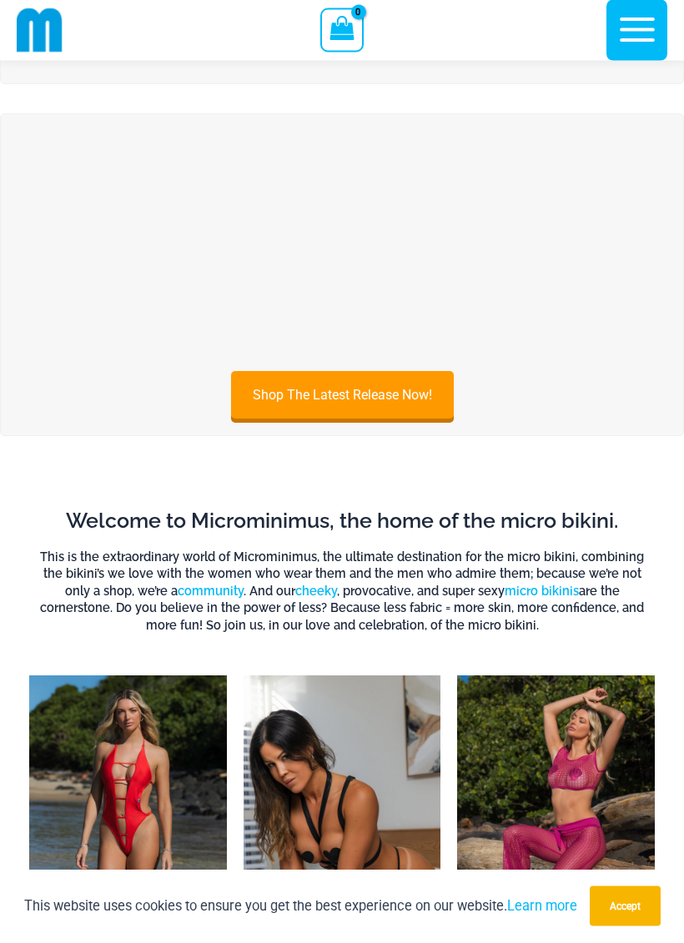
scroll to position [260, 0]
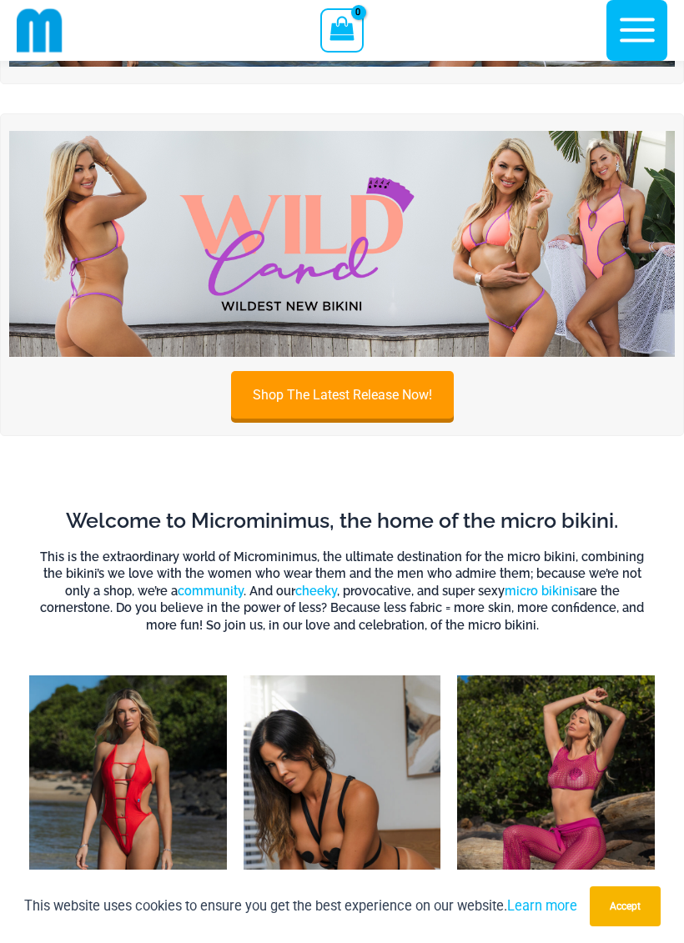
click at [394, 401] on link "Shop The Latest Release Now!" at bounding box center [342, 395] width 223 height 48
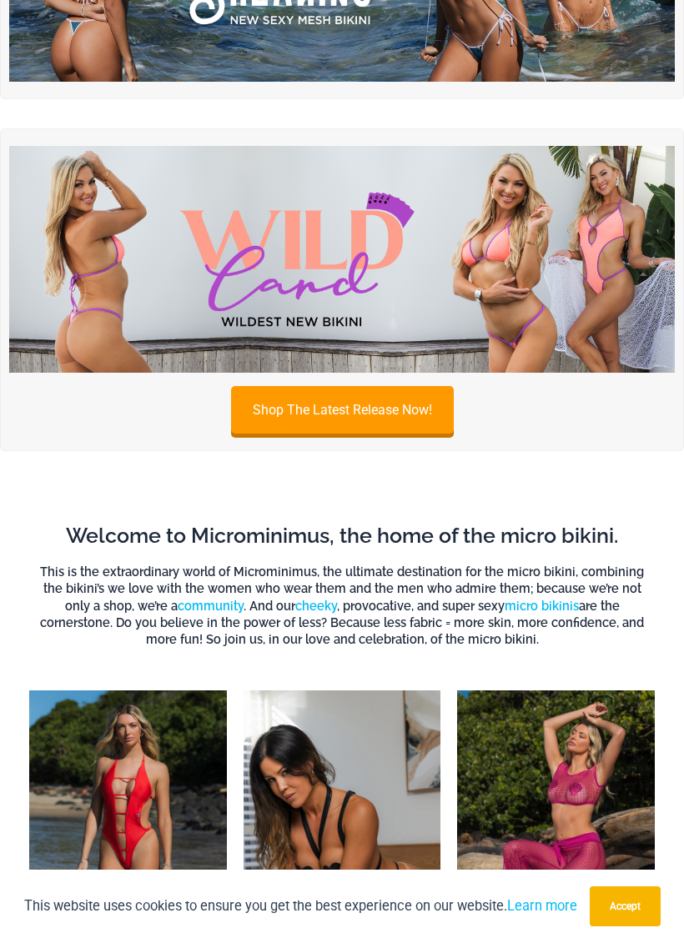
scroll to position [264, 0]
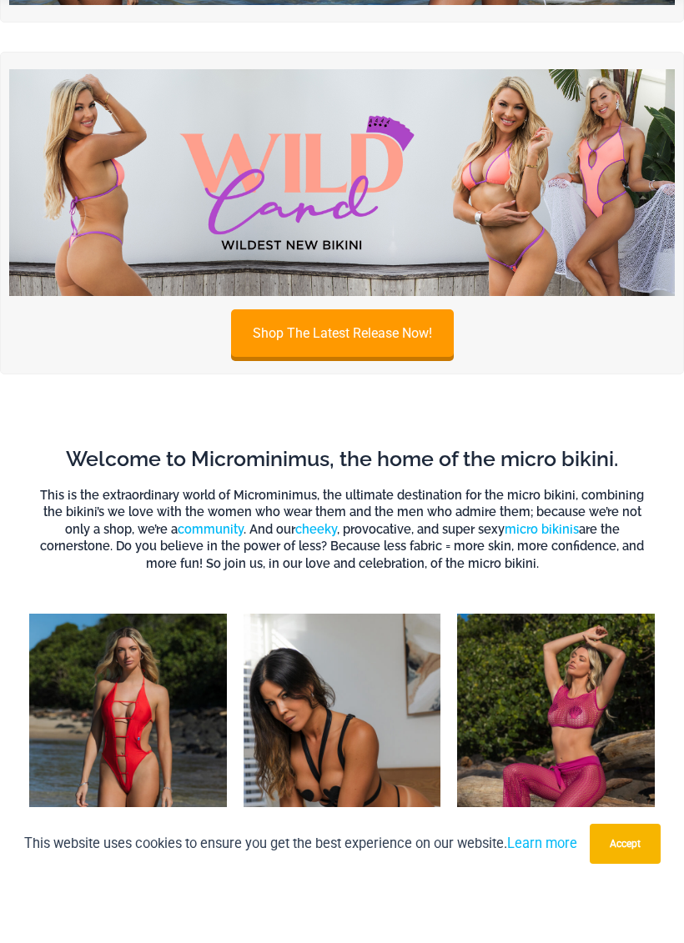
click at [363, 372] on link "Shop The Latest Release Now!" at bounding box center [342, 396] width 223 height 48
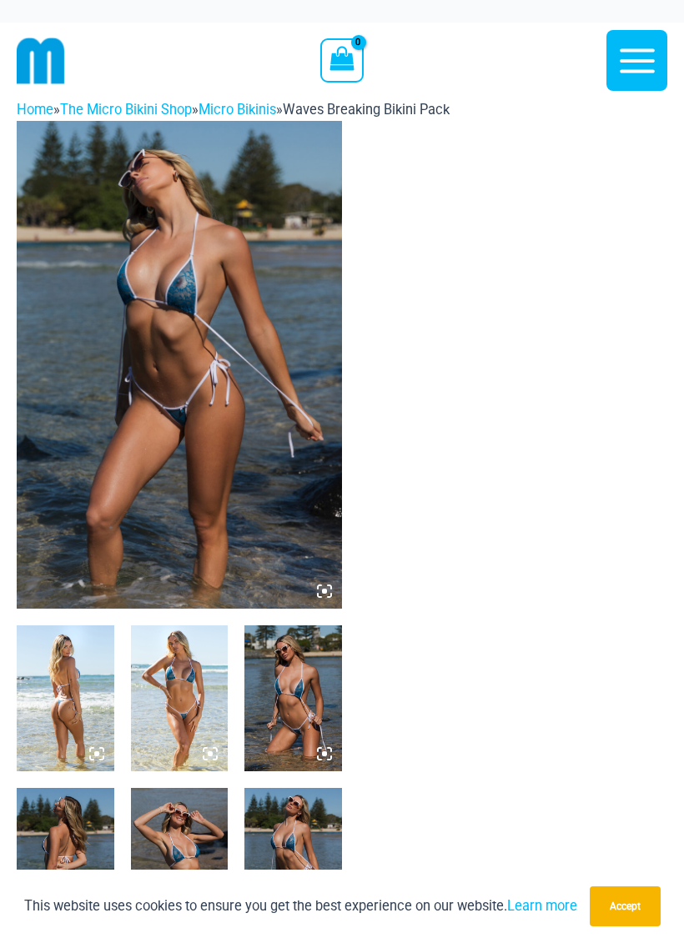
click at [640, 73] on icon "button" at bounding box center [637, 61] width 42 height 42
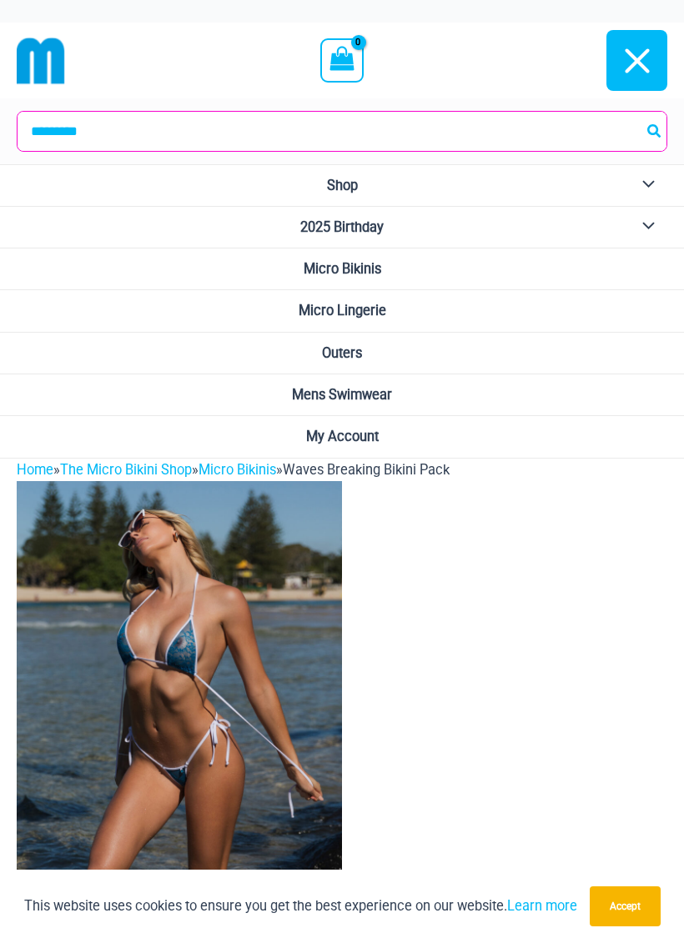
click at [376, 261] on span "Micro Bikinis" at bounding box center [342, 269] width 78 height 16
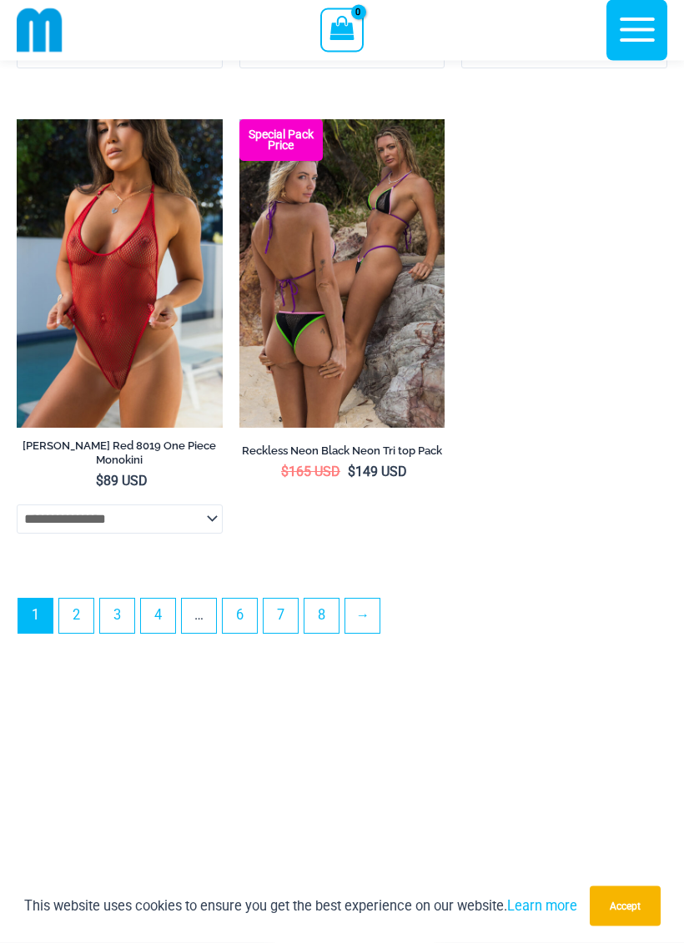
scroll to position [5042, 0]
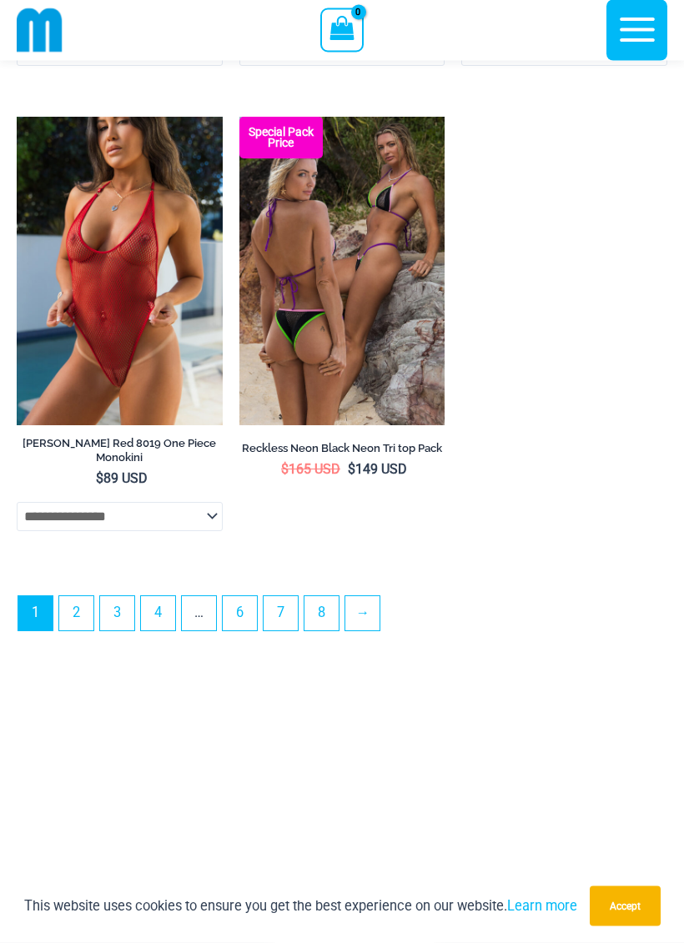
click at [375, 630] on link "→" at bounding box center [362, 614] width 34 height 34
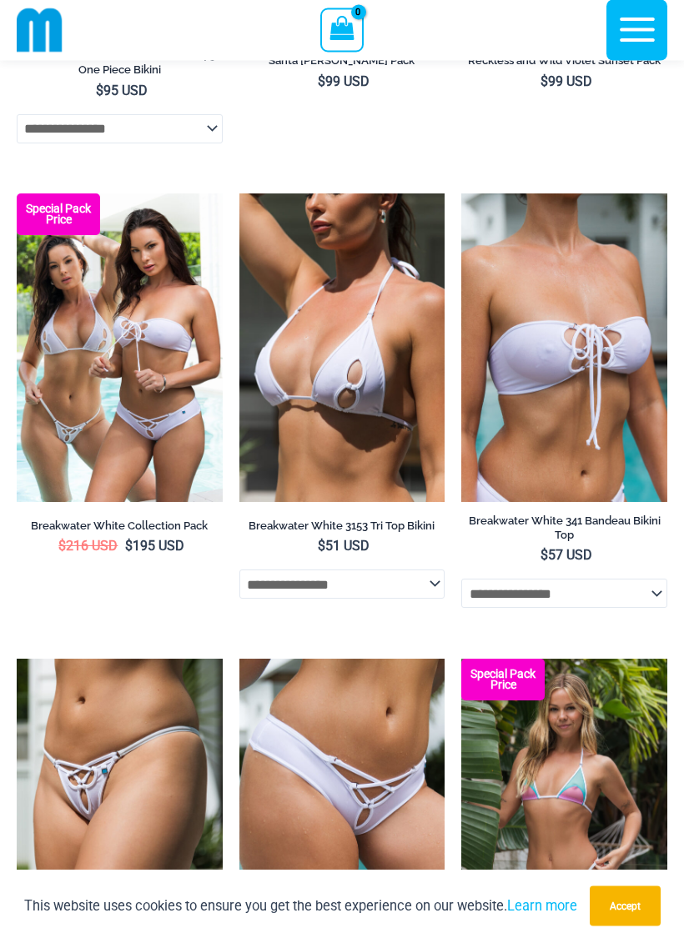
scroll to position [1367, 0]
click at [17, 193] on img at bounding box center [17, 193] width 0 height 0
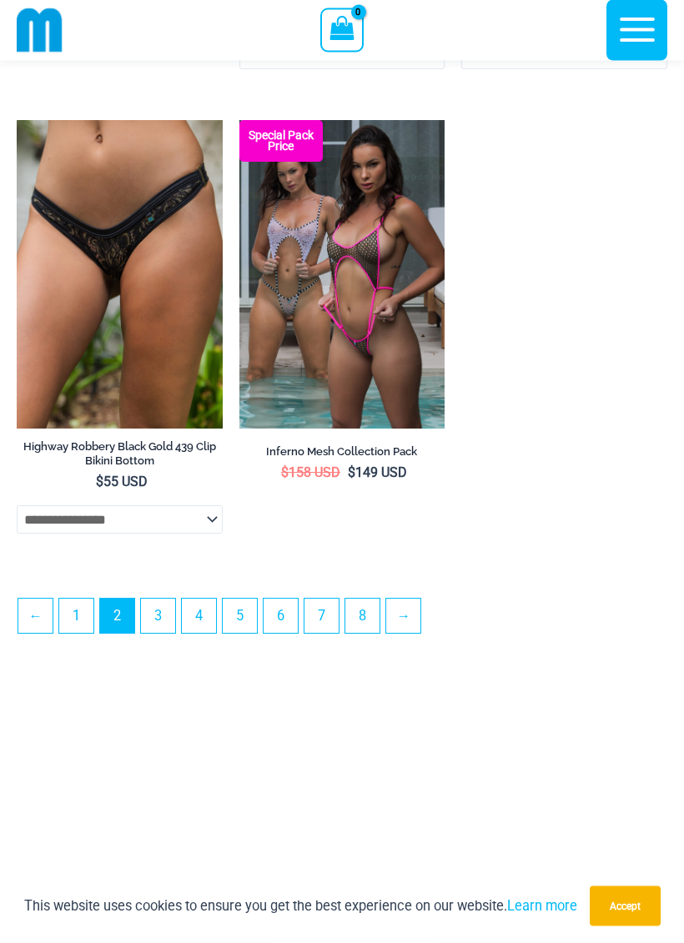
scroll to position [4649, 0]
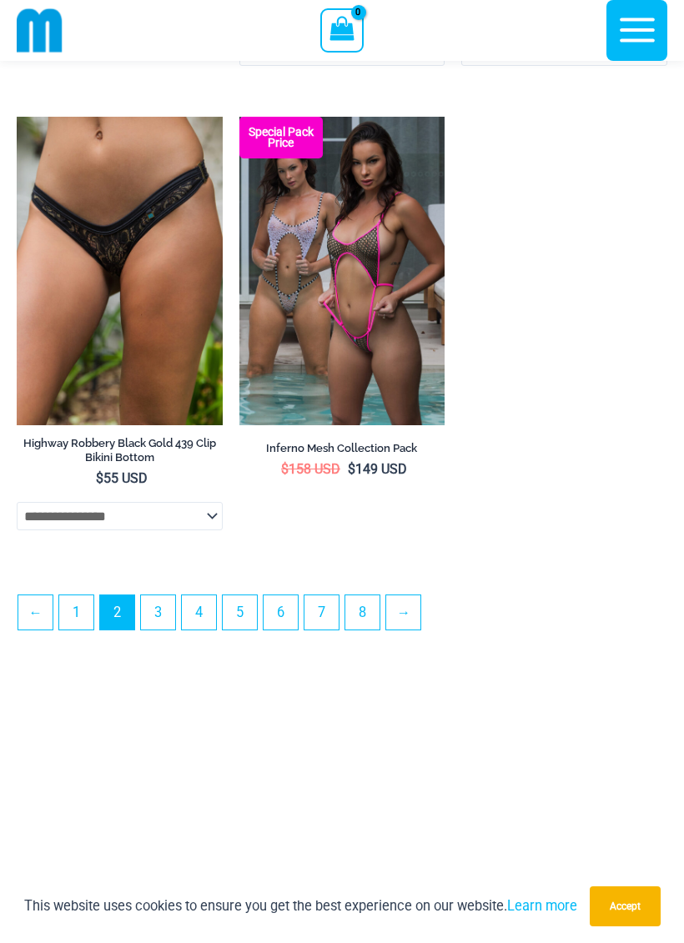
click at [396, 629] on link "→" at bounding box center [403, 612] width 34 height 34
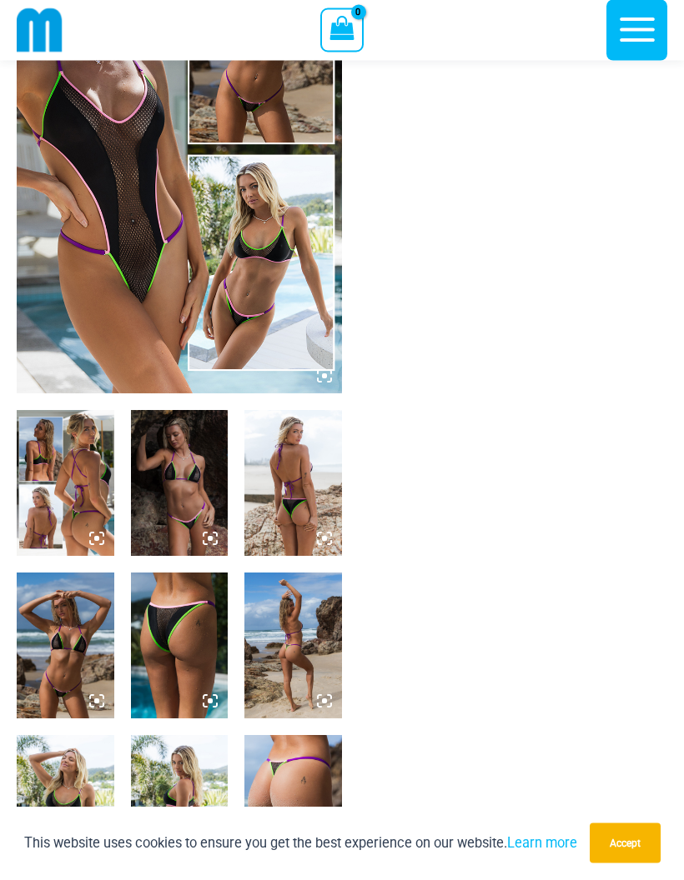
scroll to position [210, 0]
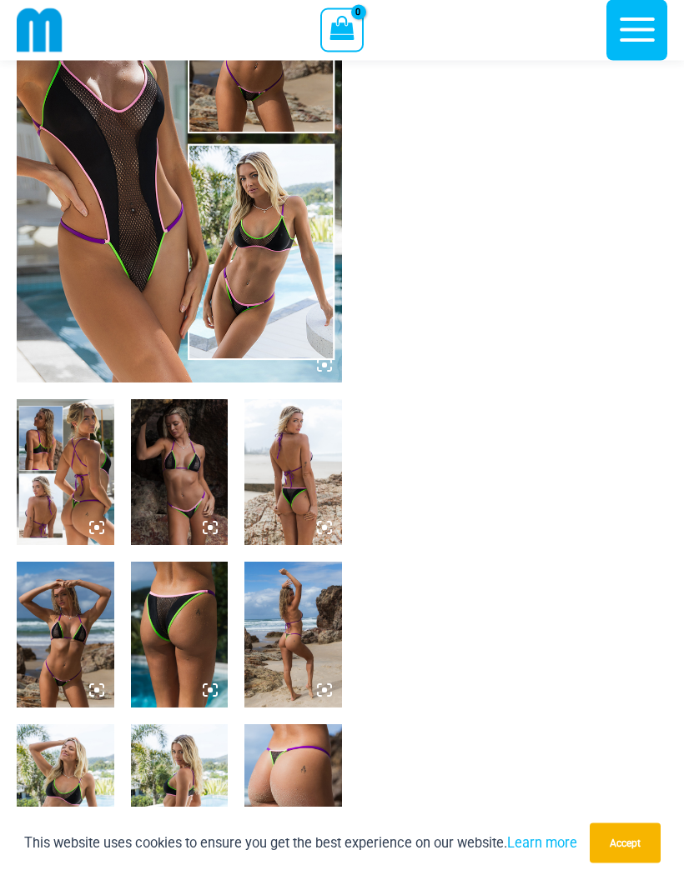
click at [173, 506] on img at bounding box center [180, 473] width 98 height 146
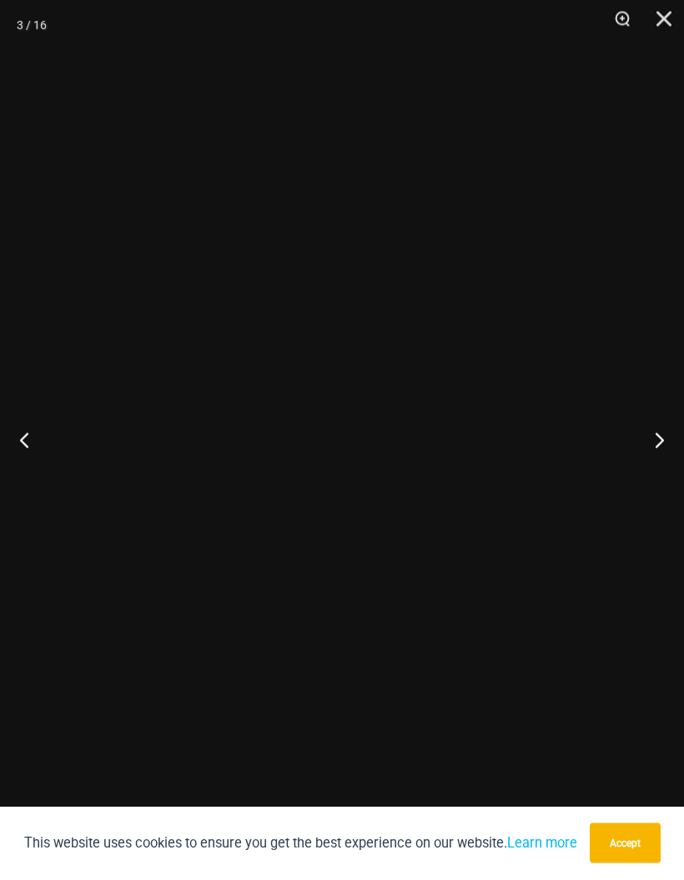
scroll to position [211, 0]
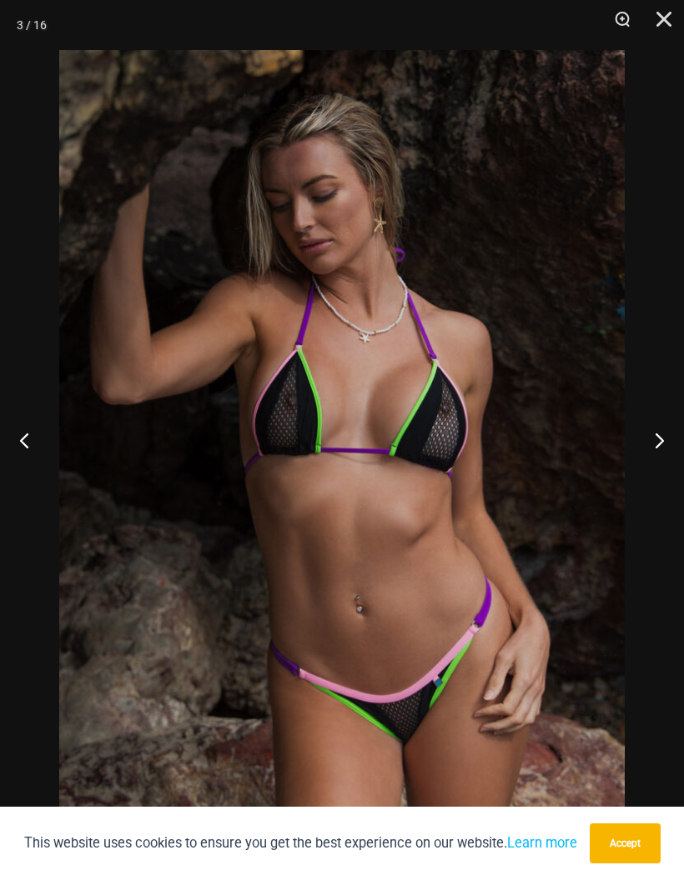
click at [650, 482] on button "Next" at bounding box center [652, 439] width 63 height 83
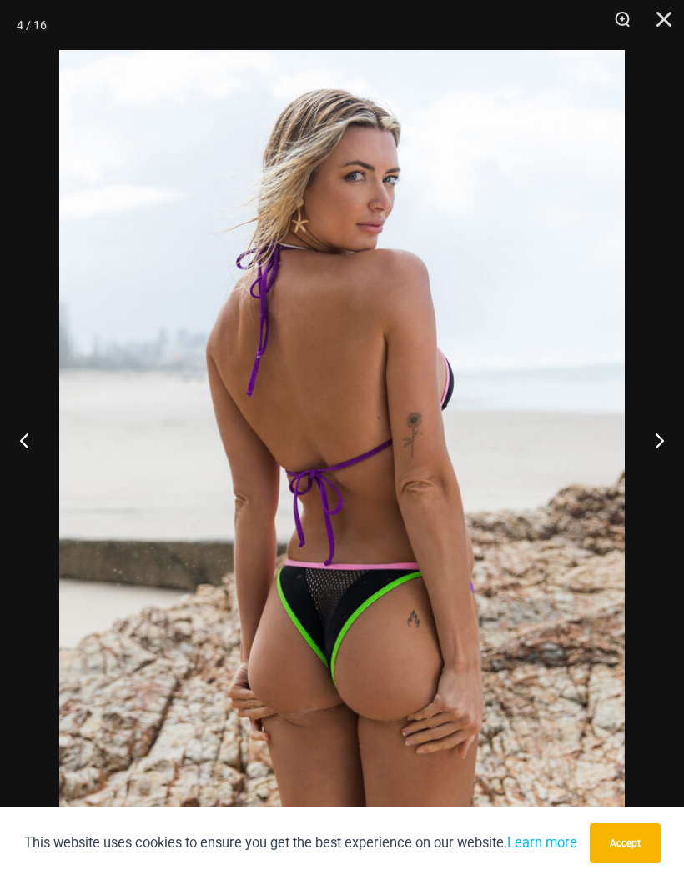
click at [650, 482] on button "Next" at bounding box center [652, 439] width 63 height 83
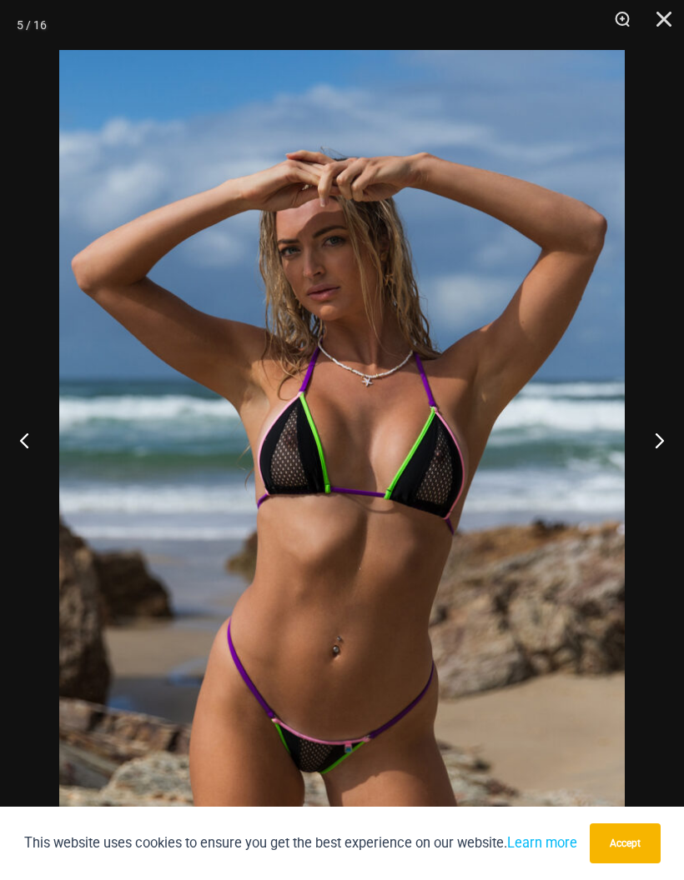
click at [647, 479] on button "Next" at bounding box center [652, 439] width 63 height 83
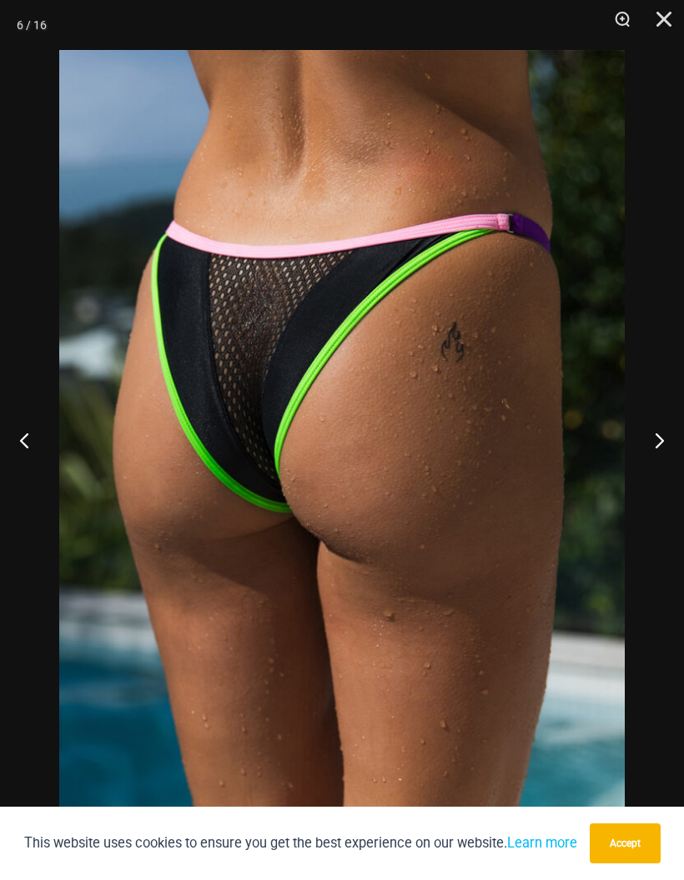
click at [645, 478] on button "Next" at bounding box center [652, 439] width 63 height 83
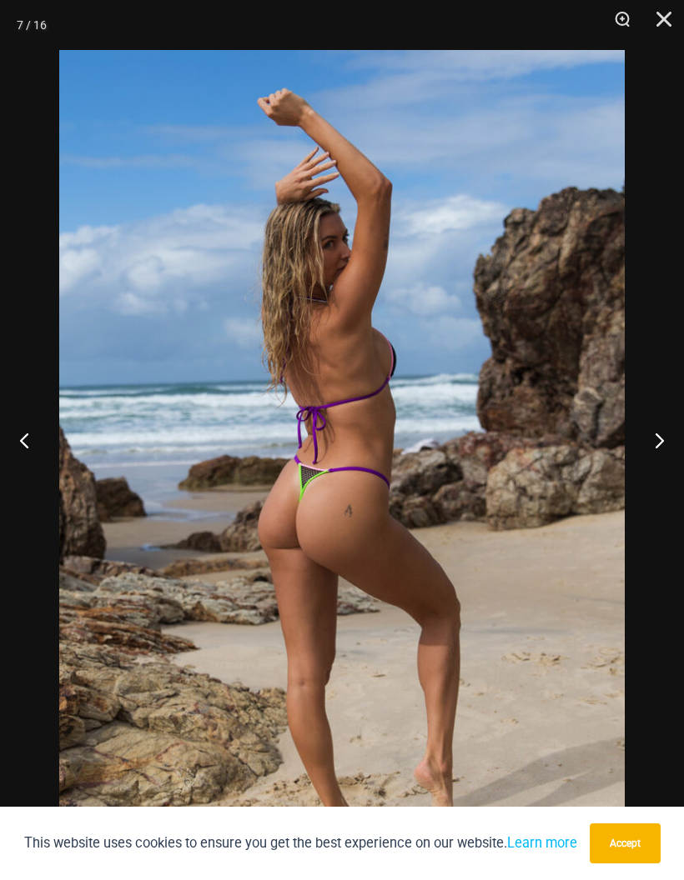
click at [646, 478] on button "Next" at bounding box center [652, 439] width 63 height 83
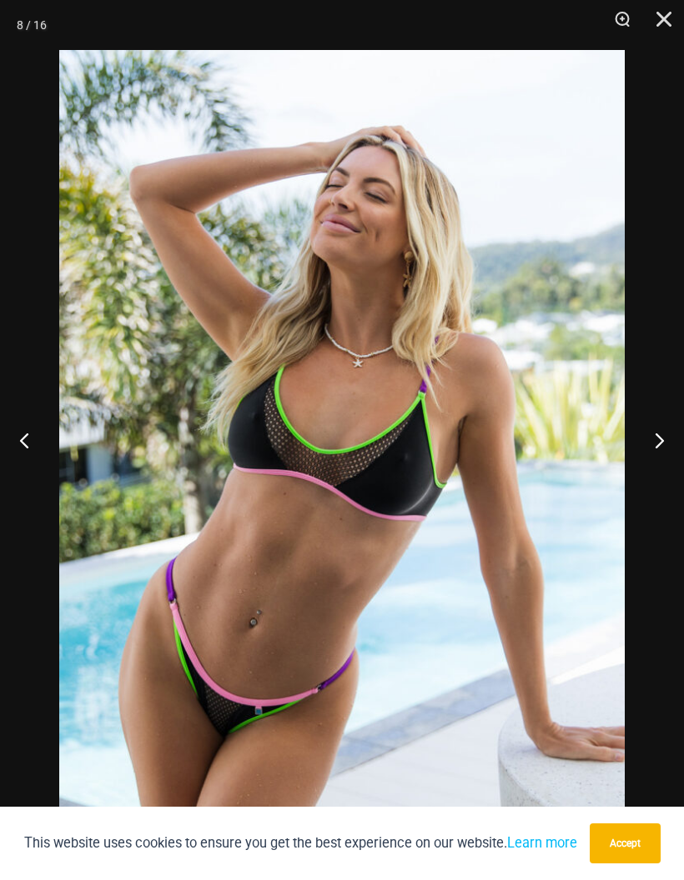
click at [646, 478] on button "Next" at bounding box center [652, 439] width 63 height 83
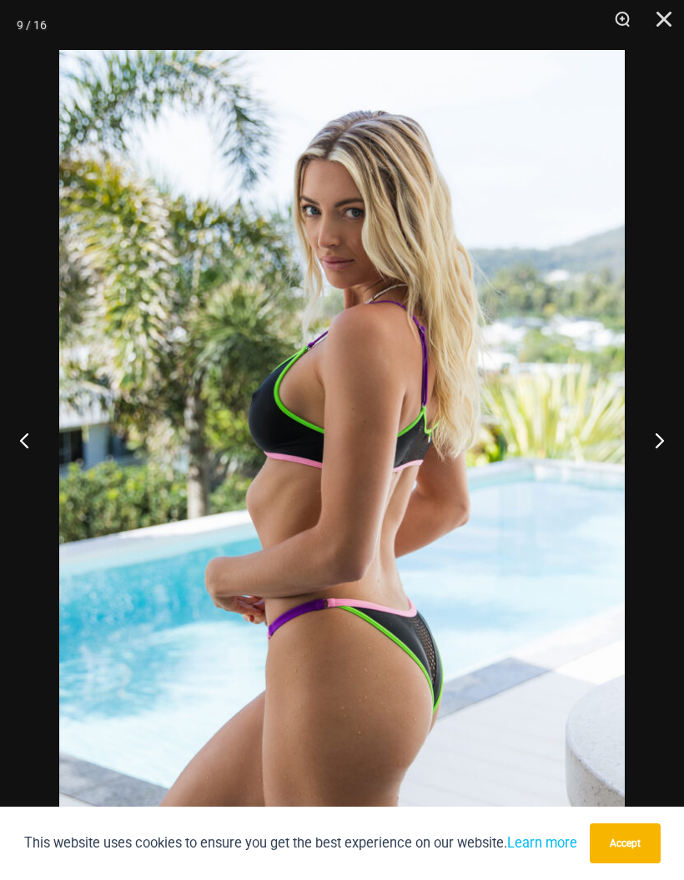
click at [647, 473] on button "Next" at bounding box center [652, 439] width 63 height 83
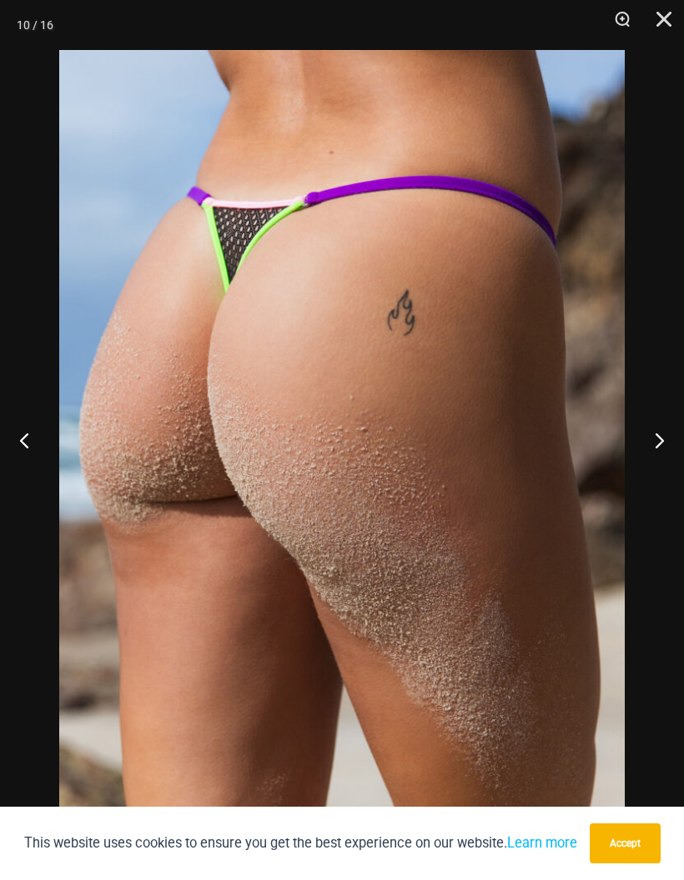
click at [646, 473] on button "Next" at bounding box center [652, 439] width 63 height 83
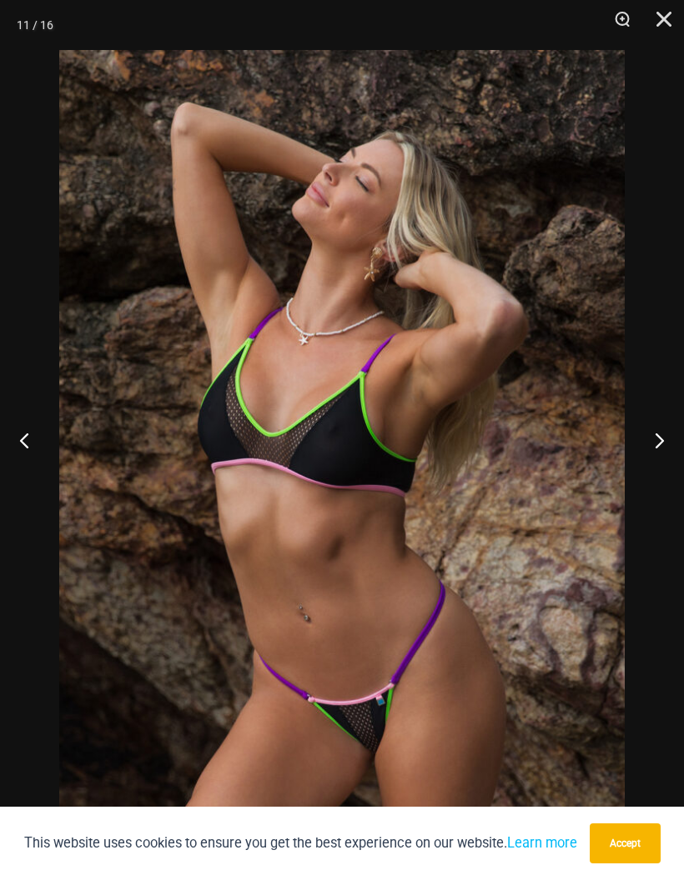
click at [646, 471] on button "Next" at bounding box center [652, 439] width 63 height 83
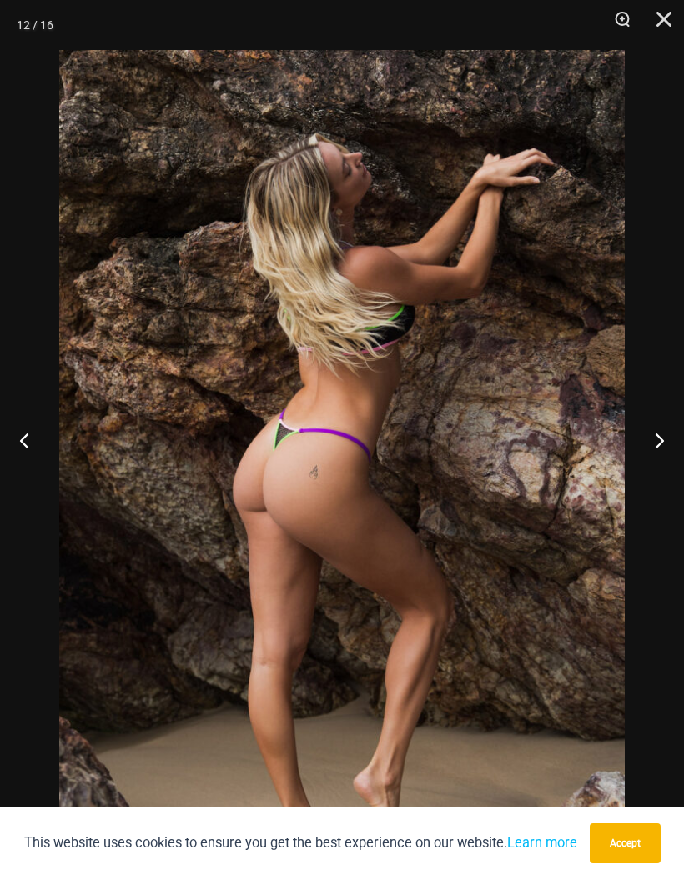
click at [646, 471] on button "Next" at bounding box center [652, 439] width 63 height 83
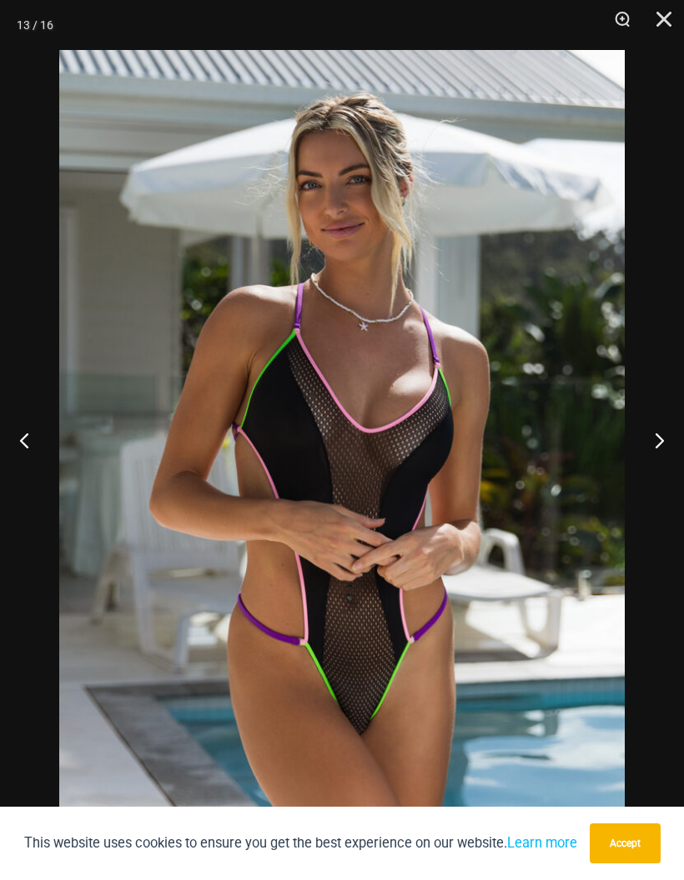
click at [644, 467] on button "Next" at bounding box center [652, 439] width 63 height 83
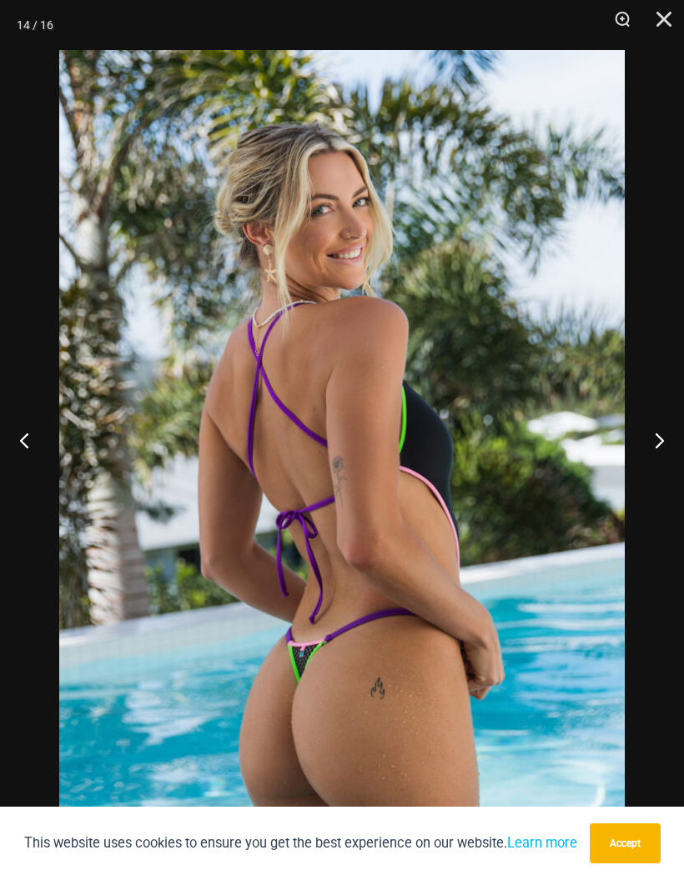
click at [644, 467] on button "Next" at bounding box center [652, 439] width 63 height 83
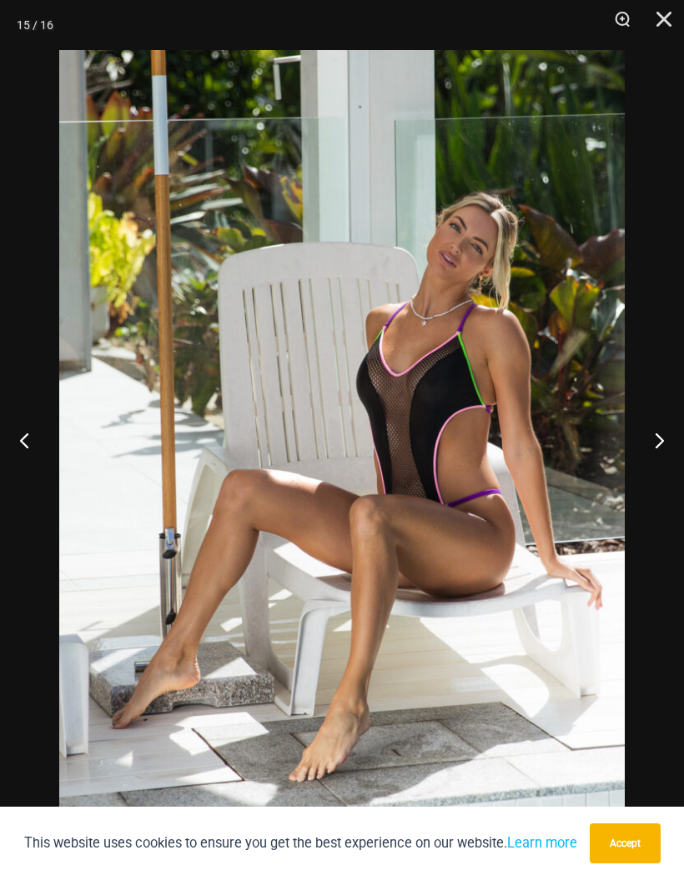
click at [644, 466] on button "Next" at bounding box center [652, 439] width 63 height 83
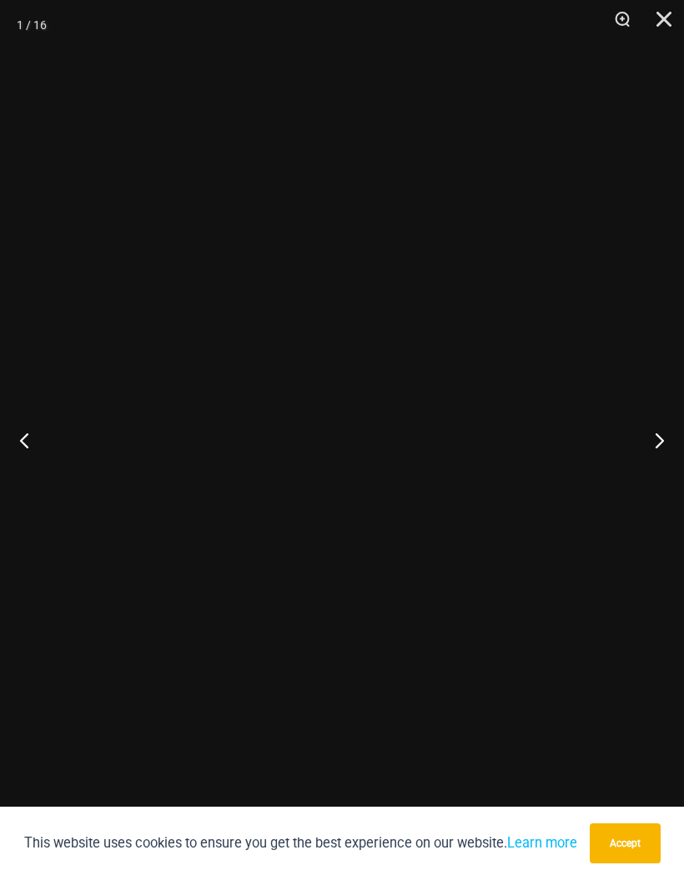
click at [644, 467] on button "Next" at bounding box center [652, 439] width 63 height 83
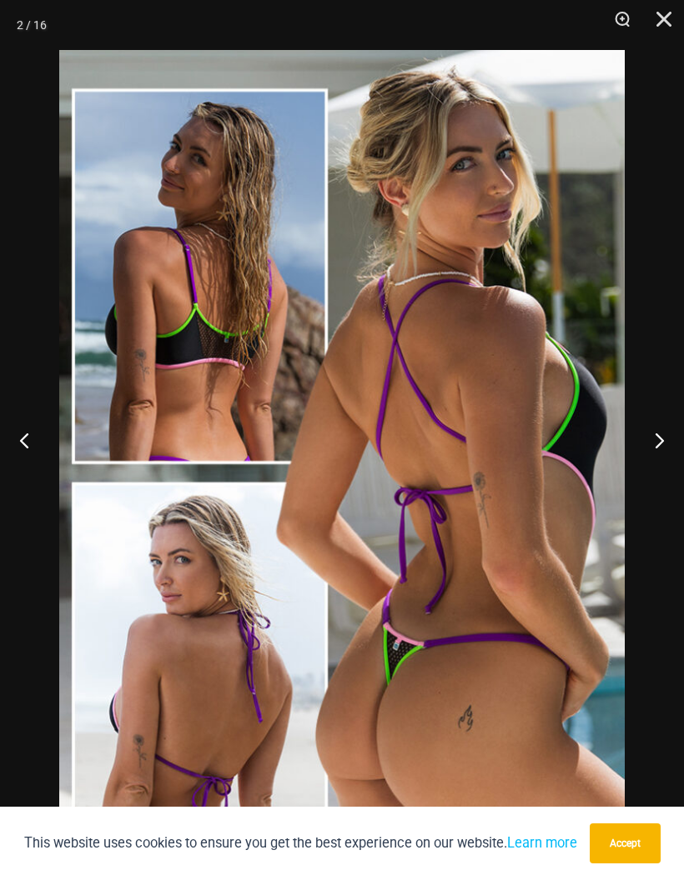
click at [643, 467] on button "Next" at bounding box center [652, 439] width 63 height 83
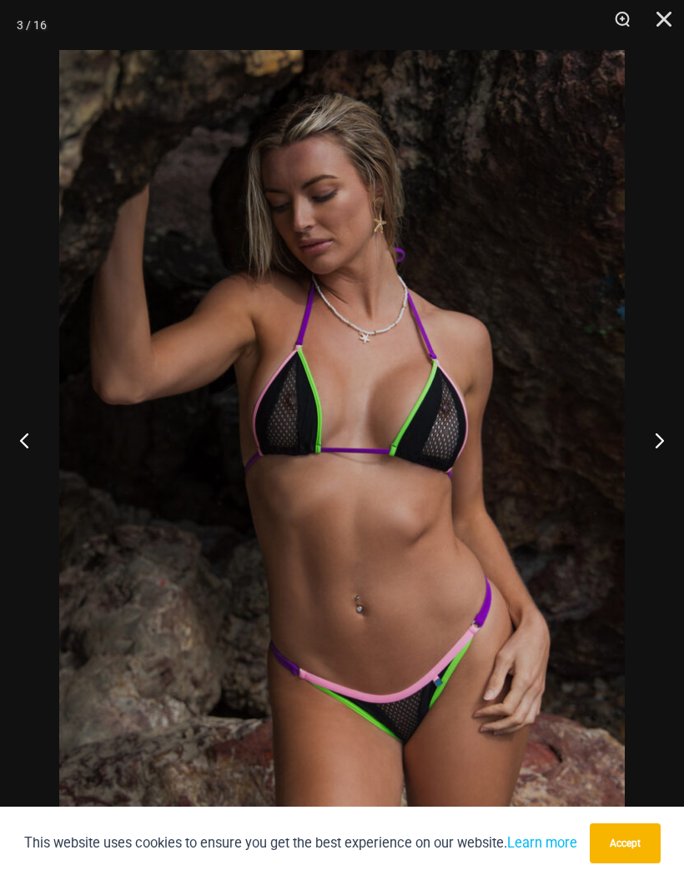
click at [644, 464] on button "Next" at bounding box center [652, 439] width 63 height 83
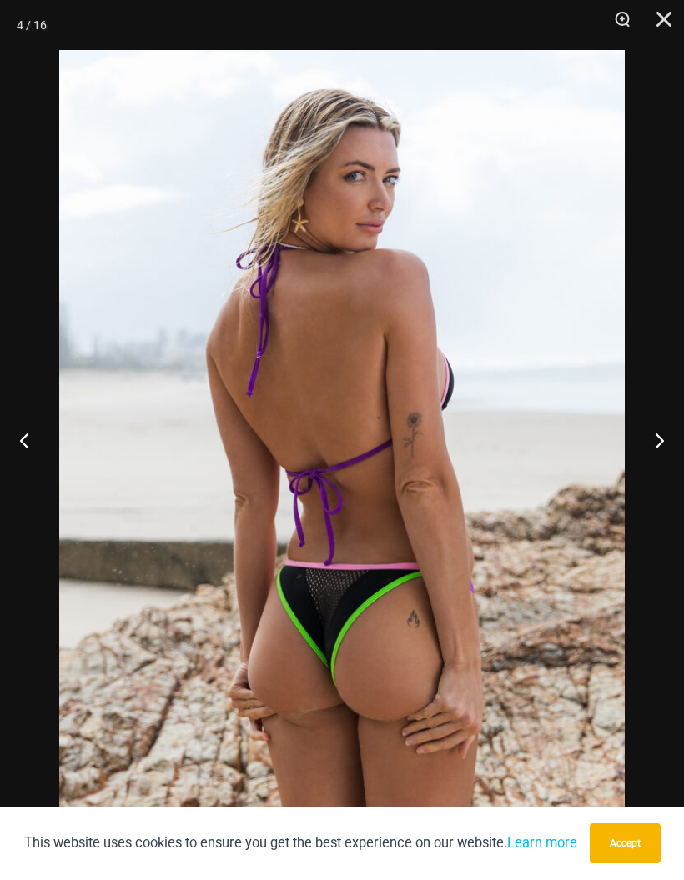
click at [644, 463] on button "Next" at bounding box center [652, 439] width 63 height 83
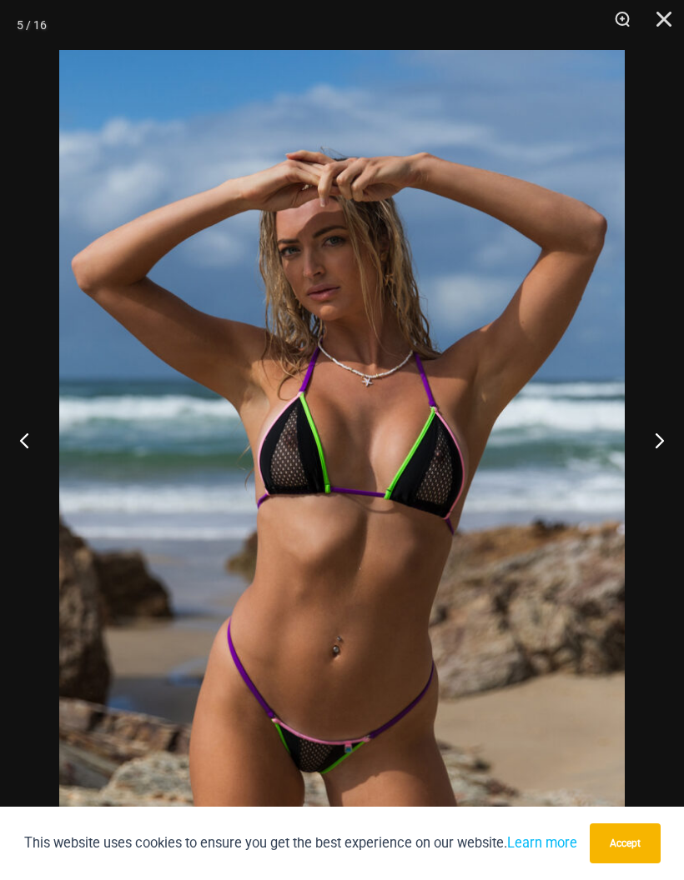
click at [644, 468] on button "Next" at bounding box center [652, 439] width 63 height 83
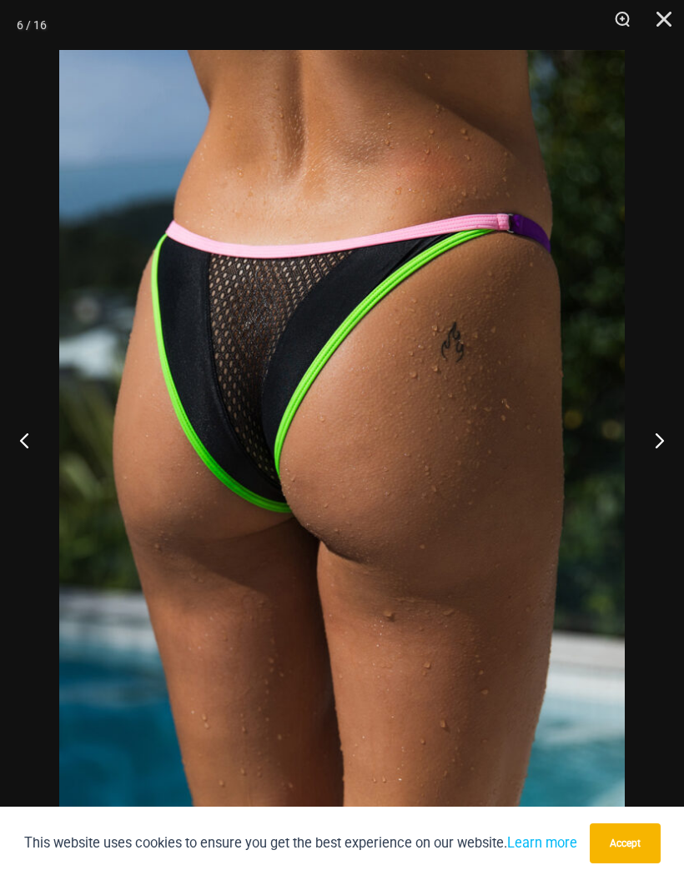
click at [644, 468] on button "Next" at bounding box center [652, 439] width 63 height 83
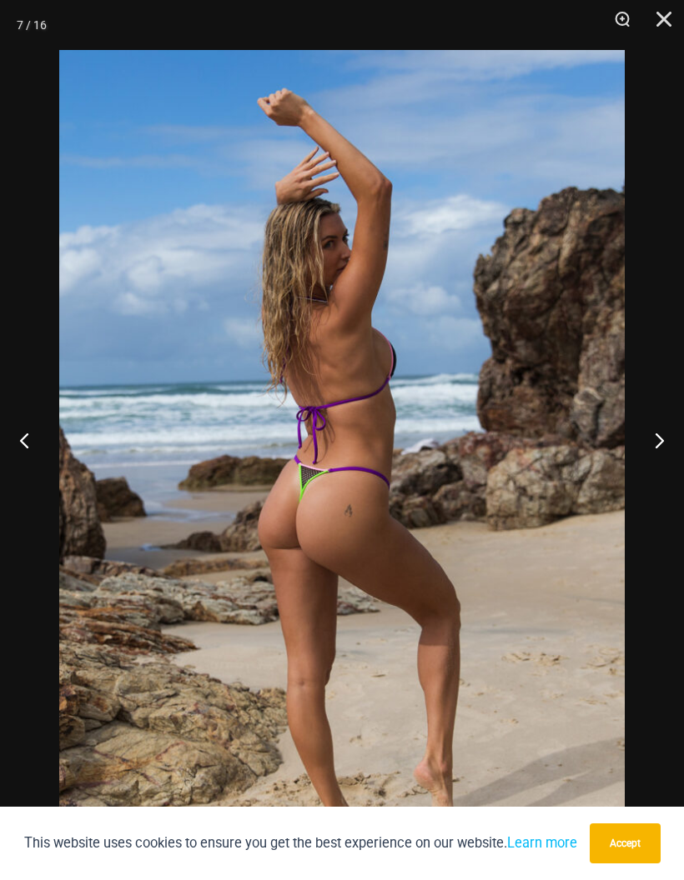
click at [645, 461] on button "Next" at bounding box center [652, 439] width 63 height 83
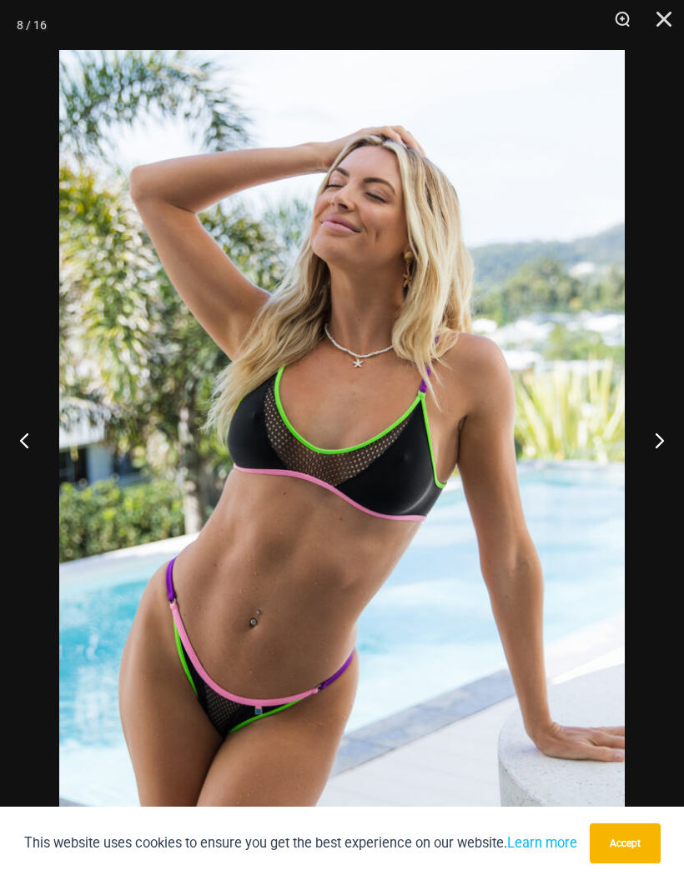
click at [644, 460] on button "Next" at bounding box center [652, 439] width 63 height 83
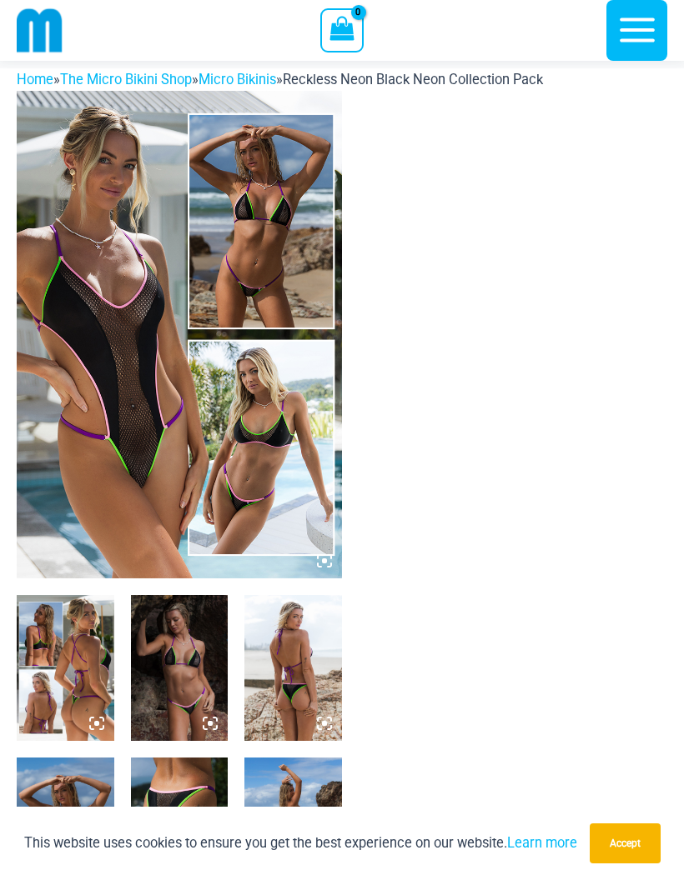
scroll to position [0, 0]
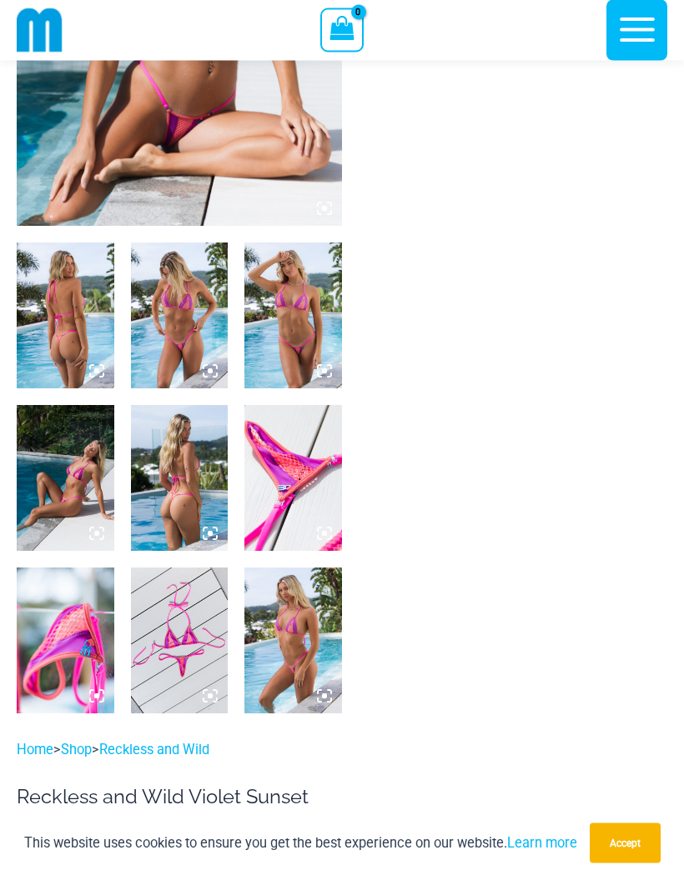
scroll to position [319, 0]
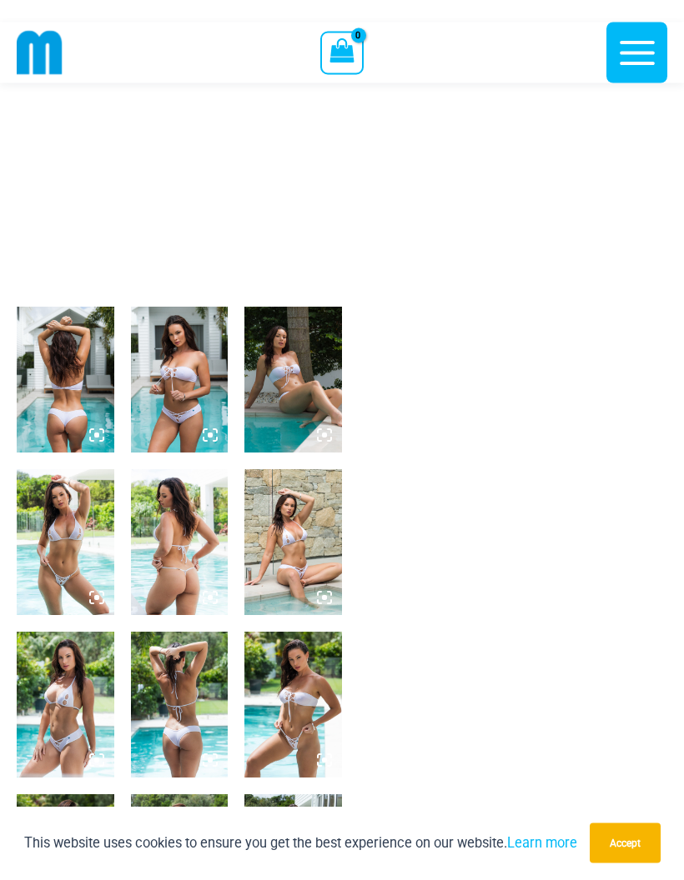
scroll to position [307, 0]
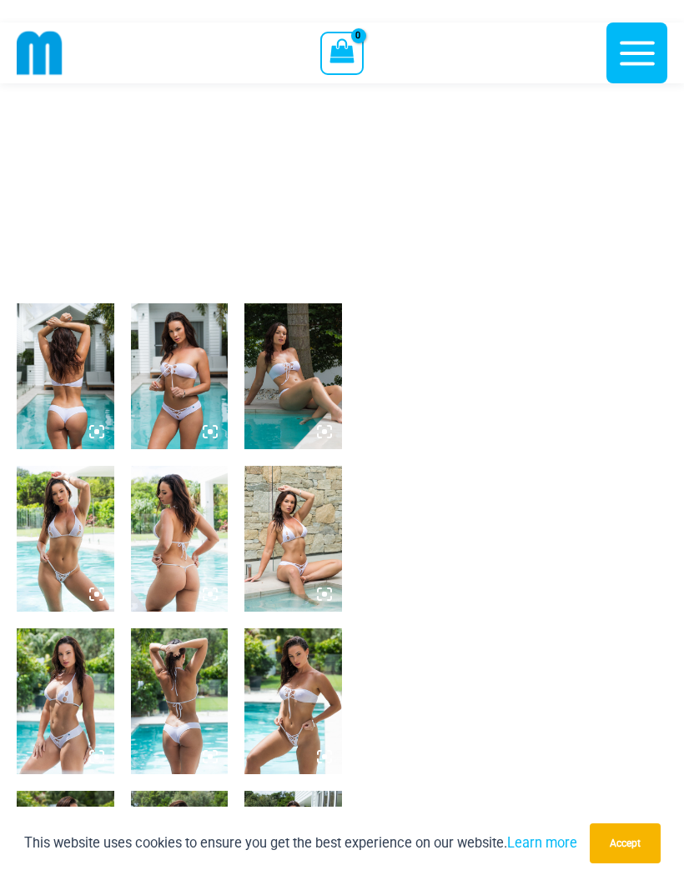
click at [169, 412] on img at bounding box center [180, 376] width 98 height 146
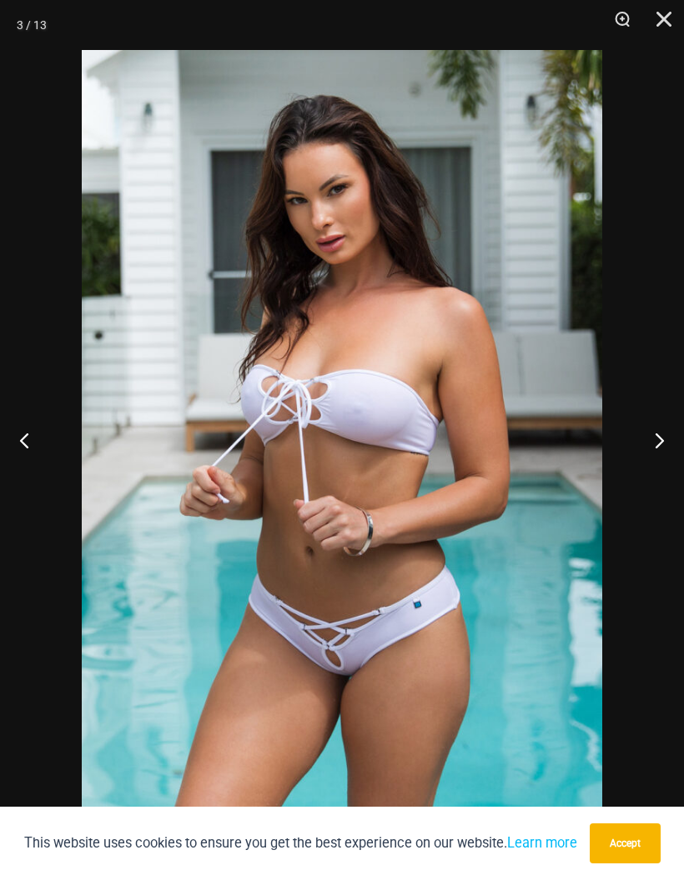
click at [671, 440] on button "Next" at bounding box center [652, 439] width 63 height 83
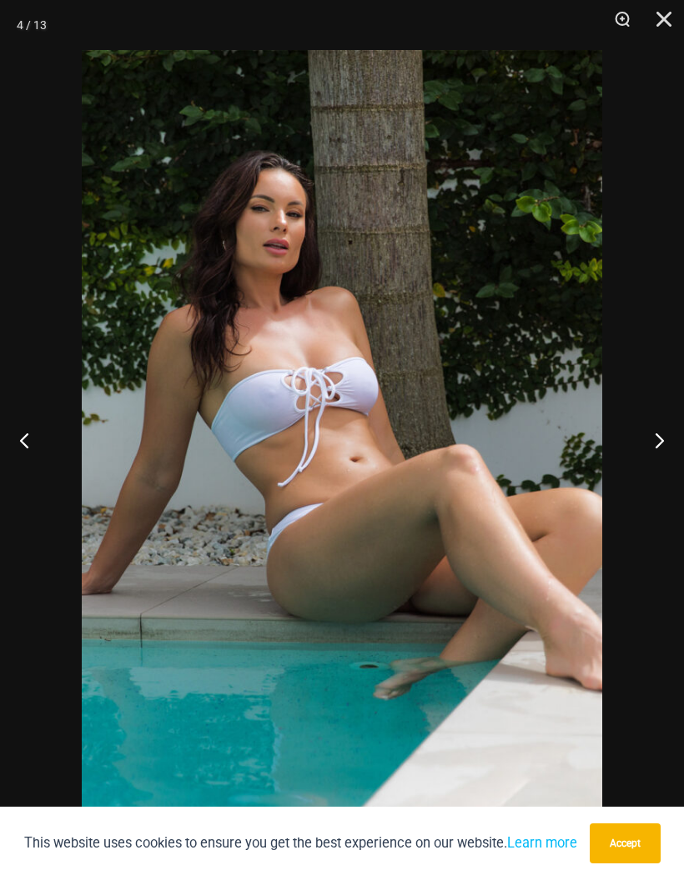
click at [662, 443] on button "Next" at bounding box center [652, 439] width 63 height 83
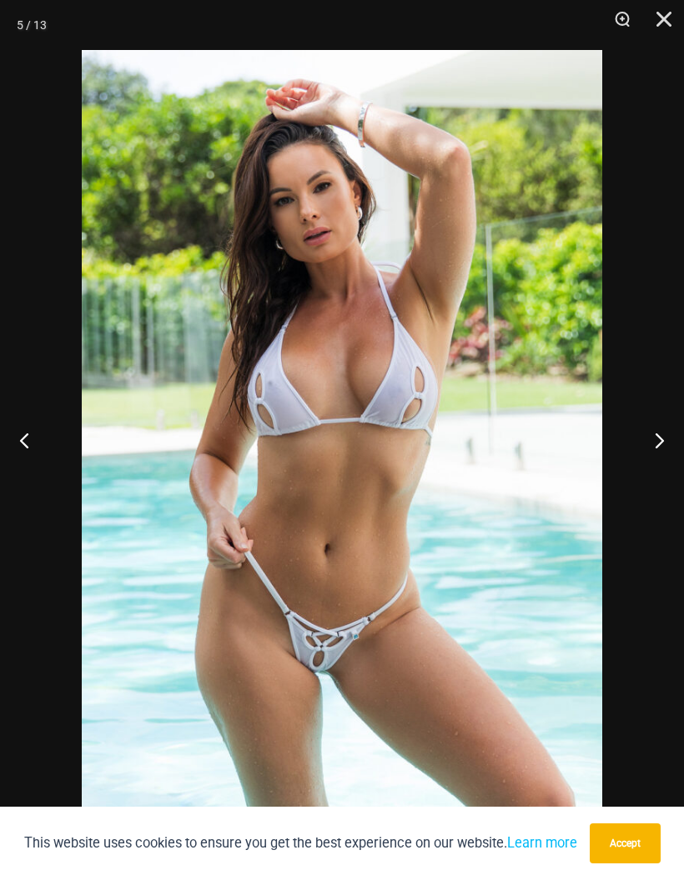
click at [660, 440] on button "Next" at bounding box center [652, 439] width 63 height 83
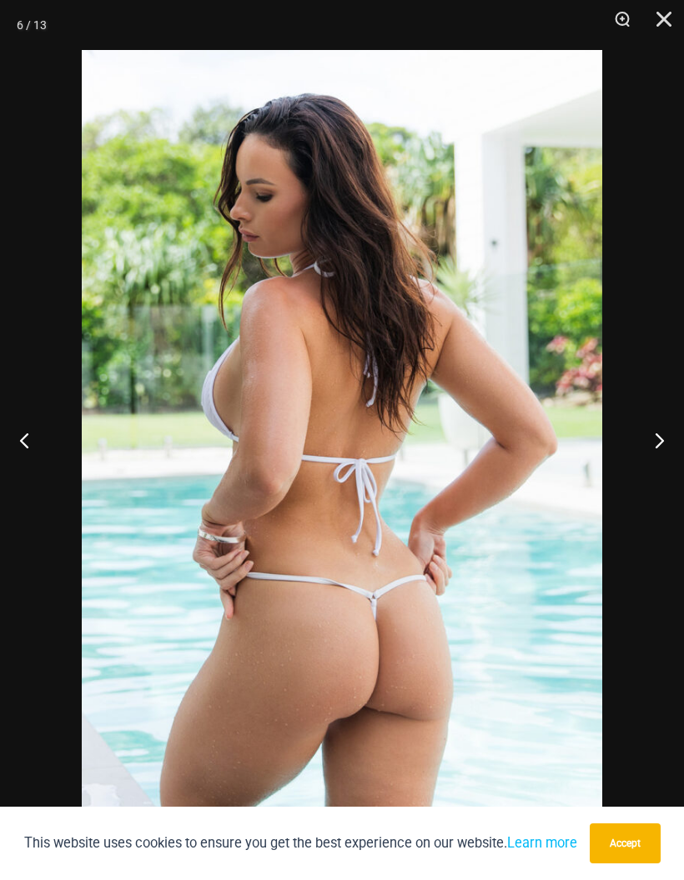
click at [659, 435] on button "Next" at bounding box center [652, 439] width 63 height 83
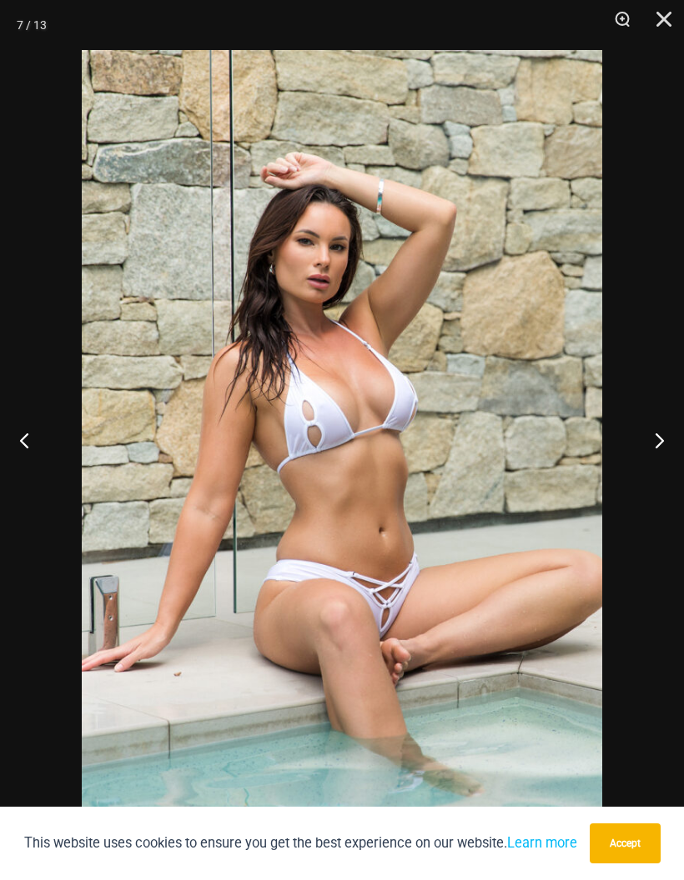
click at [658, 436] on button "Next" at bounding box center [652, 439] width 63 height 83
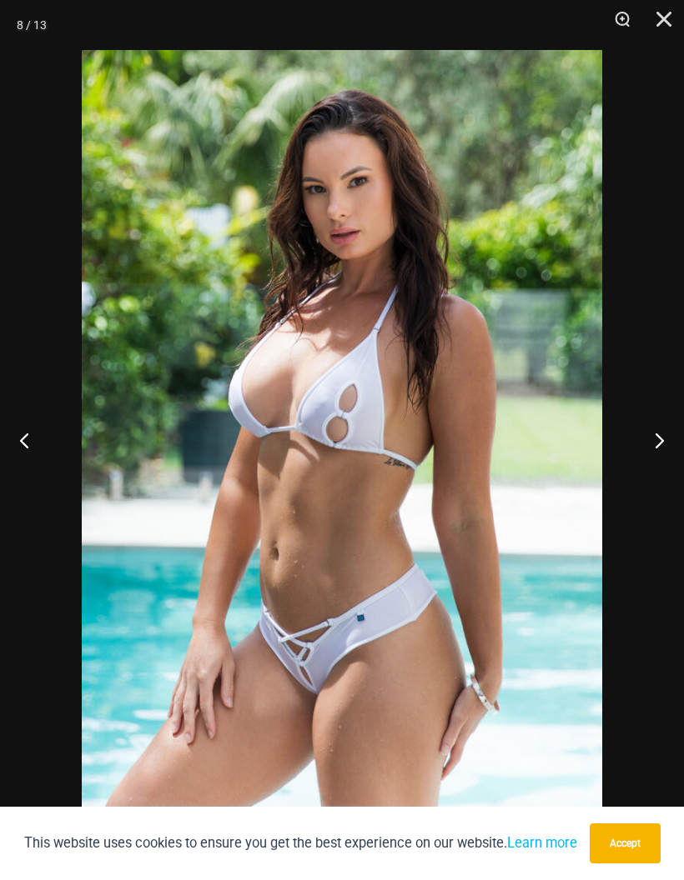
click at [654, 435] on button "Next" at bounding box center [652, 439] width 63 height 83
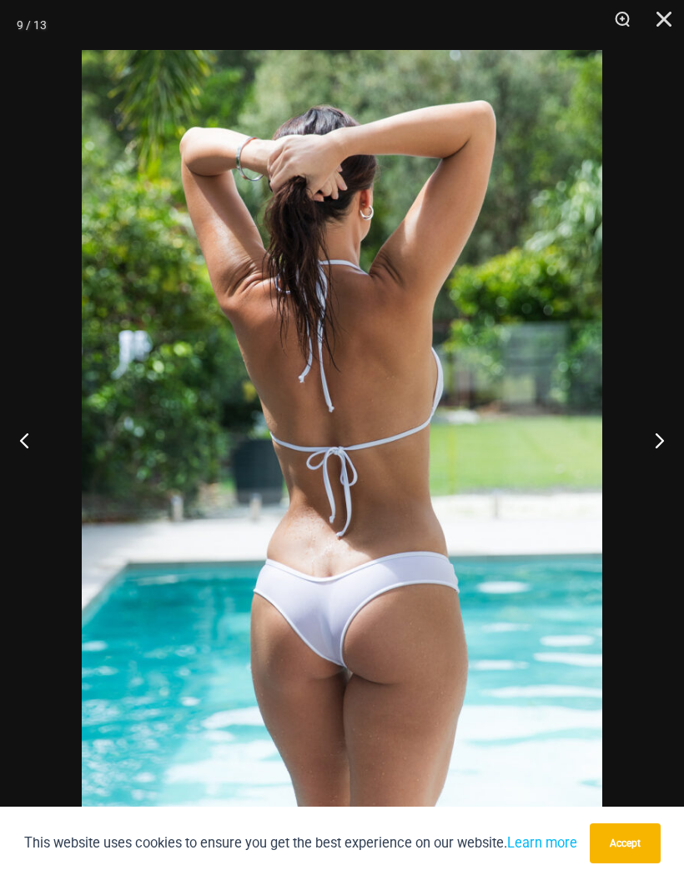
click at [659, 432] on button "Next" at bounding box center [652, 439] width 63 height 83
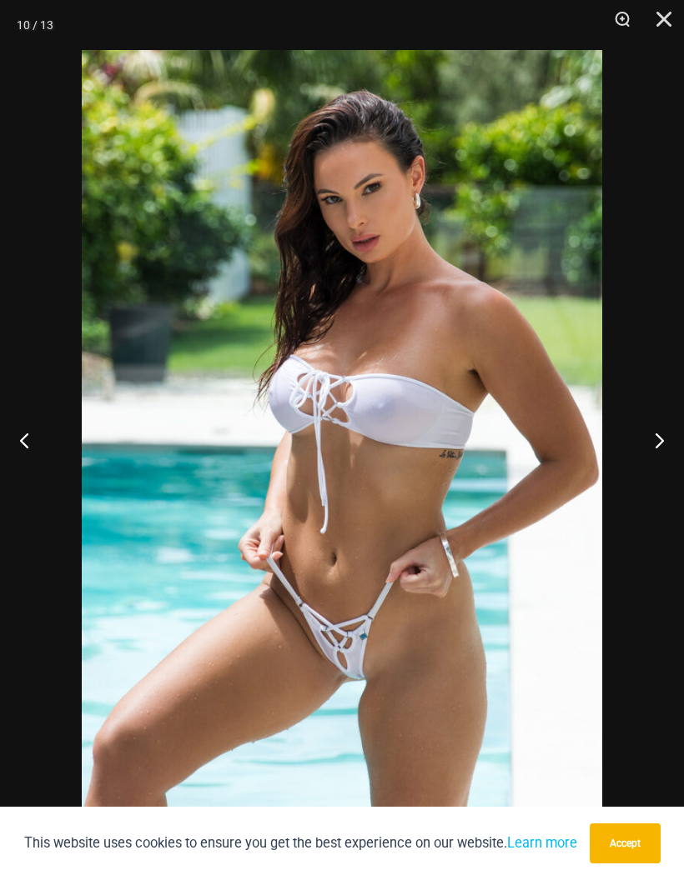
click at [656, 434] on button "Next" at bounding box center [652, 439] width 63 height 83
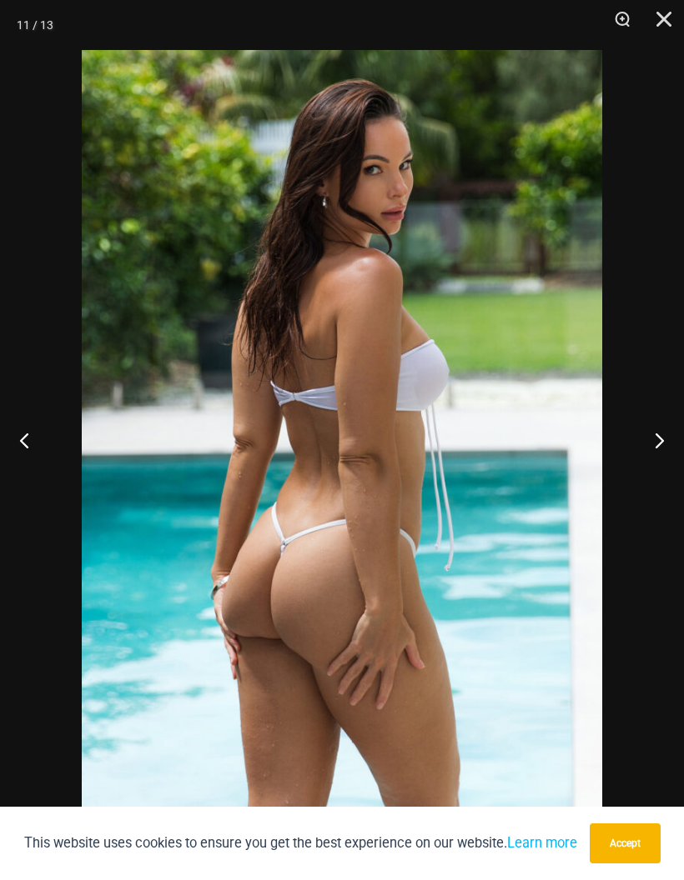
click at [655, 433] on button "Next" at bounding box center [652, 439] width 63 height 83
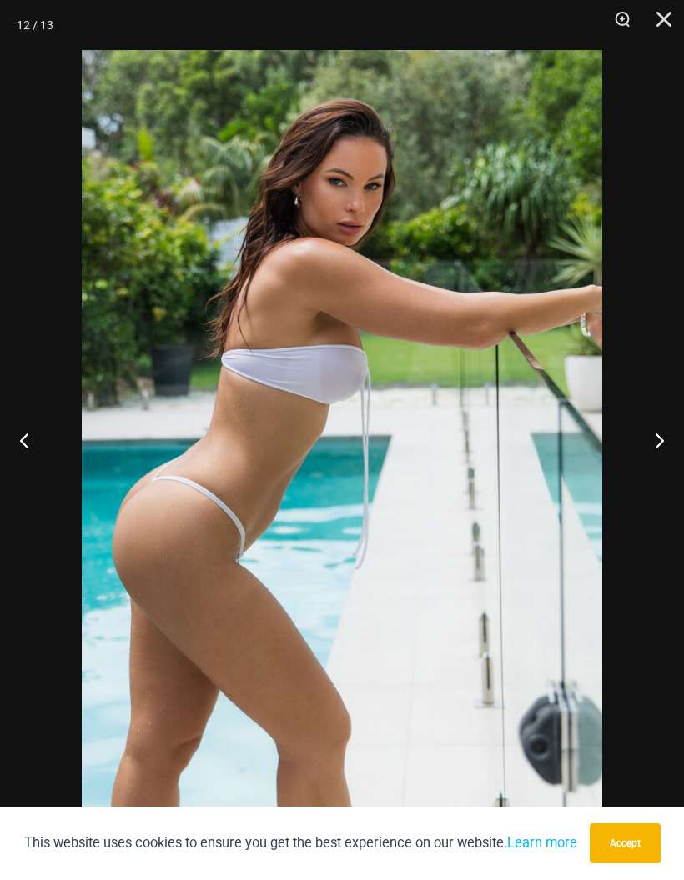
click at [656, 424] on button "Next" at bounding box center [652, 439] width 63 height 83
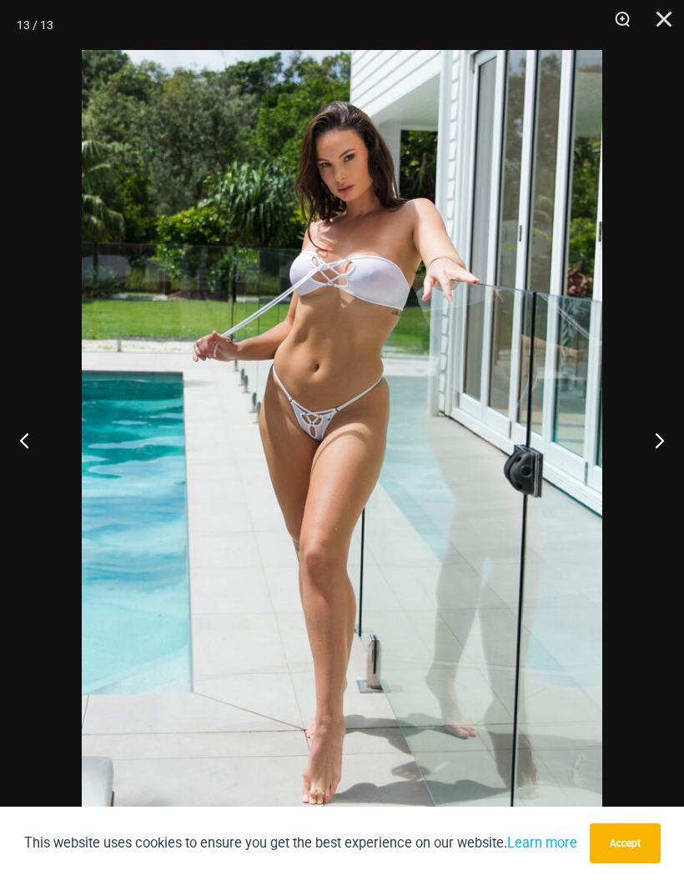
click at [654, 426] on button "Next" at bounding box center [652, 439] width 63 height 83
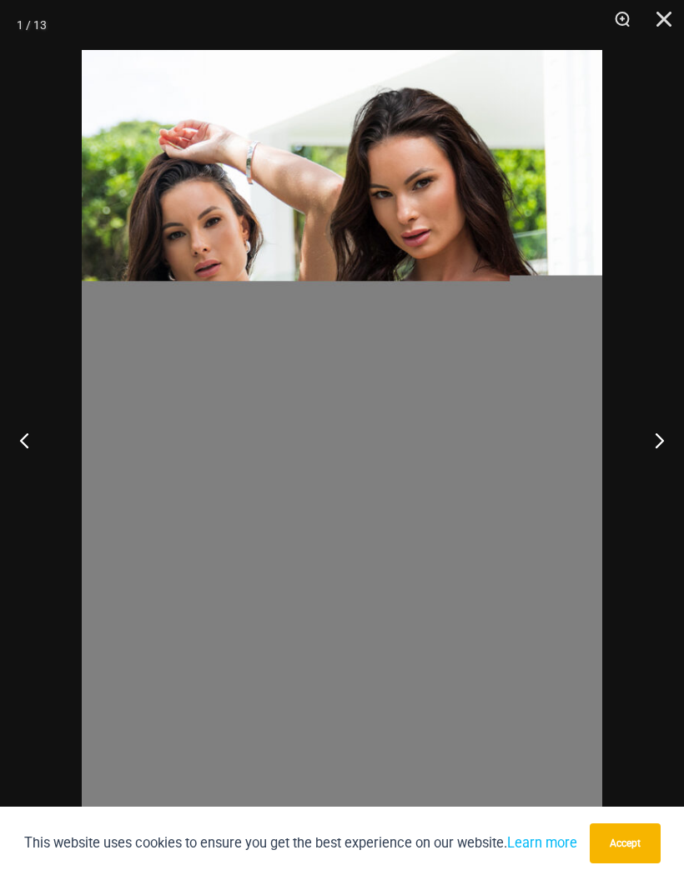
click at [654, 425] on button "Next" at bounding box center [652, 439] width 63 height 83
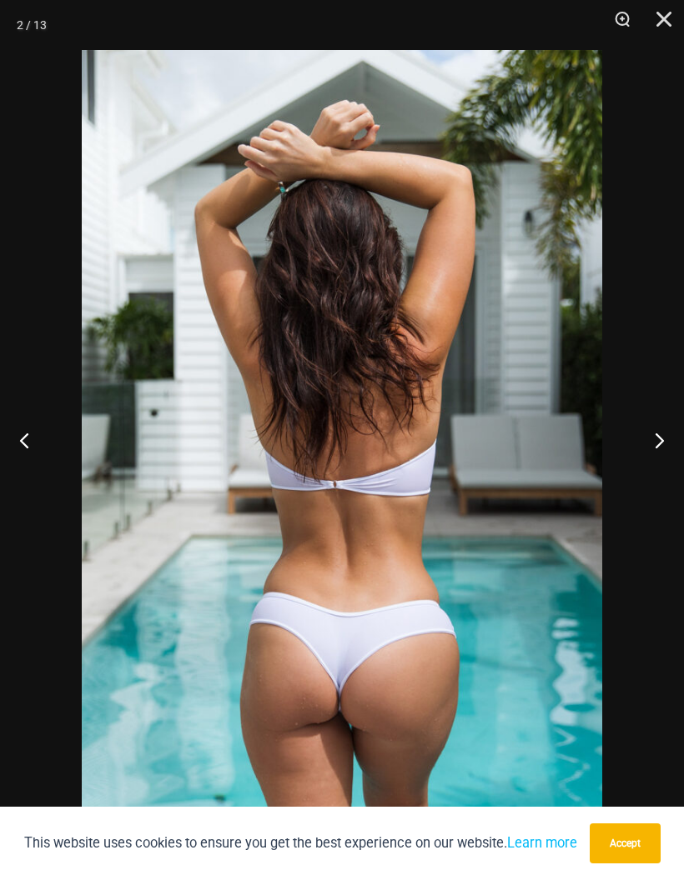
click at [653, 428] on button "Next" at bounding box center [652, 439] width 63 height 83
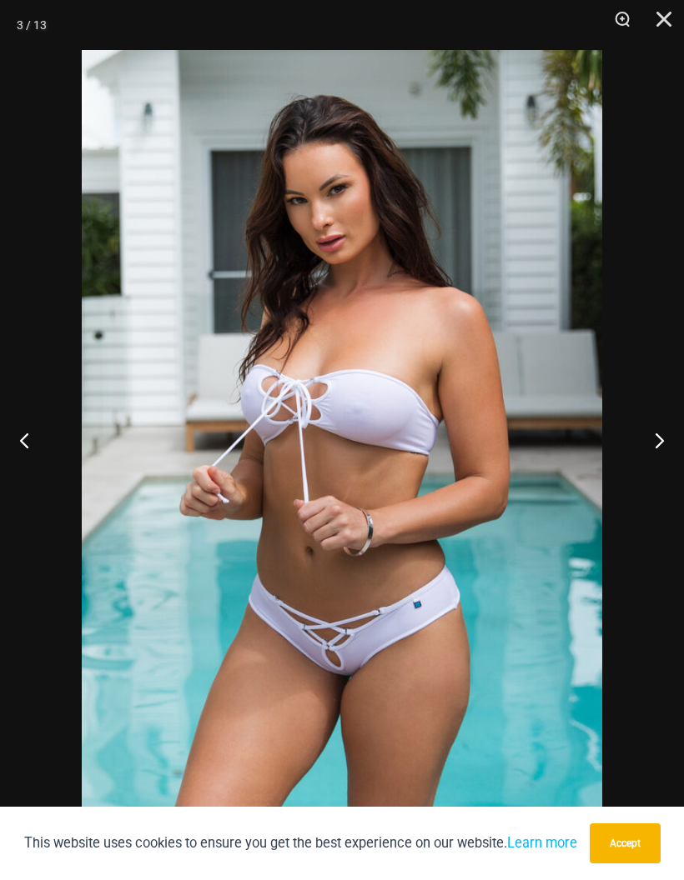
click at [653, 427] on button "Next" at bounding box center [652, 439] width 63 height 83
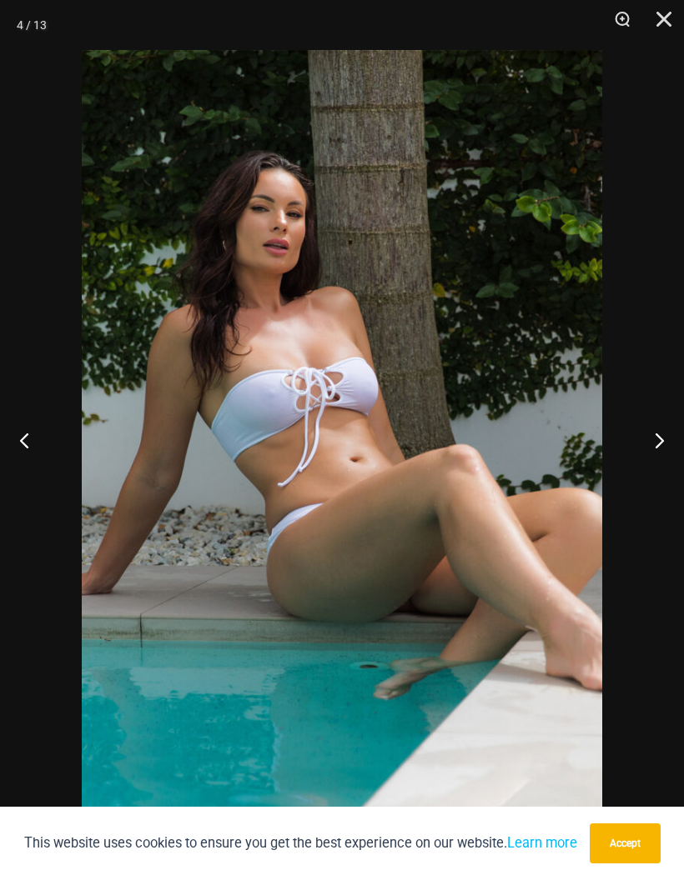
click at [648, 421] on button "Next" at bounding box center [652, 439] width 63 height 83
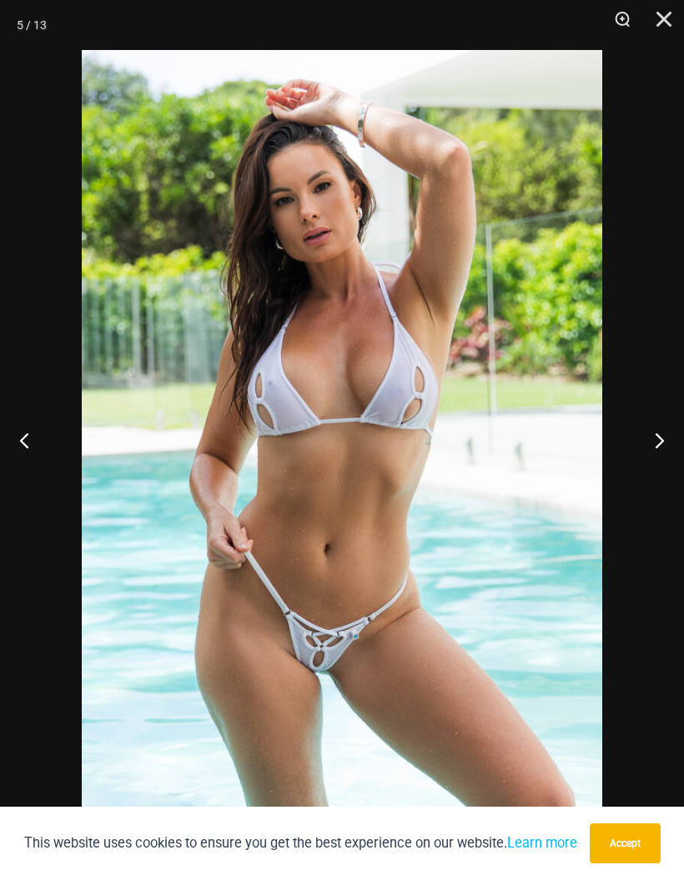
click at [648, 421] on button "Next" at bounding box center [652, 439] width 63 height 83
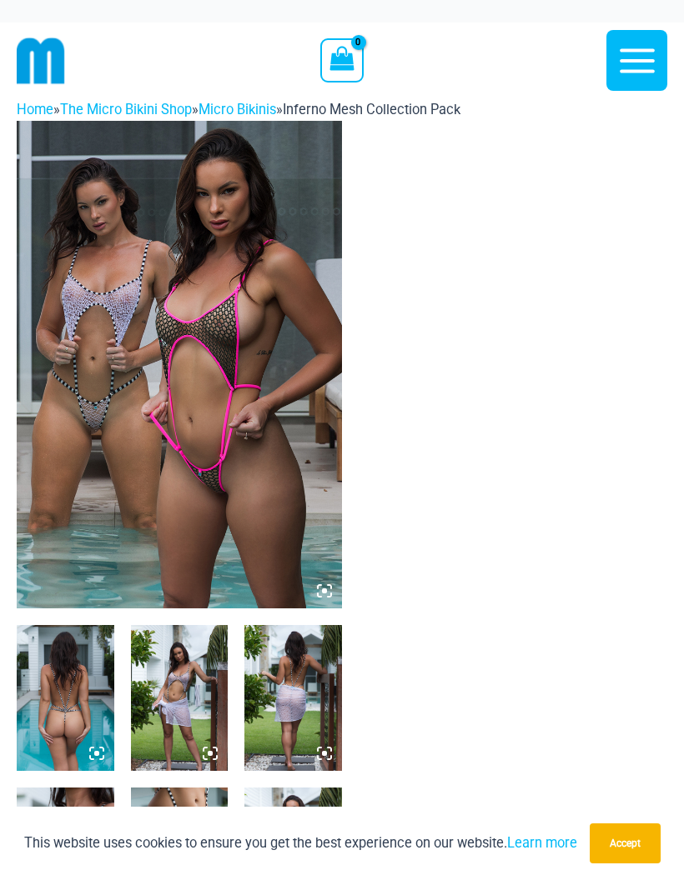
click at [98, 486] on img at bounding box center [179, 365] width 325 height 488
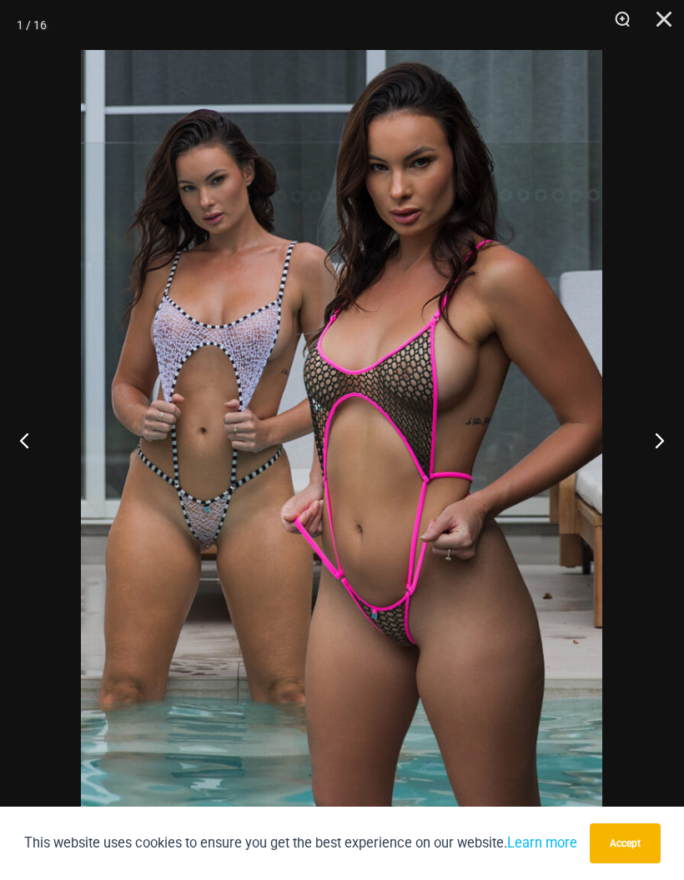
click at [654, 440] on button "Next" at bounding box center [652, 439] width 63 height 83
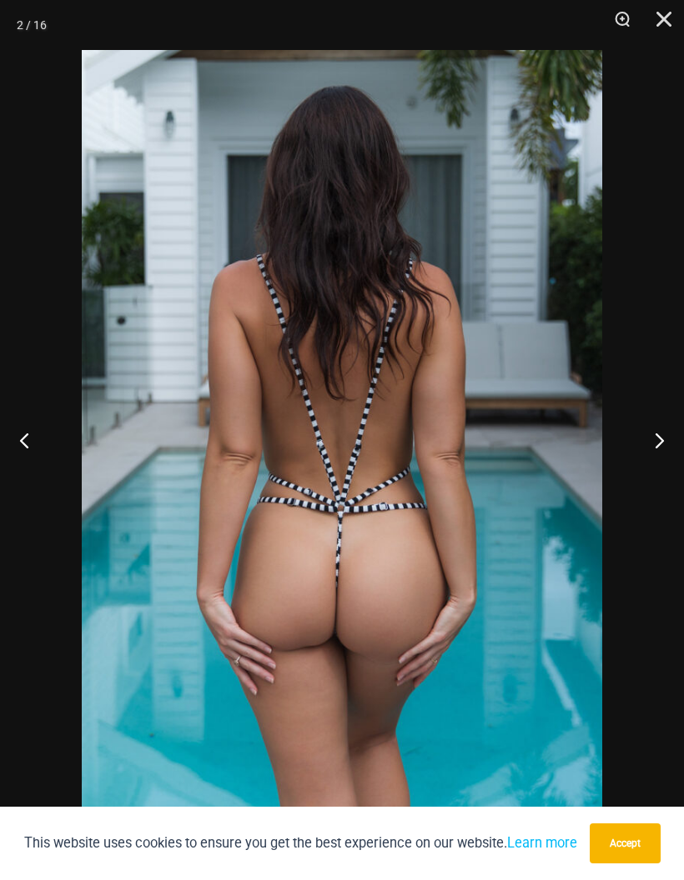
click at [674, 437] on button "Next" at bounding box center [652, 439] width 63 height 83
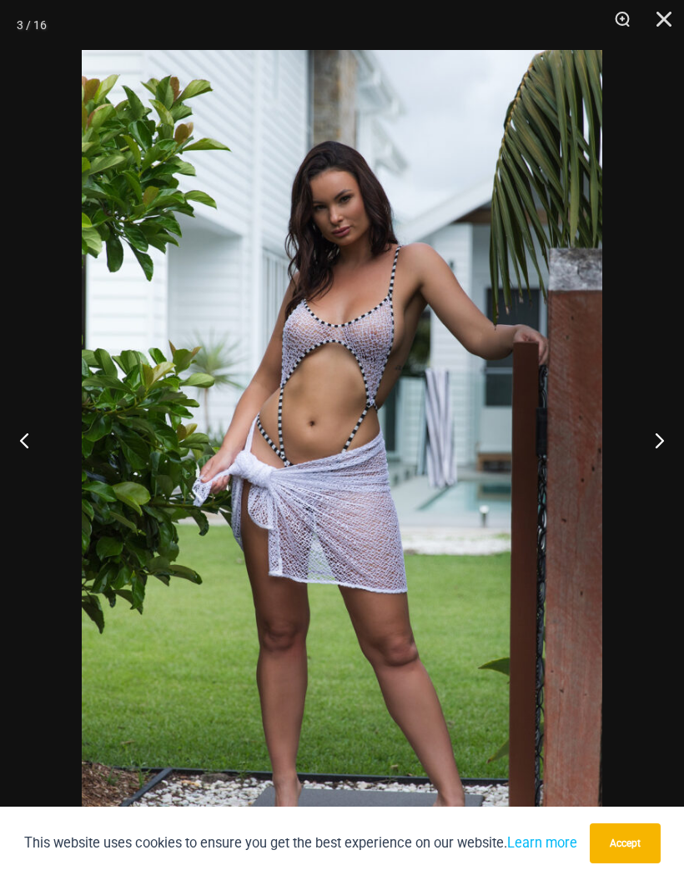
click at [669, 428] on button "Next" at bounding box center [652, 439] width 63 height 83
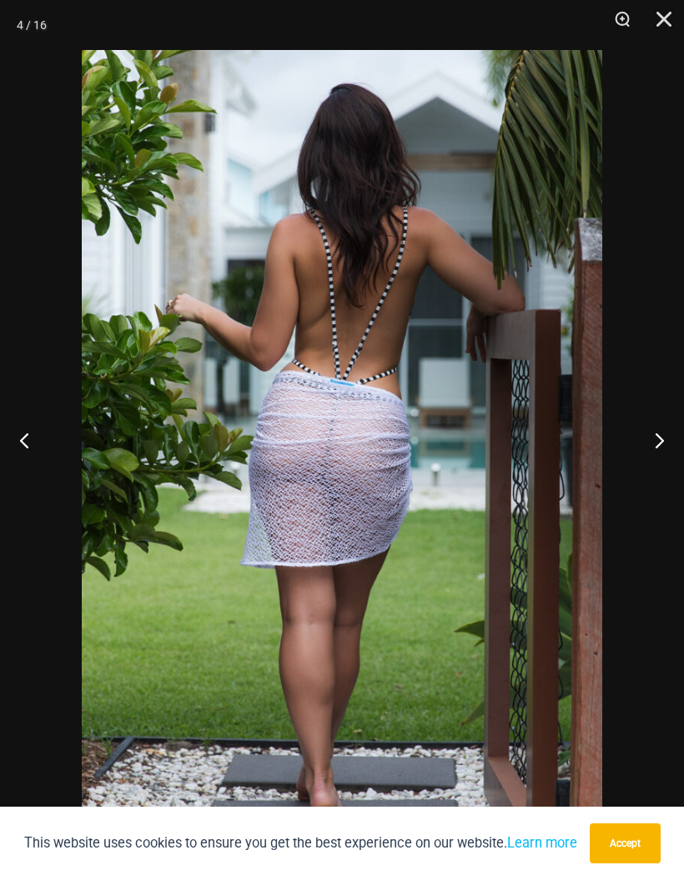
click at [673, 429] on button "Next" at bounding box center [652, 439] width 63 height 83
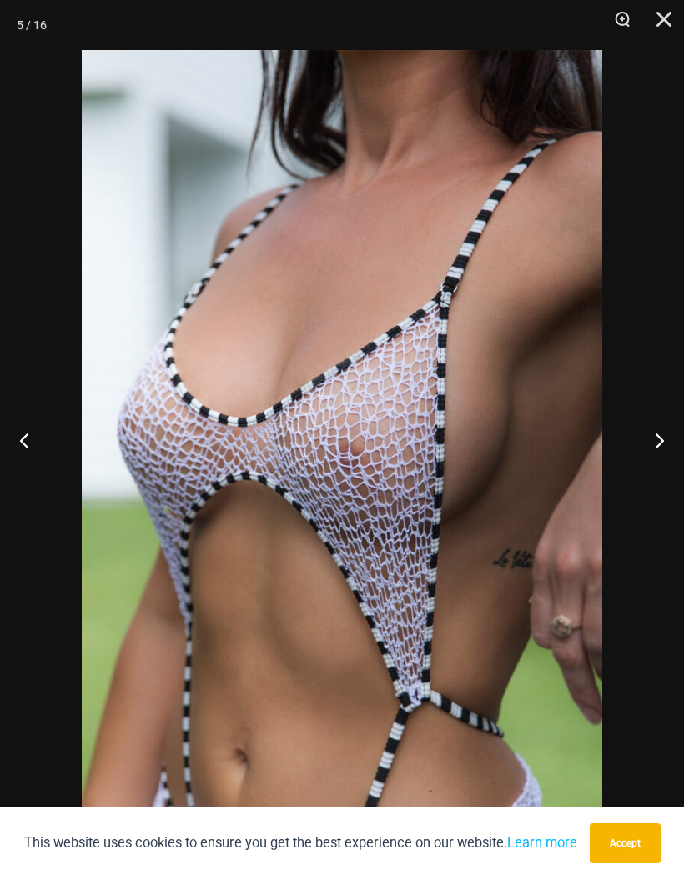
click at [671, 425] on button "Next" at bounding box center [652, 439] width 63 height 83
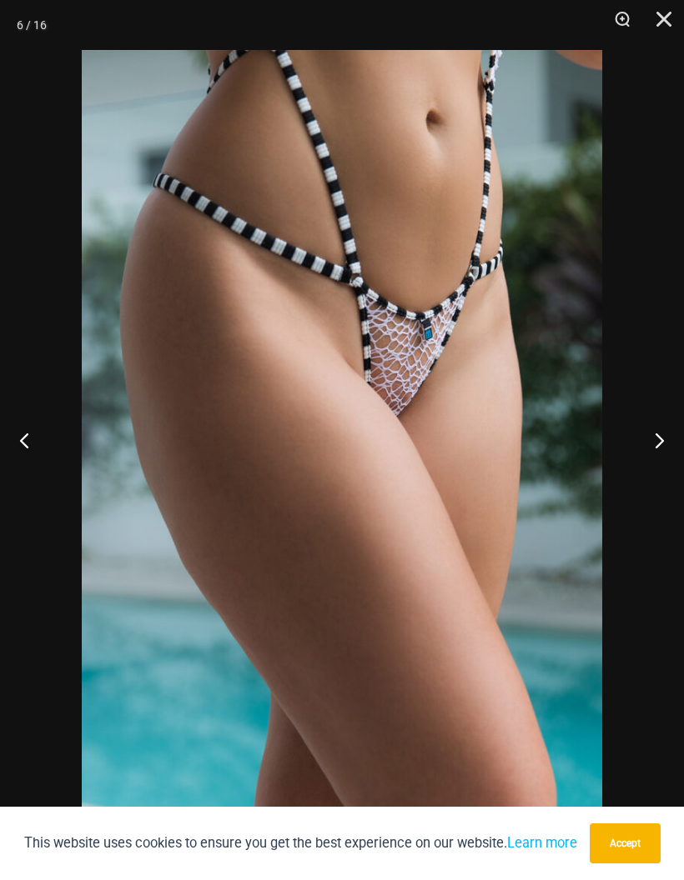
click at [669, 423] on button "Next" at bounding box center [652, 439] width 63 height 83
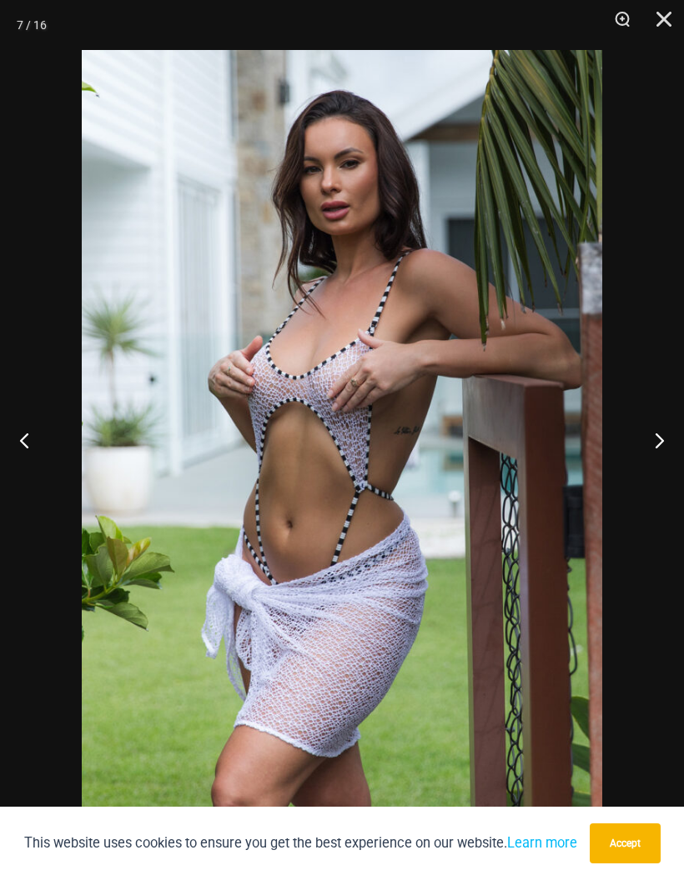
click at [673, 416] on button "Next" at bounding box center [652, 439] width 63 height 83
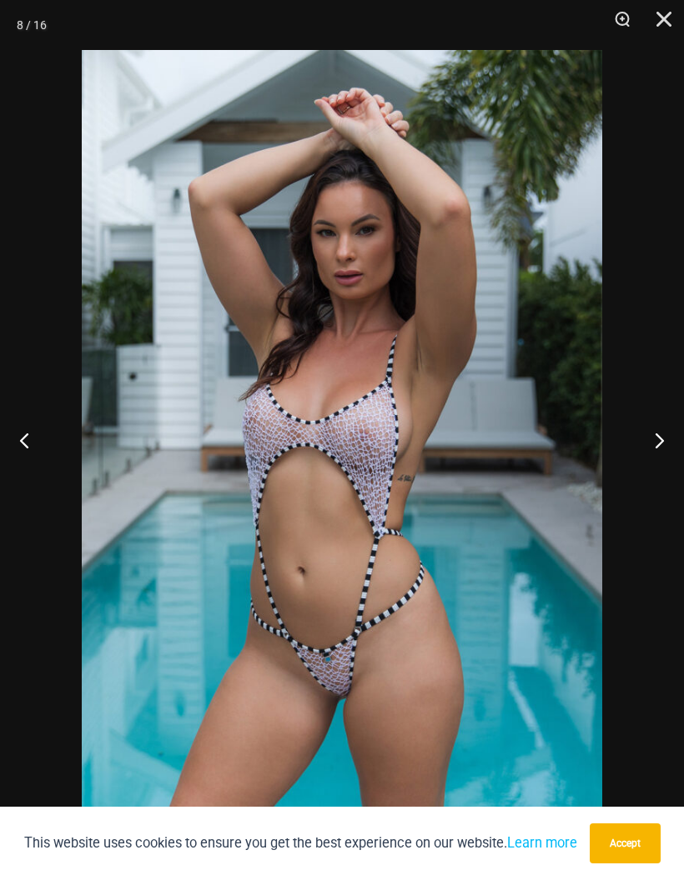
click at [665, 415] on button "Next" at bounding box center [652, 439] width 63 height 83
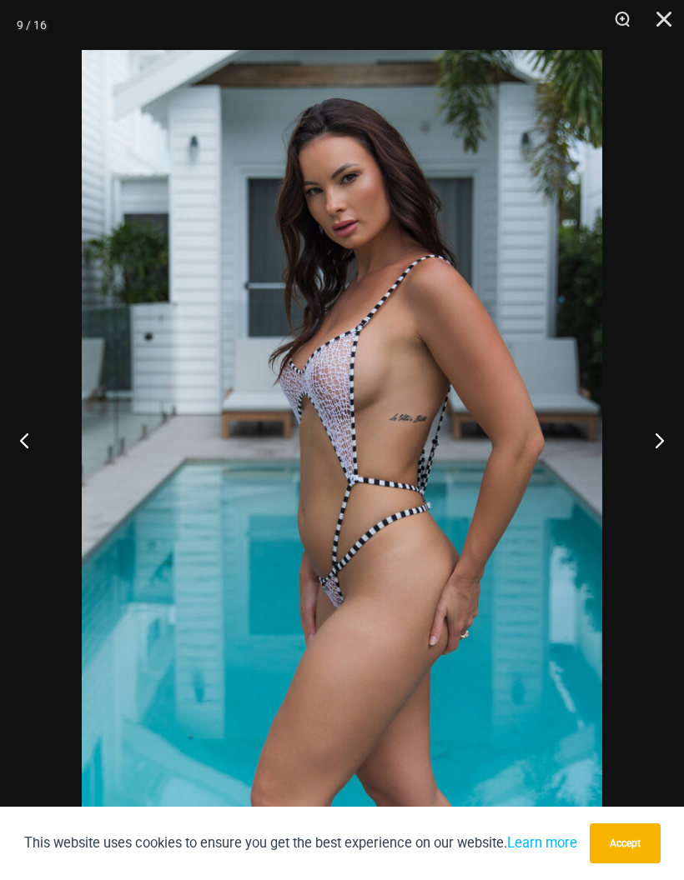
click at [666, 414] on button "Next" at bounding box center [652, 439] width 63 height 83
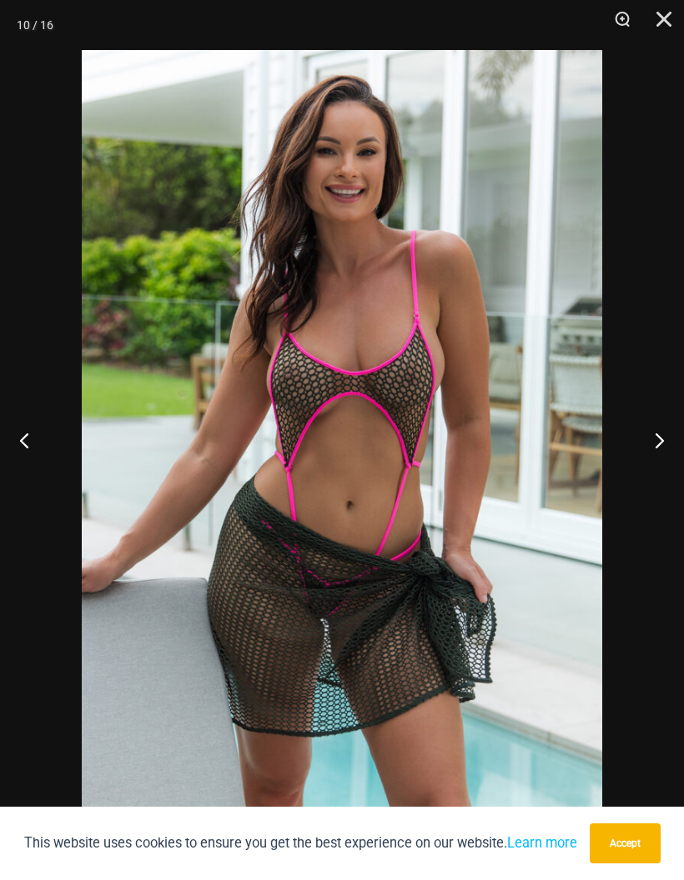
click at [666, 411] on button "Next" at bounding box center [652, 439] width 63 height 83
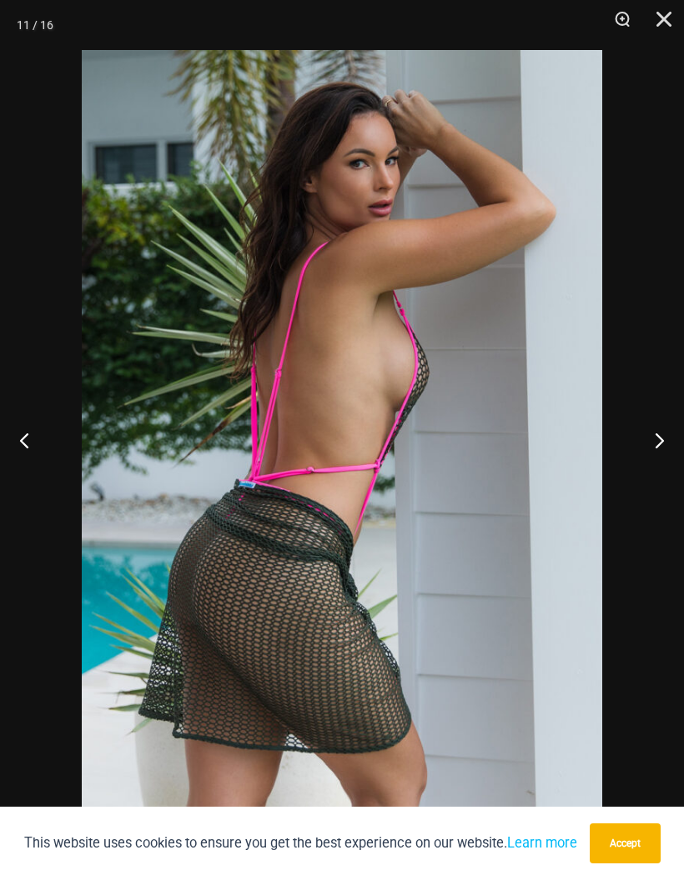
click at [665, 410] on button "Next" at bounding box center [652, 439] width 63 height 83
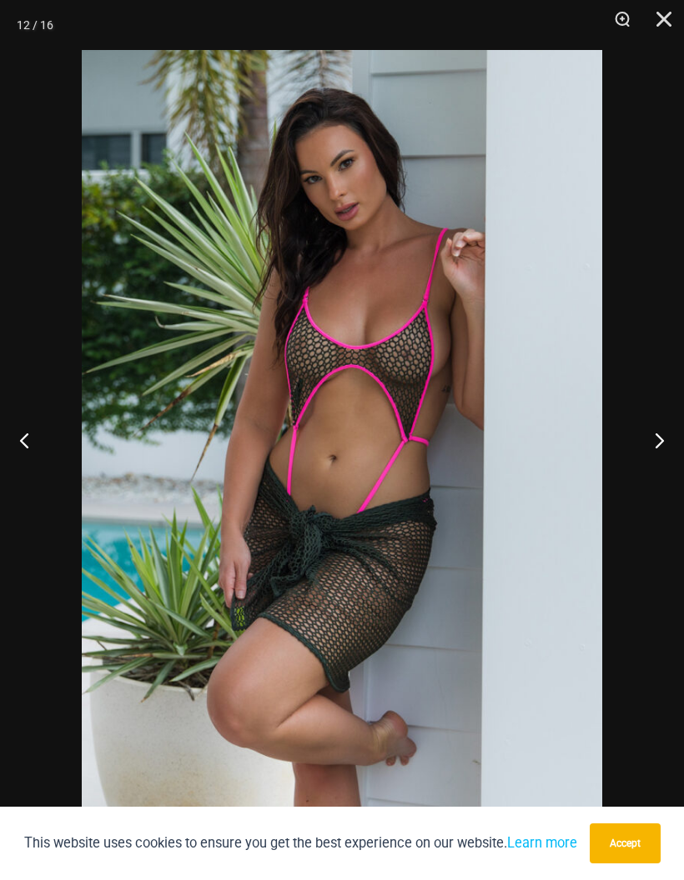
click at [669, 407] on button "Next" at bounding box center [652, 439] width 63 height 83
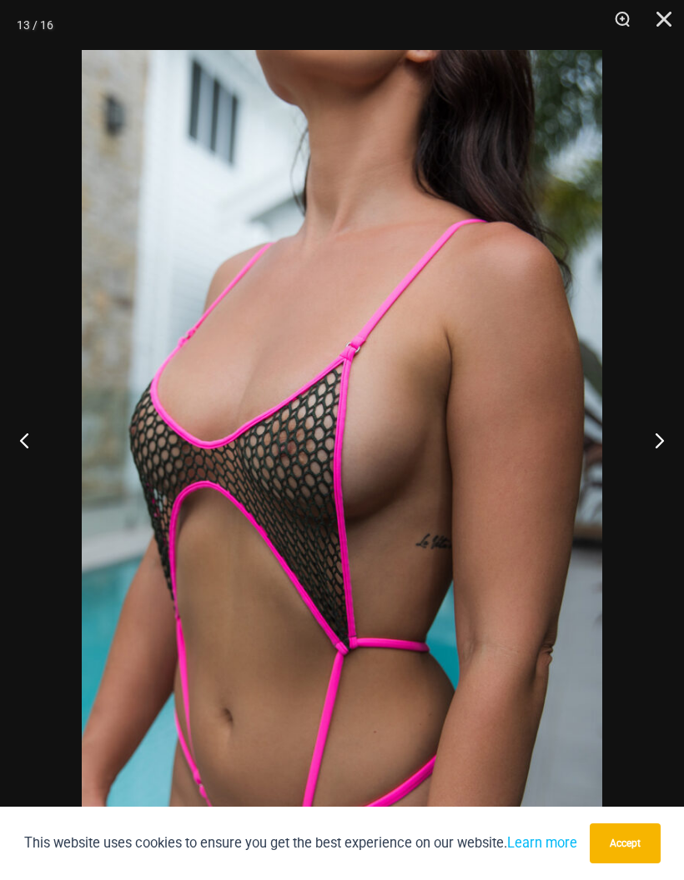
click at [667, 407] on button "Next" at bounding box center [652, 439] width 63 height 83
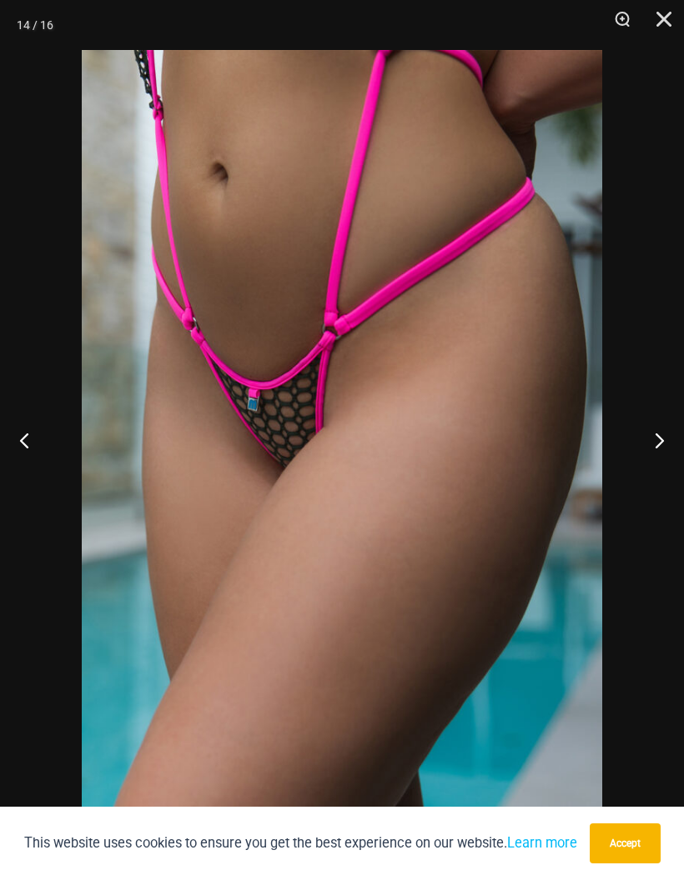
click at [665, 405] on button "Next" at bounding box center [652, 439] width 63 height 83
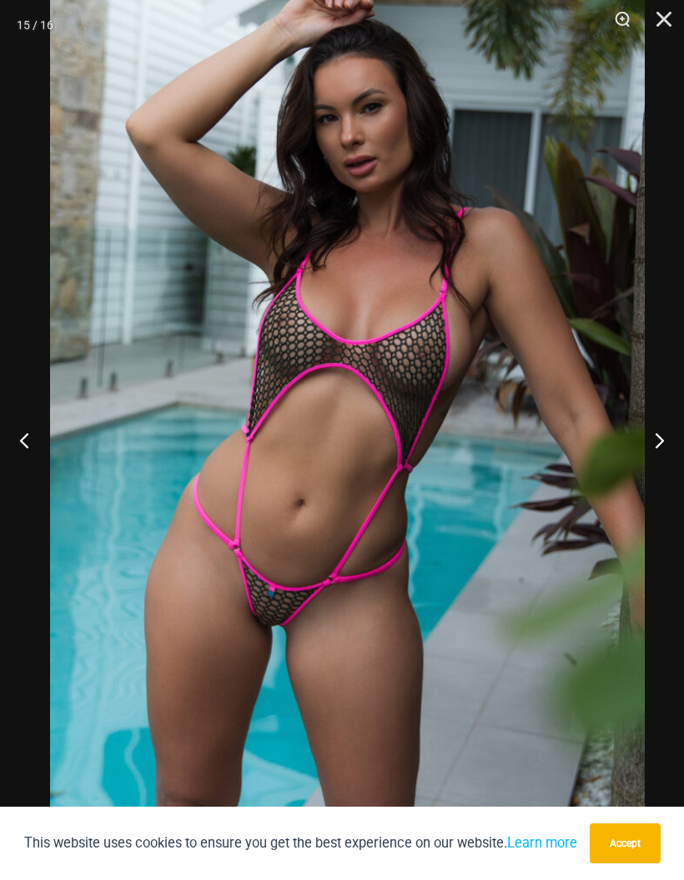
click at [664, 439] on button "Next" at bounding box center [652, 439] width 63 height 83
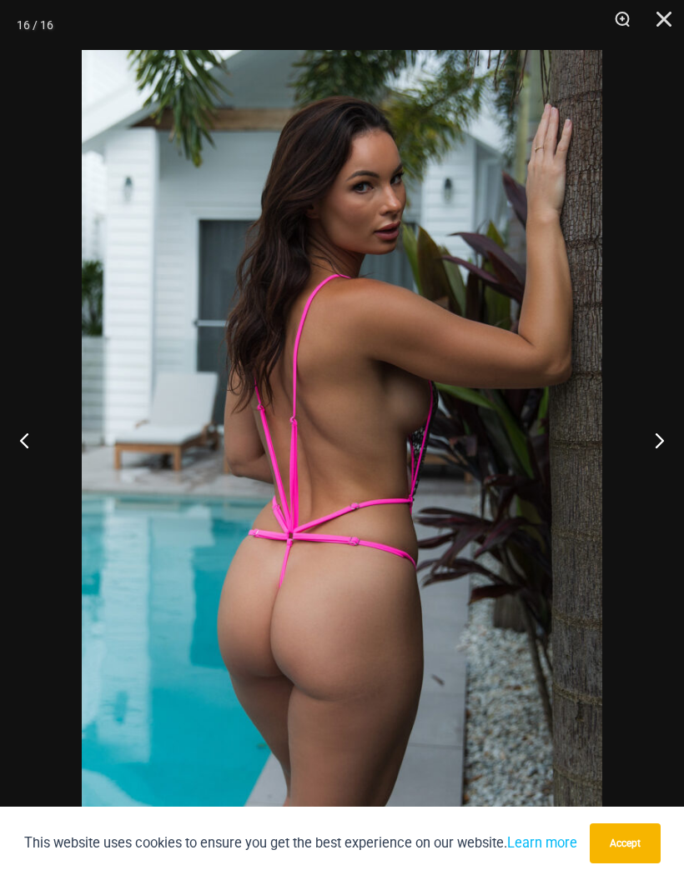
click at [665, 430] on button "Next" at bounding box center [652, 439] width 63 height 83
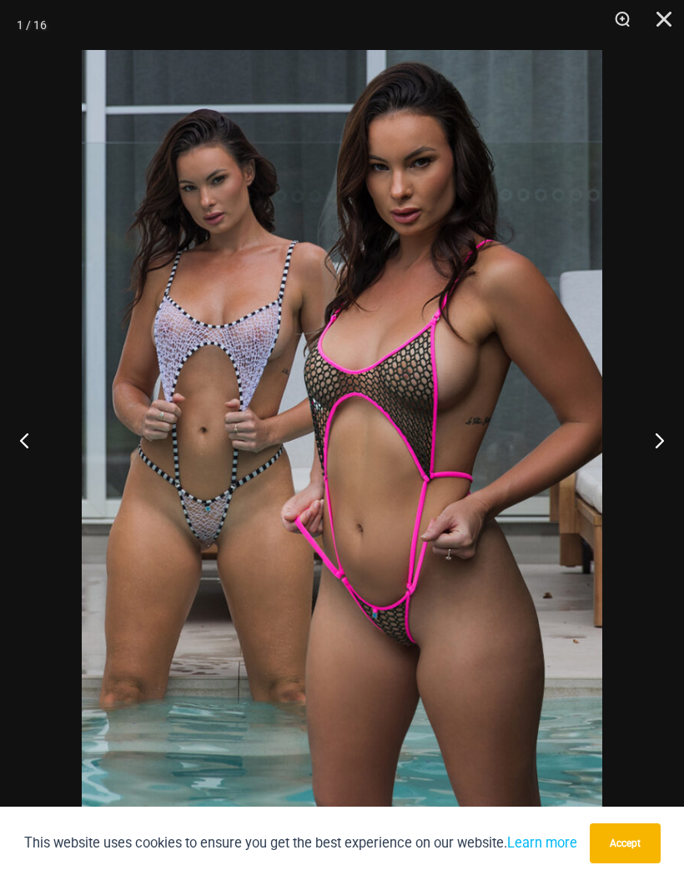
click at [654, 23] on button "Close" at bounding box center [658, 25] width 42 height 50
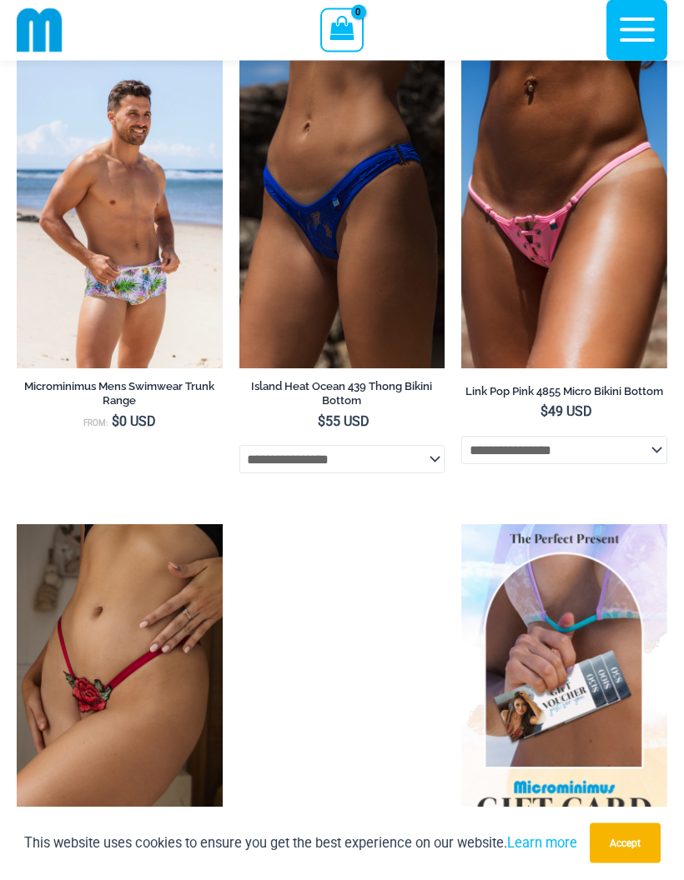
scroll to position [5637, 0]
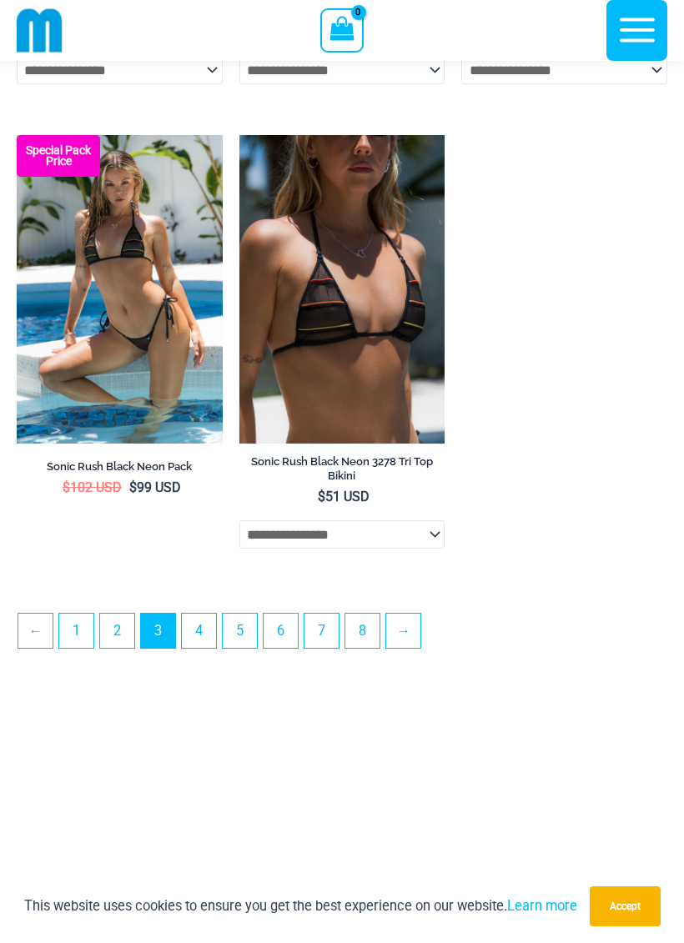
scroll to position [4640, 0]
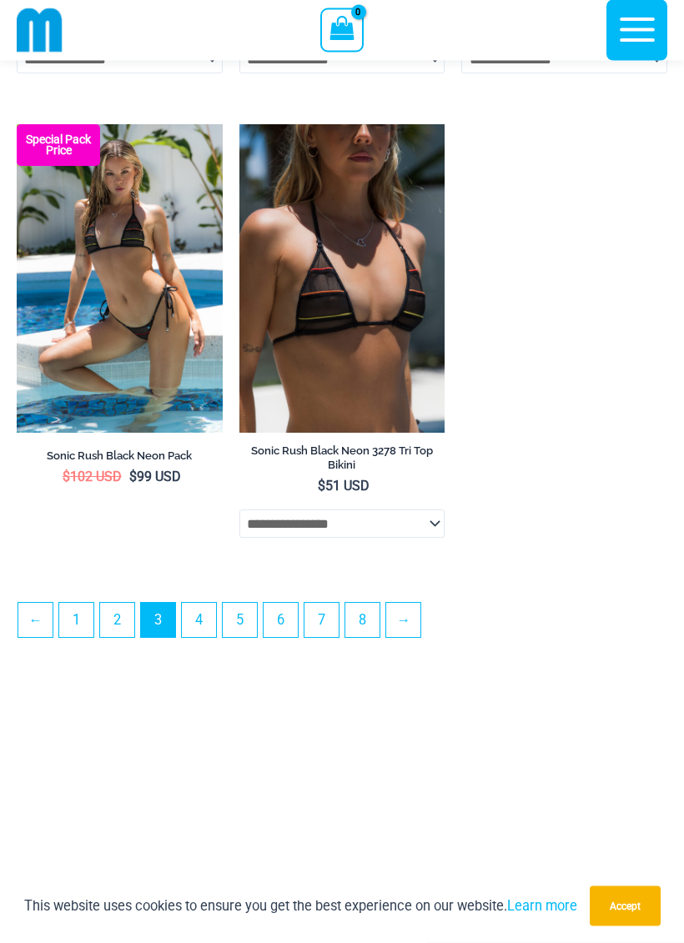
click at [412, 638] on link "→" at bounding box center [403, 620] width 34 height 34
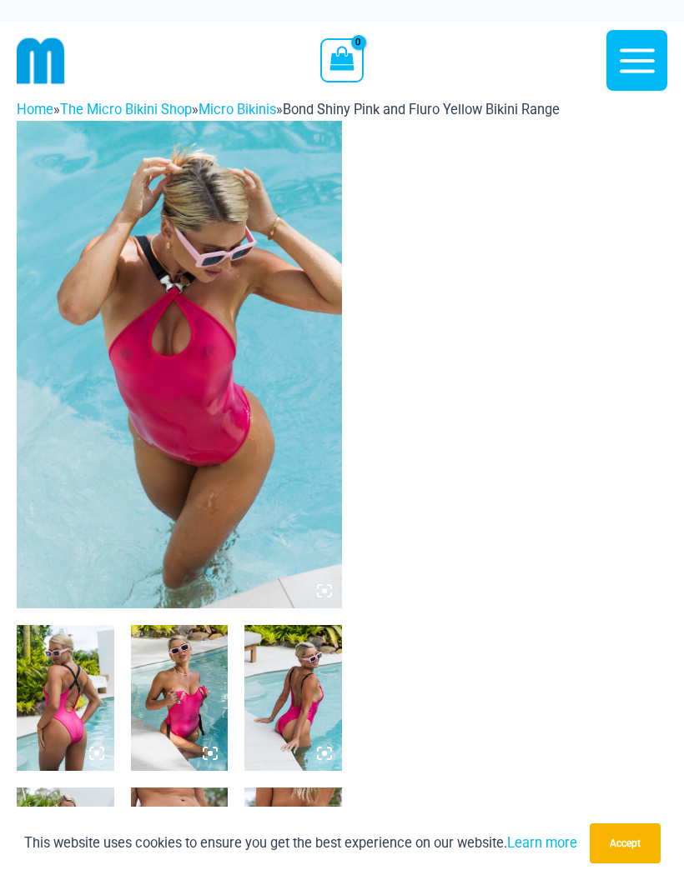
click at [112, 415] on img at bounding box center [179, 365] width 325 height 488
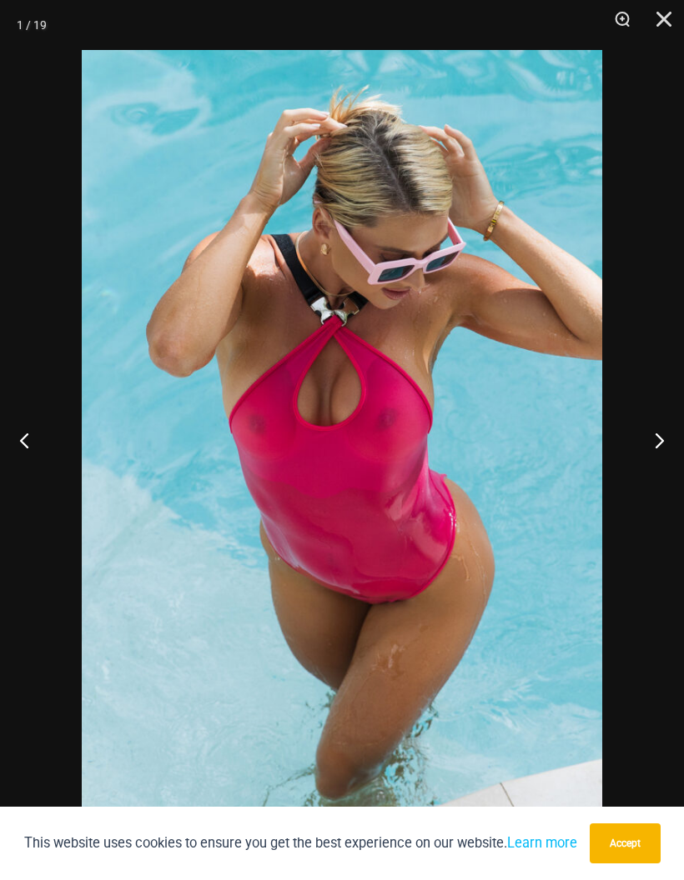
click at [655, 433] on button "Next" at bounding box center [652, 439] width 63 height 83
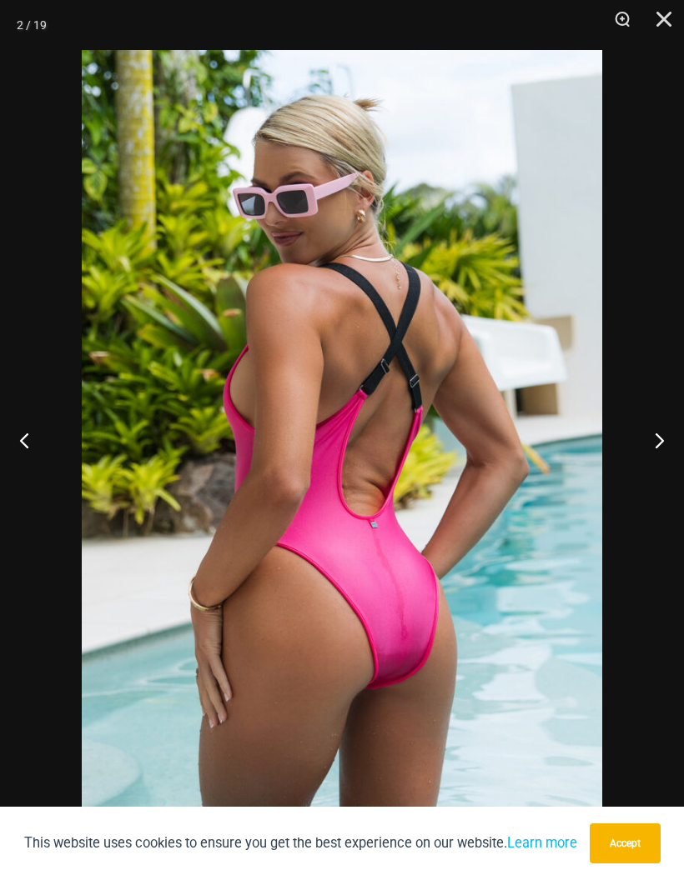
click at [655, 433] on button "Next" at bounding box center [652, 439] width 63 height 83
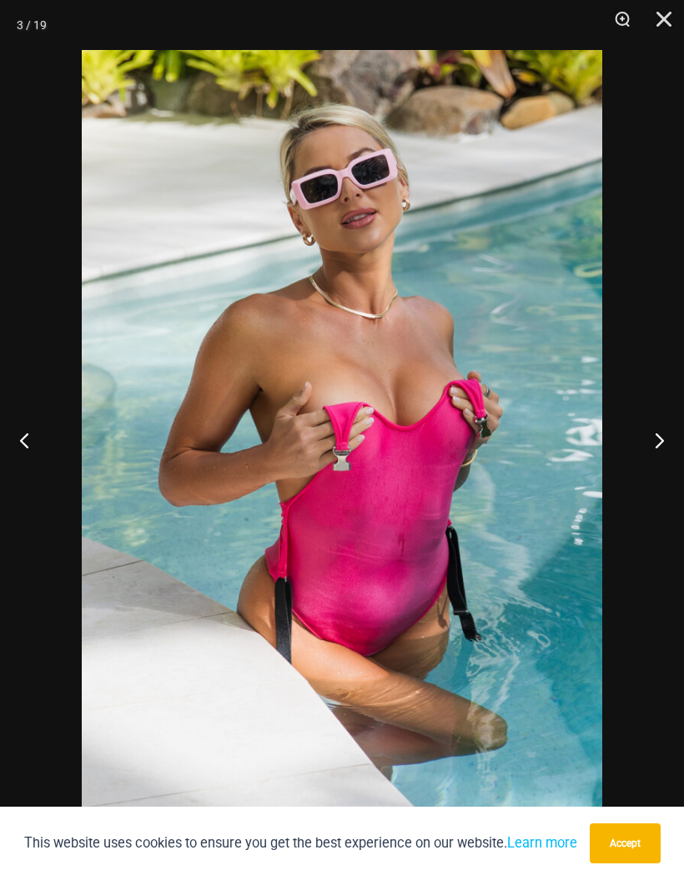
click at [659, 426] on button "Next" at bounding box center [652, 439] width 63 height 83
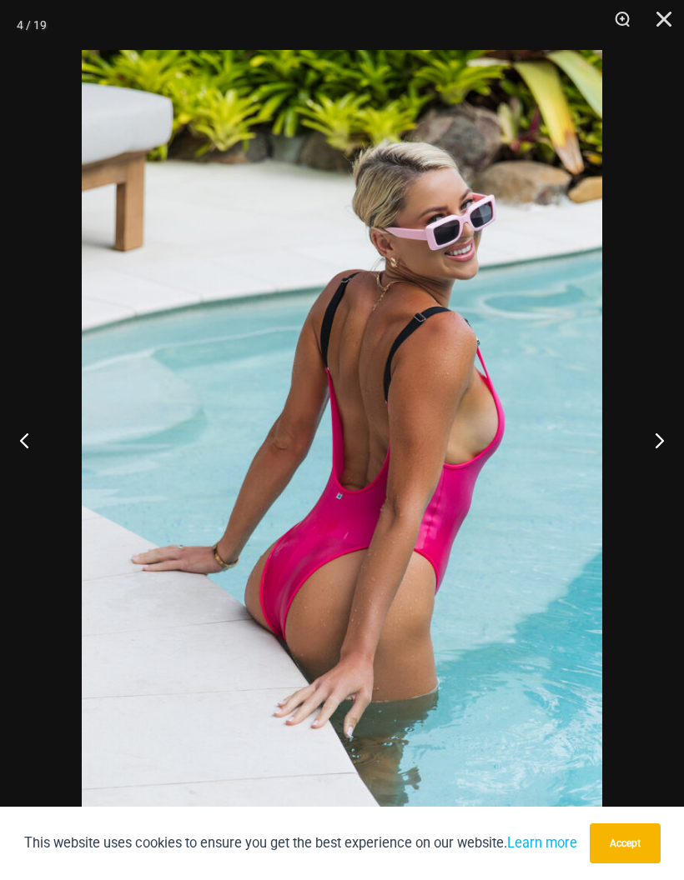
click at [656, 430] on button "Next" at bounding box center [652, 439] width 63 height 83
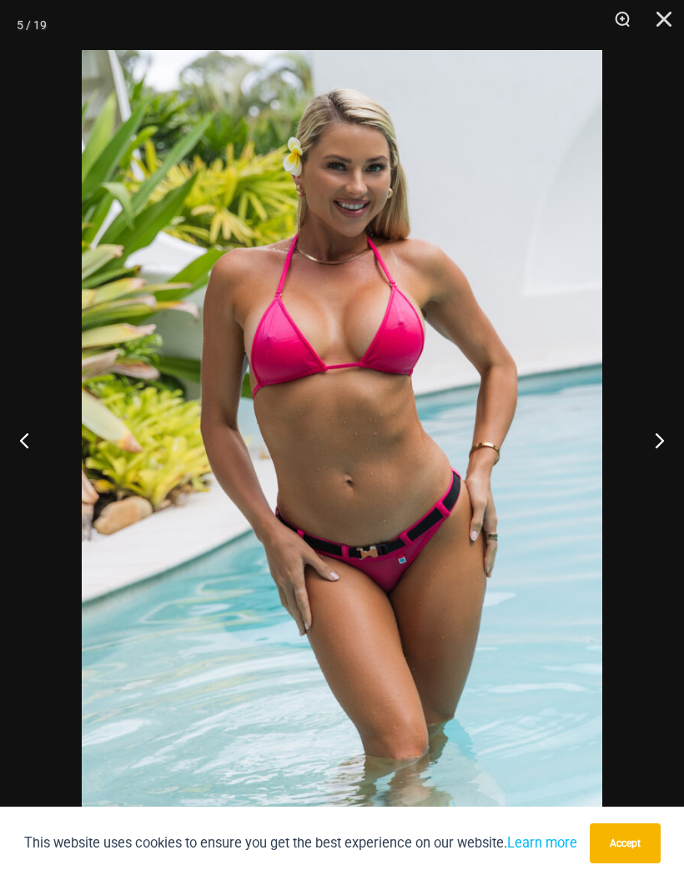
click at [659, 426] on button "Next" at bounding box center [652, 439] width 63 height 83
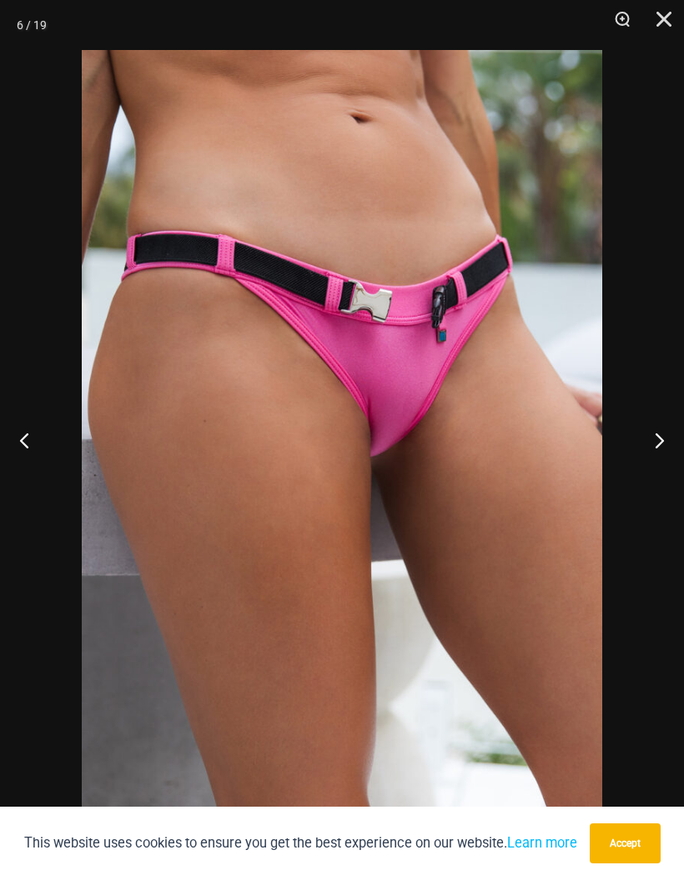
click at [59, 410] on button "Previous" at bounding box center [31, 439] width 63 height 83
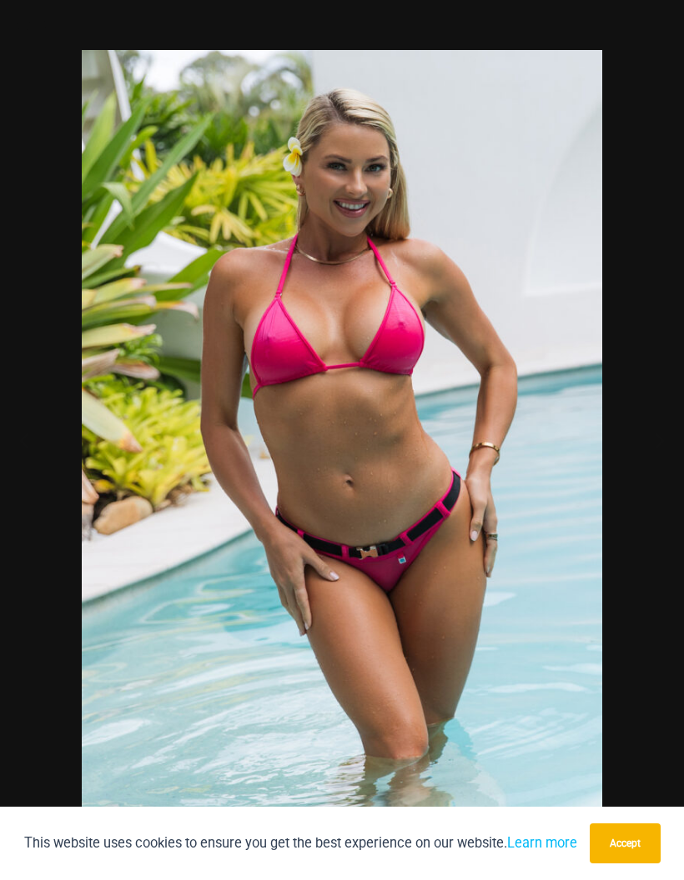
click at [672, 415] on div at bounding box center [342, 440] width 684 height 880
click at [656, 432] on button "Next" at bounding box center [652, 439] width 63 height 83
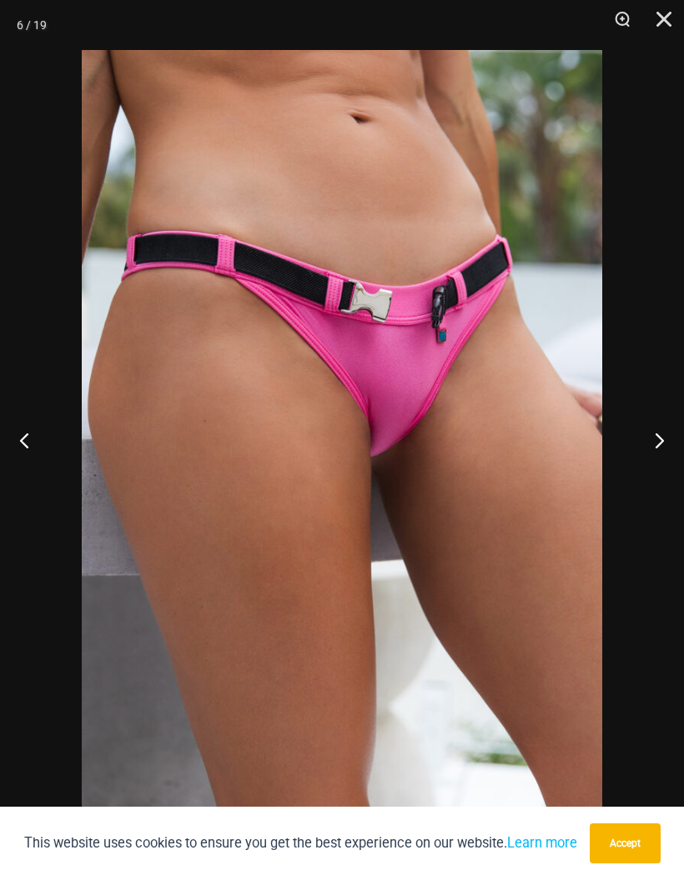
click at [659, 426] on button "Next" at bounding box center [652, 439] width 63 height 83
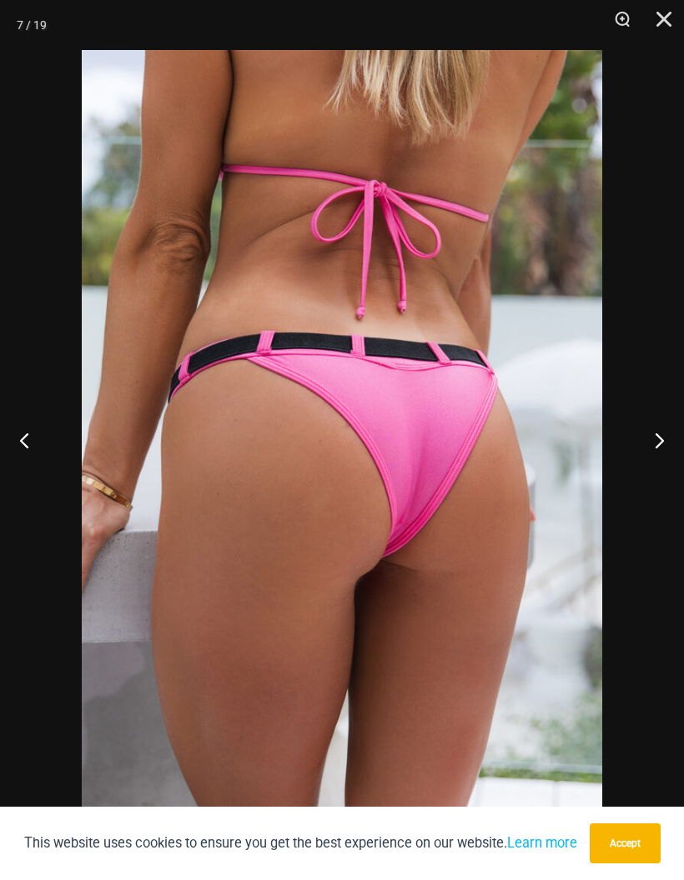
click at [657, 426] on button "Next" at bounding box center [652, 439] width 63 height 83
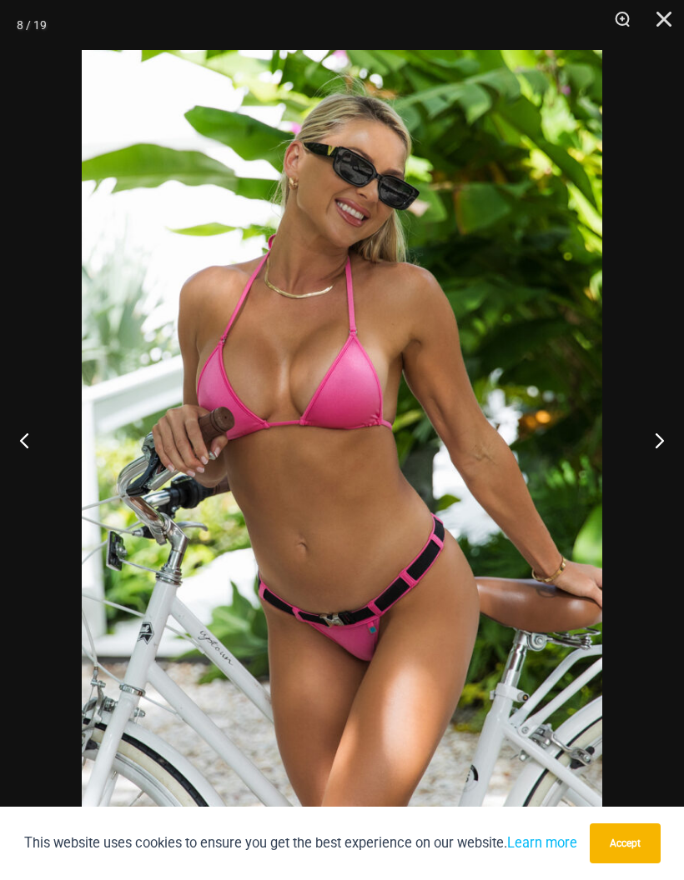
click at [659, 425] on button "Next" at bounding box center [652, 439] width 63 height 83
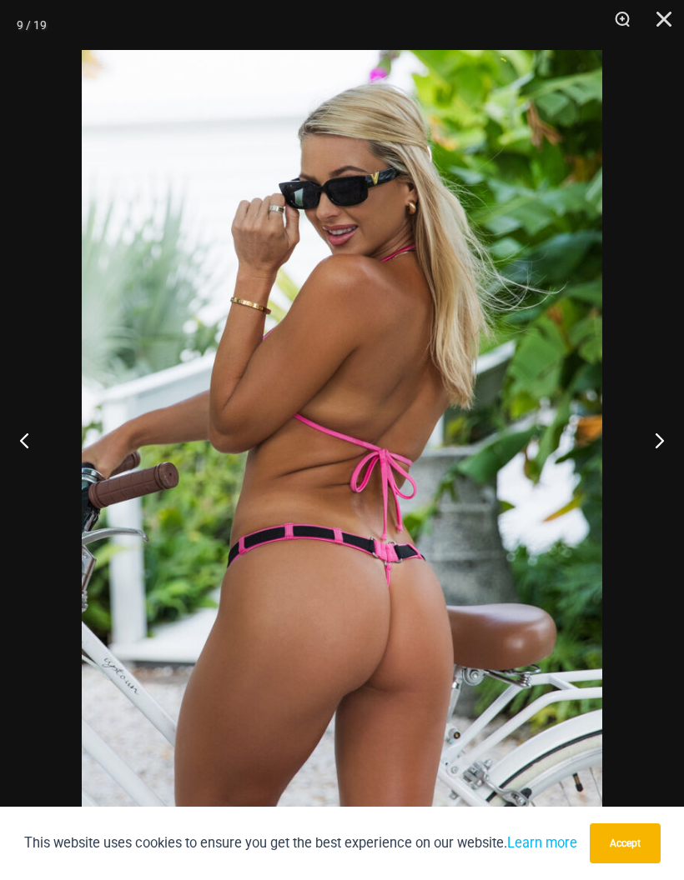
click at [658, 424] on button "Next" at bounding box center [652, 439] width 63 height 83
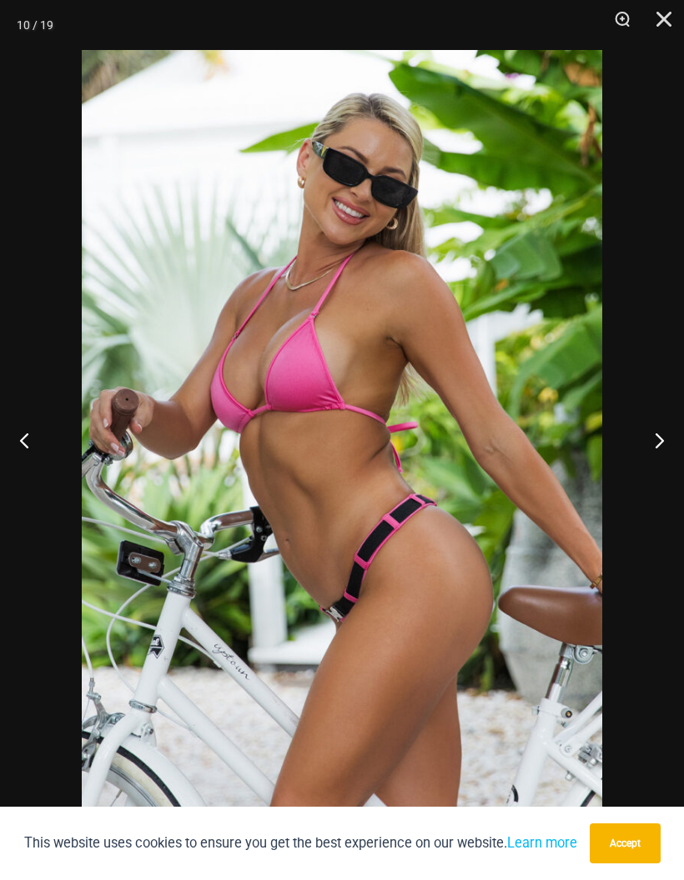
click at [662, 421] on button "Next" at bounding box center [652, 439] width 63 height 83
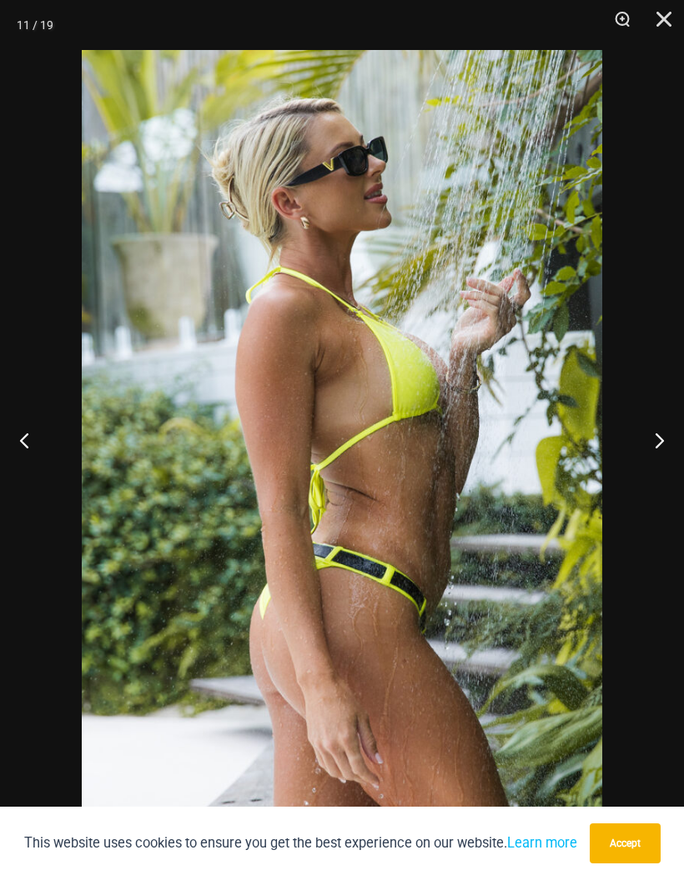
click at [657, 421] on button "Next" at bounding box center [652, 439] width 63 height 83
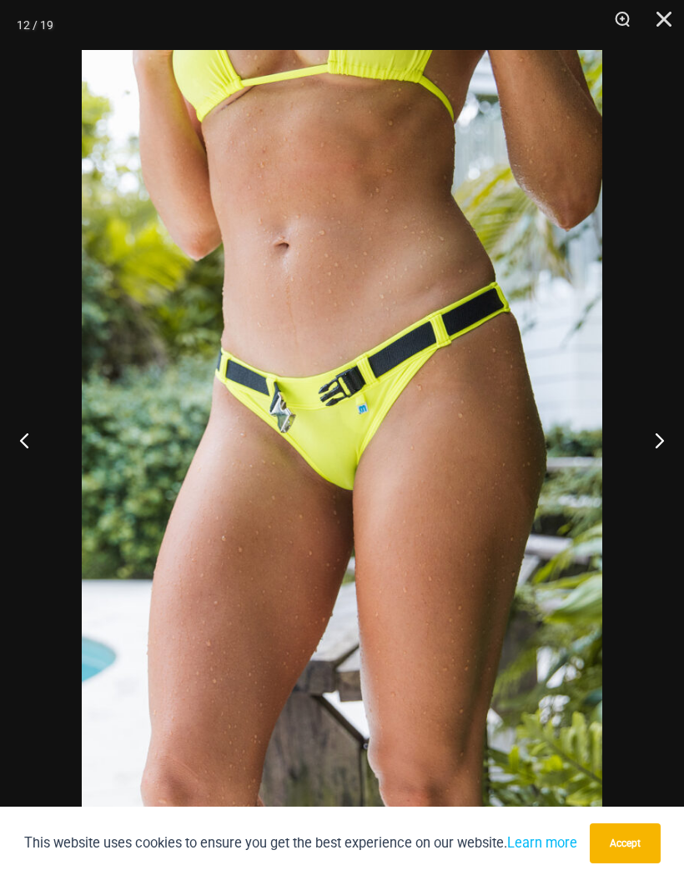
click at [654, 423] on button "Next" at bounding box center [652, 439] width 63 height 83
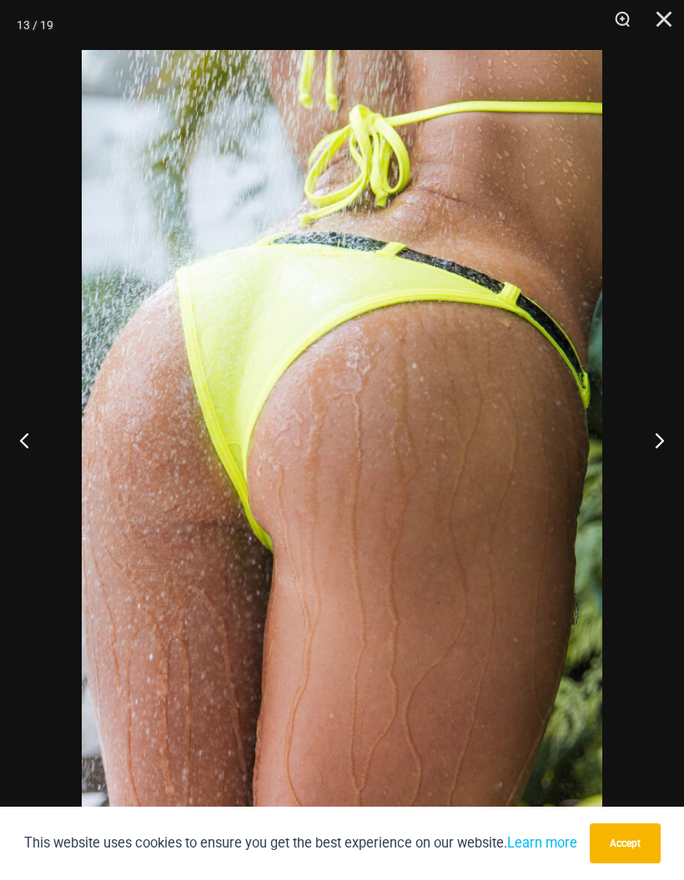
click at [655, 423] on button "Next" at bounding box center [652, 439] width 63 height 83
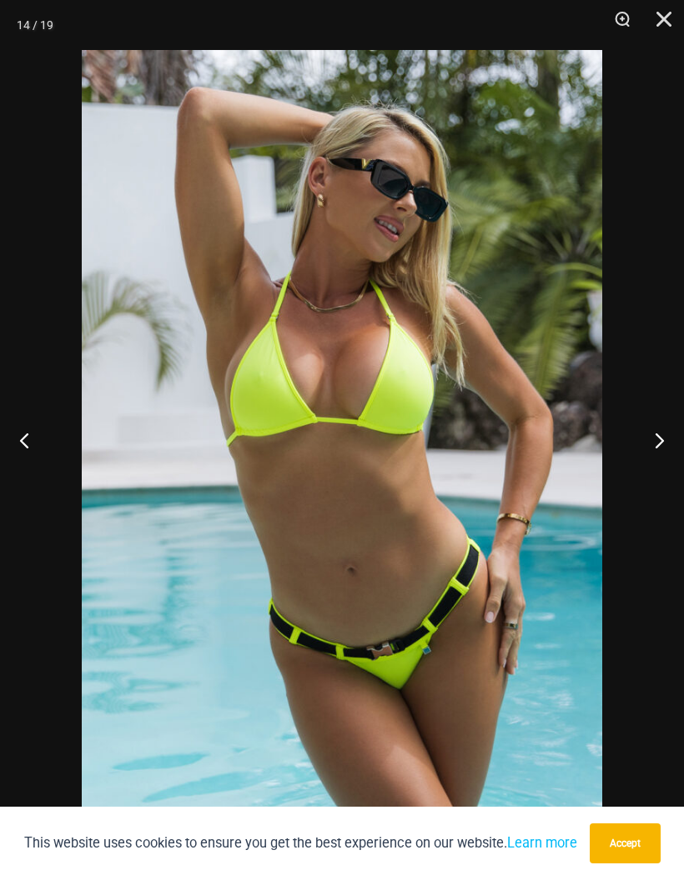
click at [660, 420] on button "Next" at bounding box center [652, 439] width 63 height 83
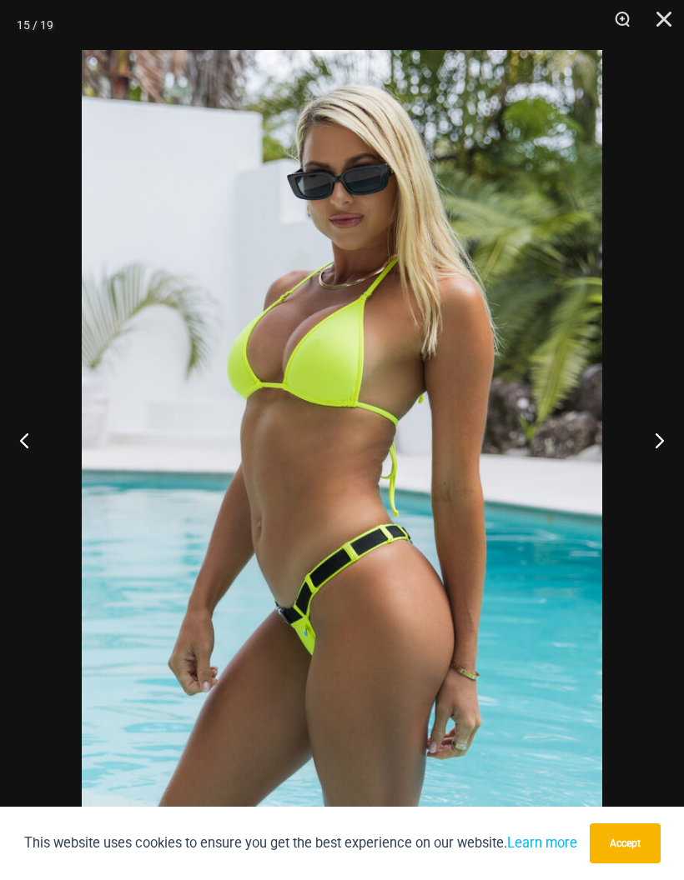
click at [657, 422] on button "Next" at bounding box center [652, 439] width 63 height 83
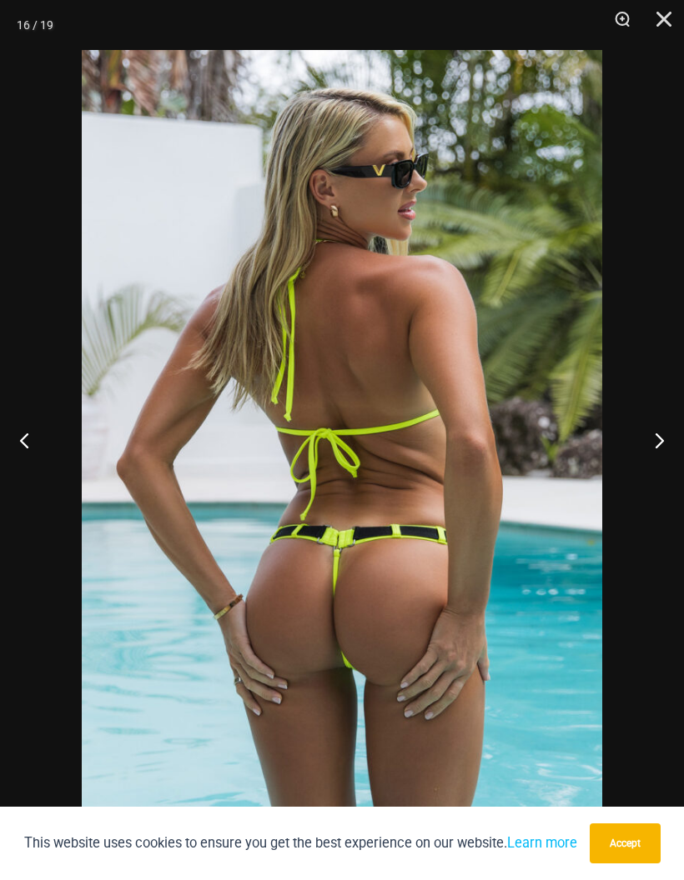
click at [657, 418] on button "Next" at bounding box center [652, 439] width 63 height 83
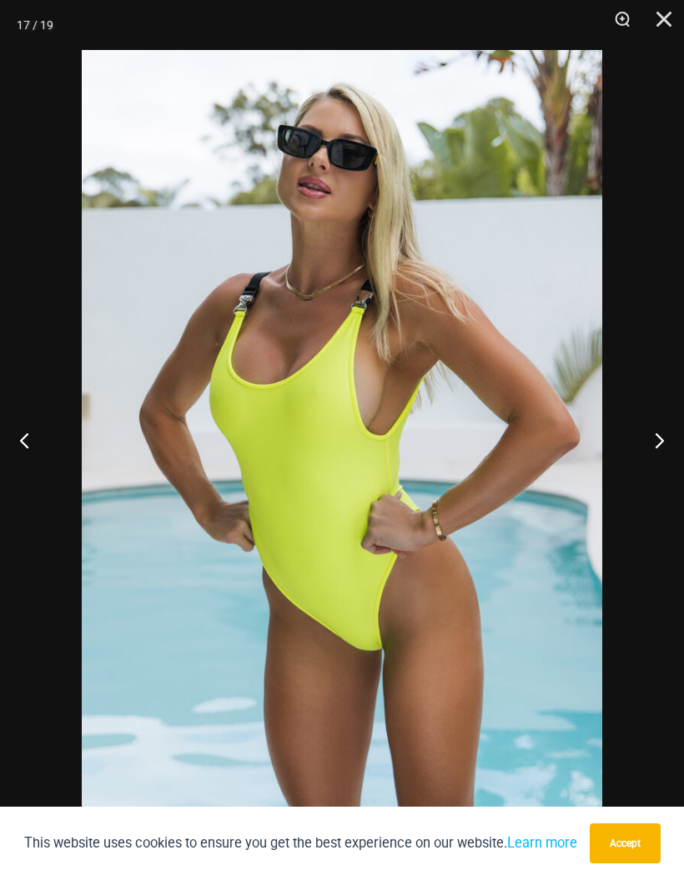
click at [654, 413] on button "Next" at bounding box center [652, 439] width 63 height 83
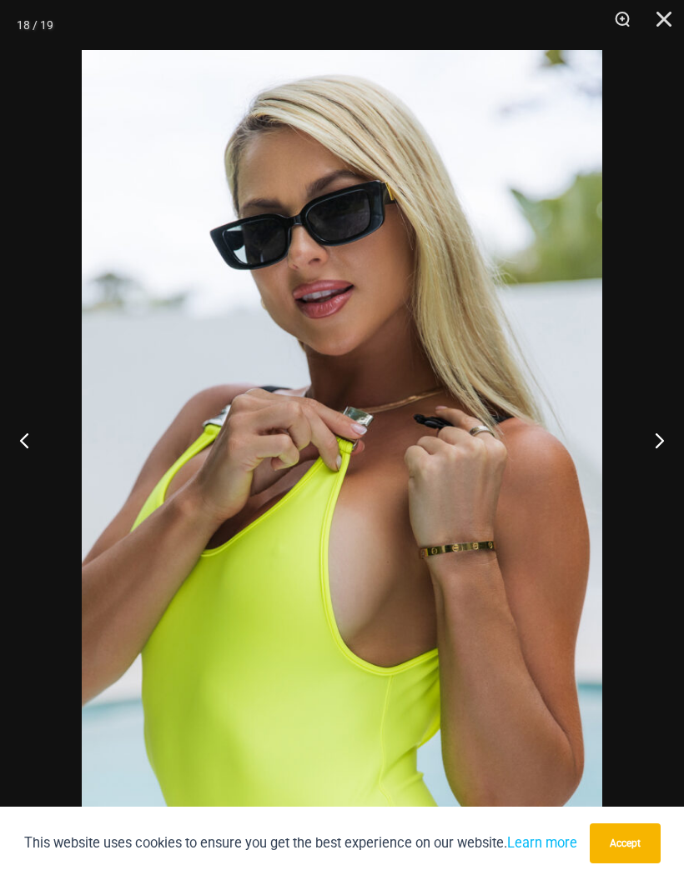
click at [654, 413] on button "Next" at bounding box center [652, 439] width 63 height 83
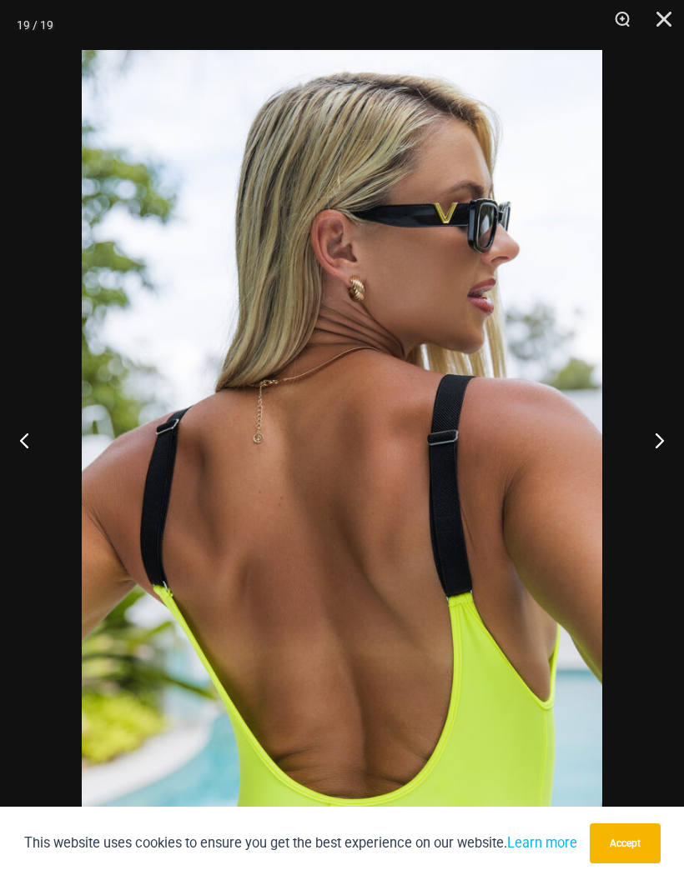
click at [651, 418] on button "Next" at bounding box center [652, 439] width 63 height 83
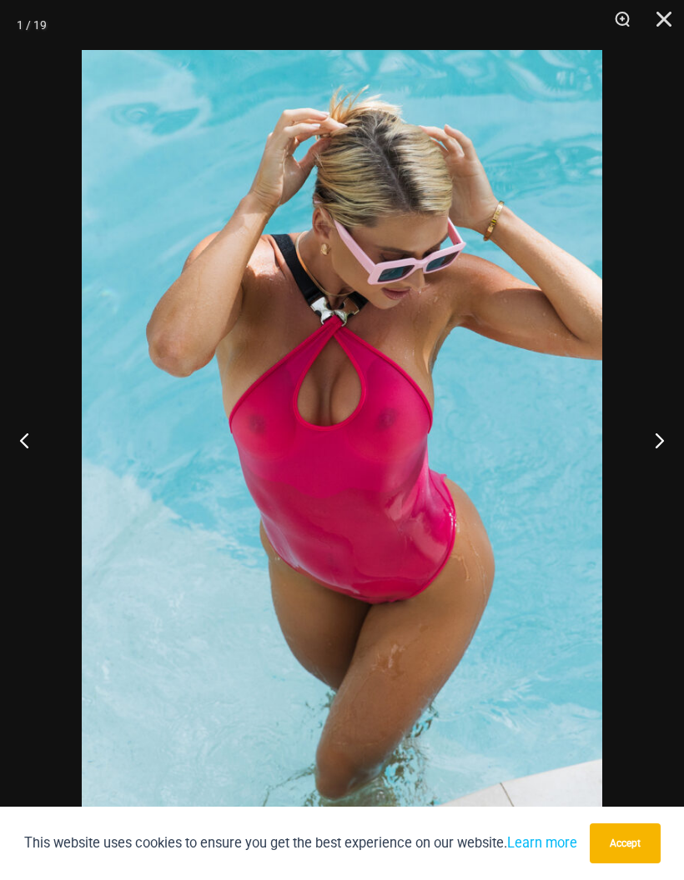
click at [654, 418] on button "Next" at bounding box center [652, 439] width 63 height 83
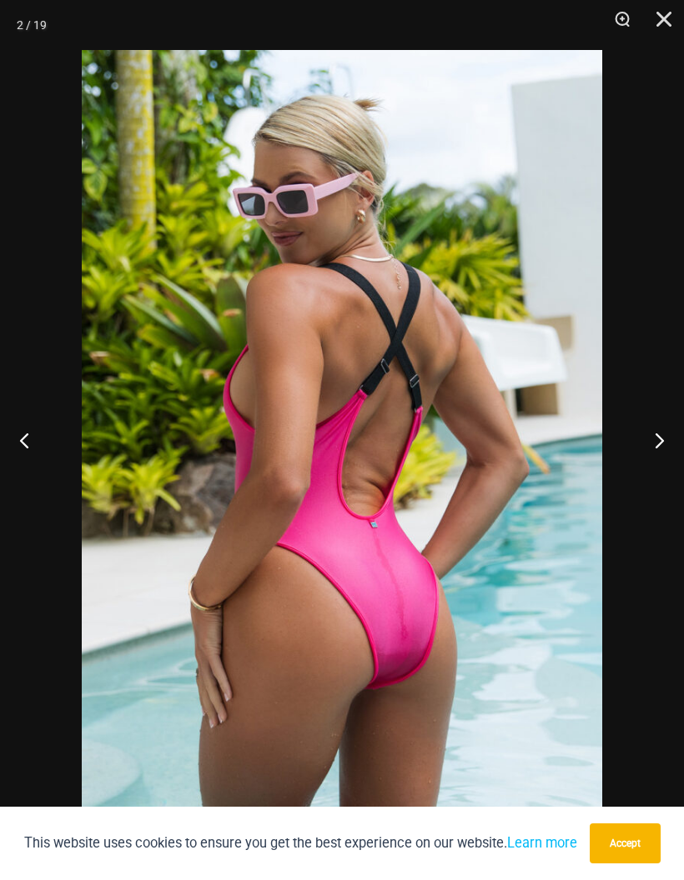
click at [659, 14] on button "Close" at bounding box center [658, 25] width 42 height 50
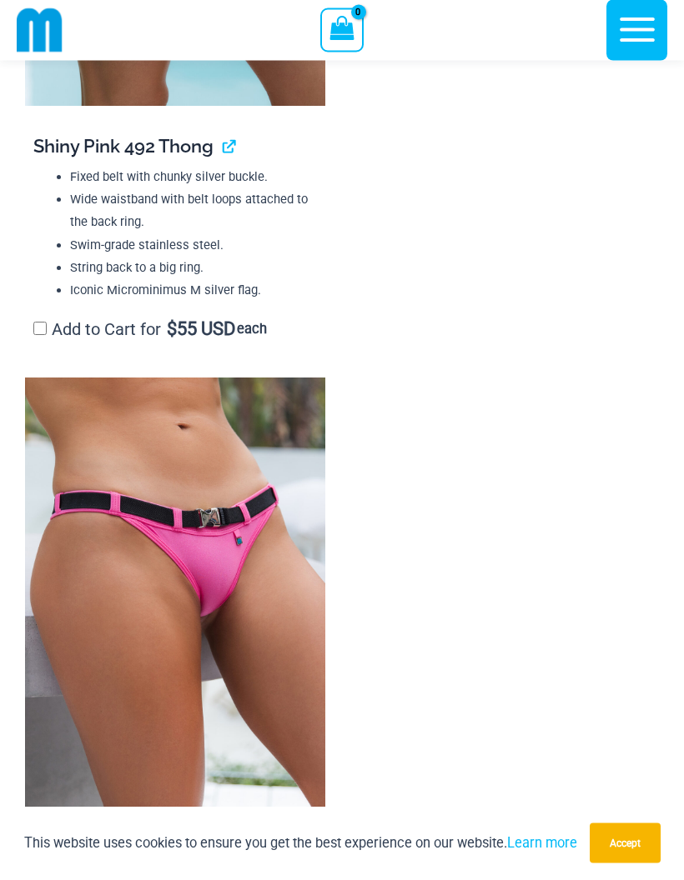
click at [136, 539] on img at bounding box center [175, 602] width 300 height 449
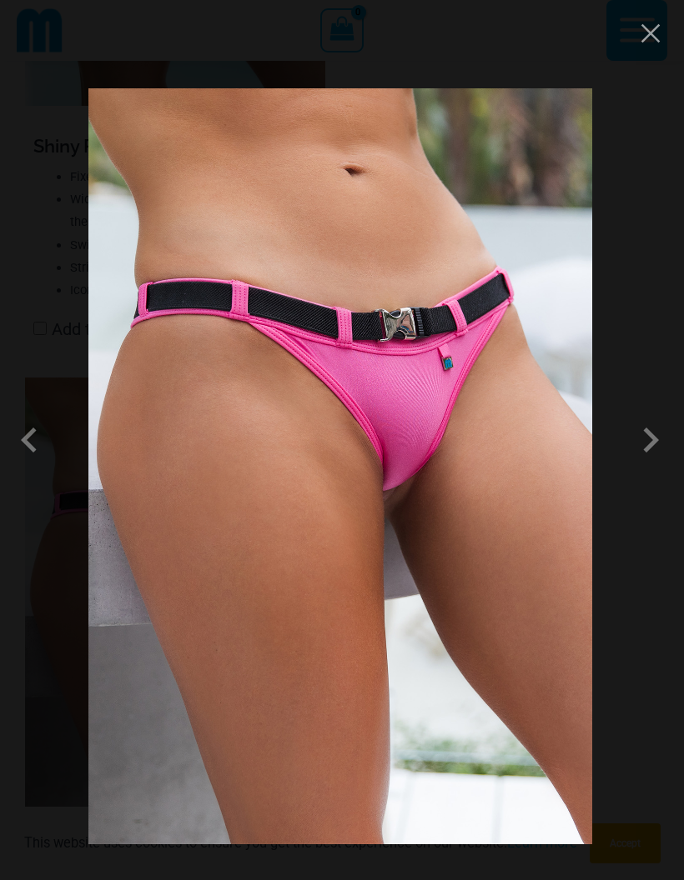
click at [653, 465] on span at bounding box center [650, 440] width 50 height 50
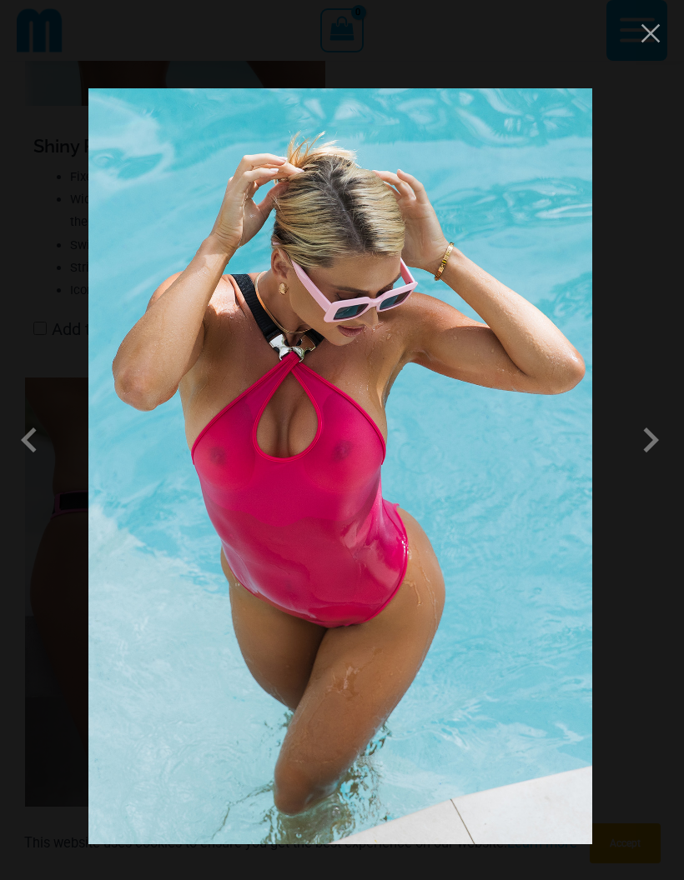
click at [647, 465] on span at bounding box center [650, 440] width 50 height 50
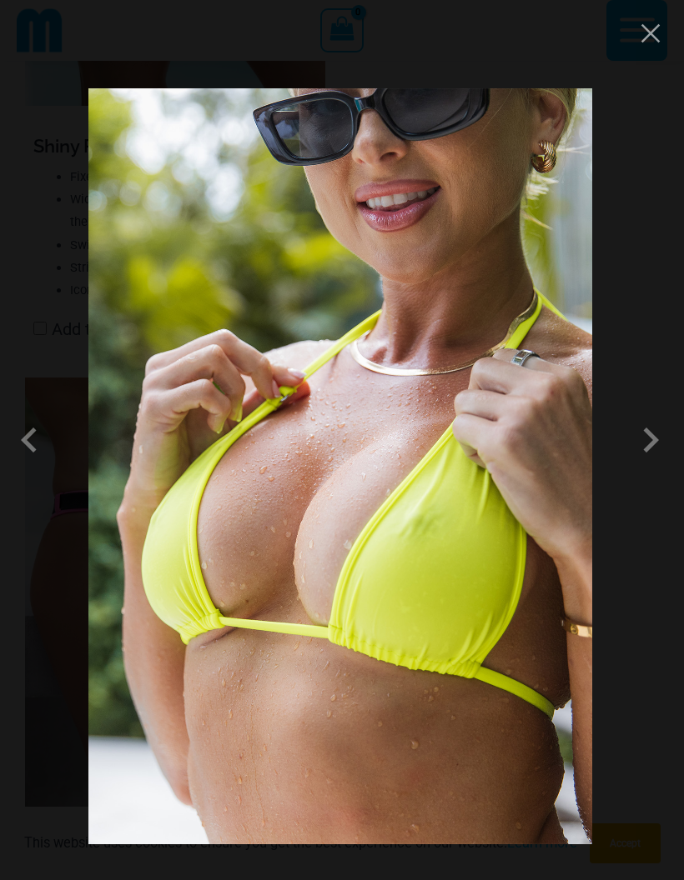
click at [646, 465] on span at bounding box center [650, 440] width 50 height 50
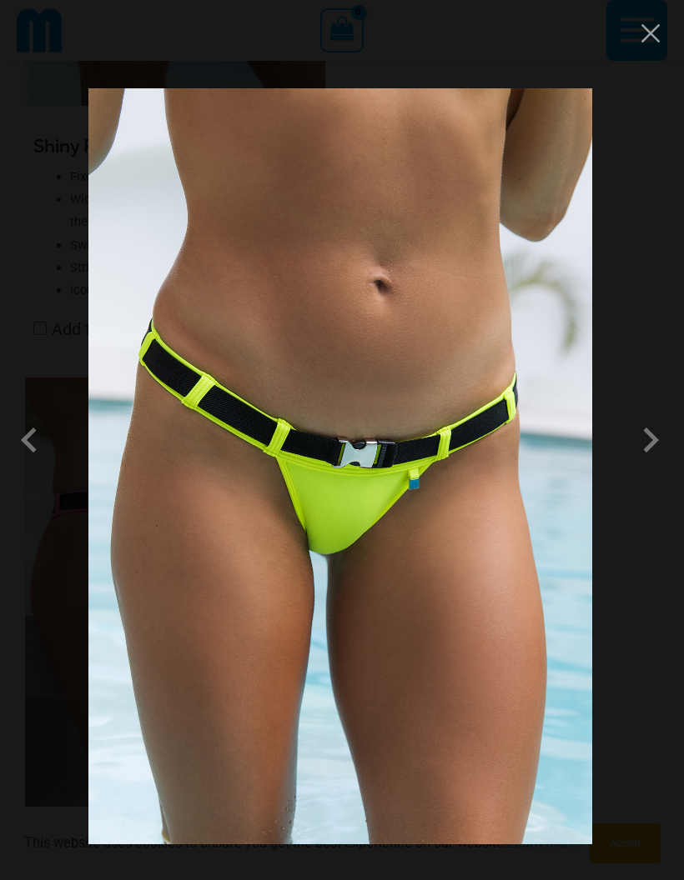
click at [642, 465] on span at bounding box center [650, 440] width 50 height 50
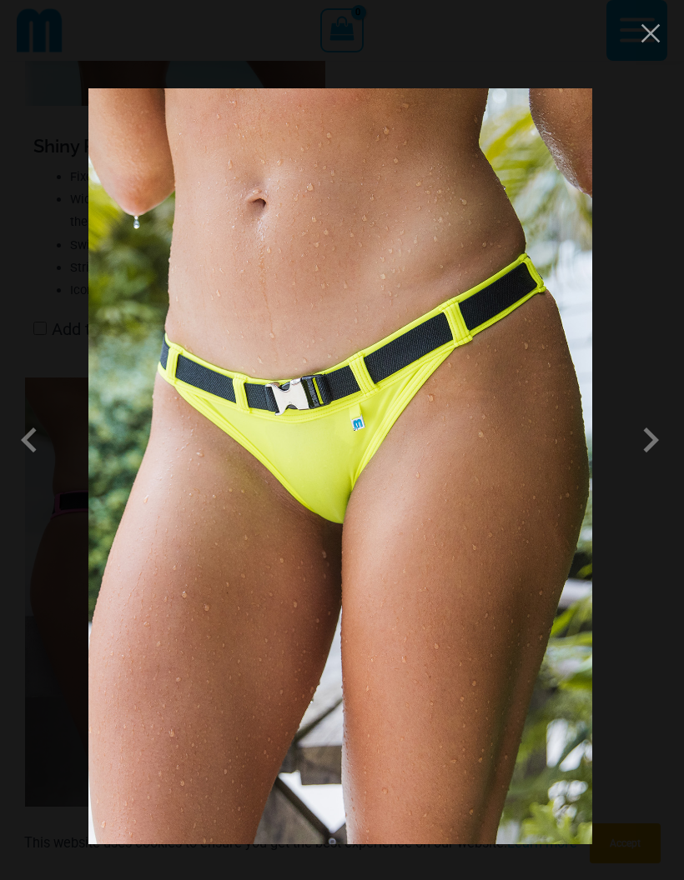
click at [640, 465] on span at bounding box center [650, 440] width 50 height 50
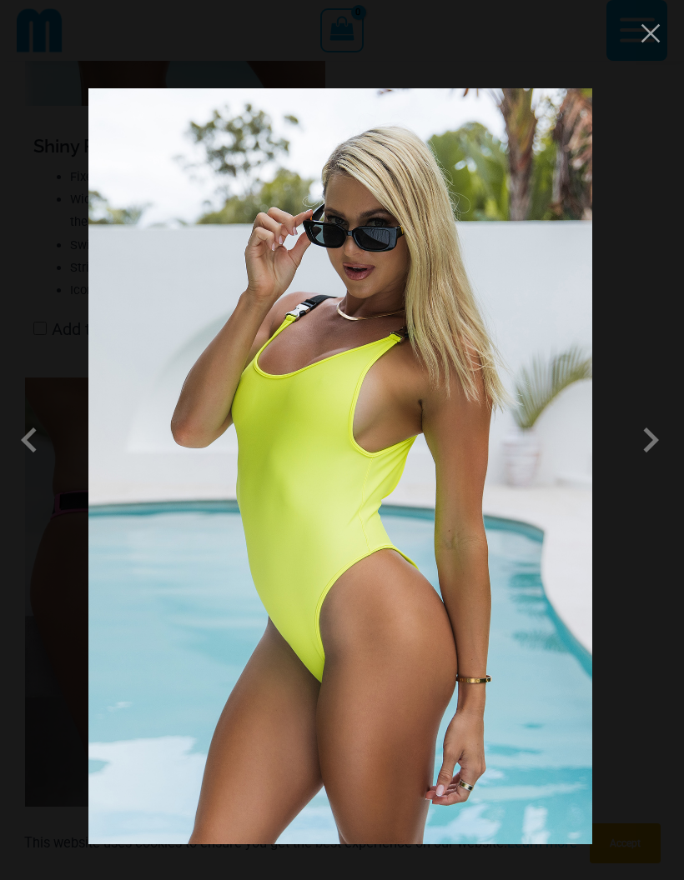
click at [53, 465] on span at bounding box center [33, 440] width 50 height 50
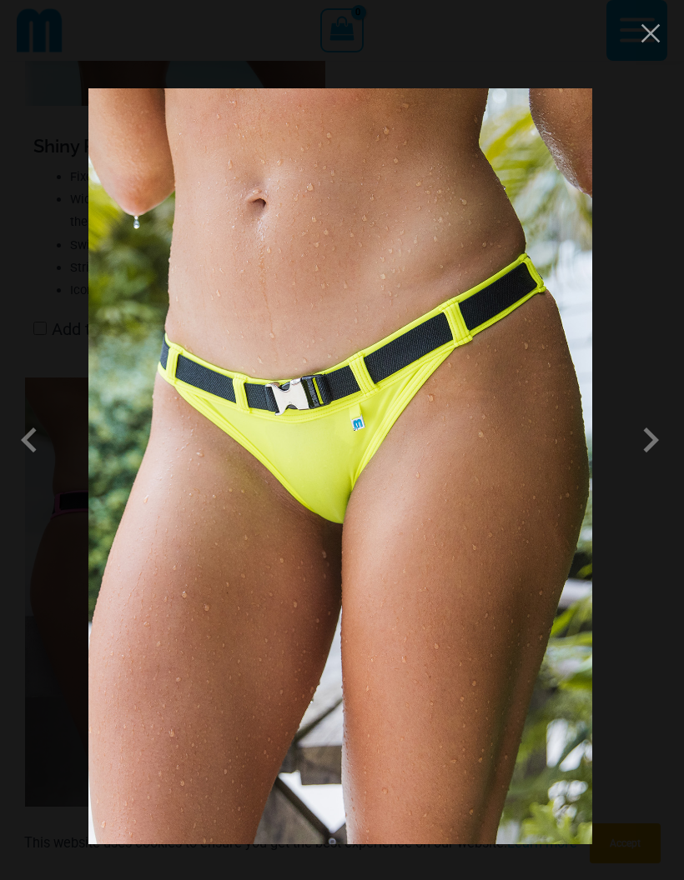
click at [644, 465] on span at bounding box center [650, 440] width 50 height 50
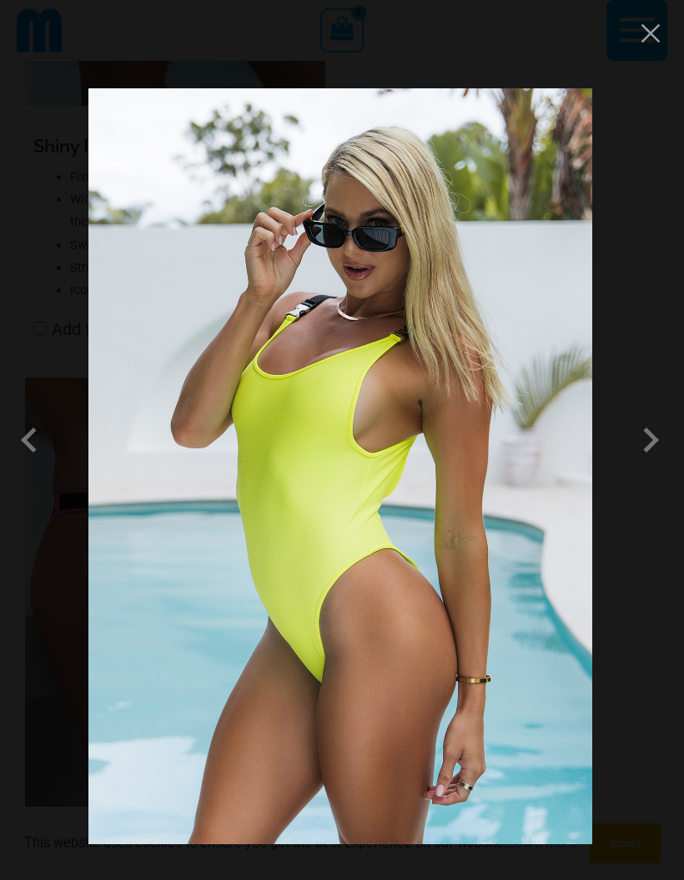
click at [643, 465] on span at bounding box center [650, 440] width 50 height 50
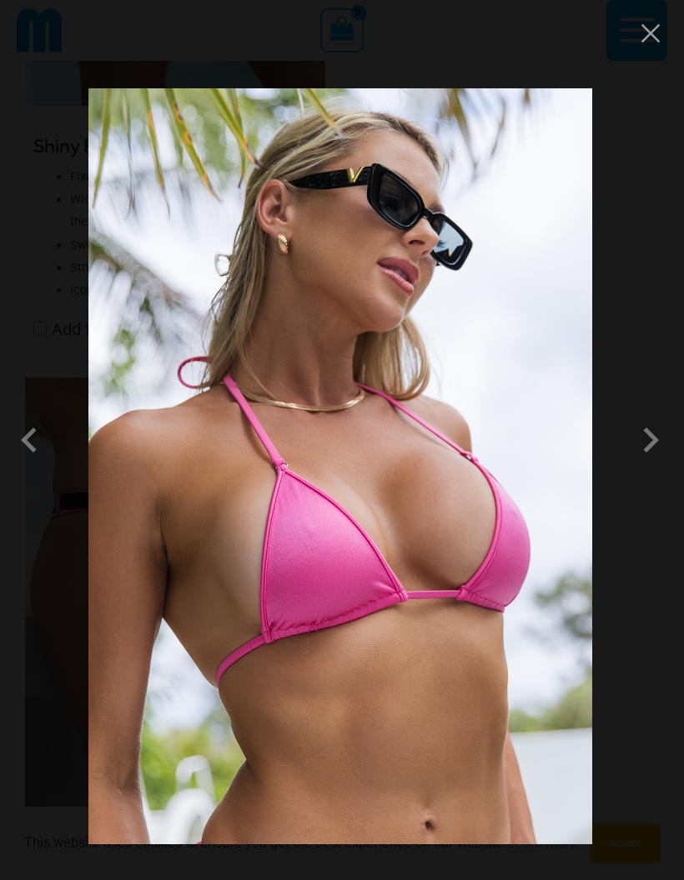
click at [643, 465] on span at bounding box center [650, 440] width 50 height 50
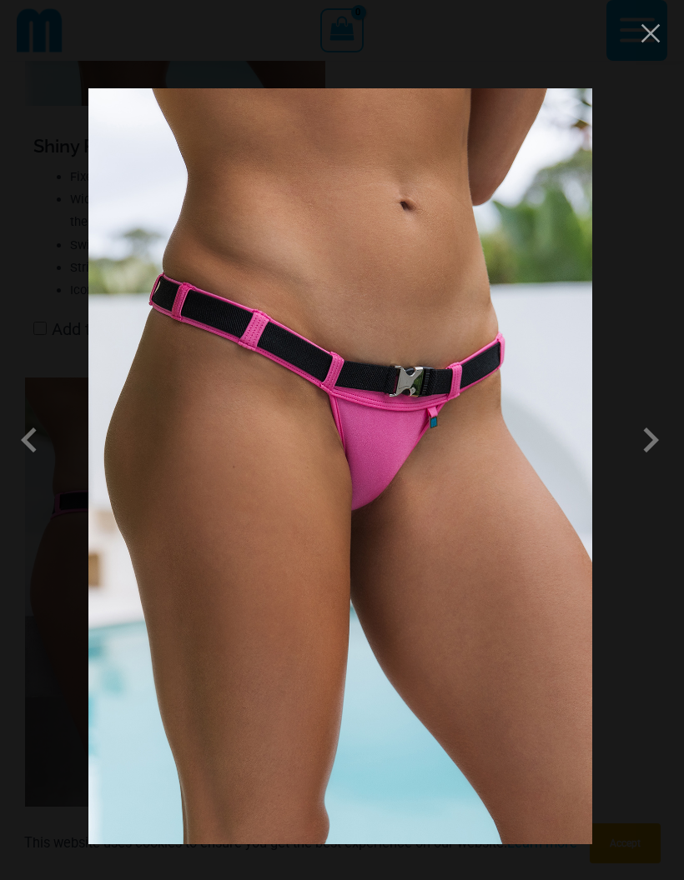
click at [647, 465] on span at bounding box center [650, 440] width 50 height 50
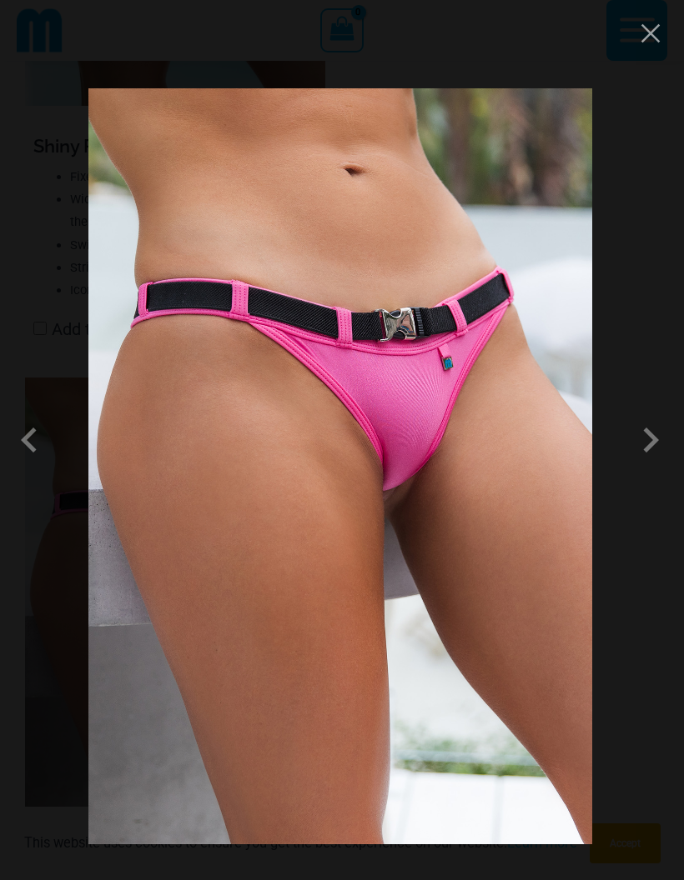
click at [649, 465] on span at bounding box center [650, 440] width 50 height 50
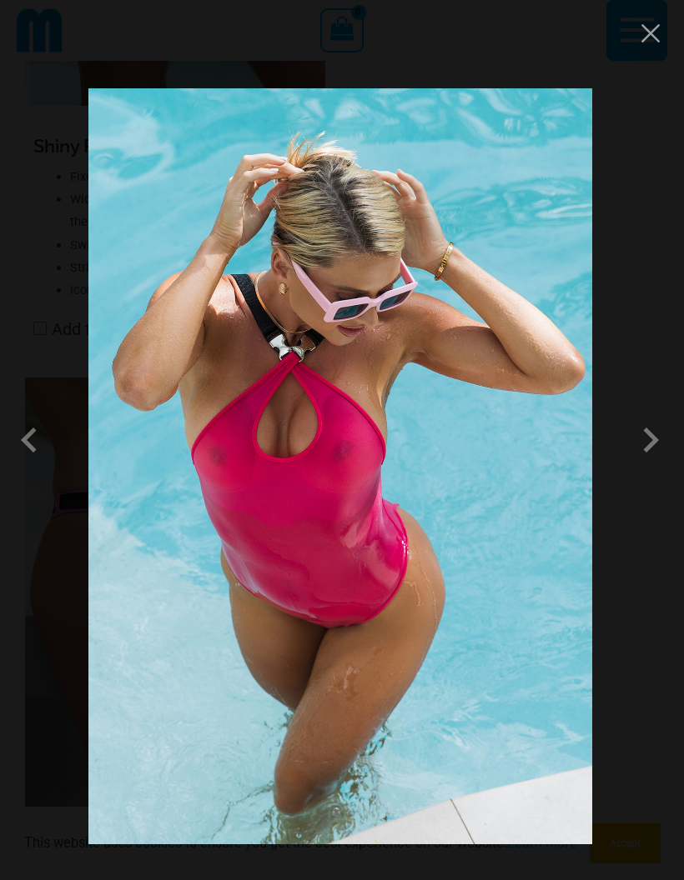
click at [652, 465] on span at bounding box center [650, 440] width 50 height 50
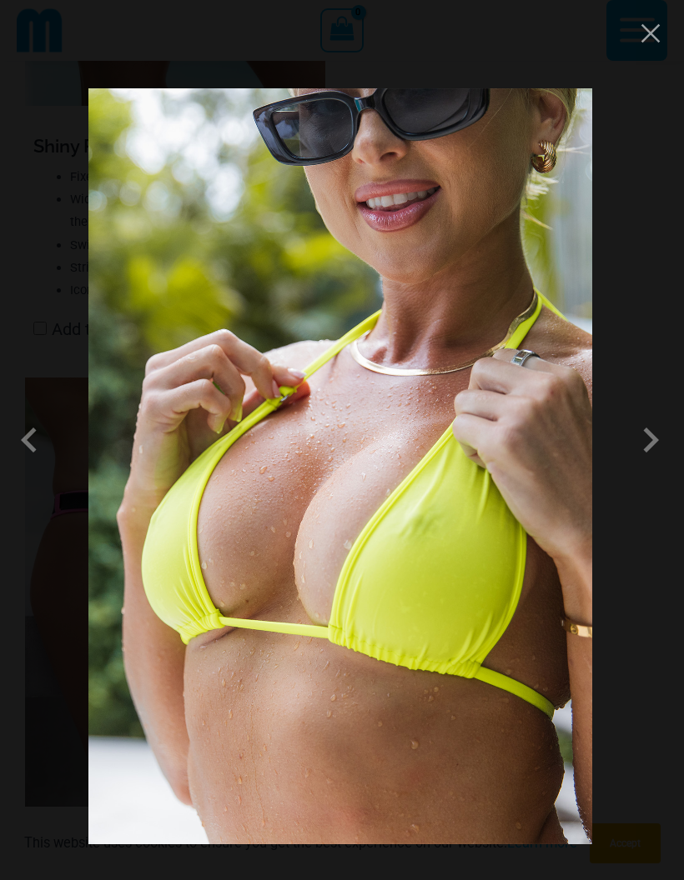
click at [649, 31] on button "Close" at bounding box center [650, 33] width 25 height 25
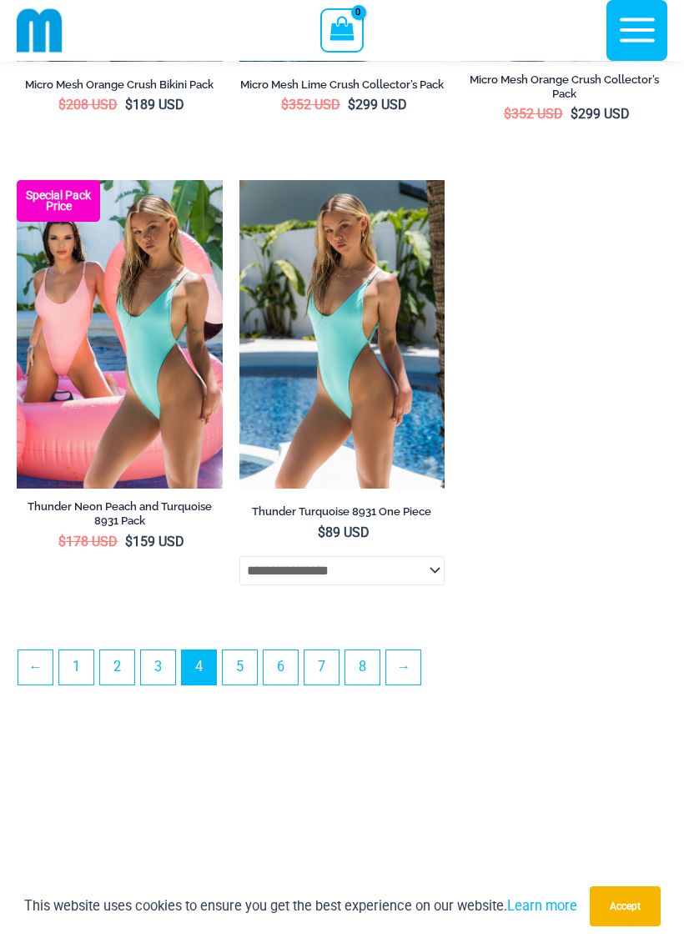
scroll to position [4436, 0]
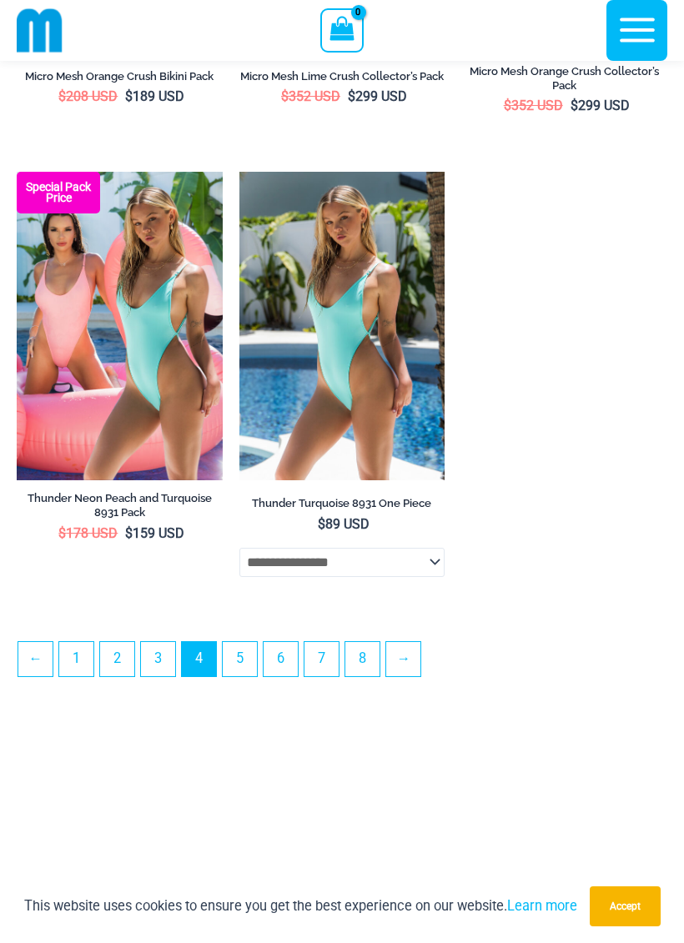
click at [414, 672] on link "→" at bounding box center [403, 659] width 34 height 34
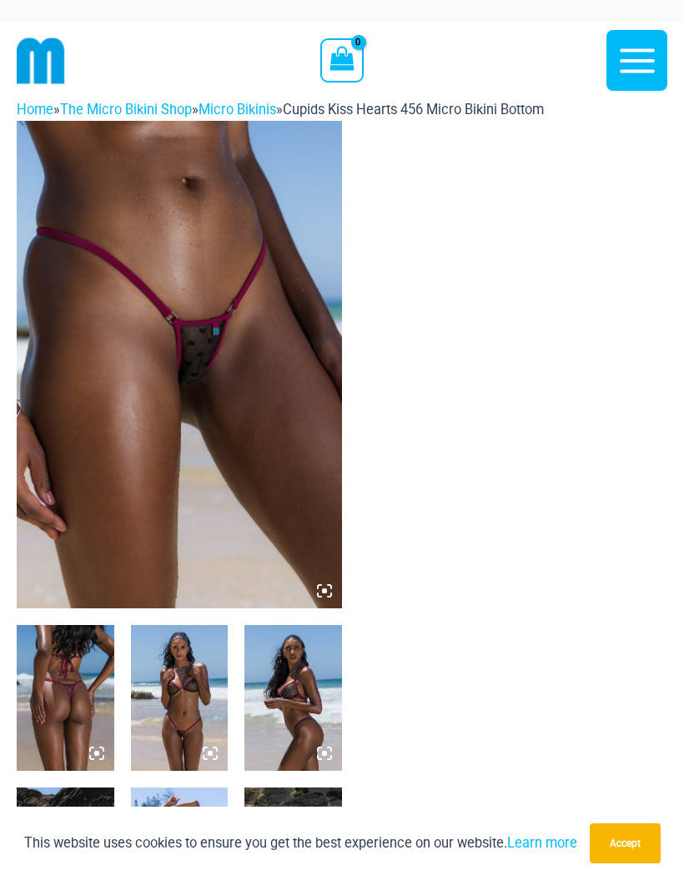
click at [168, 463] on img at bounding box center [179, 365] width 325 height 488
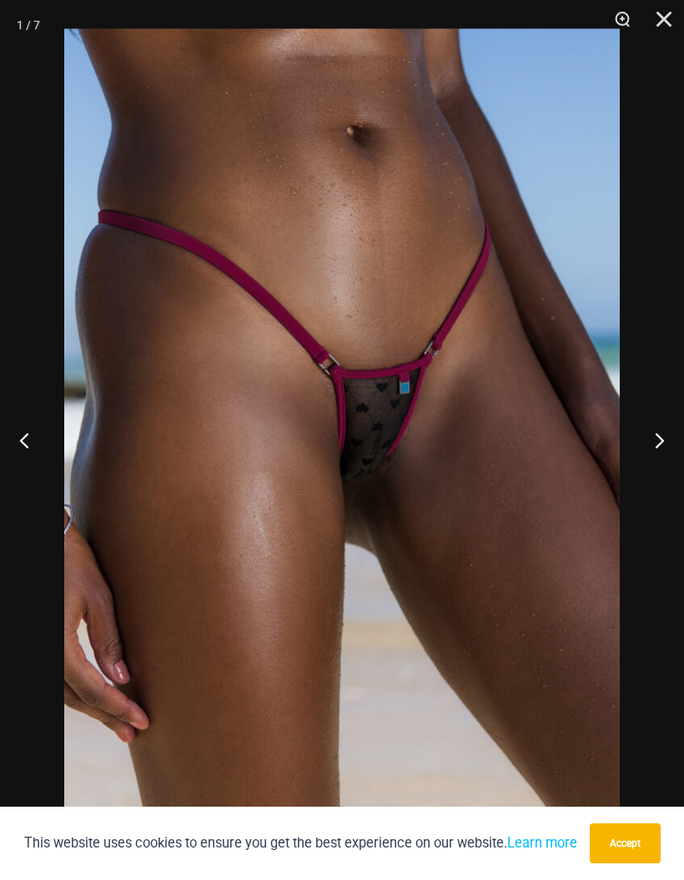
click at [663, 438] on button "Next" at bounding box center [652, 439] width 63 height 83
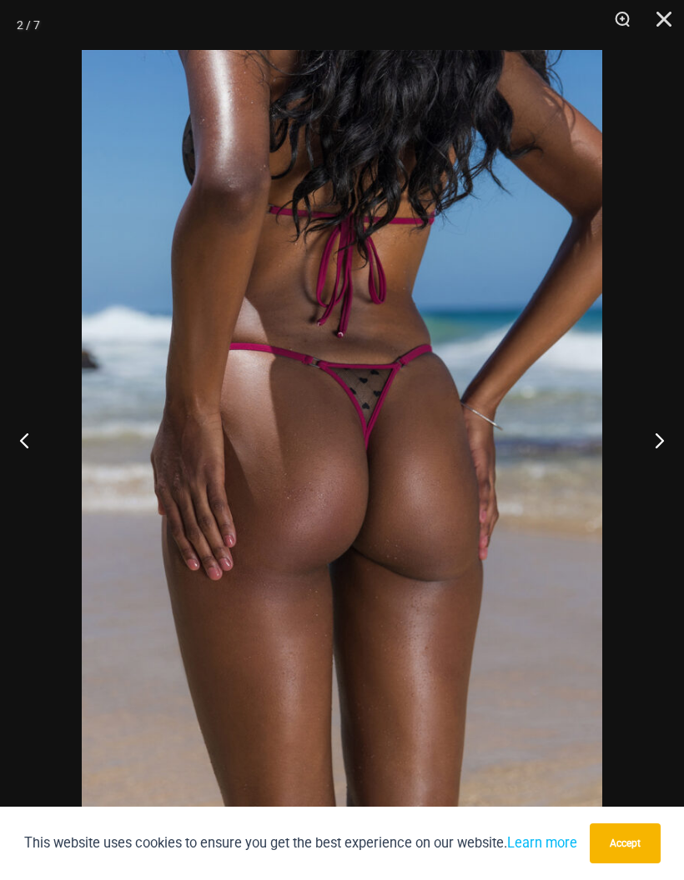
click at [664, 433] on button "Next" at bounding box center [652, 439] width 63 height 83
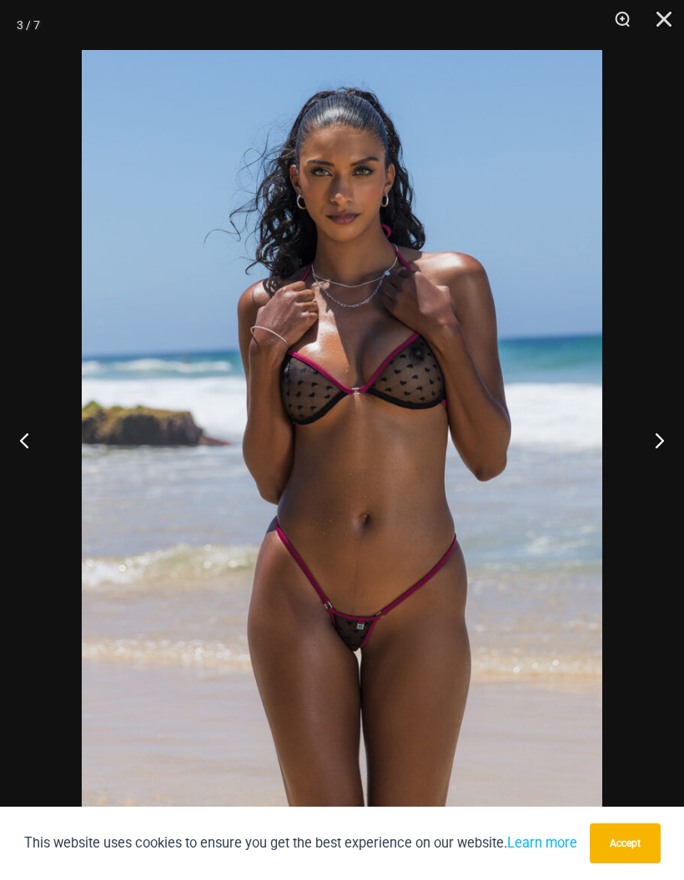
click at [663, 433] on button "Next" at bounding box center [652, 439] width 63 height 83
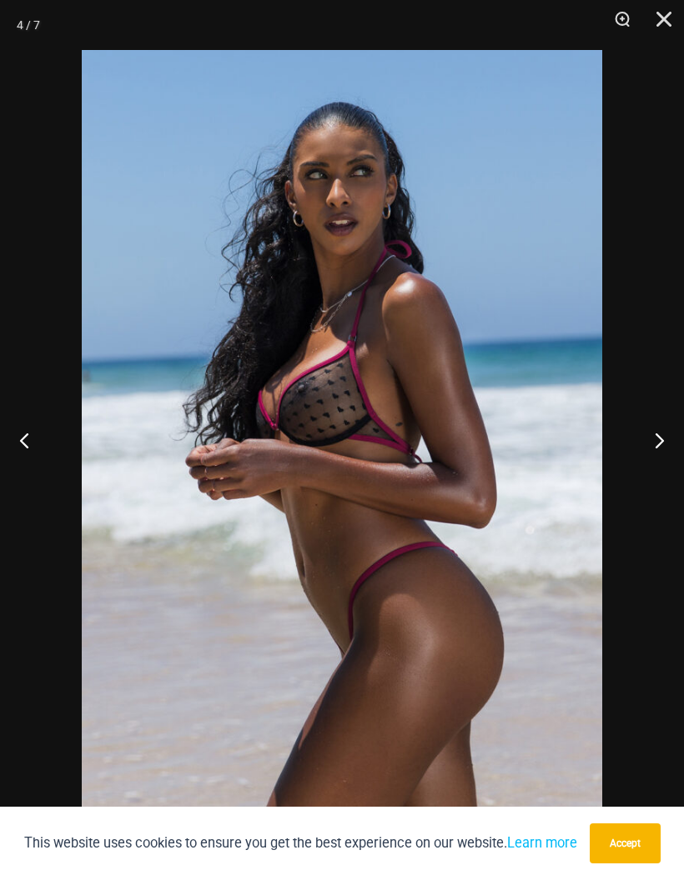
click at [663, 432] on button "Next" at bounding box center [652, 439] width 63 height 83
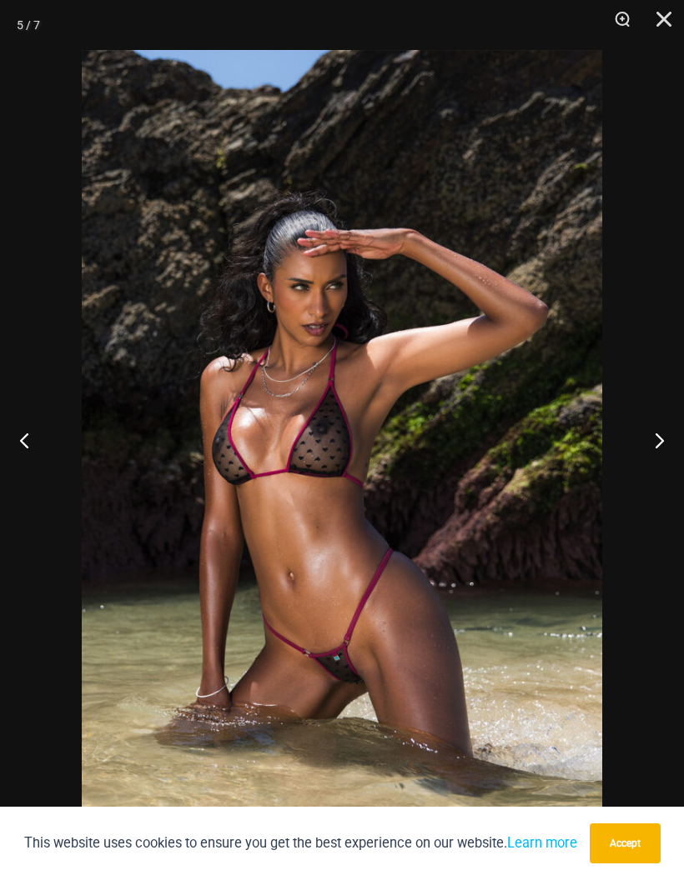
click at [662, 431] on button "Next" at bounding box center [652, 439] width 63 height 83
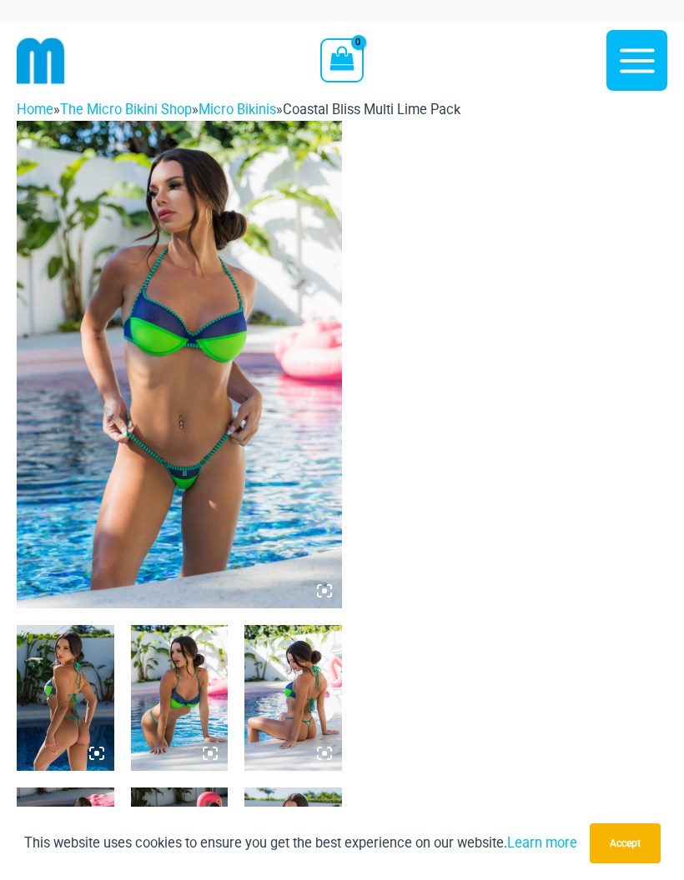
click at [157, 458] on img at bounding box center [179, 365] width 325 height 488
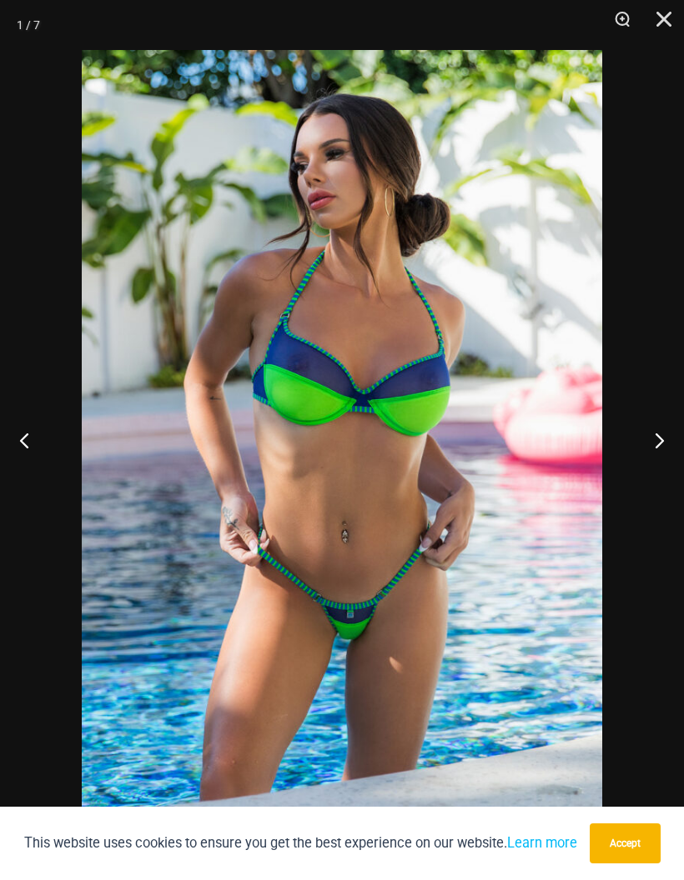
click at [657, 446] on button "Next" at bounding box center [652, 439] width 63 height 83
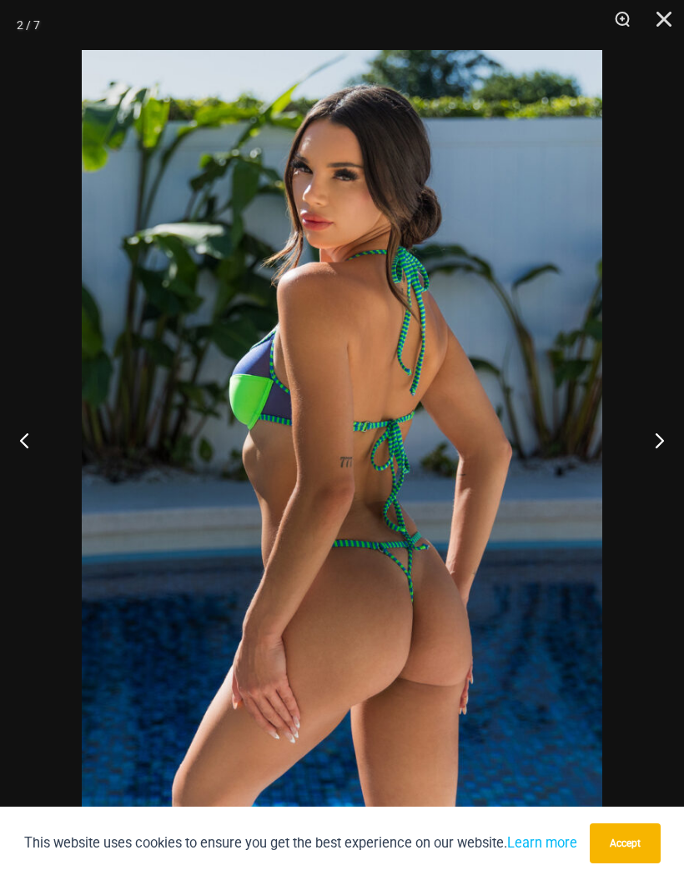
click at [653, 459] on button "Next" at bounding box center [652, 439] width 63 height 83
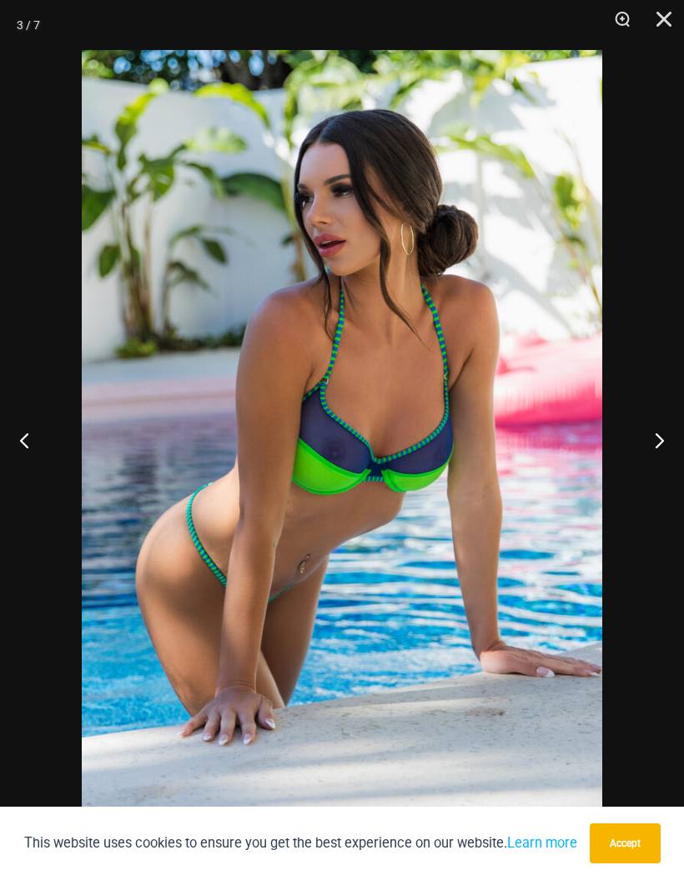
click at [652, 459] on button "Next" at bounding box center [652, 439] width 63 height 83
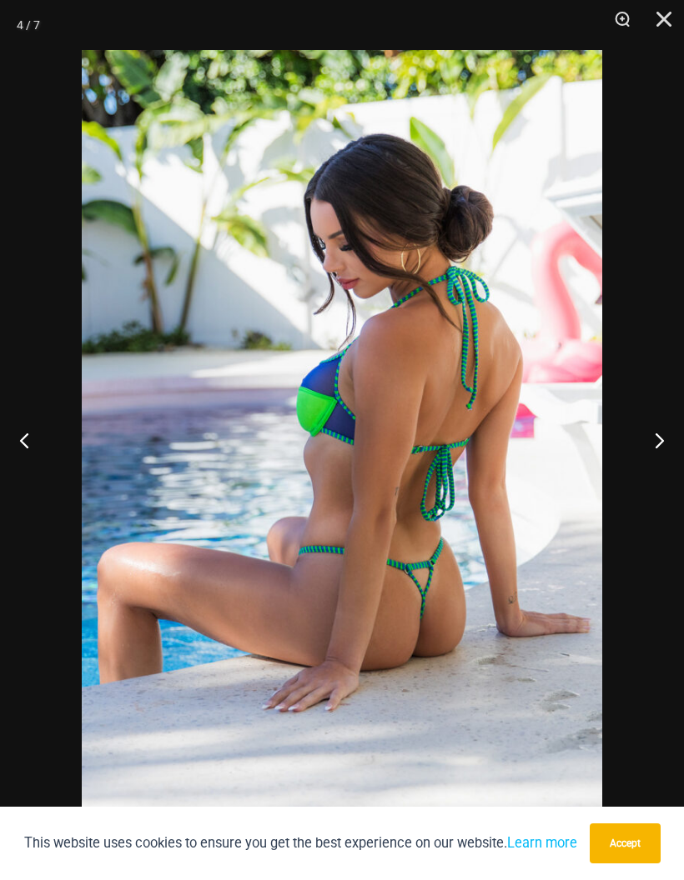
click at [645, 458] on button "Next" at bounding box center [652, 439] width 63 height 83
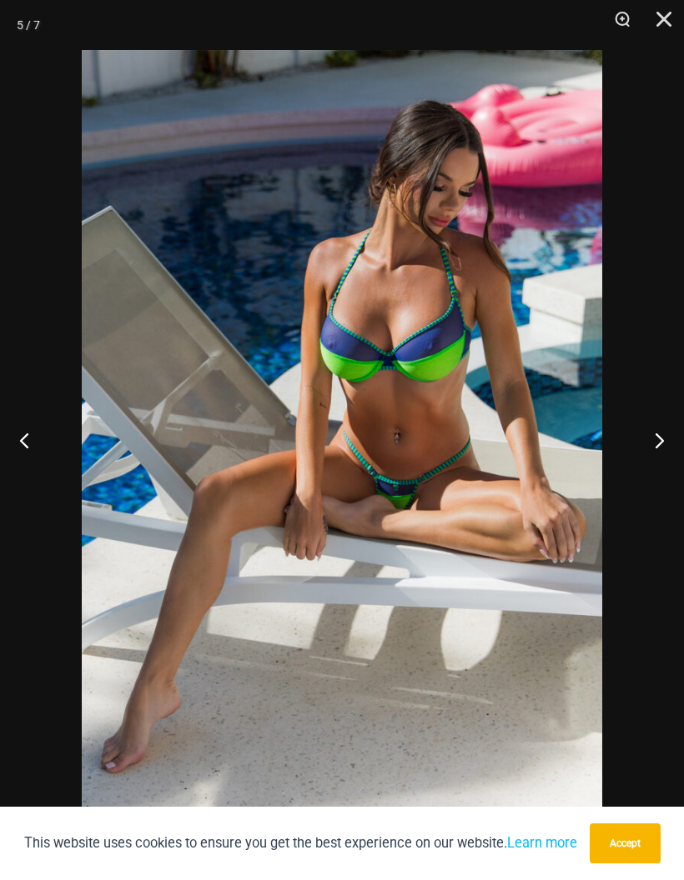
click at [644, 458] on button "Next" at bounding box center [652, 439] width 63 height 83
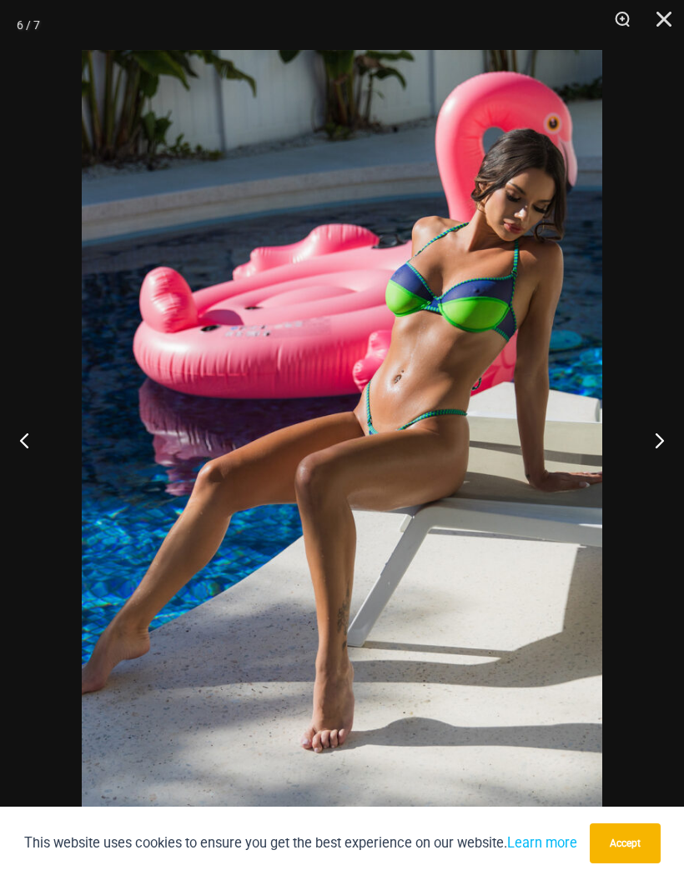
click at [638, 460] on button "Next" at bounding box center [652, 439] width 63 height 83
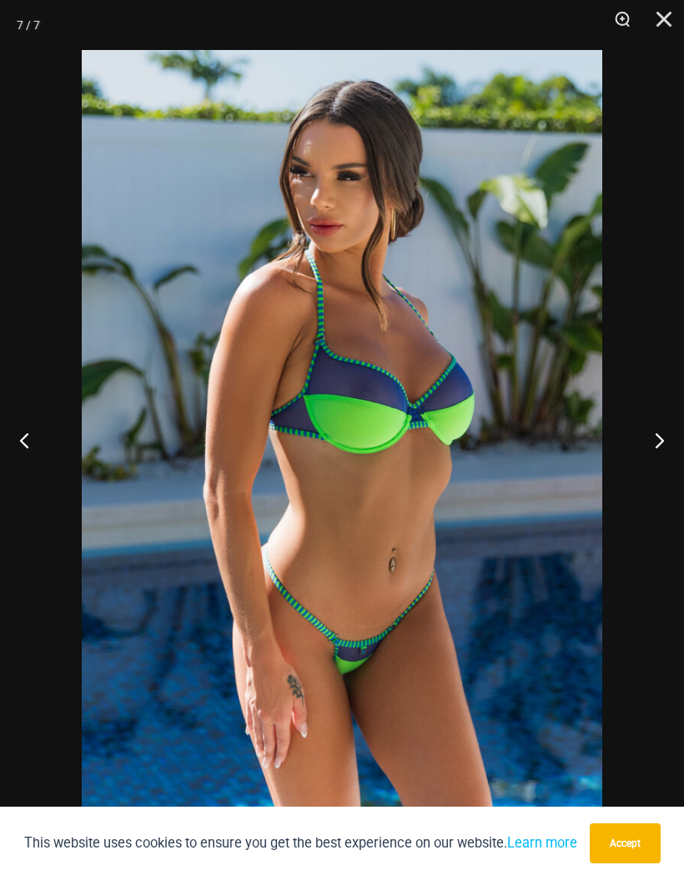
click at [638, 460] on button "Next" at bounding box center [652, 439] width 63 height 83
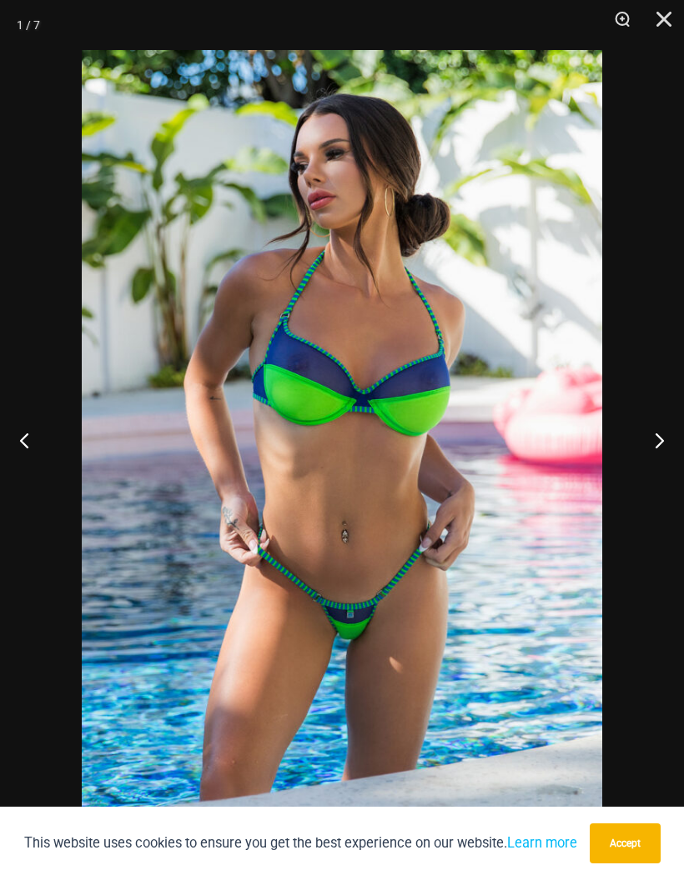
click at [639, 459] on button "Next" at bounding box center [652, 439] width 63 height 83
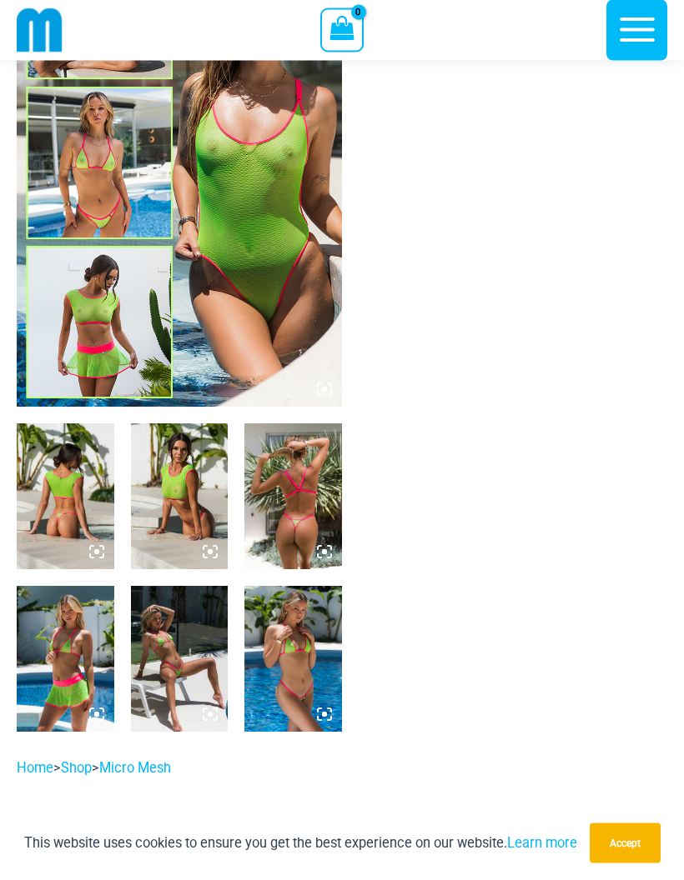
scroll to position [188, 0]
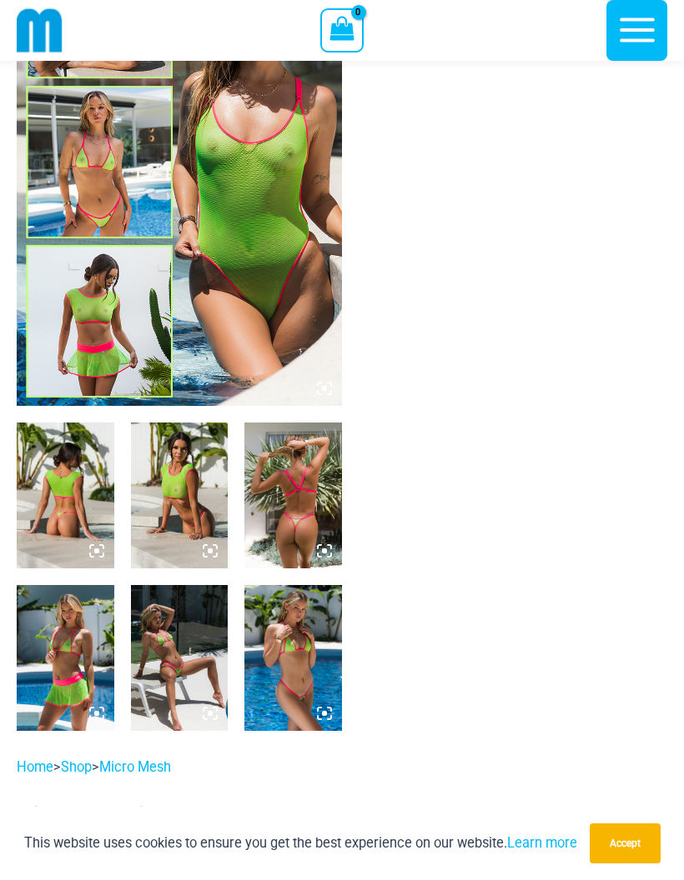
click at [174, 648] on img at bounding box center [180, 658] width 98 height 146
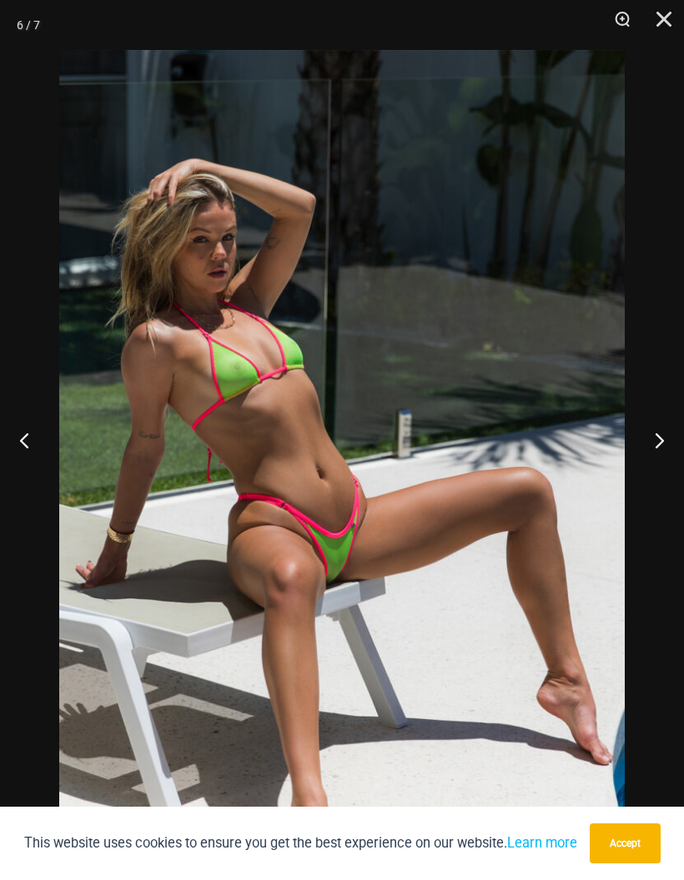
click at [660, 482] on button "Next" at bounding box center [652, 439] width 63 height 83
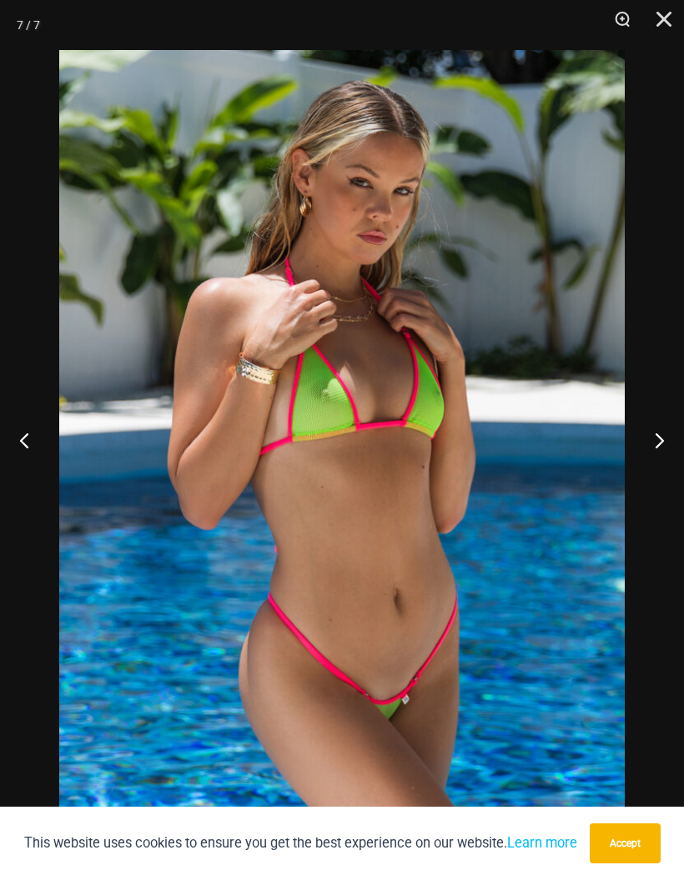
click at [644, 482] on button "Next" at bounding box center [652, 439] width 63 height 83
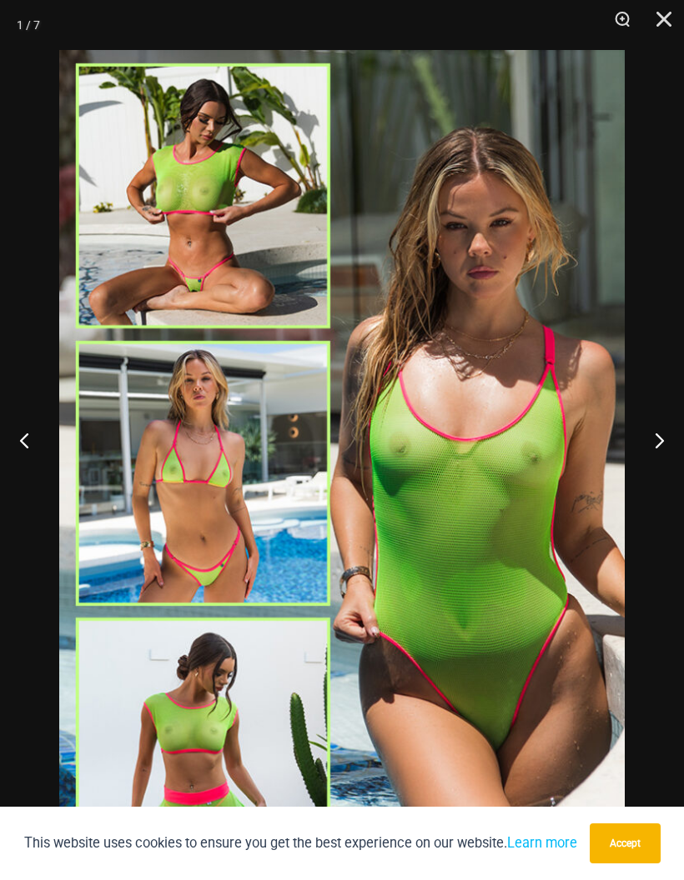
click at [644, 482] on button "Next" at bounding box center [652, 439] width 63 height 83
click at [640, 482] on button "Next" at bounding box center [652, 439] width 63 height 83
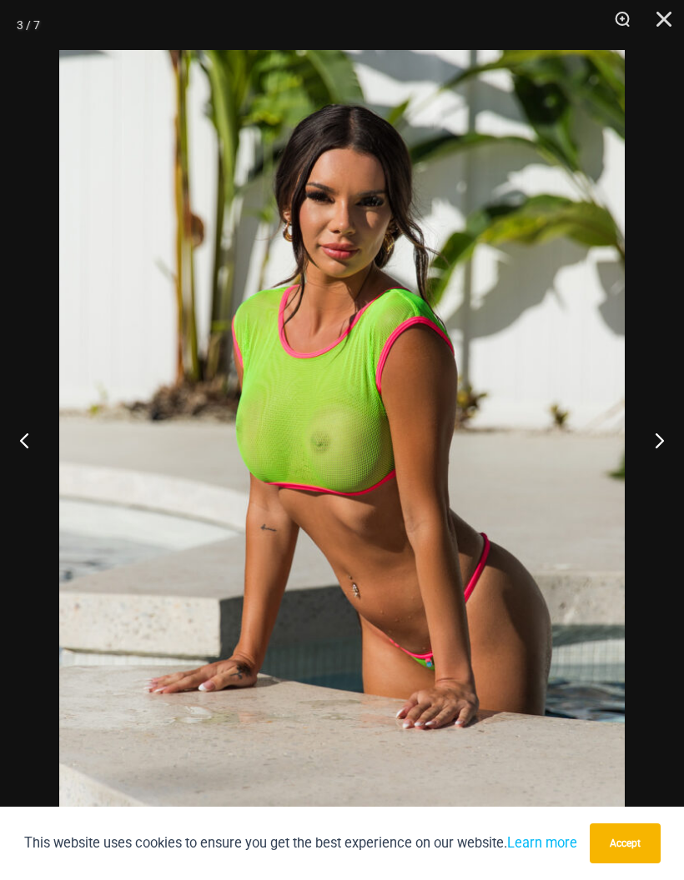
click at [670, 15] on button "Close" at bounding box center [658, 25] width 42 height 50
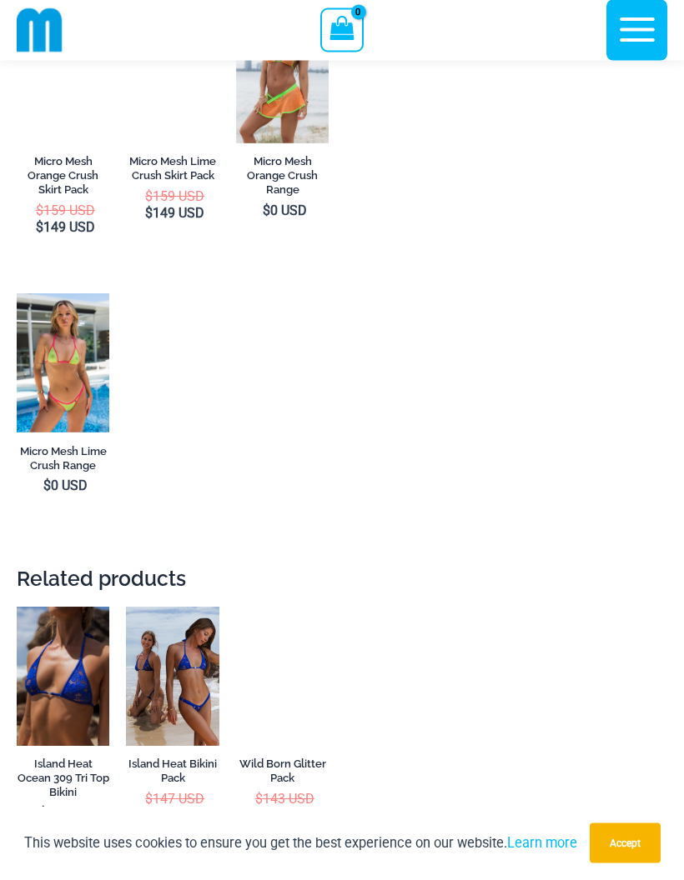
scroll to position [2485, 0]
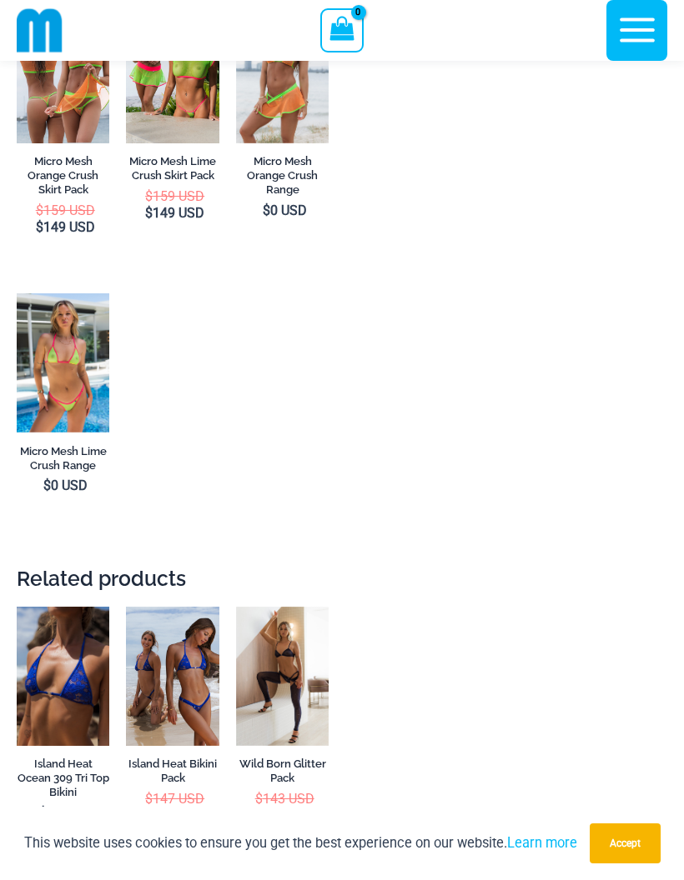
click at [17, 293] on img at bounding box center [17, 293] width 0 height 0
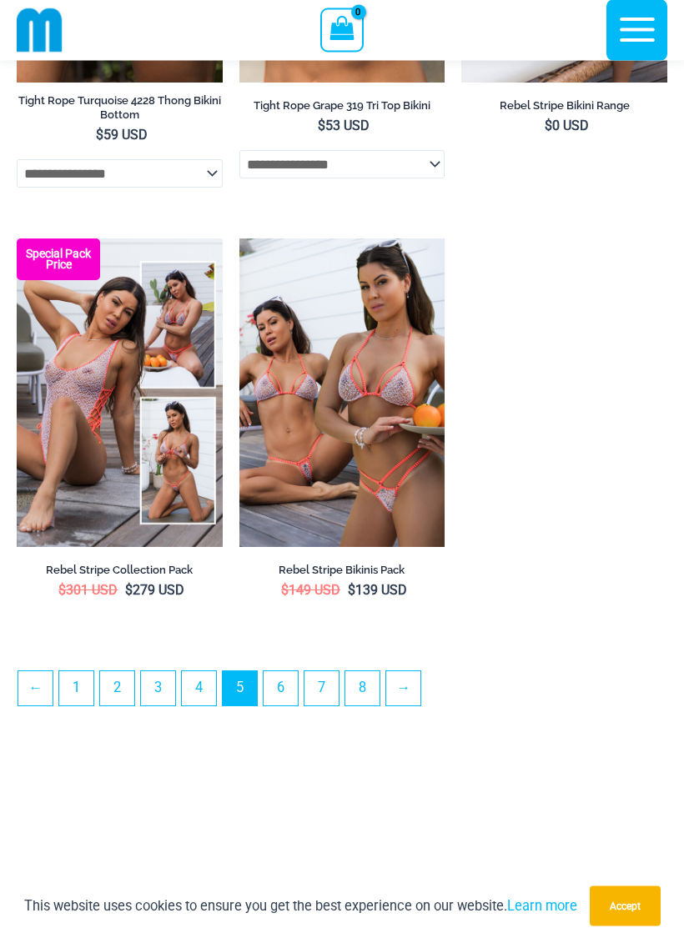
scroll to position [4509, 0]
click at [415, 705] on link "→" at bounding box center [403, 688] width 34 height 34
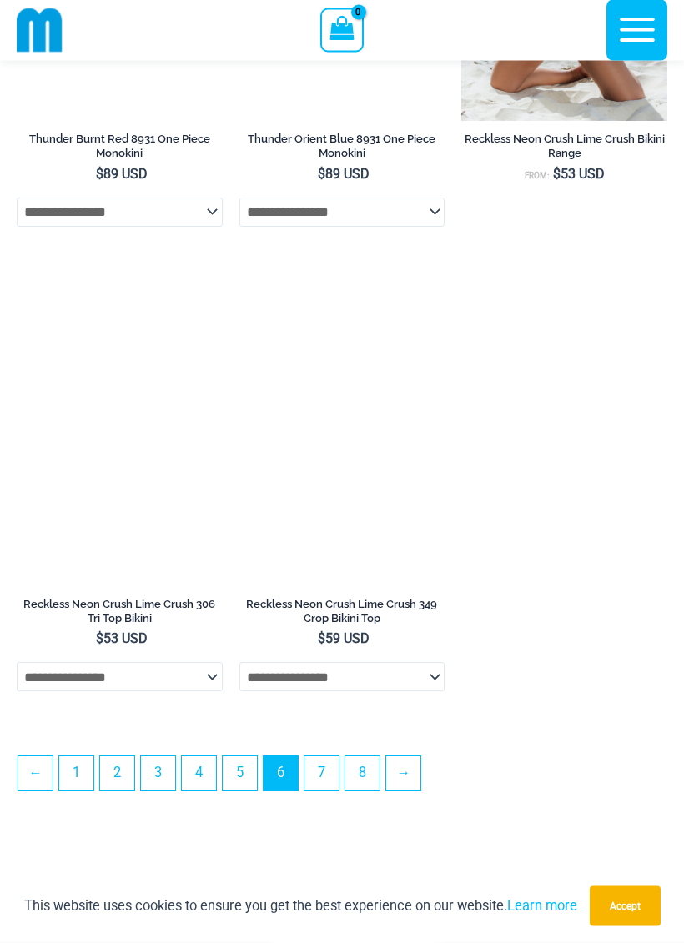
scroll to position [4405, 0]
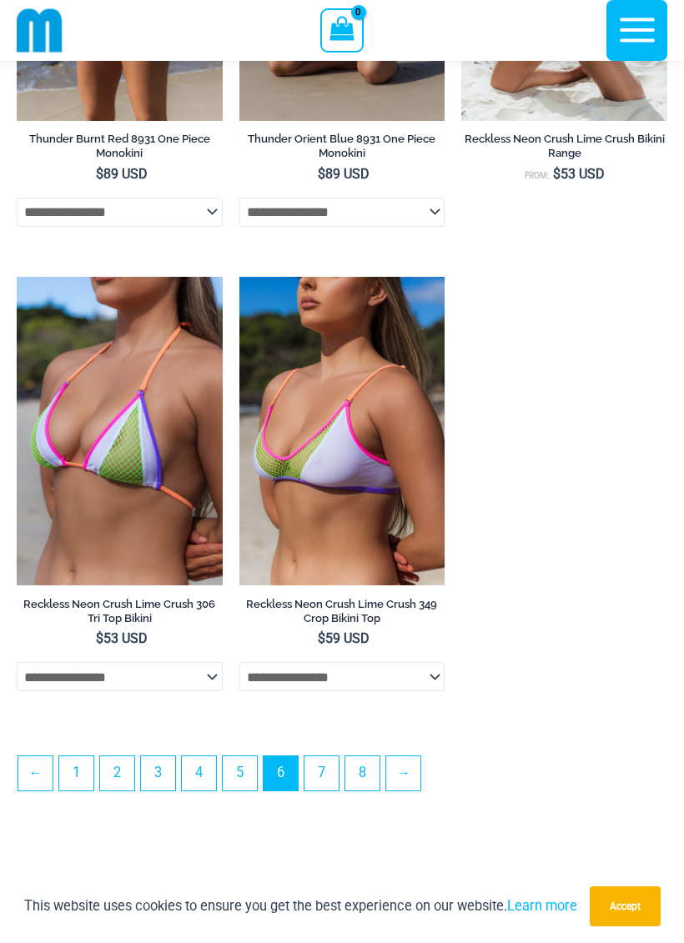
click at [415, 790] on link "→" at bounding box center [403, 773] width 34 height 34
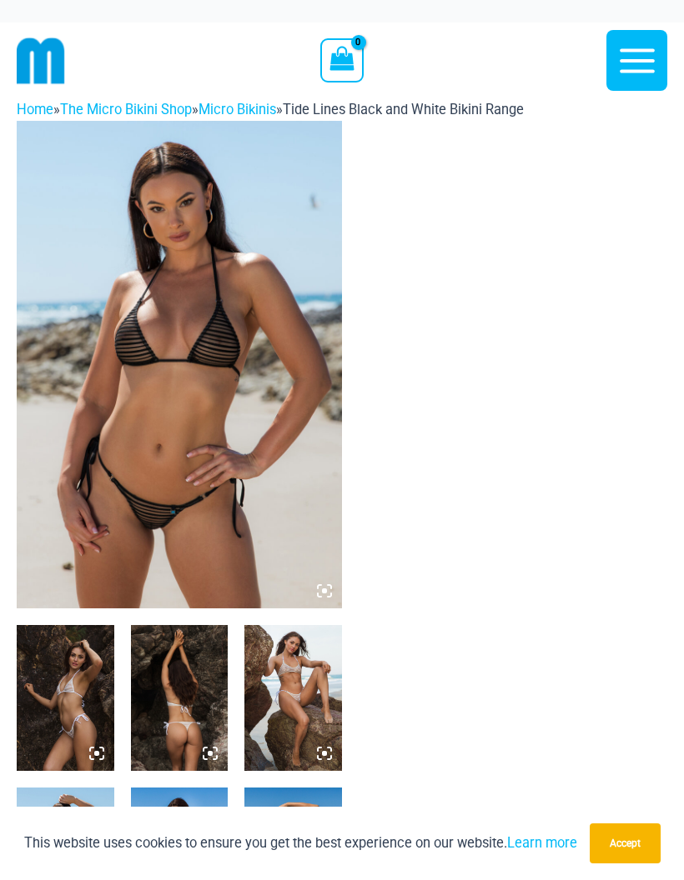
click at [153, 482] on img at bounding box center [179, 365] width 325 height 488
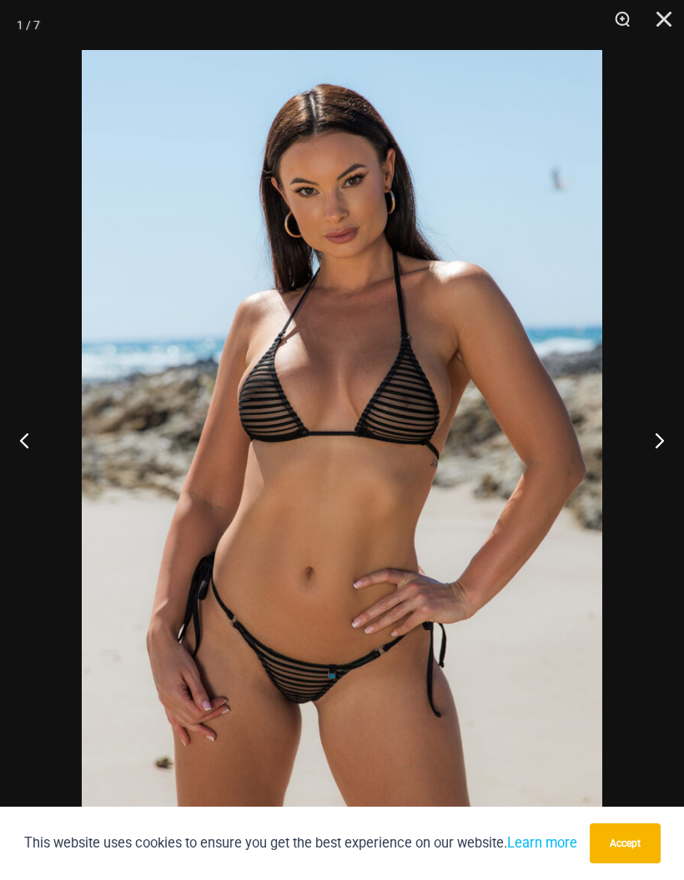
click at [664, 446] on button "Next" at bounding box center [652, 439] width 63 height 83
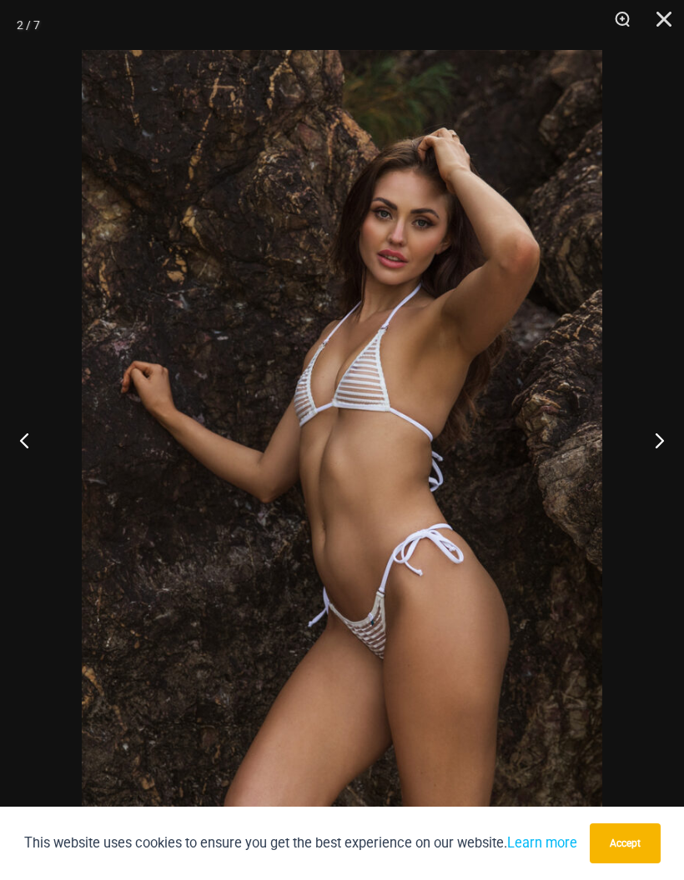
click at [659, 441] on button "Next" at bounding box center [652, 439] width 63 height 83
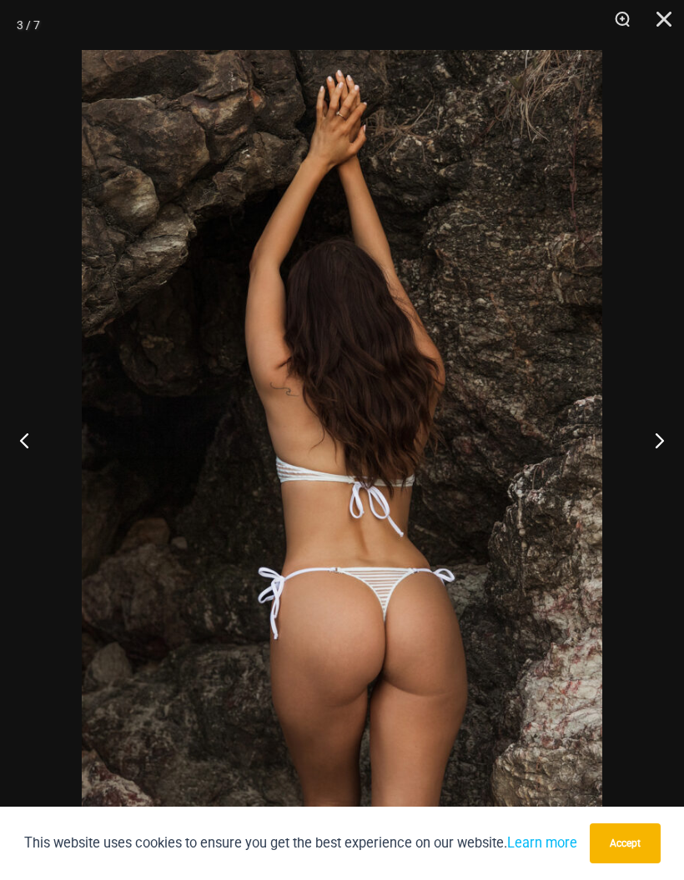
click at [659, 439] on button "Next" at bounding box center [652, 439] width 63 height 83
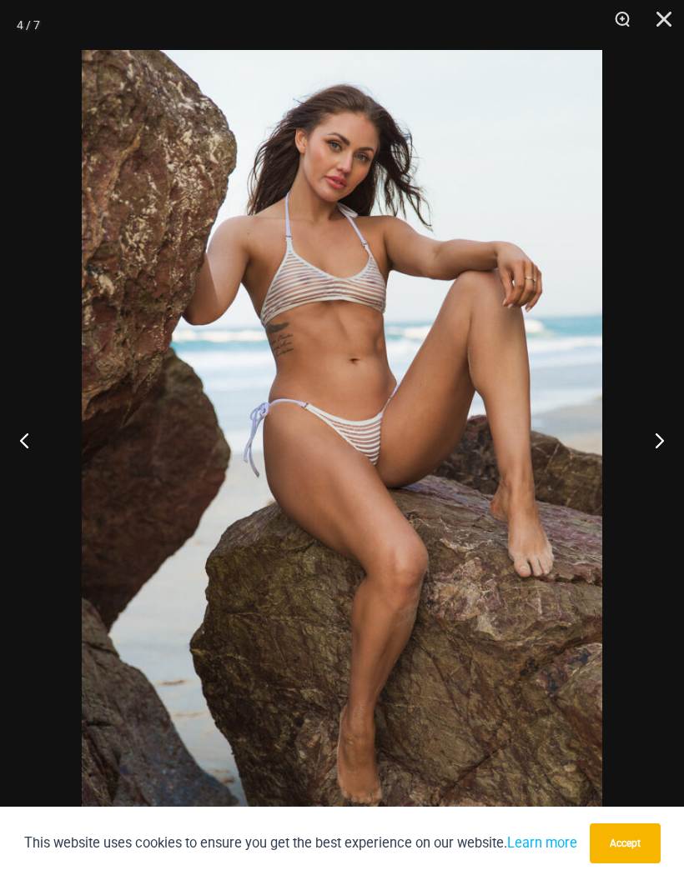
click at [658, 439] on button "Next" at bounding box center [652, 439] width 63 height 83
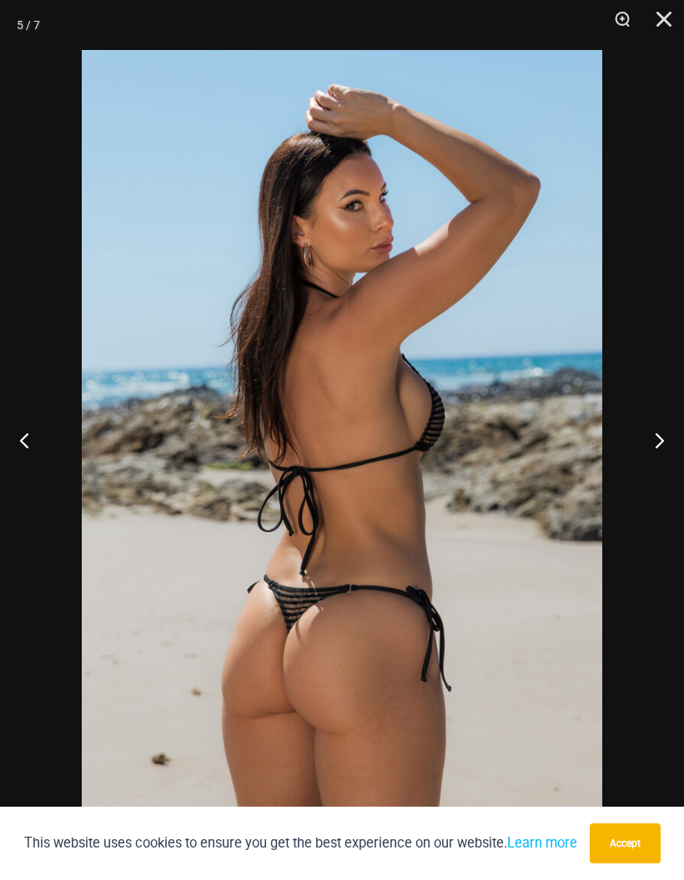
click at [657, 436] on button "Next" at bounding box center [652, 439] width 63 height 83
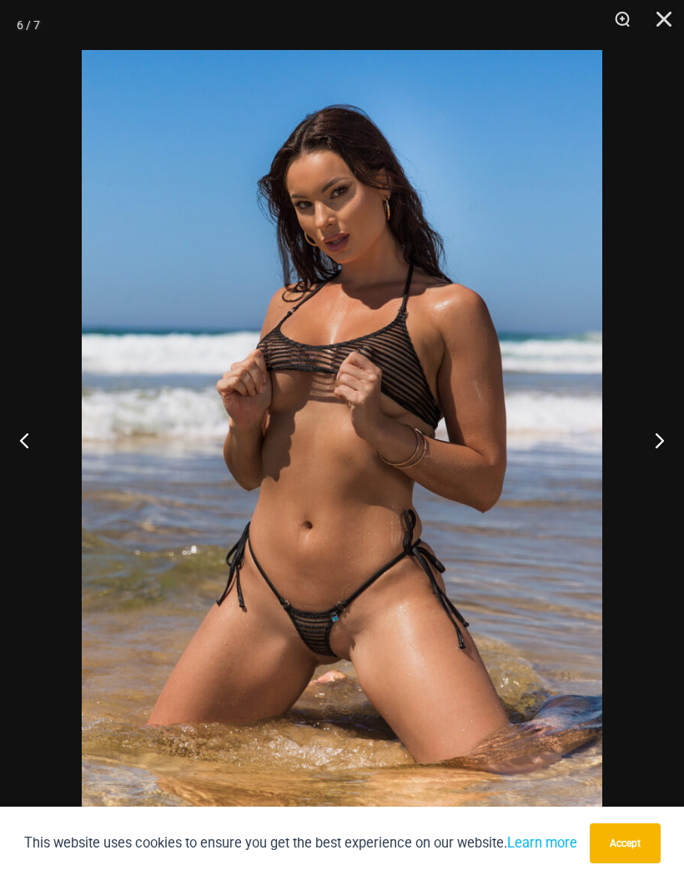
click at [659, 431] on button "Next" at bounding box center [652, 439] width 63 height 83
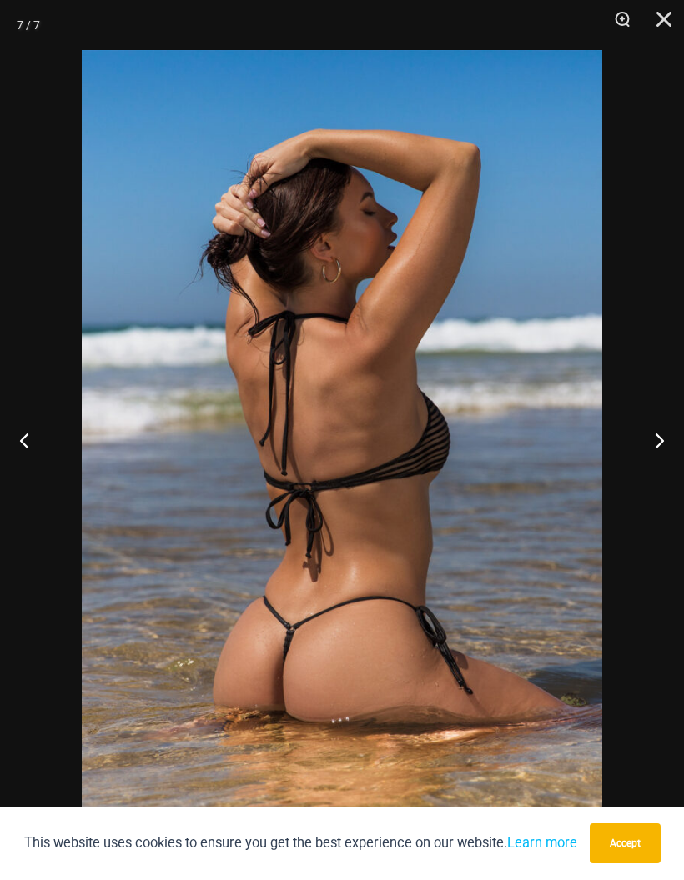
click at [660, 430] on button "Next" at bounding box center [652, 439] width 63 height 83
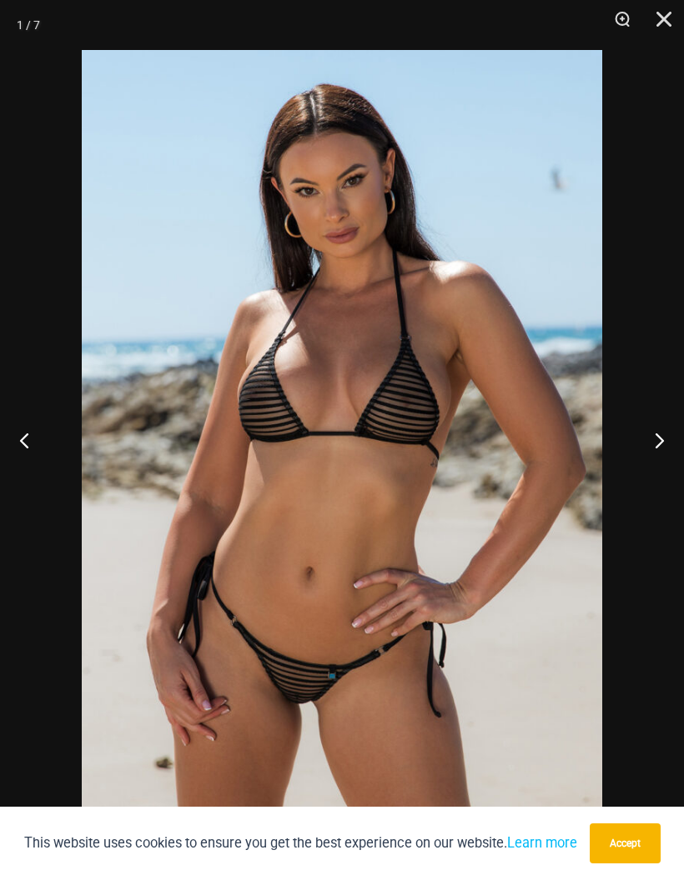
click at [659, 428] on button "Next" at bounding box center [652, 439] width 63 height 83
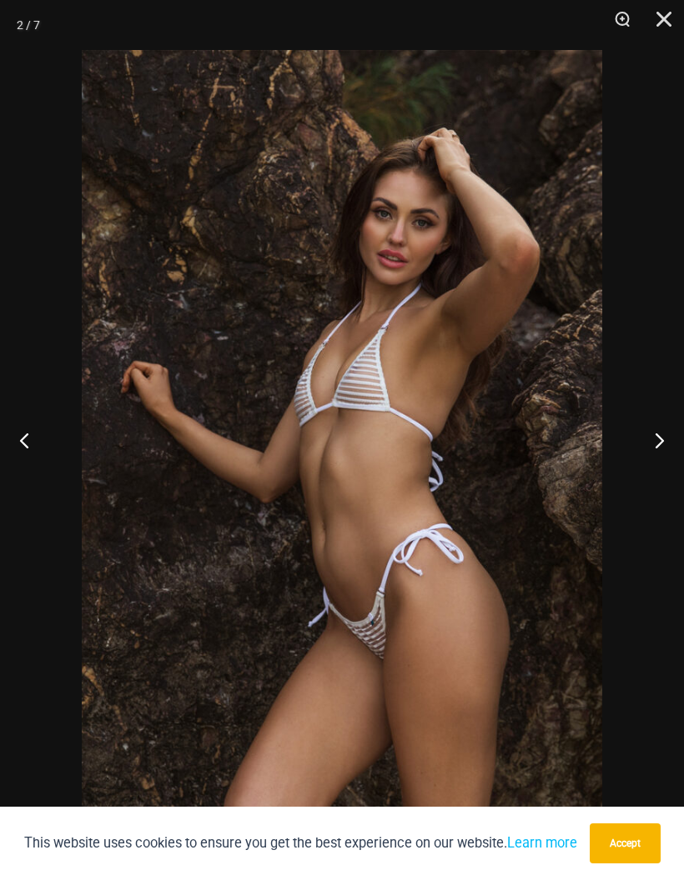
click at [659, 427] on button "Next" at bounding box center [652, 439] width 63 height 83
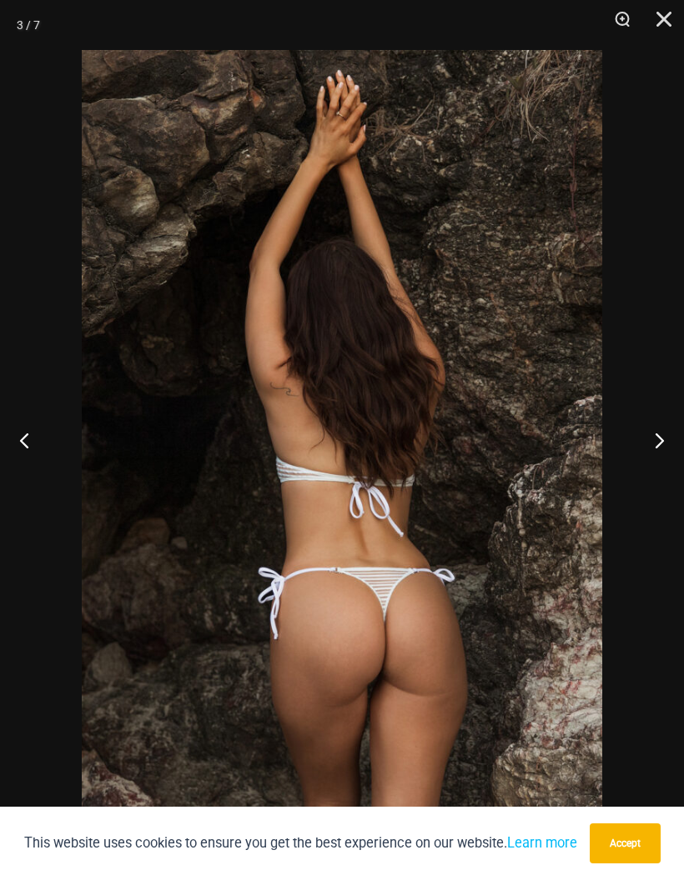
click at [659, 428] on button "Next" at bounding box center [652, 439] width 63 height 83
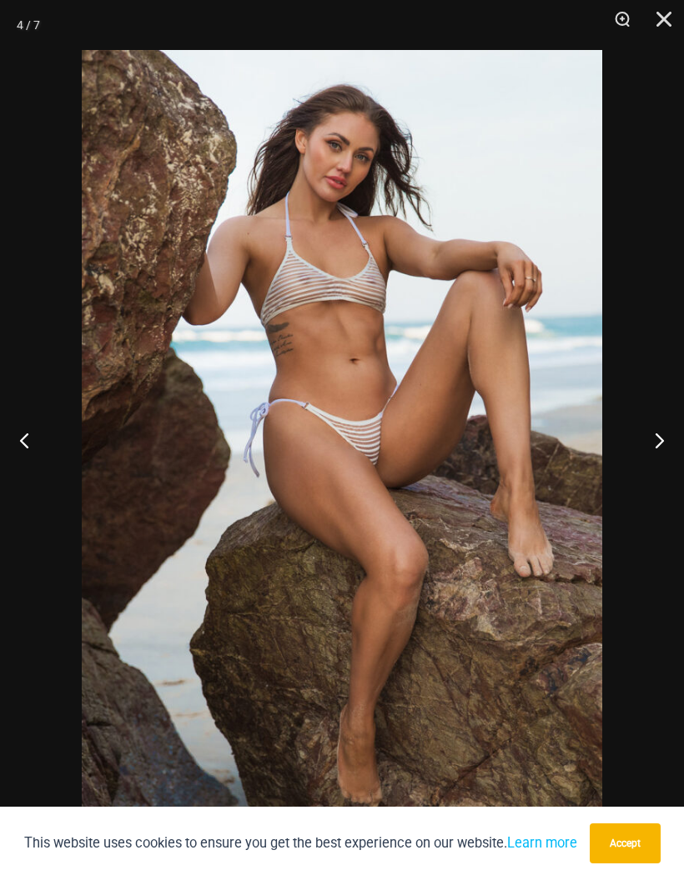
click at [658, 427] on button "Next" at bounding box center [652, 439] width 63 height 83
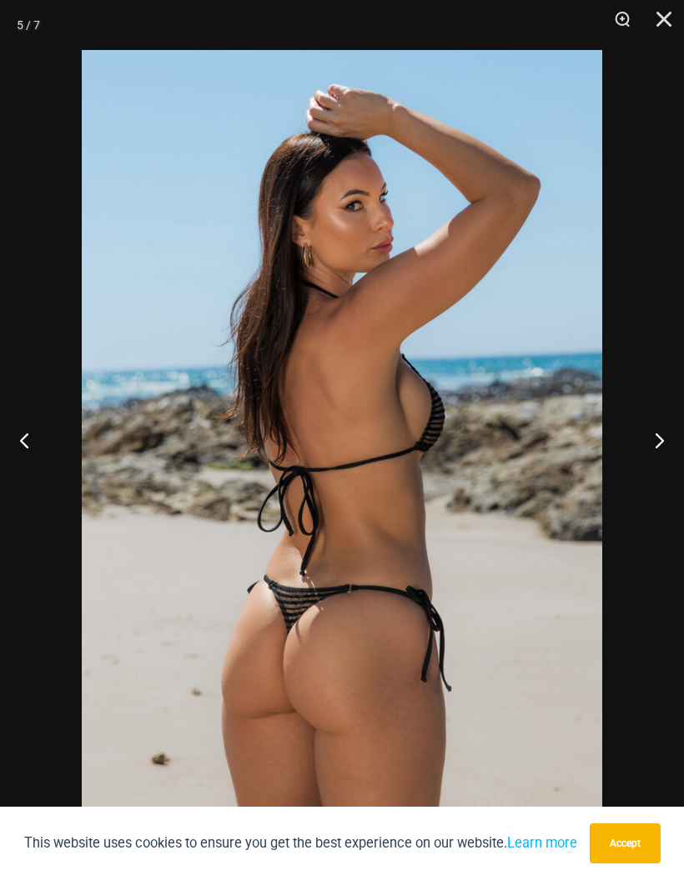
click at [675, 18] on button "Close" at bounding box center [658, 25] width 42 height 50
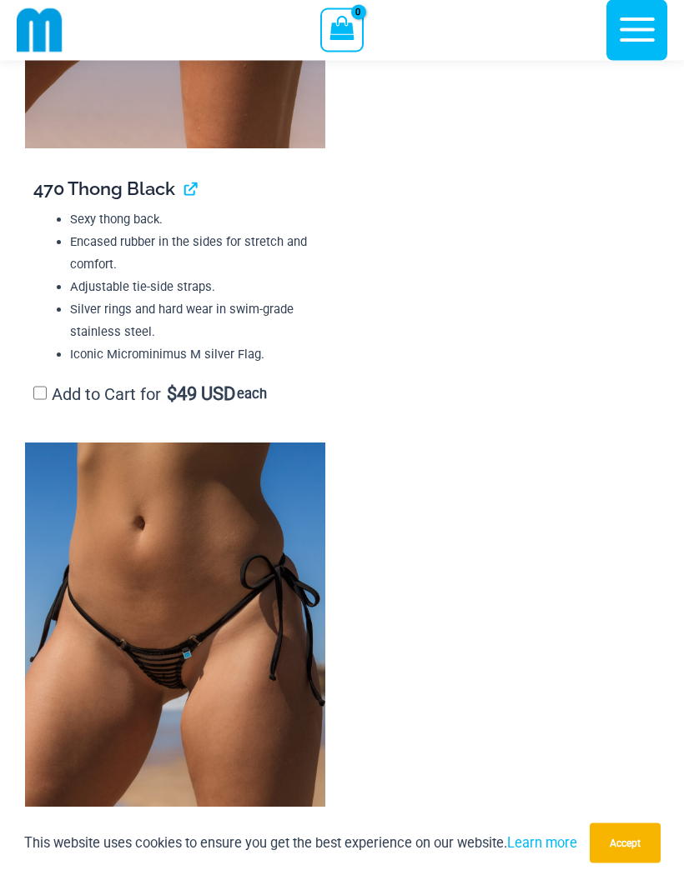
click at [152, 616] on img at bounding box center [175, 667] width 300 height 449
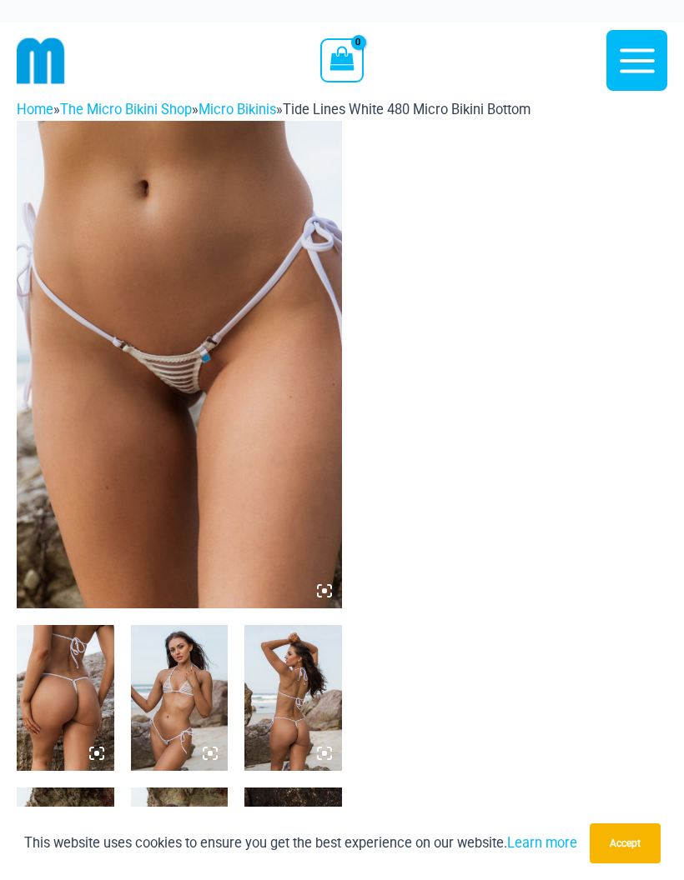
click at [129, 496] on img at bounding box center [179, 365] width 325 height 488
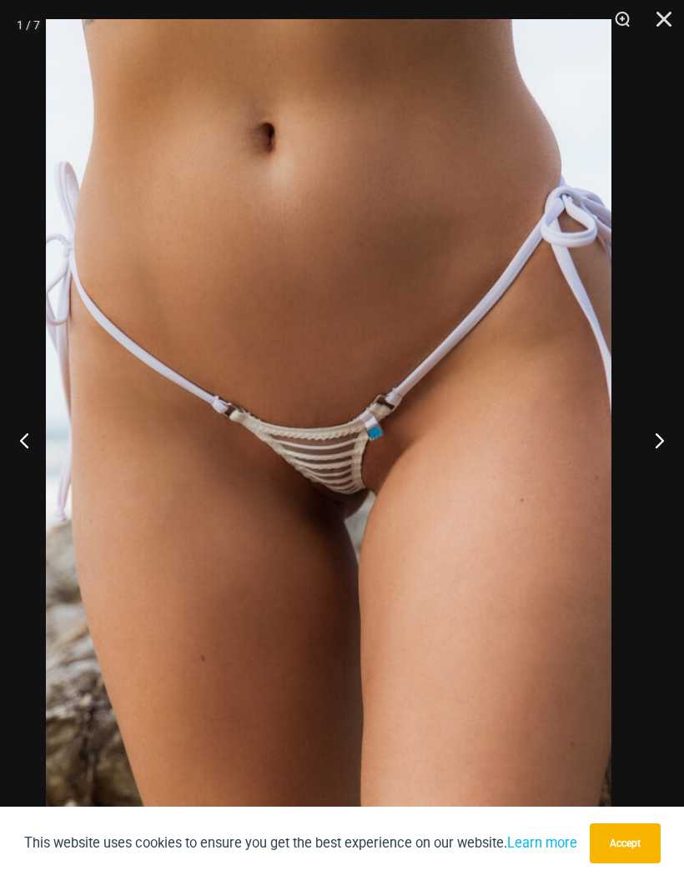
click at [400, 513] on img at bounding box center [329, 443] width 566 height 849
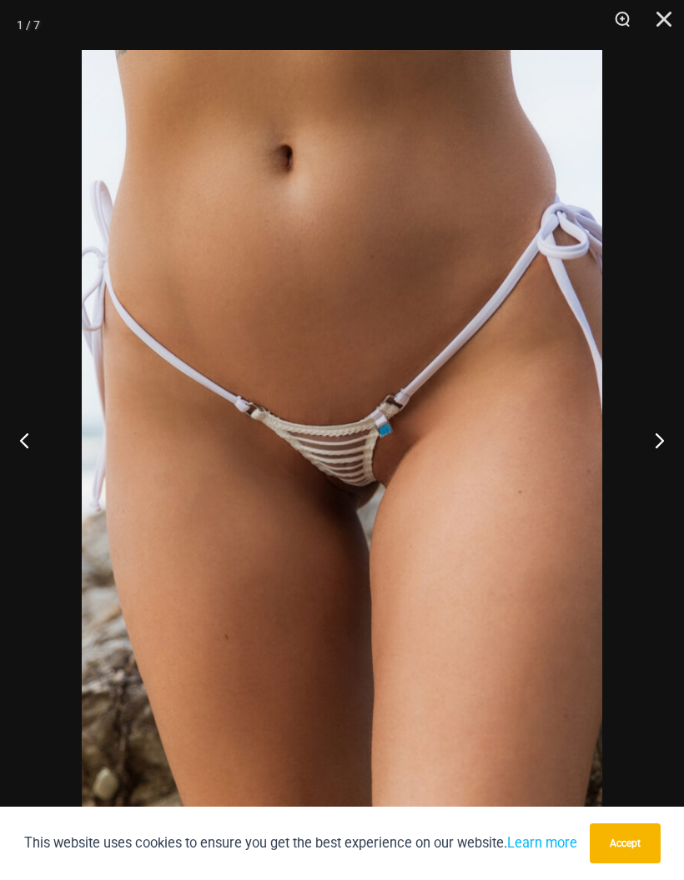
click at [673, 444] on button "Next" at bounding box center [652, 439] width 63 height 83
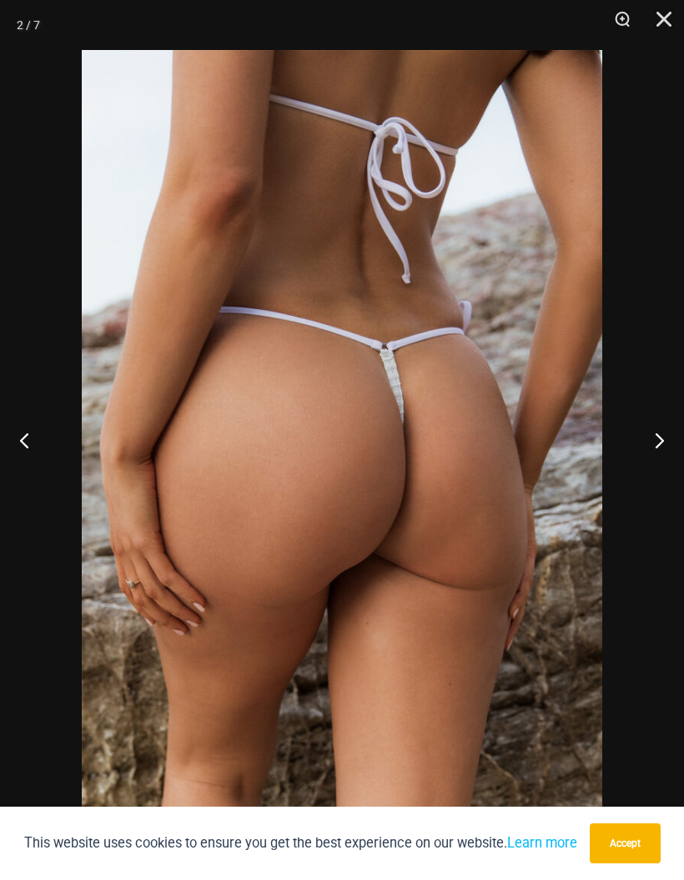
click at [662, 432] on button "Next" at bounding box center [652, 439] width 63 height 83
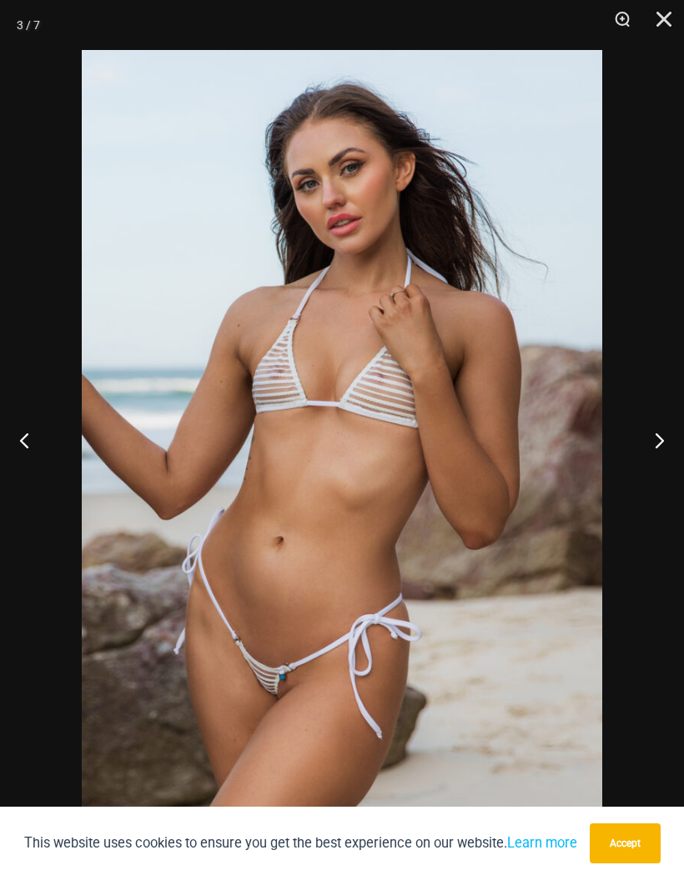
click at [659, 426] on button "Next" at bounding box center [652, 439] width 63 height 83
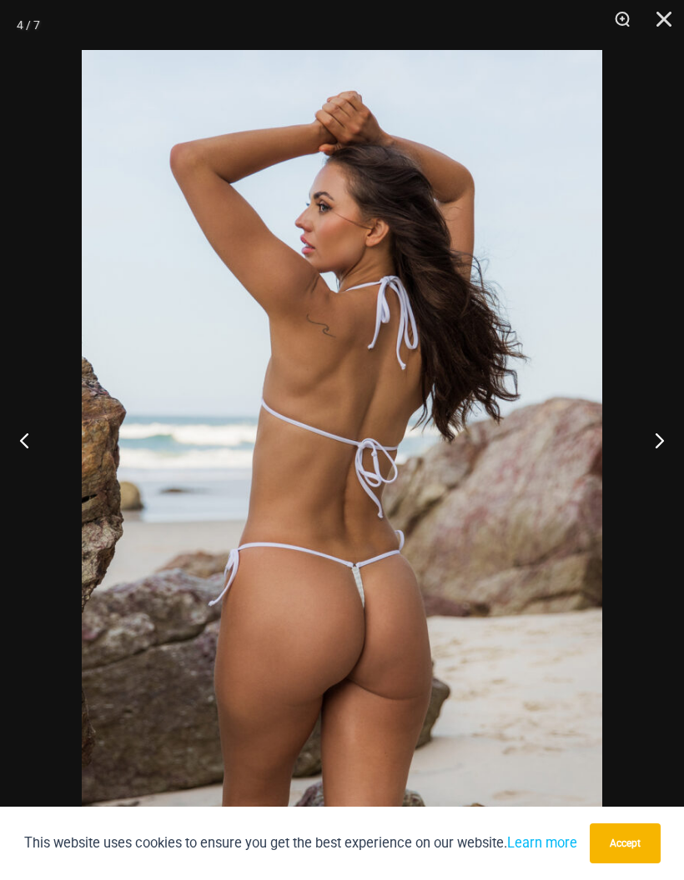
click at [658, 425] on button "Next" at bounding box center [652, 439] width 63 height 83
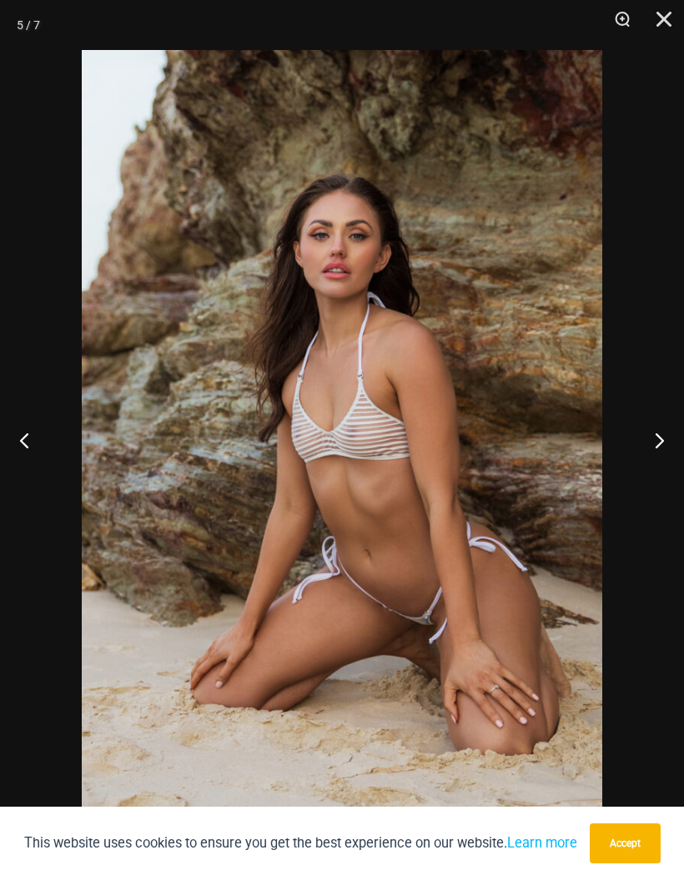
click at [656, 424] on button "Next" at bounding box center [652, 439] width 63 height 83
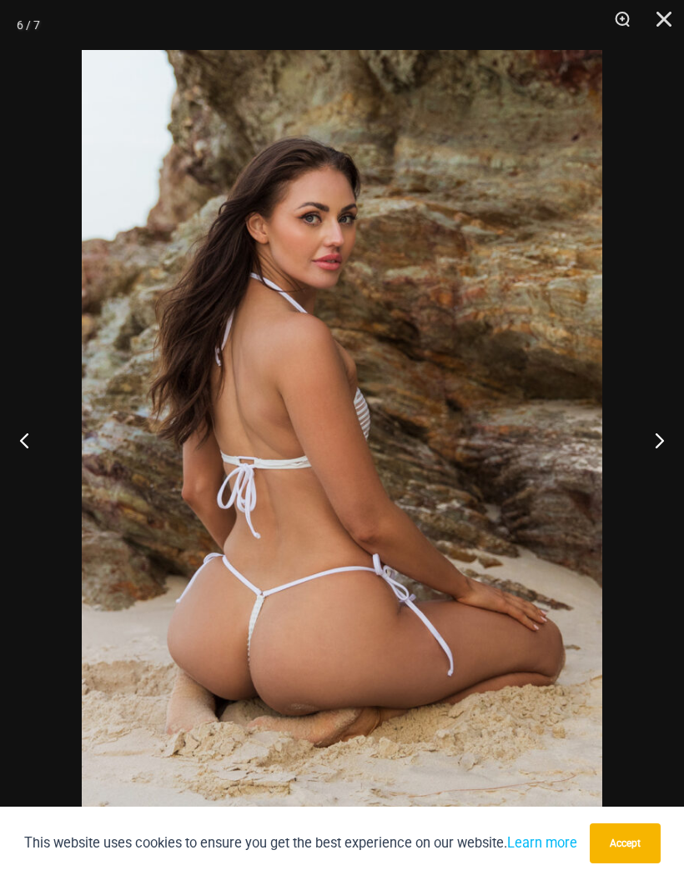
click at [658, 425] on button "Next" at bounding box center [652, 439] width 63 height 83
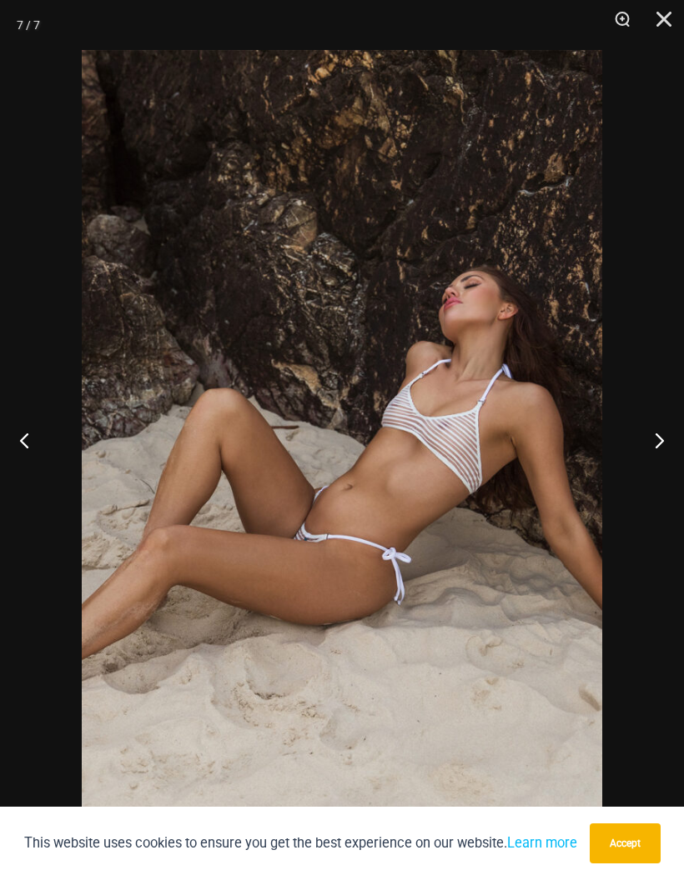
click at [657, 426] on button "Next" at bounding box center [652, 439] width 63 height 83
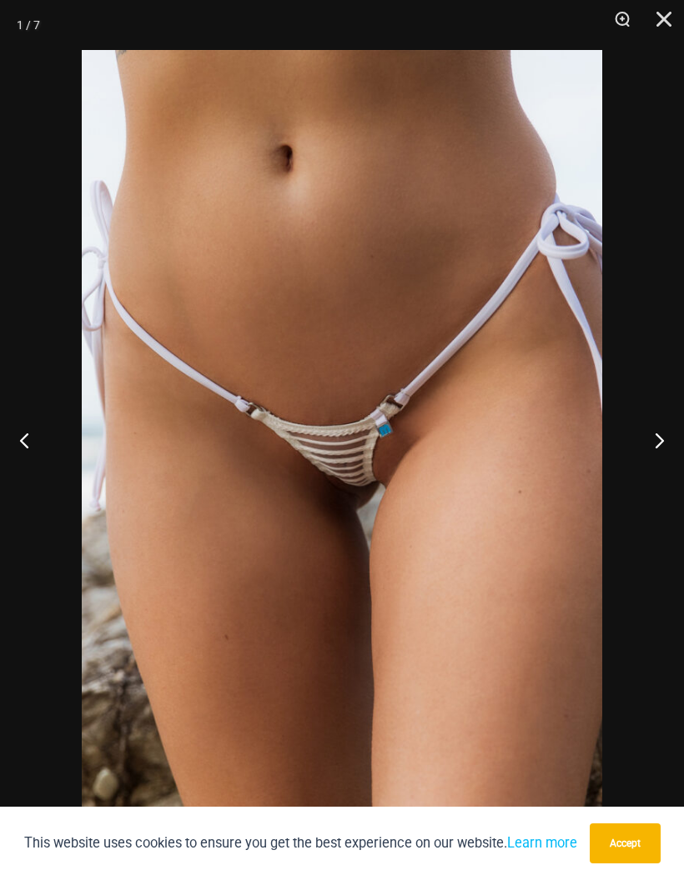
click at [657, 425] on button "Next" at bounding box center [652, 439] width 63 height 83
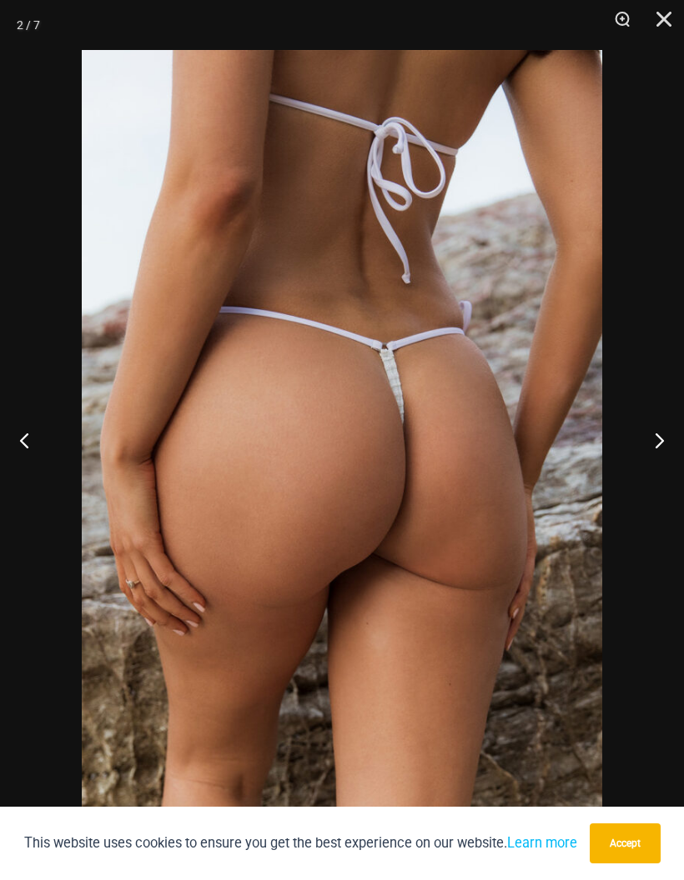
click at [657, 420] on button "Next" at bounding box center [652, 439] width 63 height 83
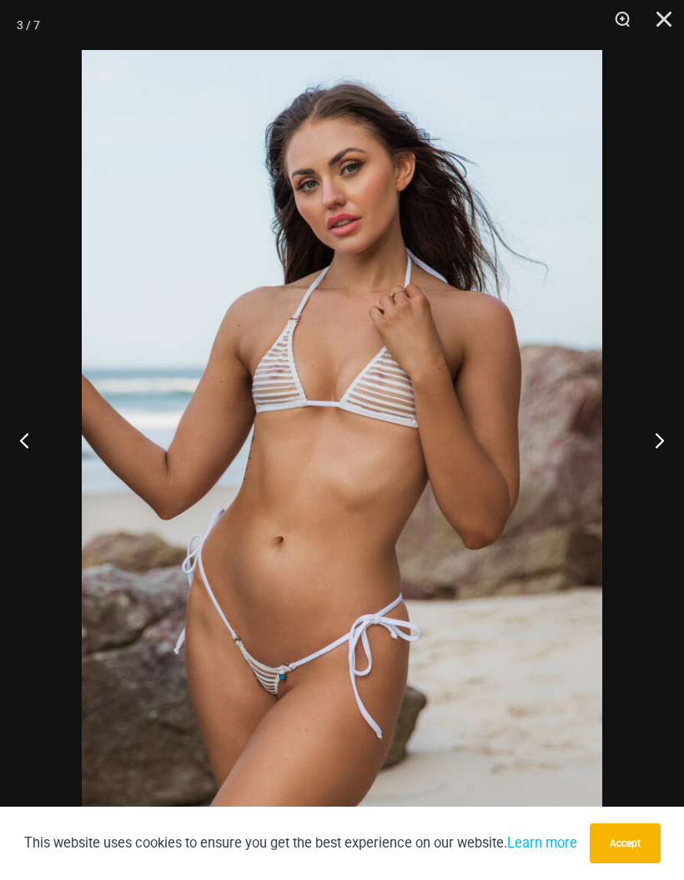
click at [656, 419] on button "Next" at bounding box center [652, 439] width 63 height 83
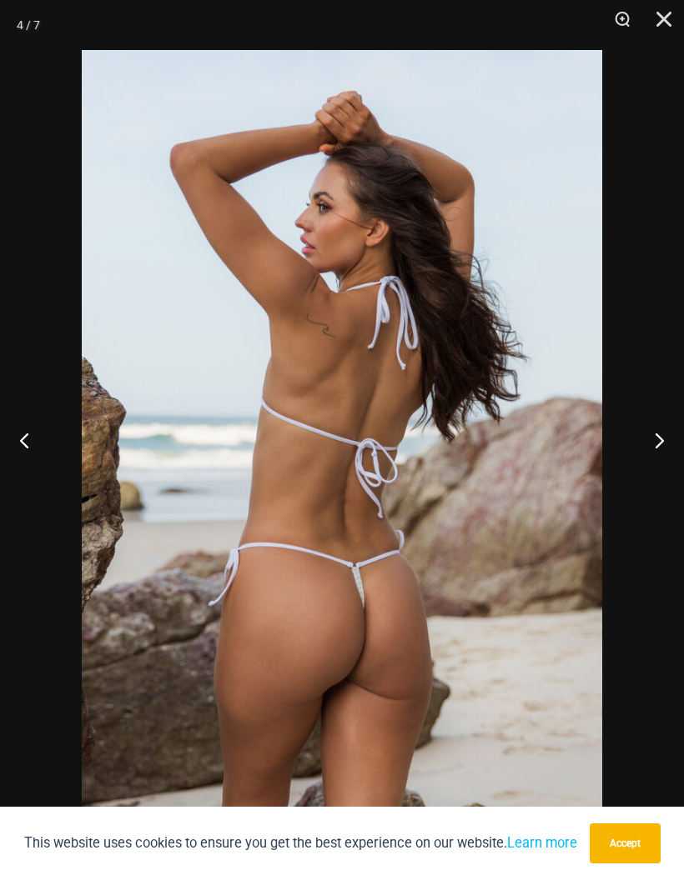
click at [668, 18] on button "Close" at bounding box center [658, 25] width 42 height 50
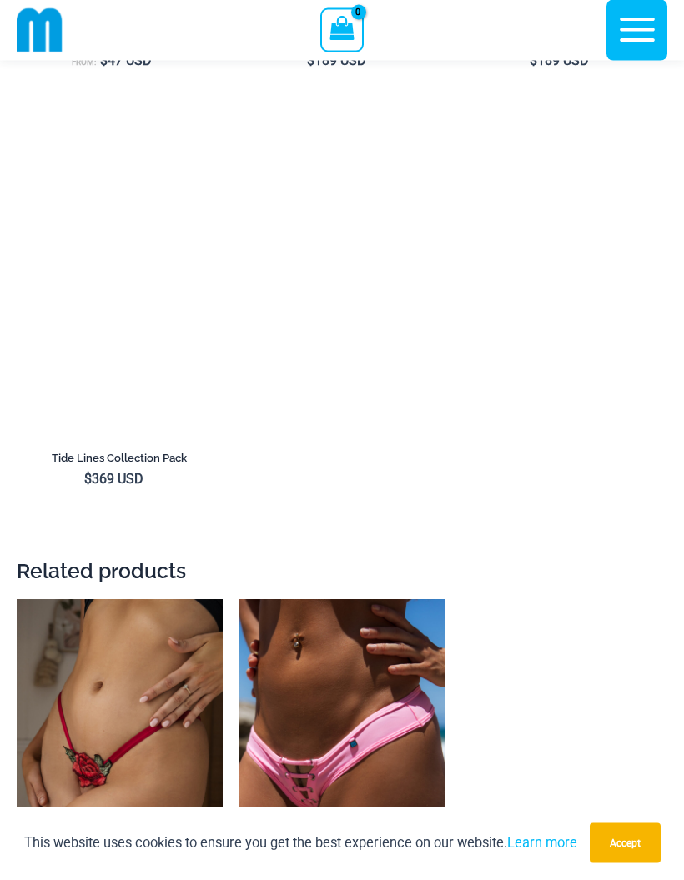
scroll to position [2840, 0]
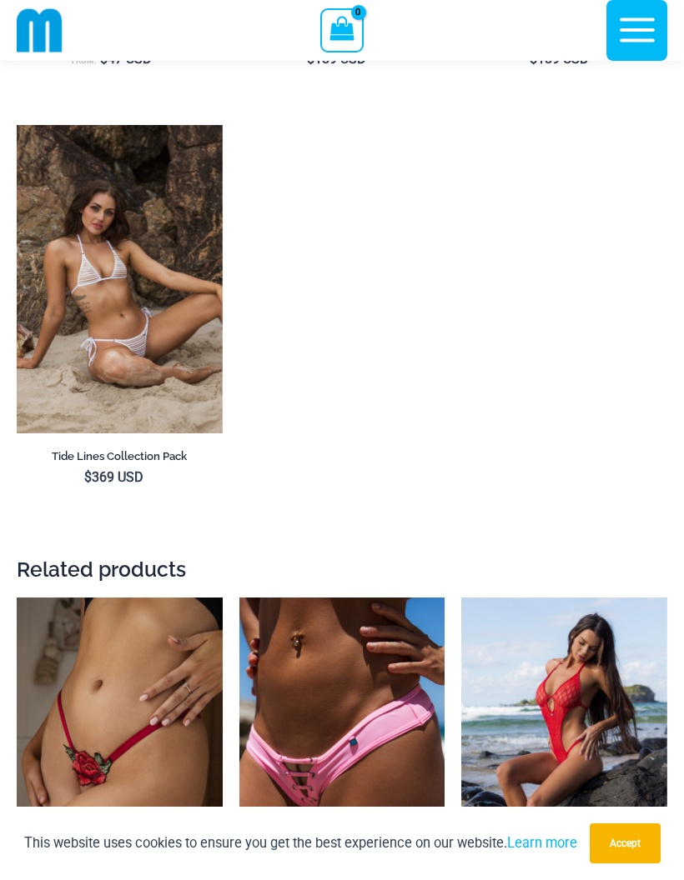
click at [17, 125] on img at bounding box center [17, 125] width 0 height 0
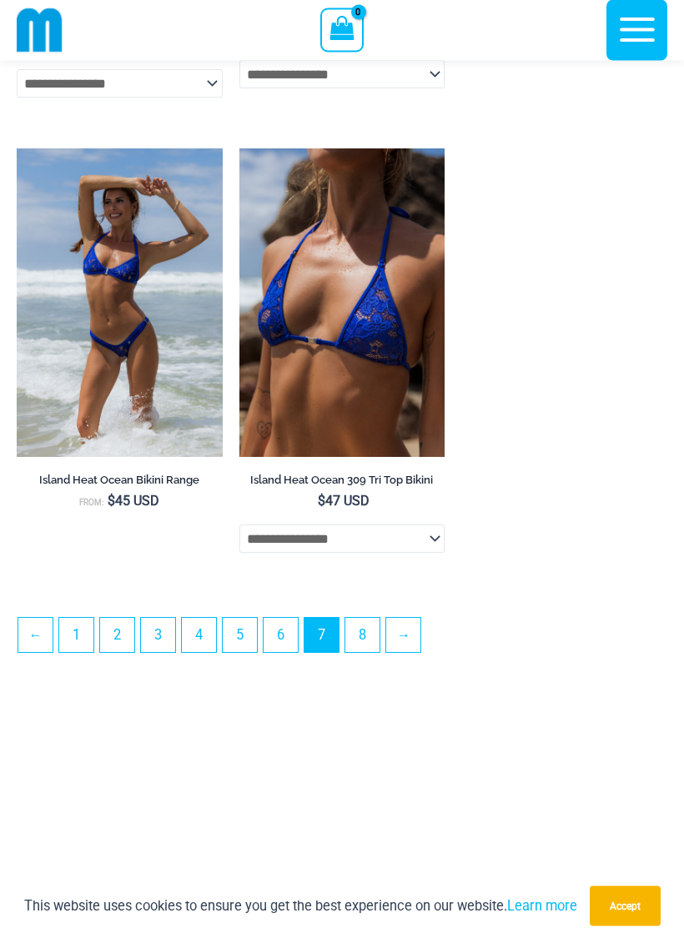
scroll to position [4617, 0]
click at [407, 652] on link "→" at bounding box center [403, 635] width 34 height 34
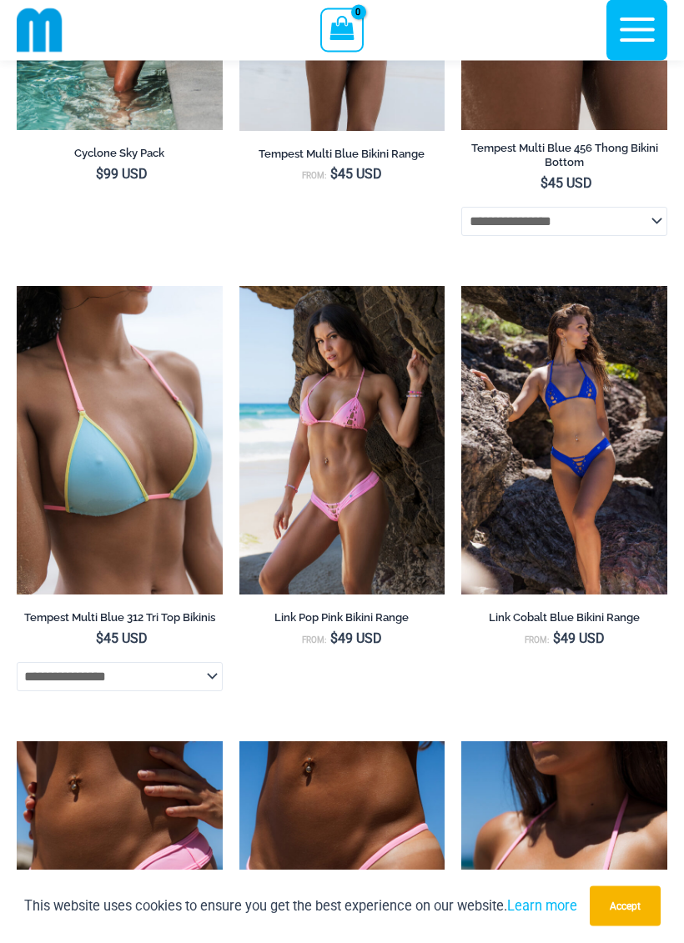
scroll to position [773, 0]
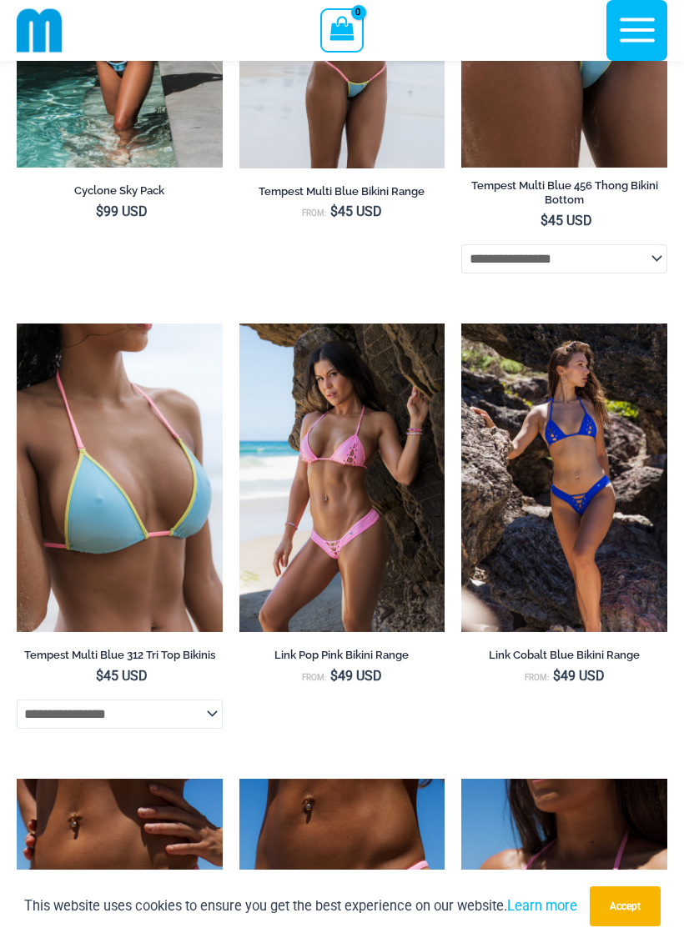
click at [628, 38] on icon "button" at bounding box center [637, 30] width 42 height 42
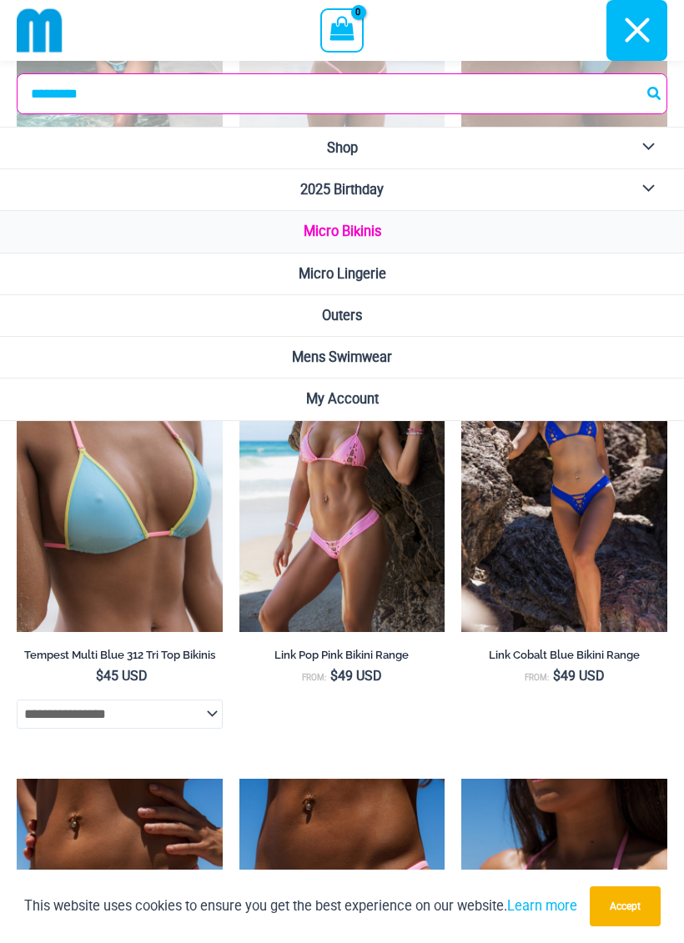
click at [392, 278] on link "Micro Lingerie" at bounding box center [342, 274] width 684 height 42
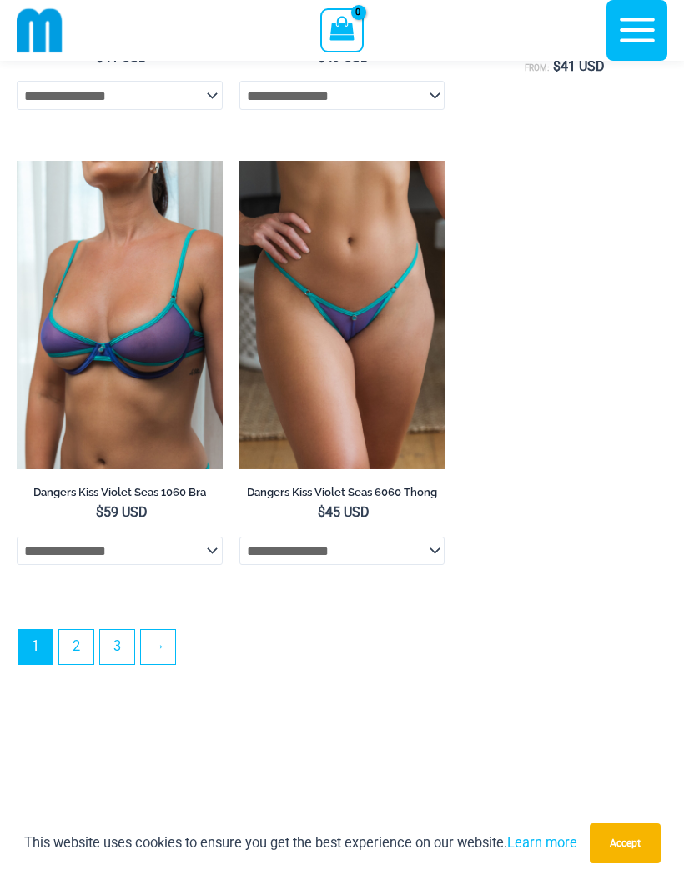
scroll to position [4687, 0]
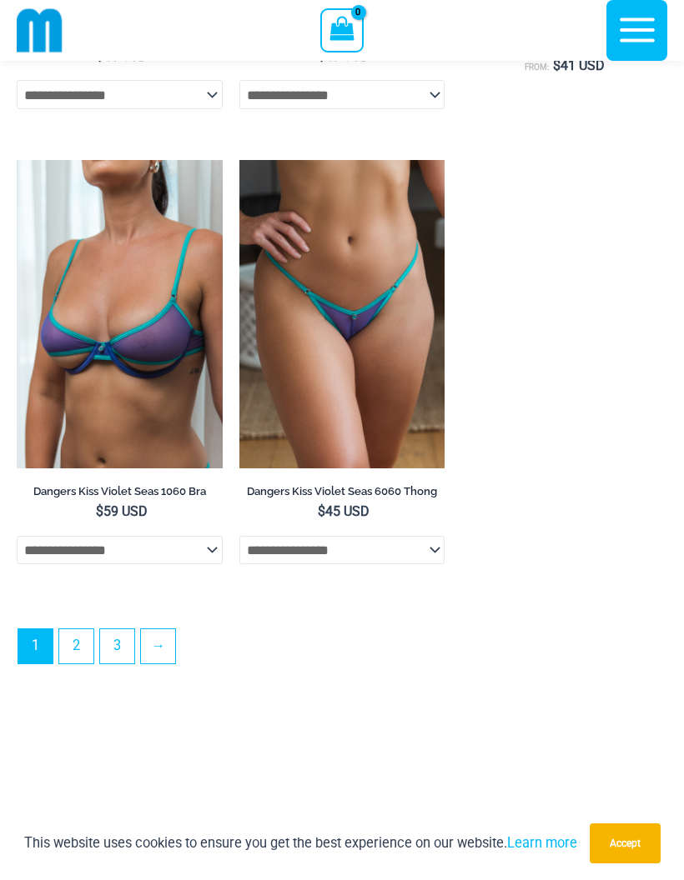
click at [175, 664] on link "→" at bounding box center [158, 646] width 34 height 34
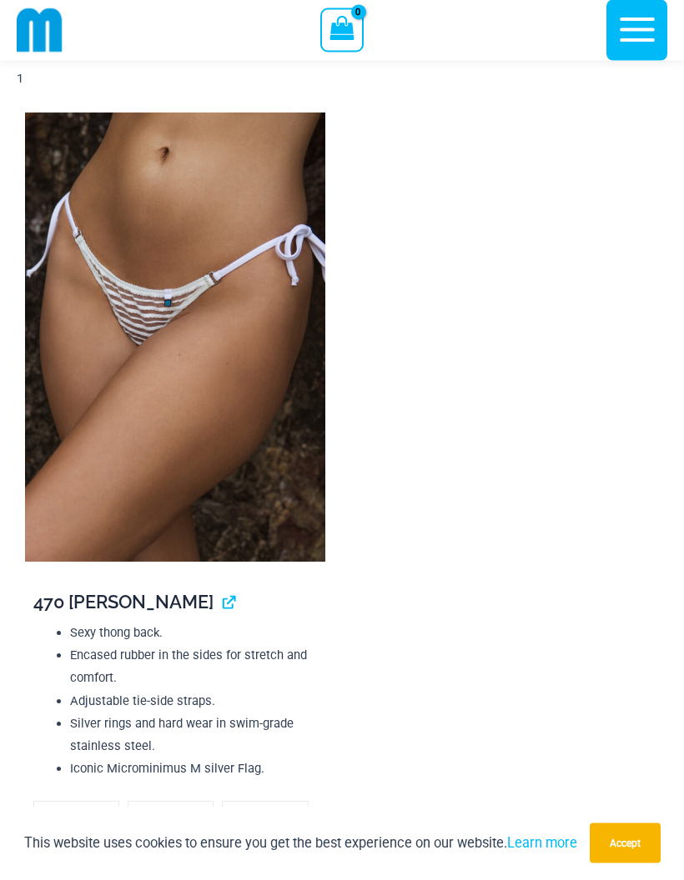
scroll to position [6347, 0]
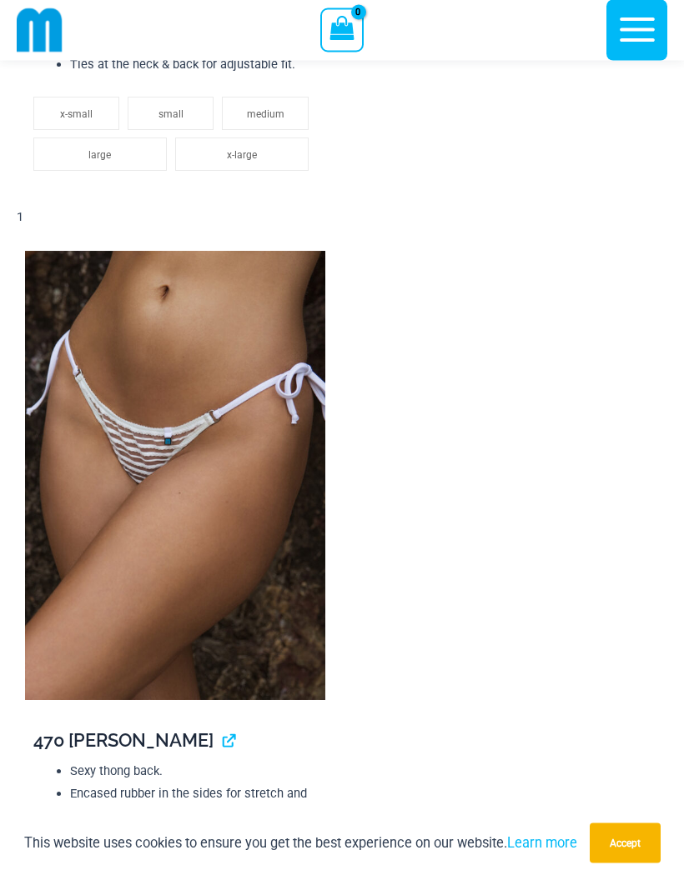
click at [242, 480] on img at bounding box center [175, 476] width 300 height 449
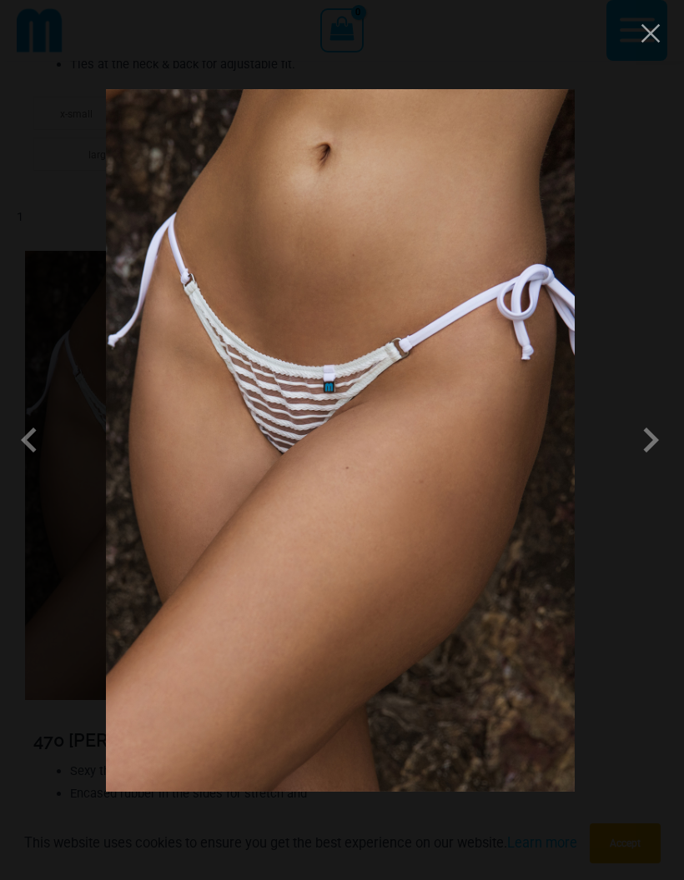
click at [636, 449] on span at bounding box center [650, 440] width 50 height 50
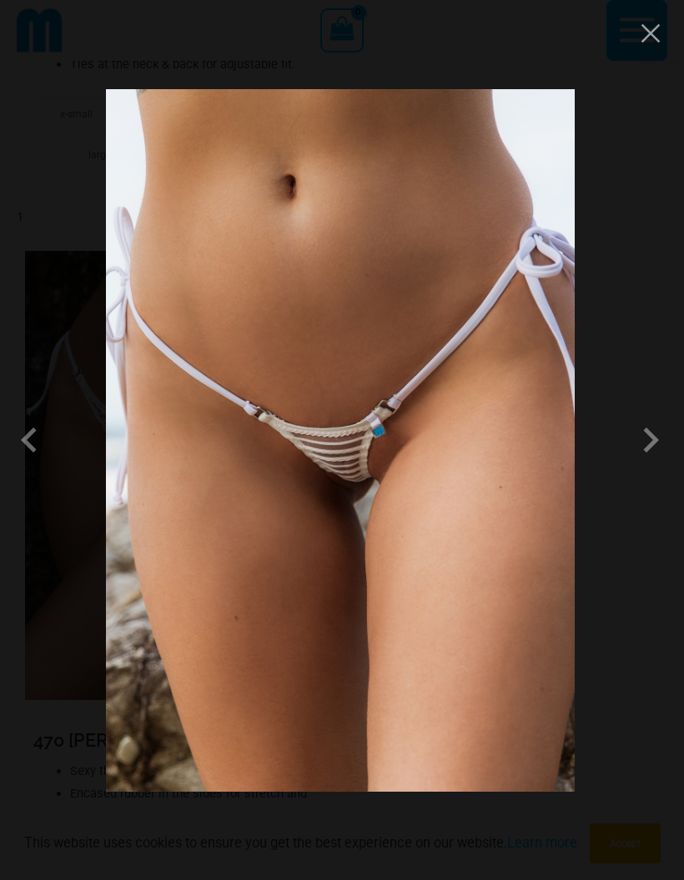
click at [650, 433] on span at bounding box center [650, 440] width 50 height 50
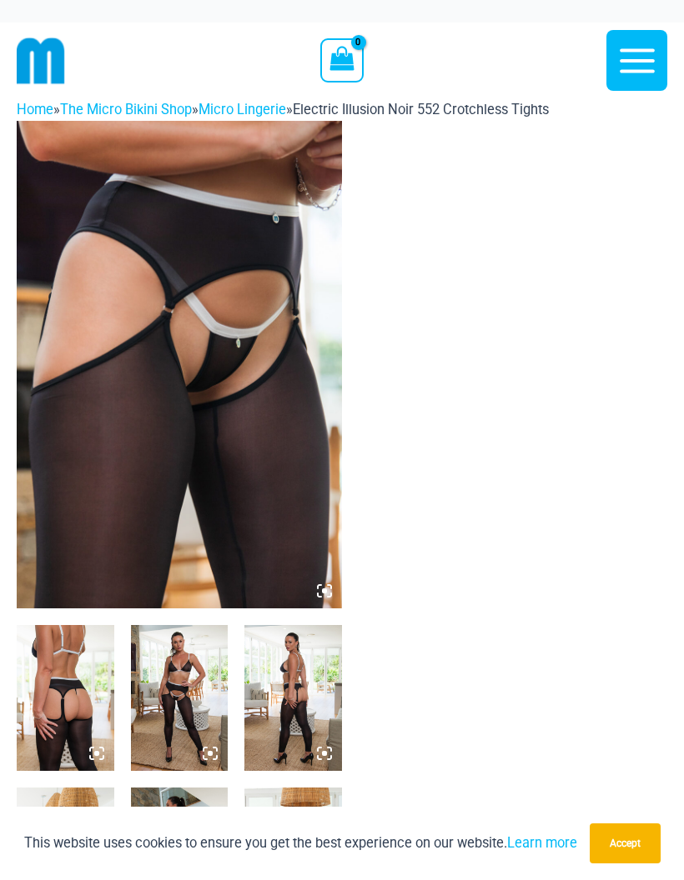
click at [163, 438] on img at bounding box center [179, 365] width 325 height 488
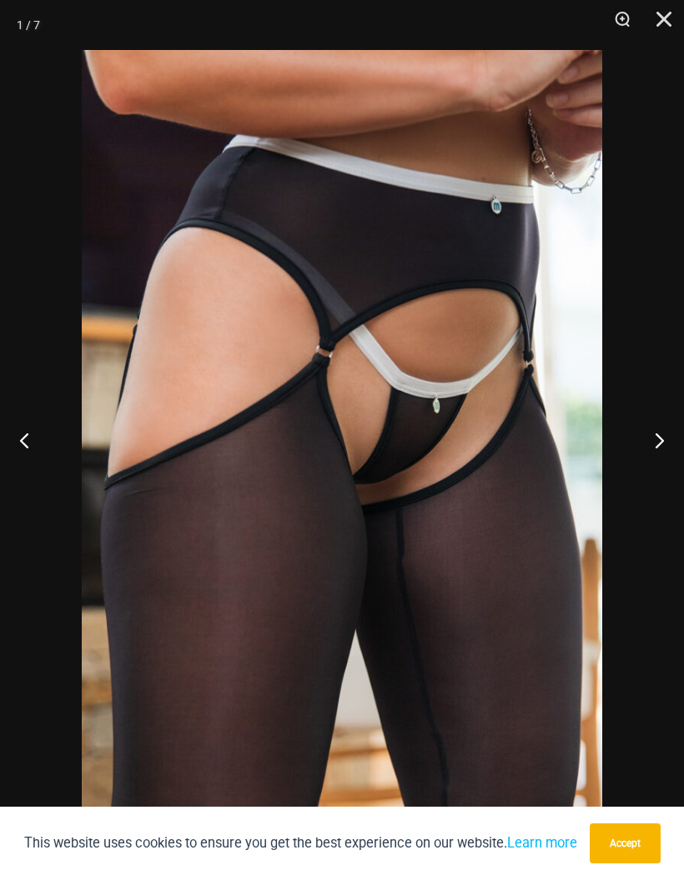
click at [661, 443] on button "Next" at bounding box center [652, 439] width 63 height 83
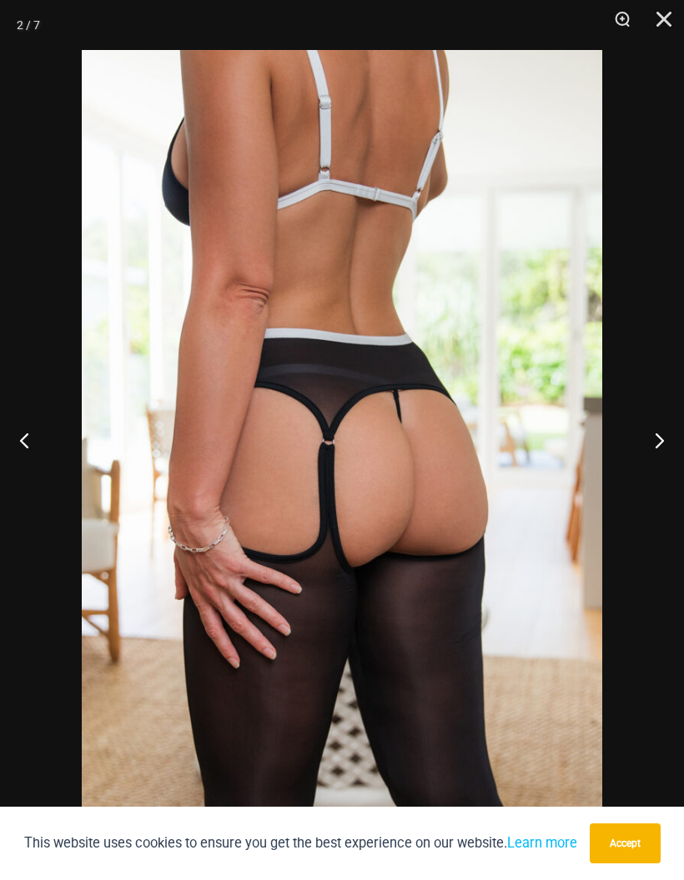
click at [659, 446] on button "Next" at bounding box center [652, 439] width 63 height 83
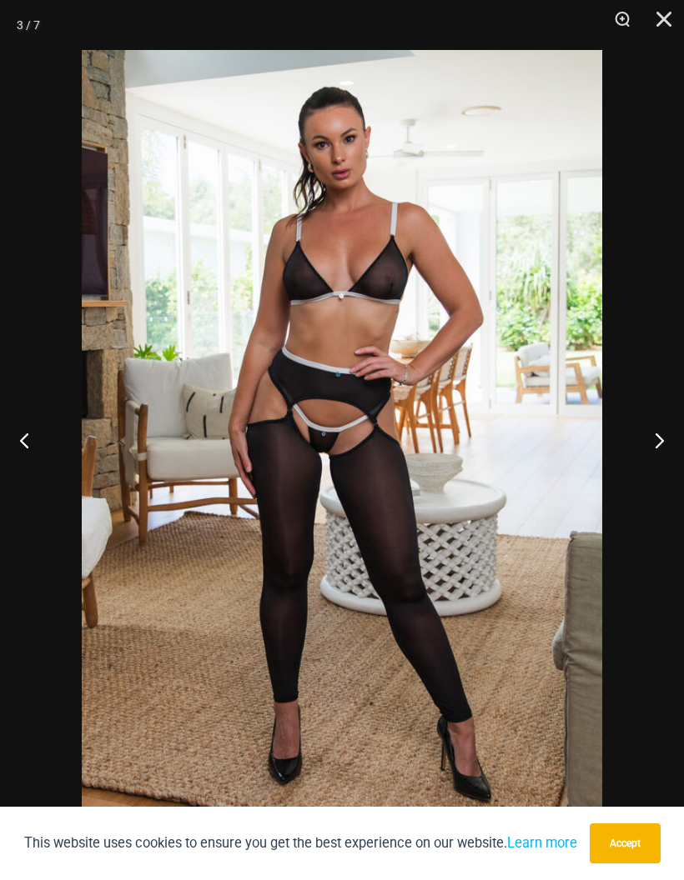
click at [655, 438] on button "Next" at bounding box center [652, 439] width 63 height 83
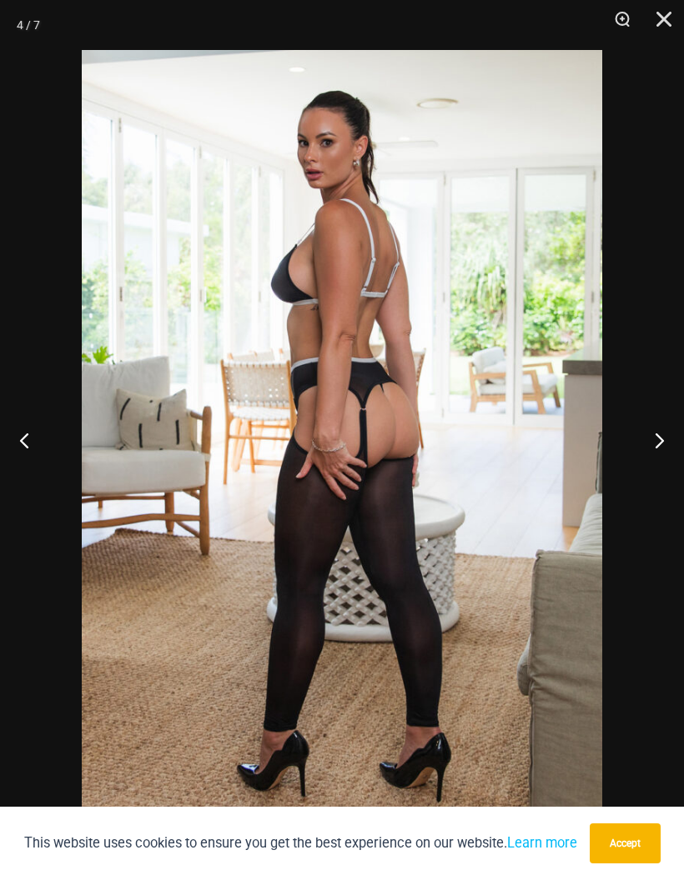
click at [658, 433] on button "Next" at bounding box center [652, 439] width 63 height 83
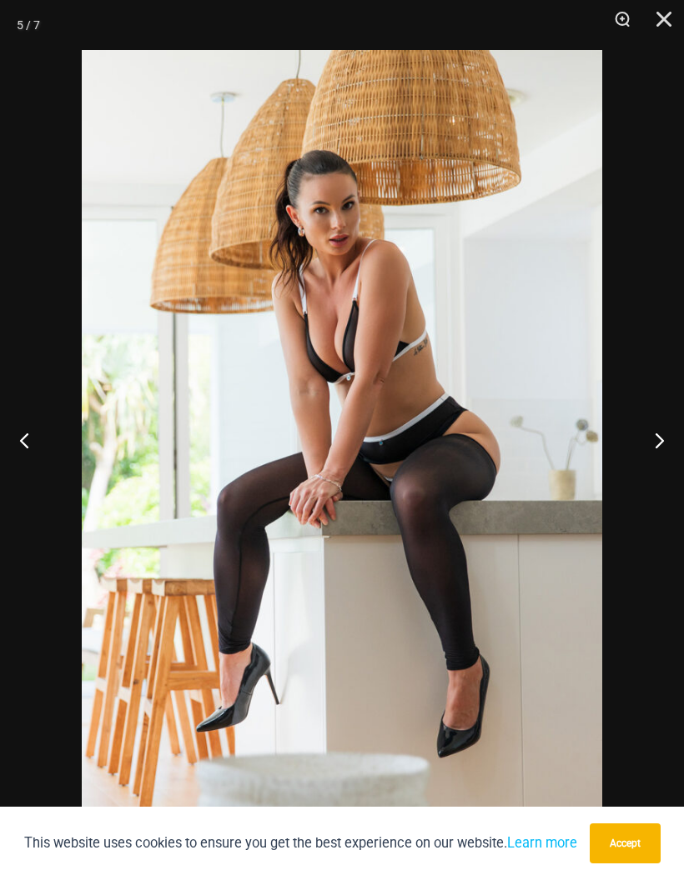
click at [650, 444] on button "Next" at bounding box center [652, 439] width 63 height 83
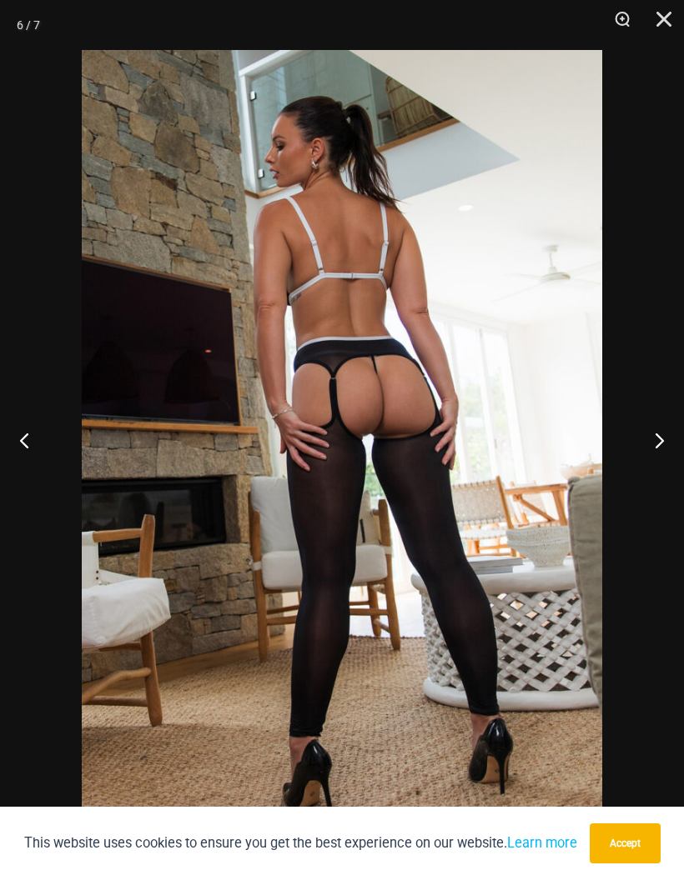
click at [651, 442] on button "Next" at bounding box center [652, 439] width 63 height 83
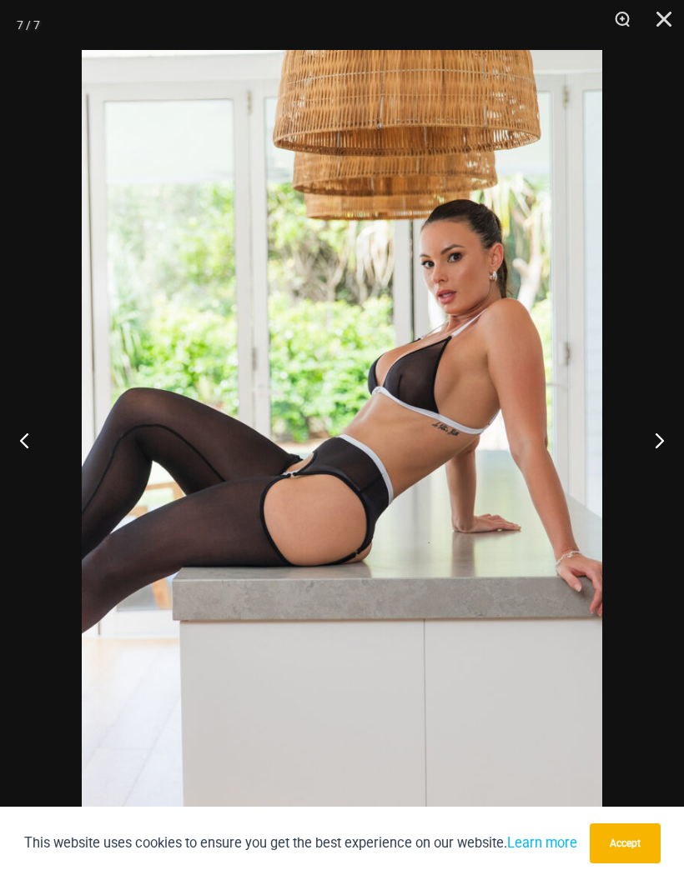
click at [653, 443] on button "Next" at bounding box center [652, 439] width 63 height 83
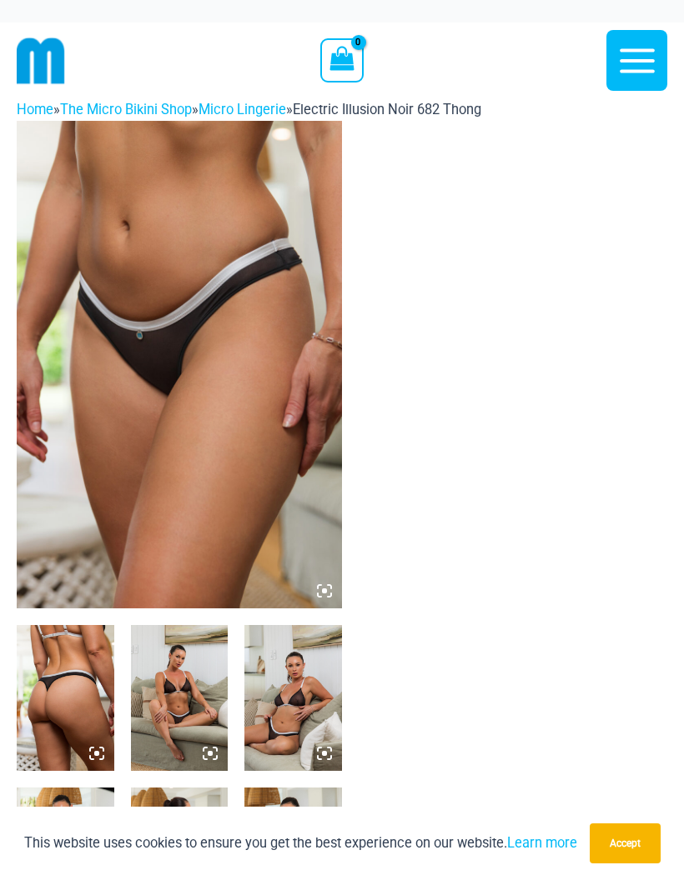
click at [118, 426] on img at bounding box center [179, 365] width 325 height 488
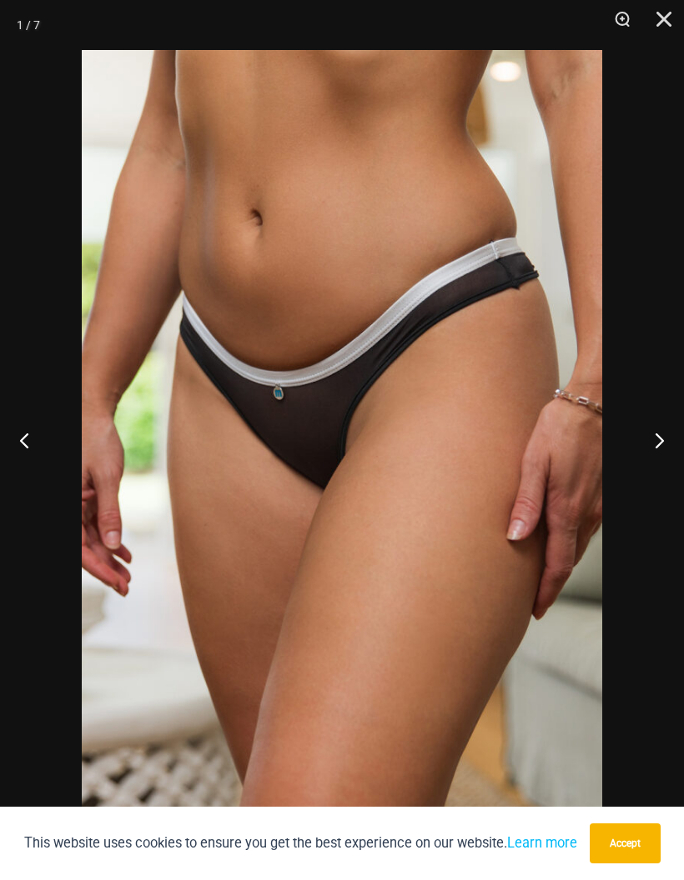
click at [659, 447] on button "Next" at bounding box center [652, 439] width 63 height 83
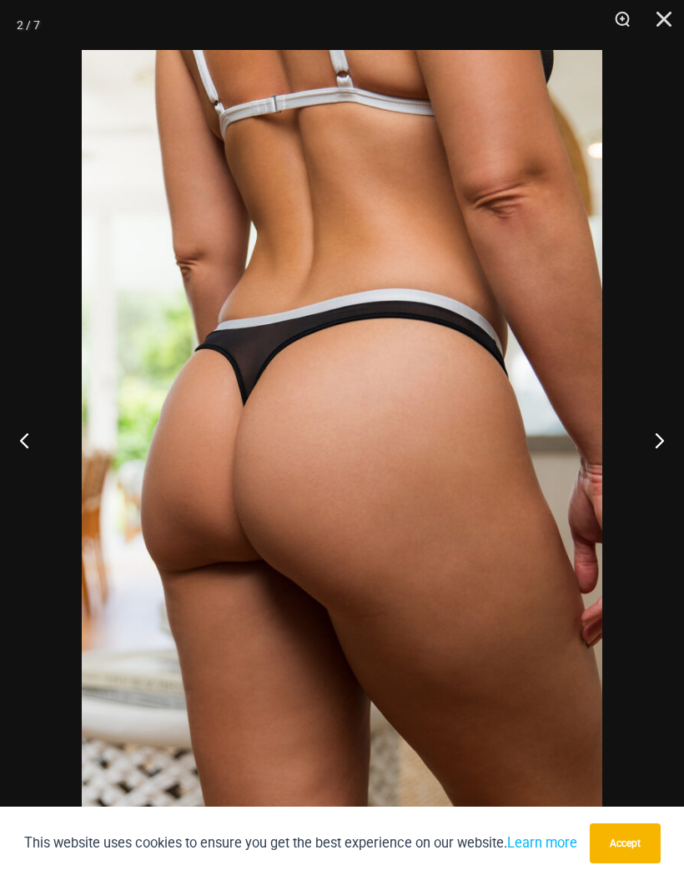
click at [659, 445] on button "Next" at bounding box center [652, 439] width 63 height 83
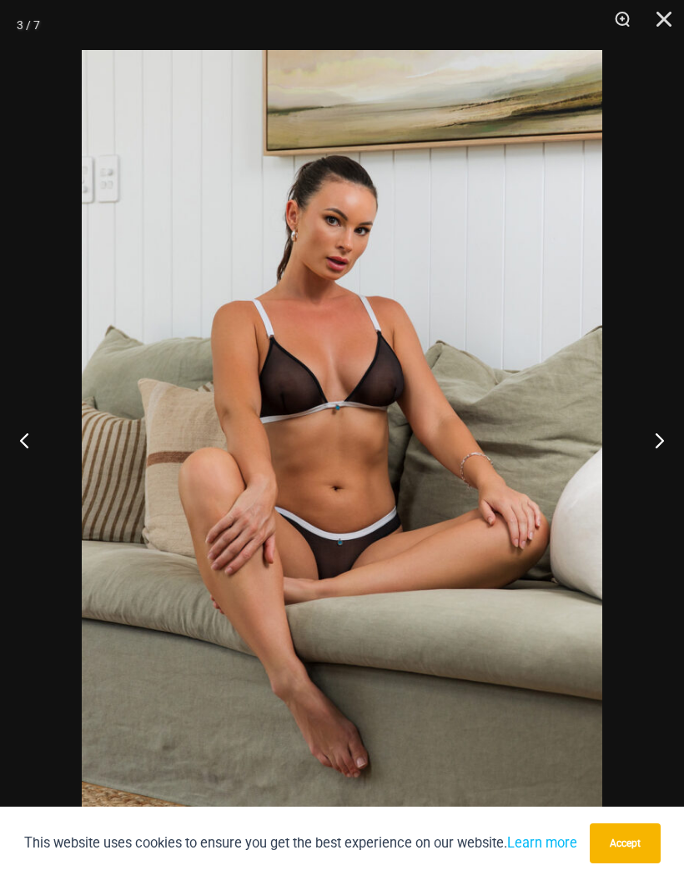
click at [649, 437] on button "Next" at bounding box center [652, 439] width 63 height 83
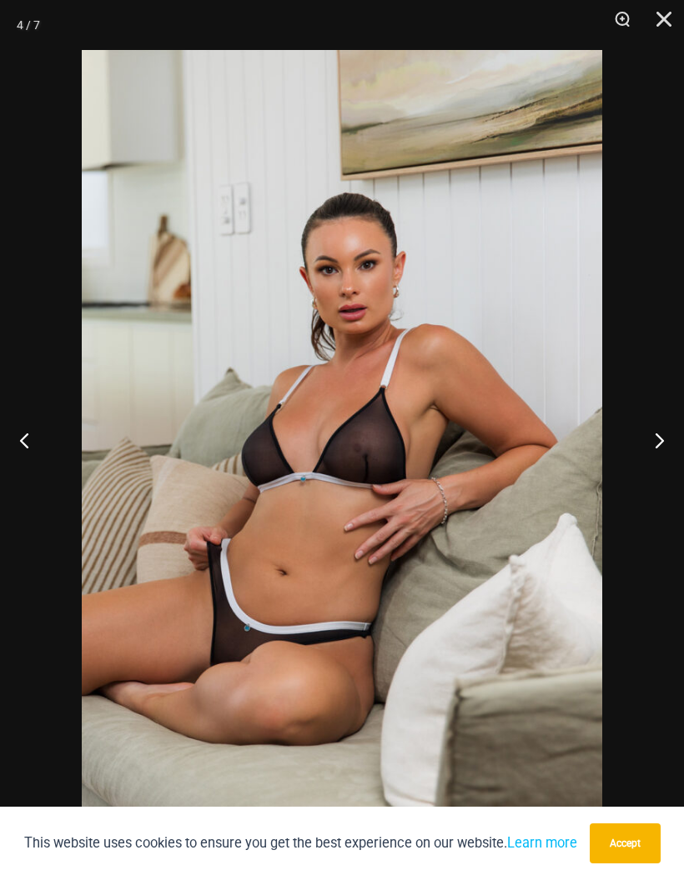
click at [643, 441] on button "Next" at bounding box center [652, 439] width 63 height 83
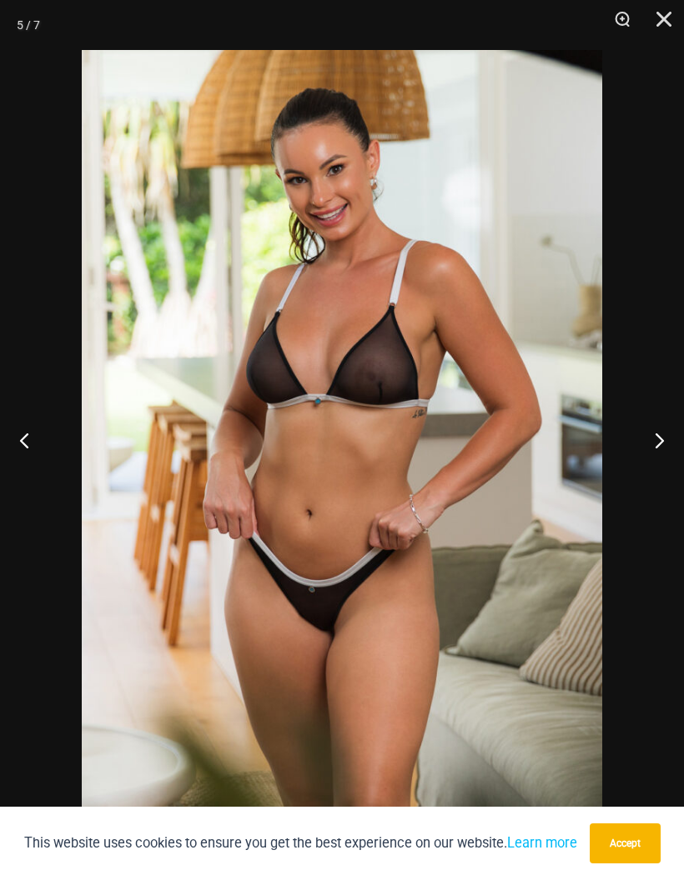
click at [643, 440] on button "Next" at bounding box center [652, 439] width 63 height 83
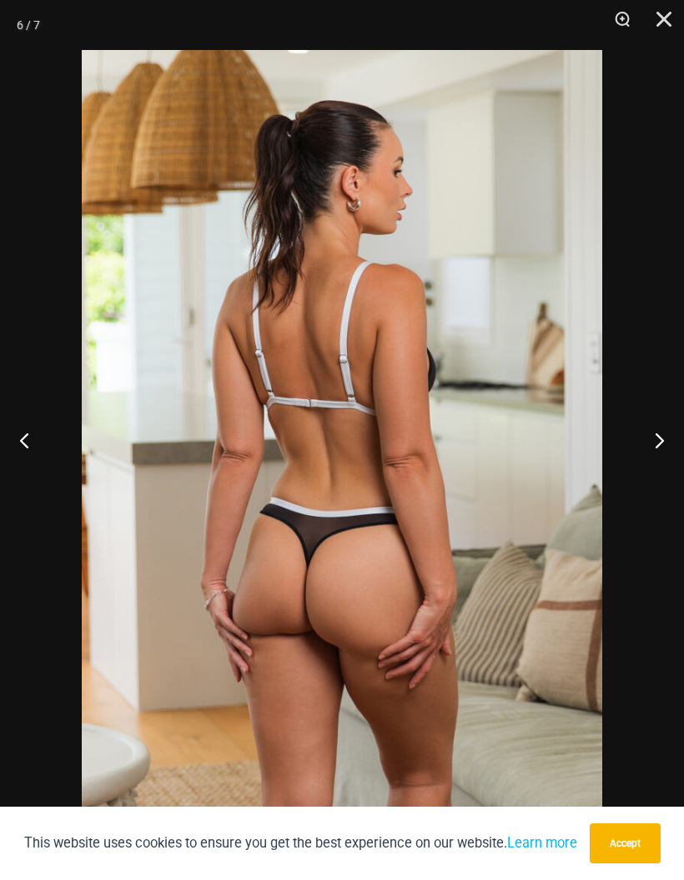
click at [642, 441] on button "Next" at bounding box center [652, 439] width 63 height 83
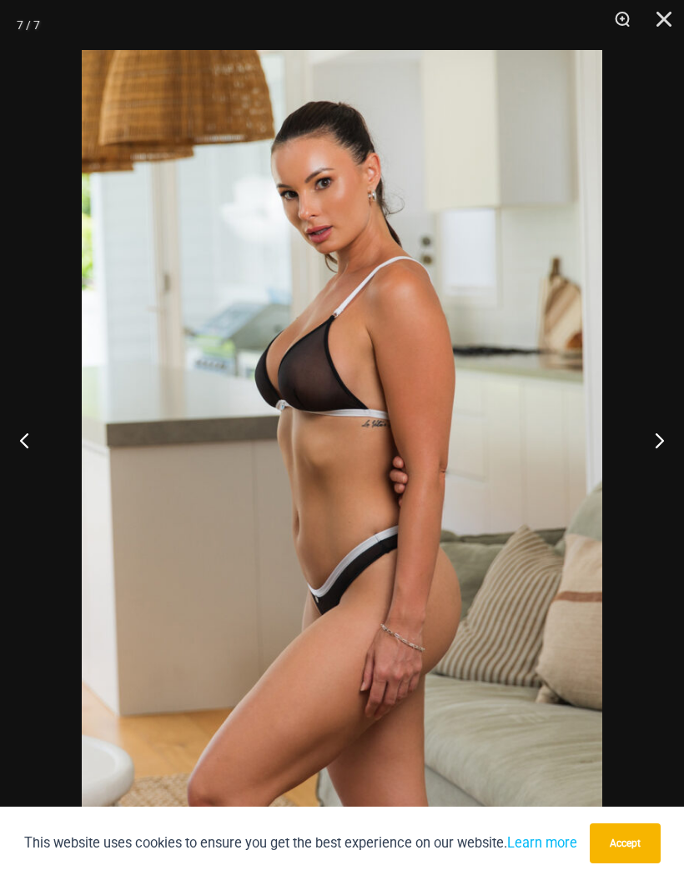
click at [638, 442] on button "Next" at bounding box center [652, 439] width 63 height 83
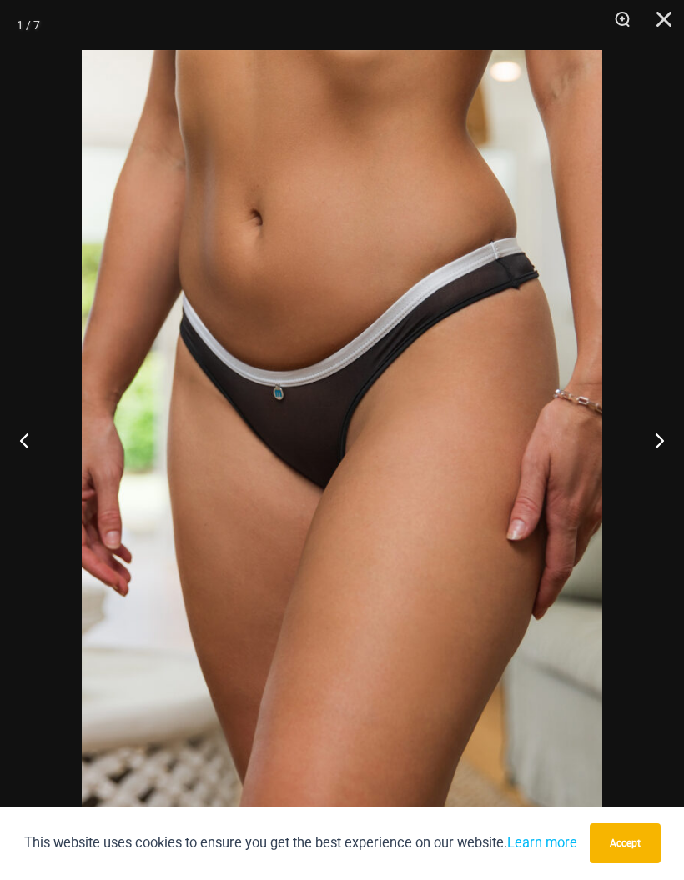
click at [638, 441] on button "Next" at bounding box center [652, 439] width 63 height 83
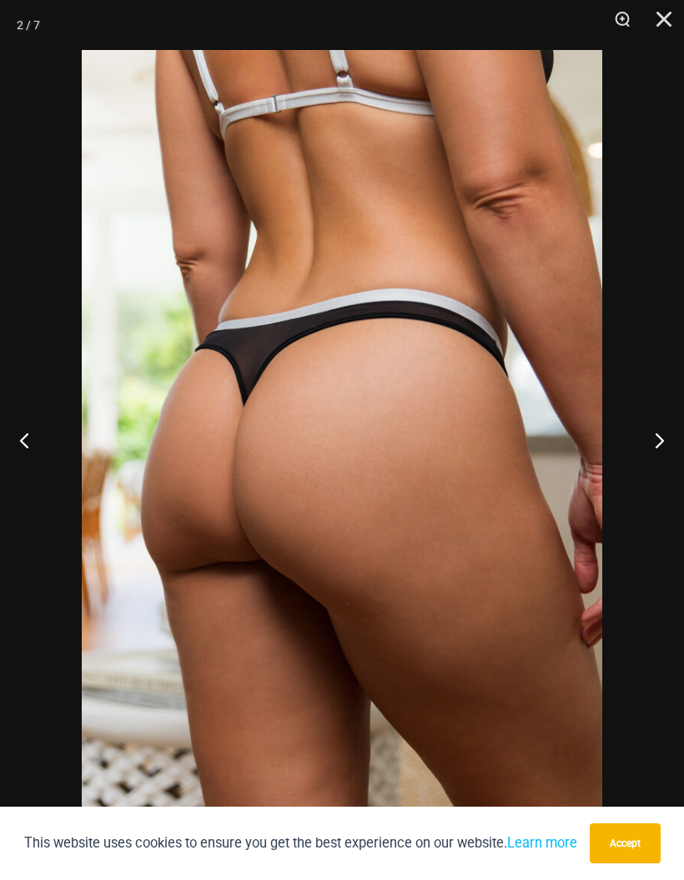
click at [646, 433] on button "Next" at bounding box center [652, 439] width 63 height 83
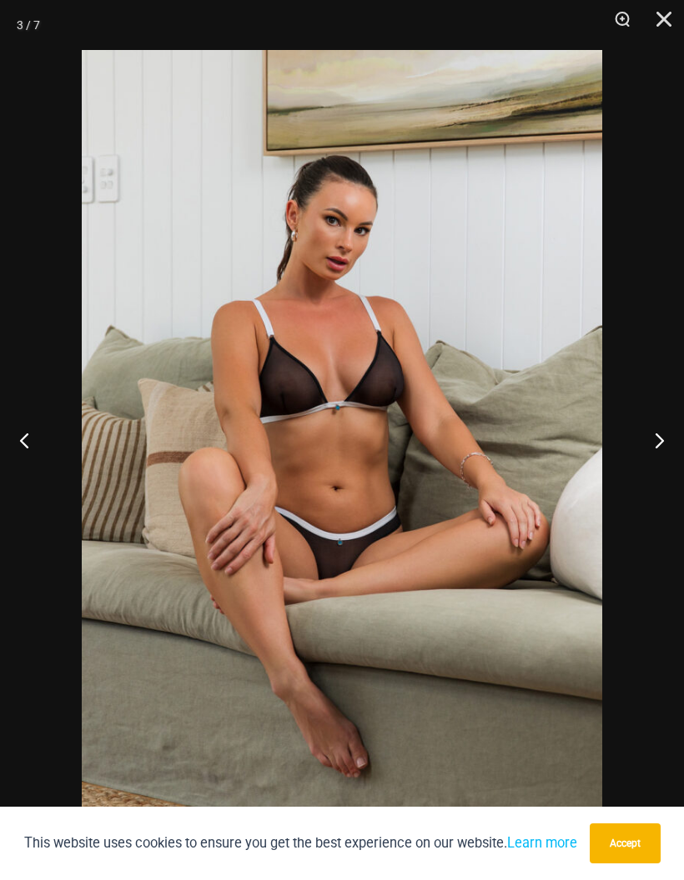
click at [646, 433] on button "Next" at bounding box center [652, 439] width 63 height 83
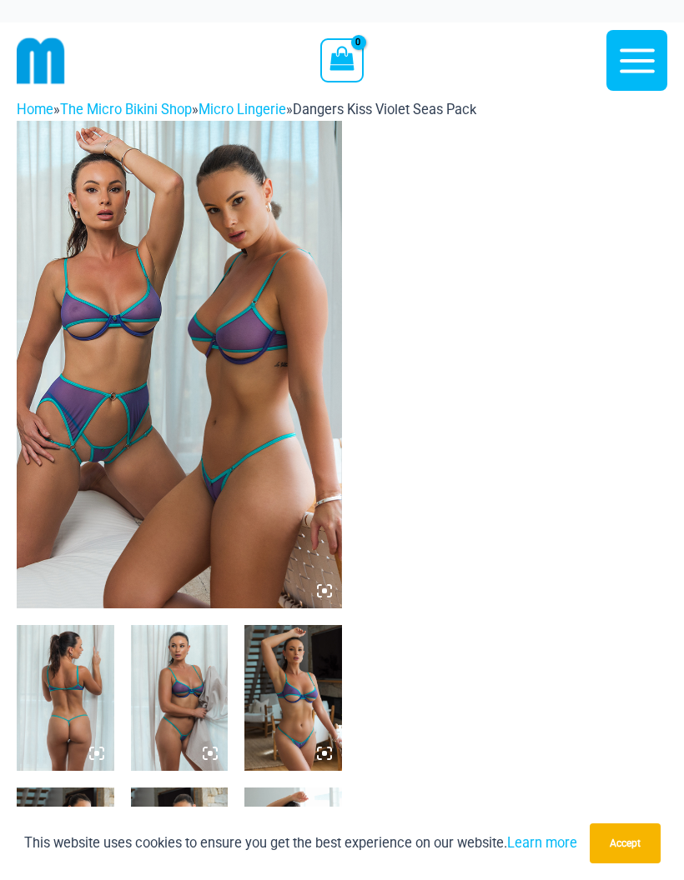
click at [117, 432] on img at bounding box center [179, 365] width 325 height 488
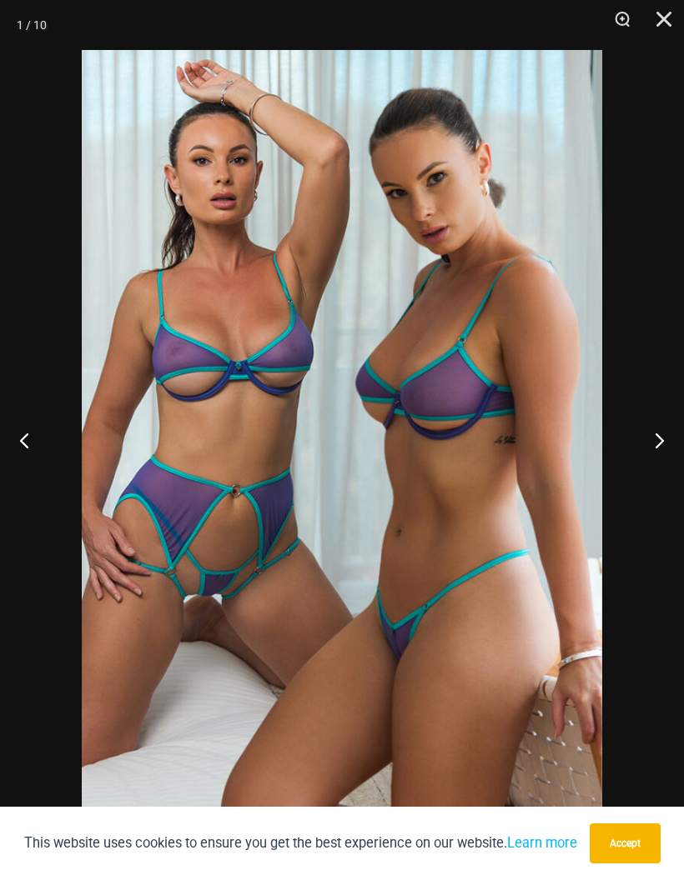
click at [651, 438] on button "Next" at bounding box center [652, 439] width 63 height 83
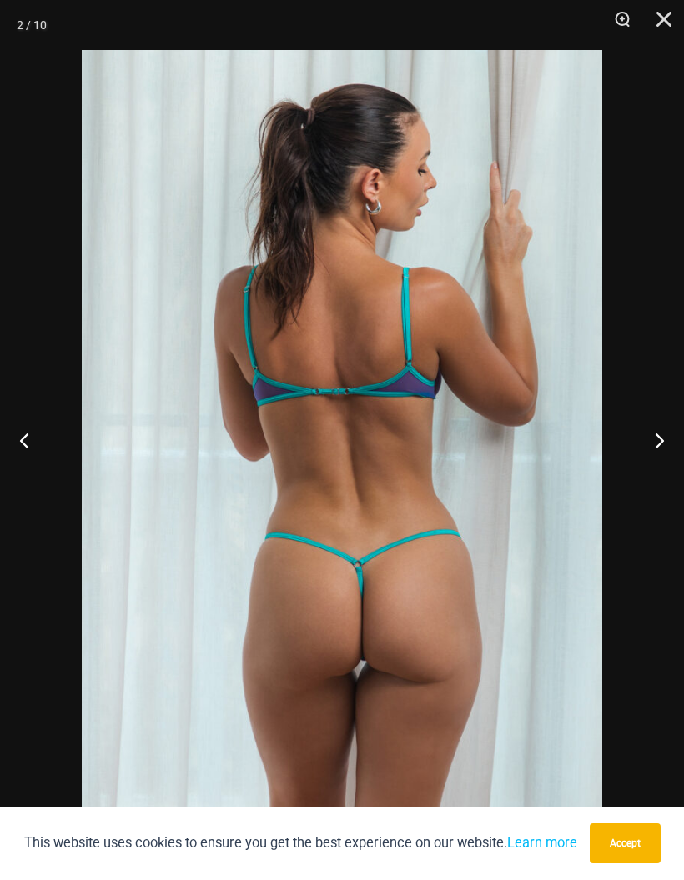
click at [651, 436] on button "Next" at bounding box center [652, 439] width 63 height 83
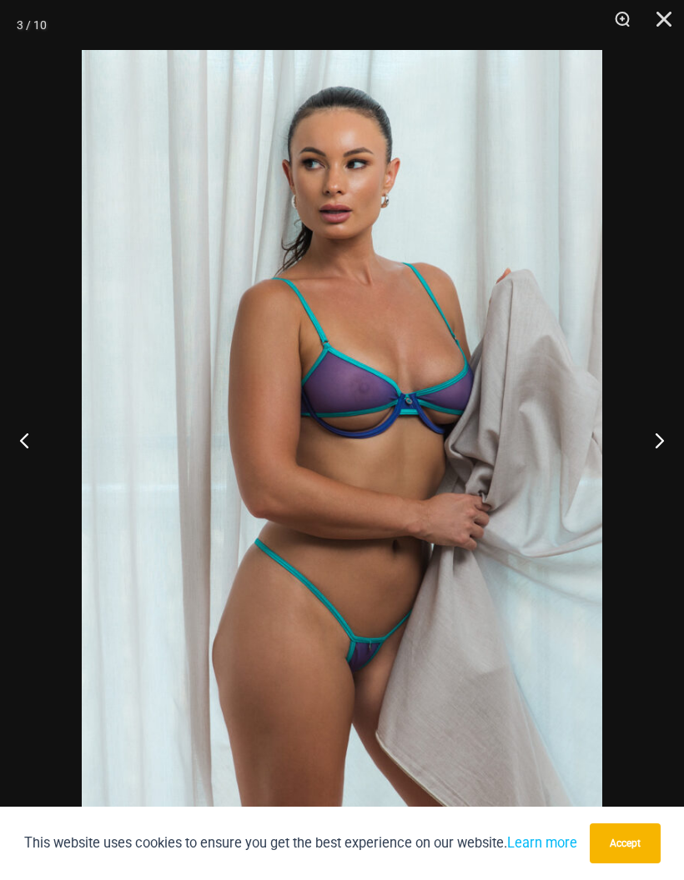
click at [647, 439] on button "Next" at bounding box center [652, 439] width 63 height 83
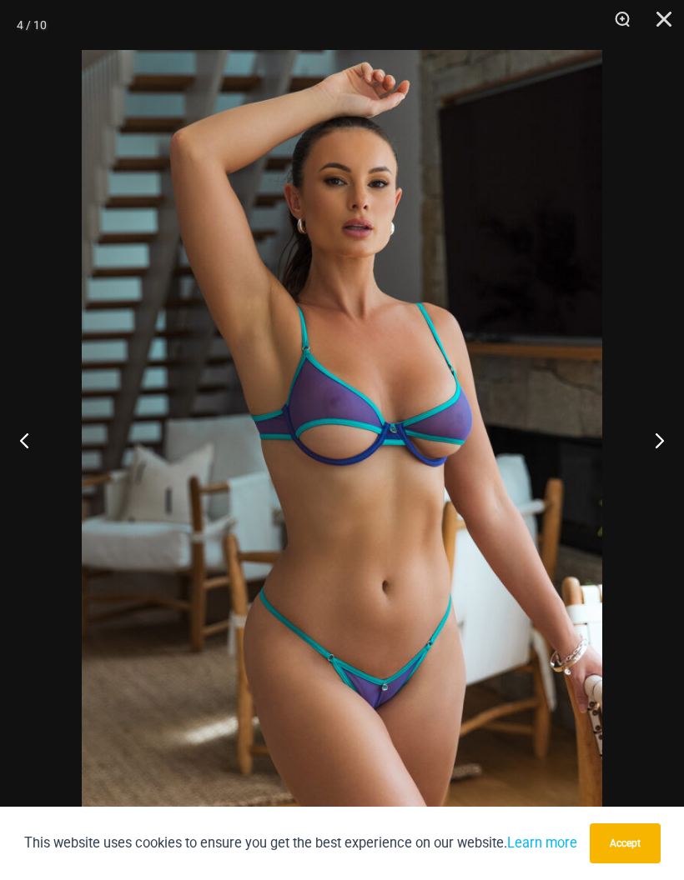
click at [638, 443] on button "Next" at bounding box center [652, 439] width 63 height 83
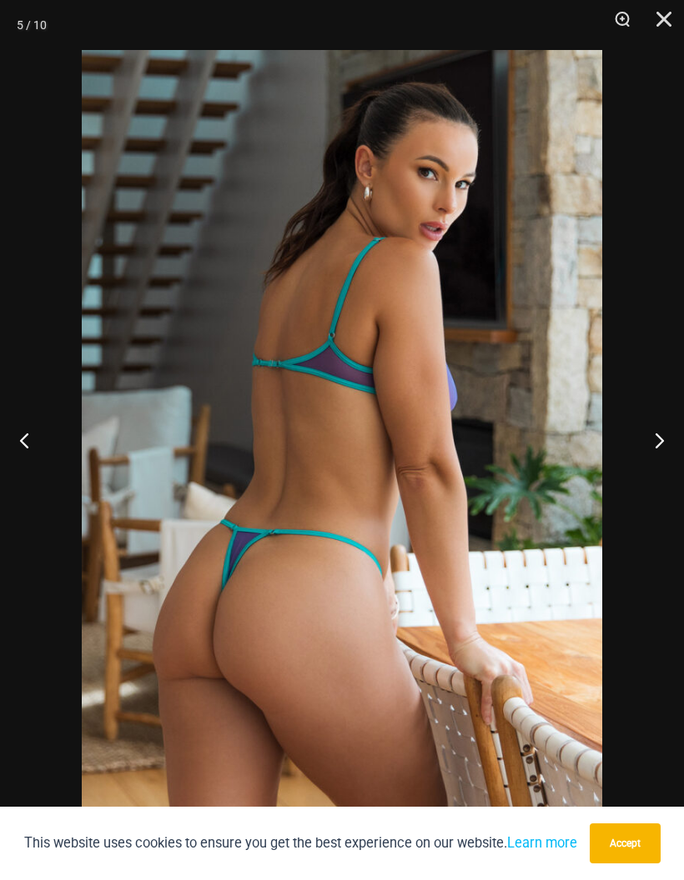
click at [645, 437] on button "Next" at bounding box center [652, 439] width 63 height 83
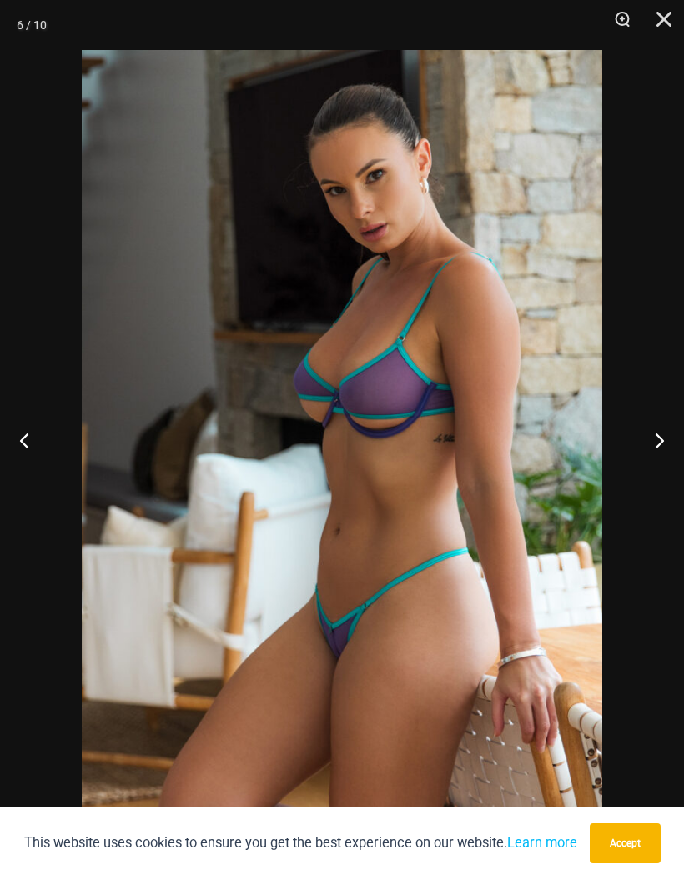
click at [649, 433] on button "Next" at bounding box center [652, 439] width 63 height 83
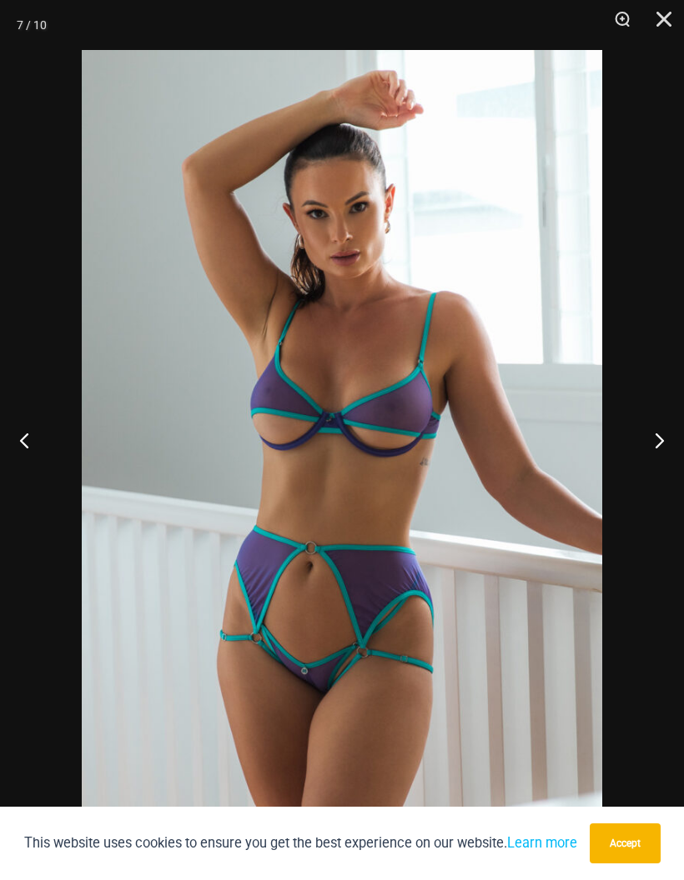
click at [653, 431] on button "Next" at bounding box center [652, 439] width 63 height 83
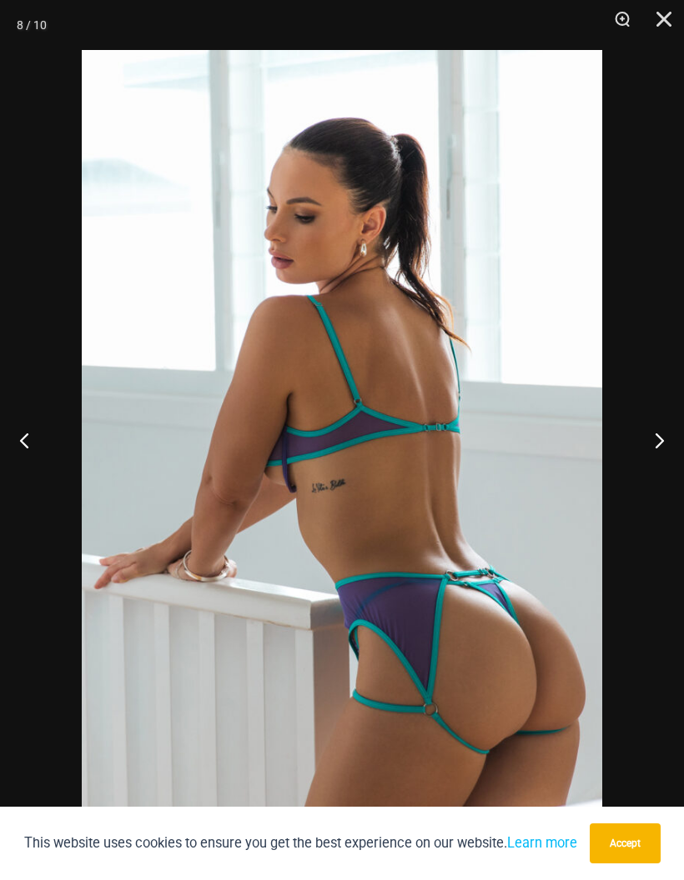
click at [653, 429] on button "Next" at bounding box center [652, 439] width 63 height 83
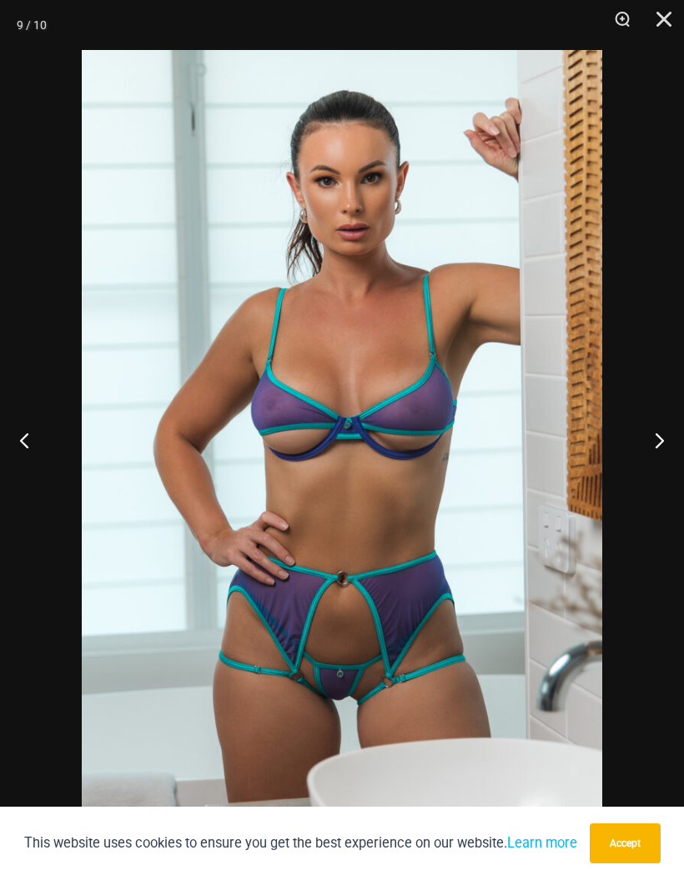
click at [652, 428] on button "Next" at bounding box center [652, 439] width 63 height 83
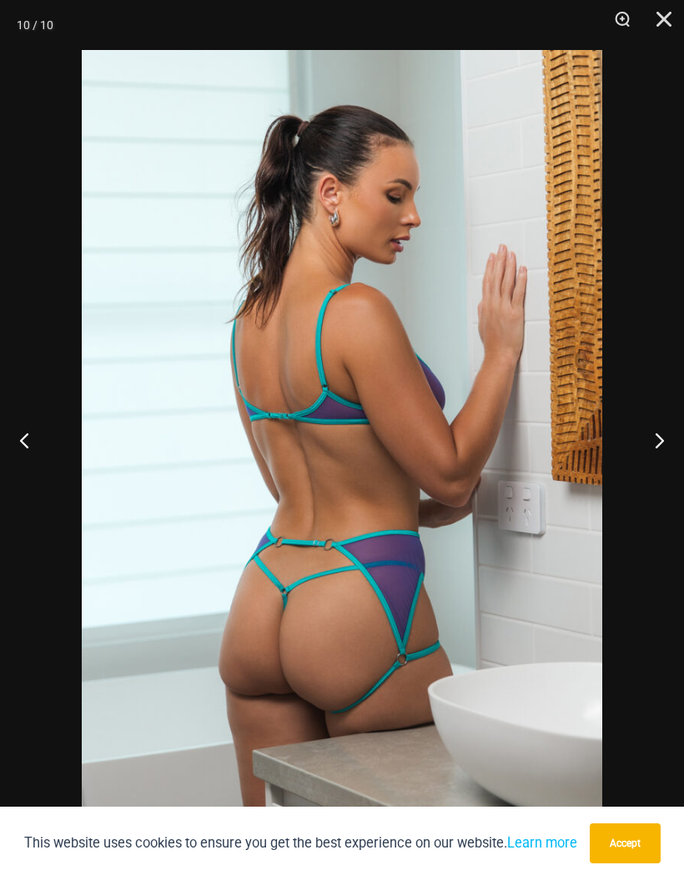
click at [23, 433] on button "Previous" at bounding box center [31, 439] width 63 height 83
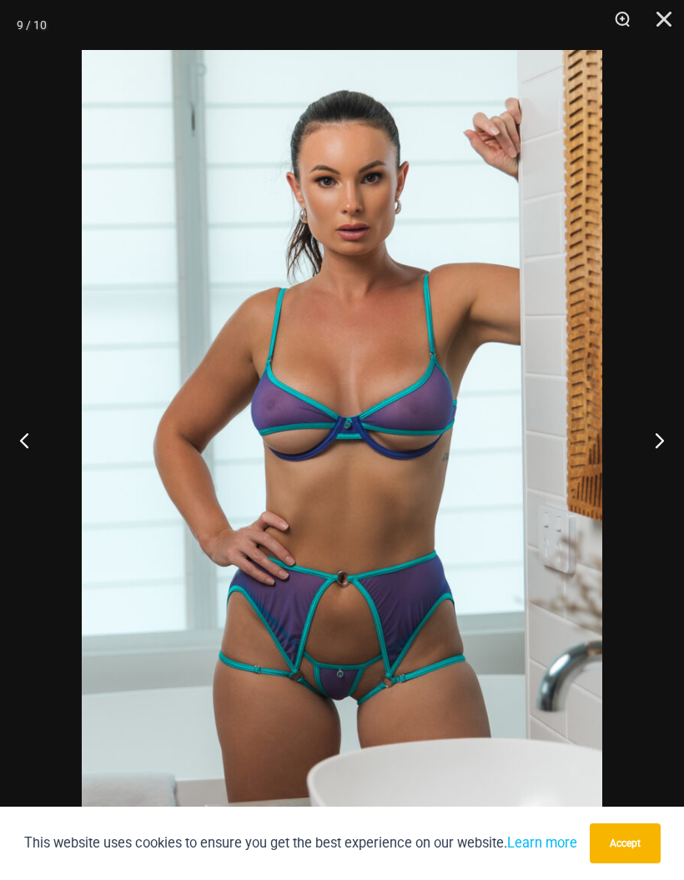
click at [654, 423] on button "Next" at bounding box center [652, 439] width 63 height 83
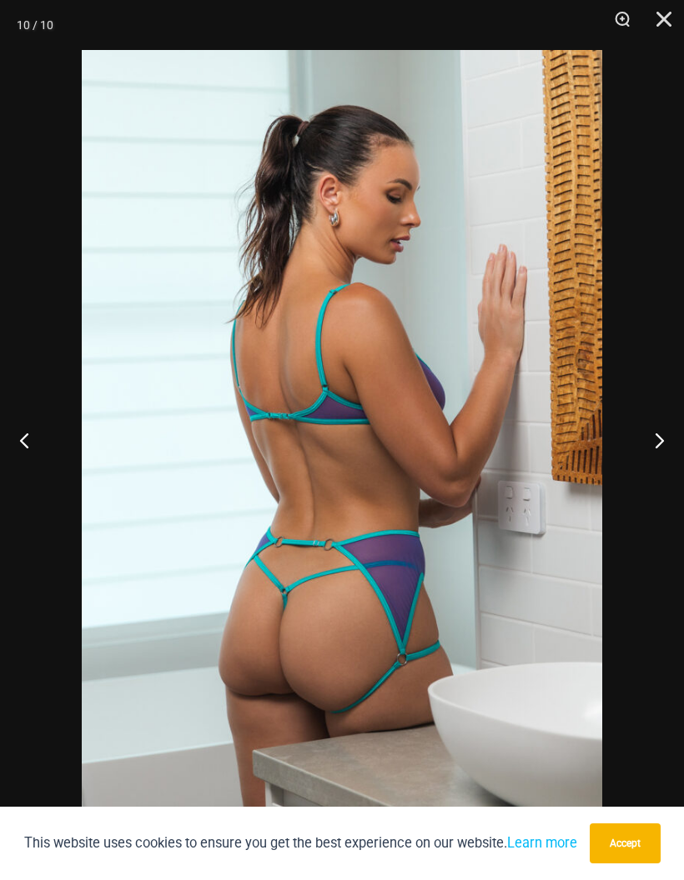
click at [656, 422] on button "Next" at bounding box center [652, 439] width 63 height 83
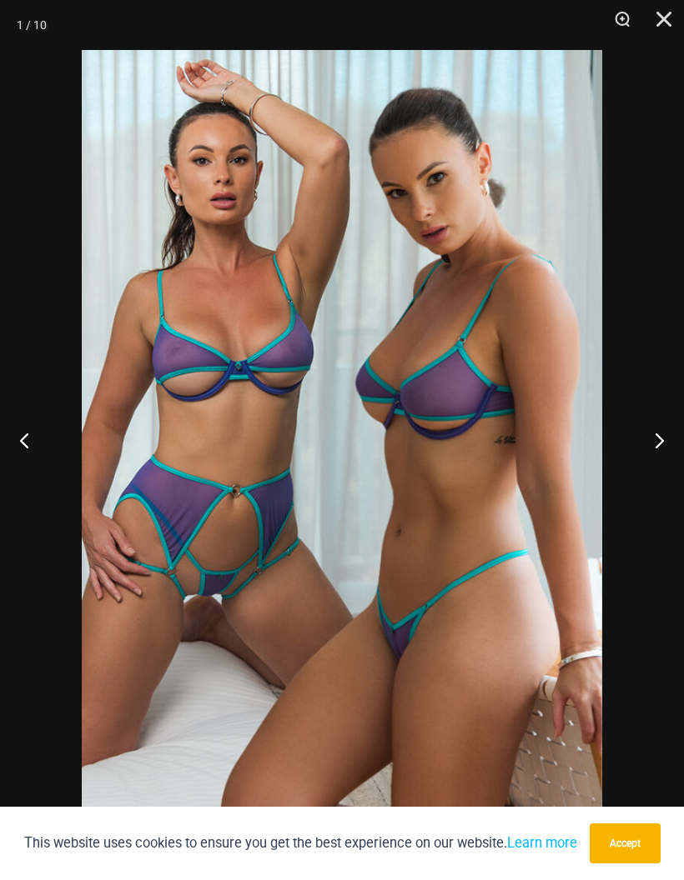
click at [655, 419] on button "Next" at bounding box center [652, 439] width 63 height 83
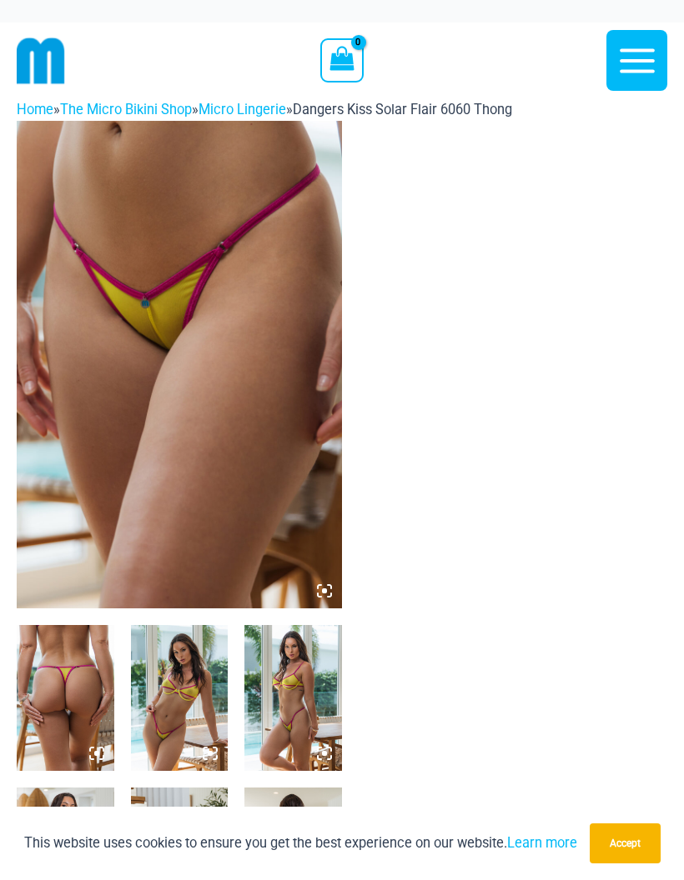
click at [94, 435] on img at bounding box center [179, 365] width 325 height 488
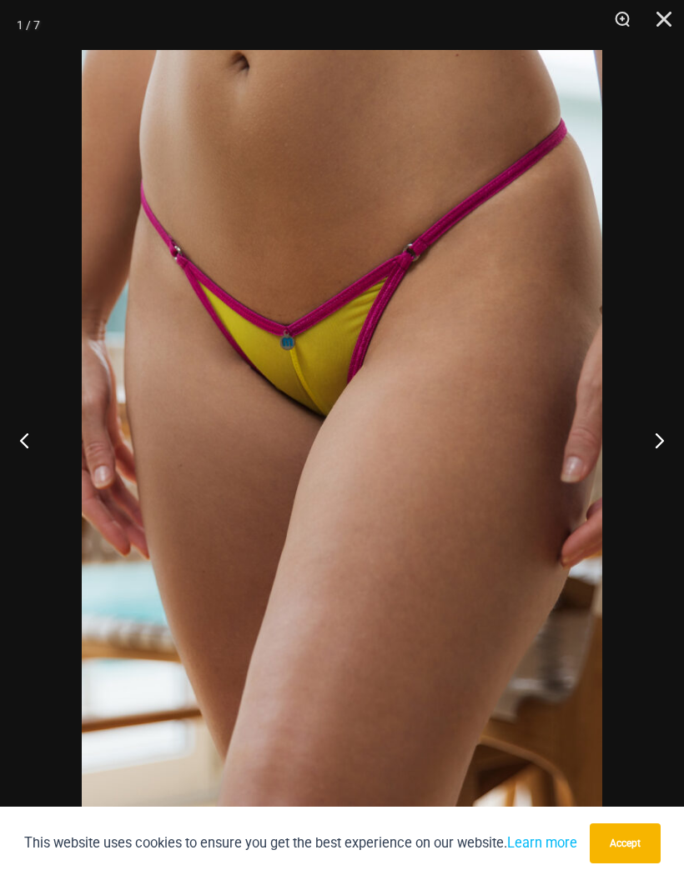
click at [654, 442] on button "Next" at bounding box center [652, 439] width 63 height 83
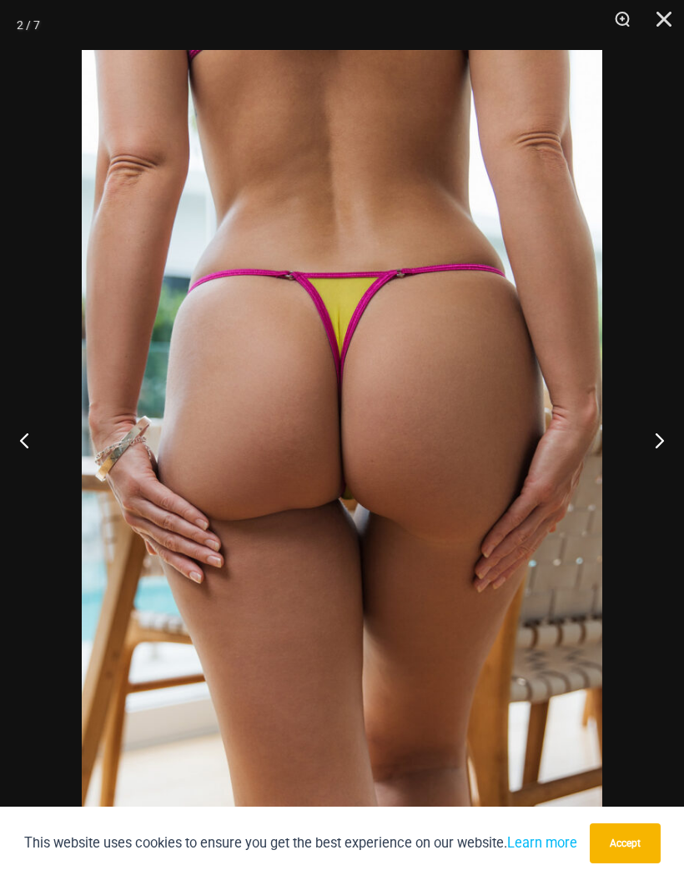
click at [656, 438] on button "Next" at bounding box center [652, 439] width 63 height 83
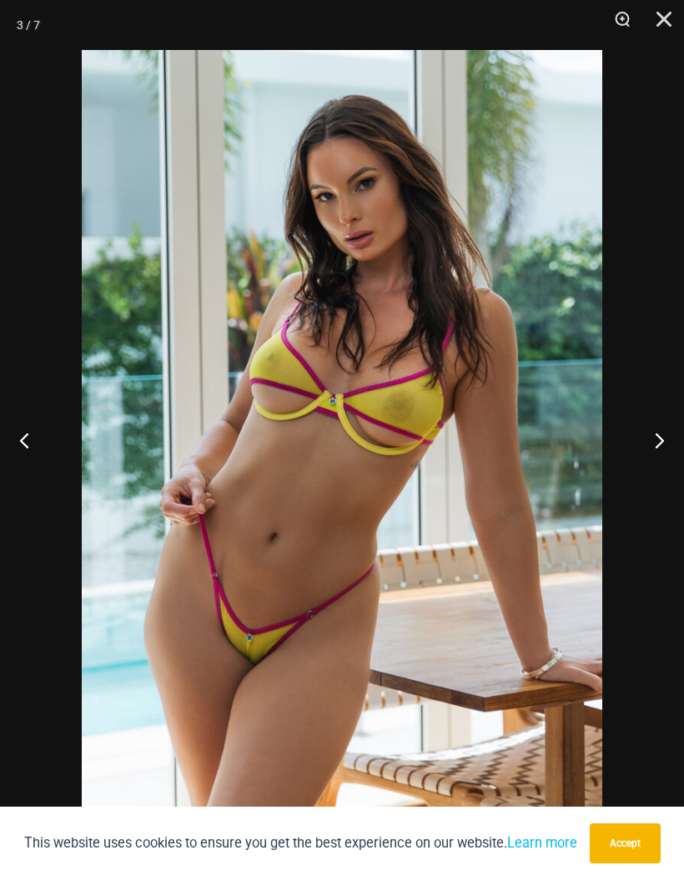
click at [655, 438] on button "Next" at bounding box center [652, 439] width 63 height 83
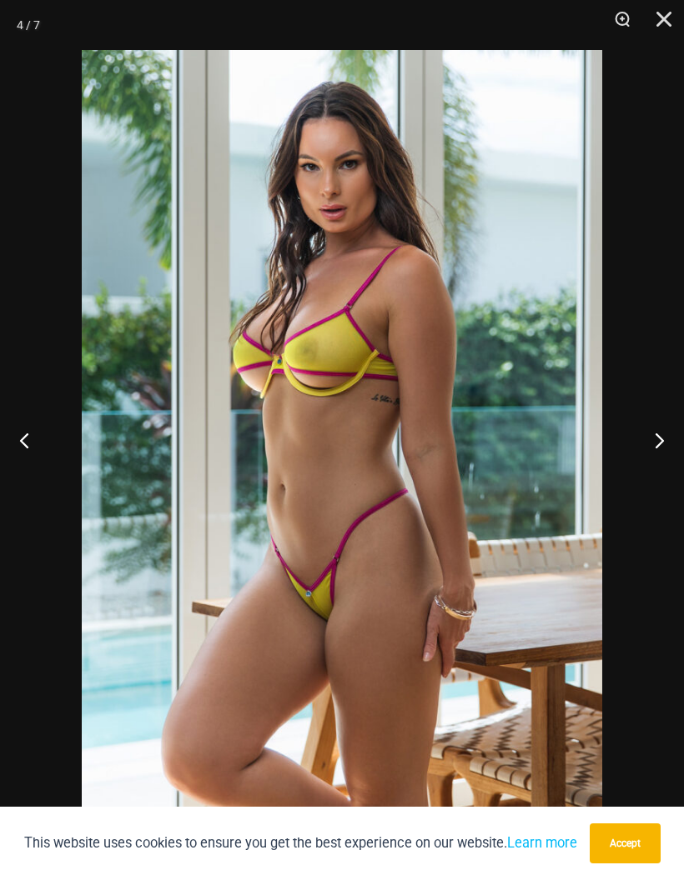
click at [652, 436] on button "Next" at bounding box center [652, 439] width 63 height 83
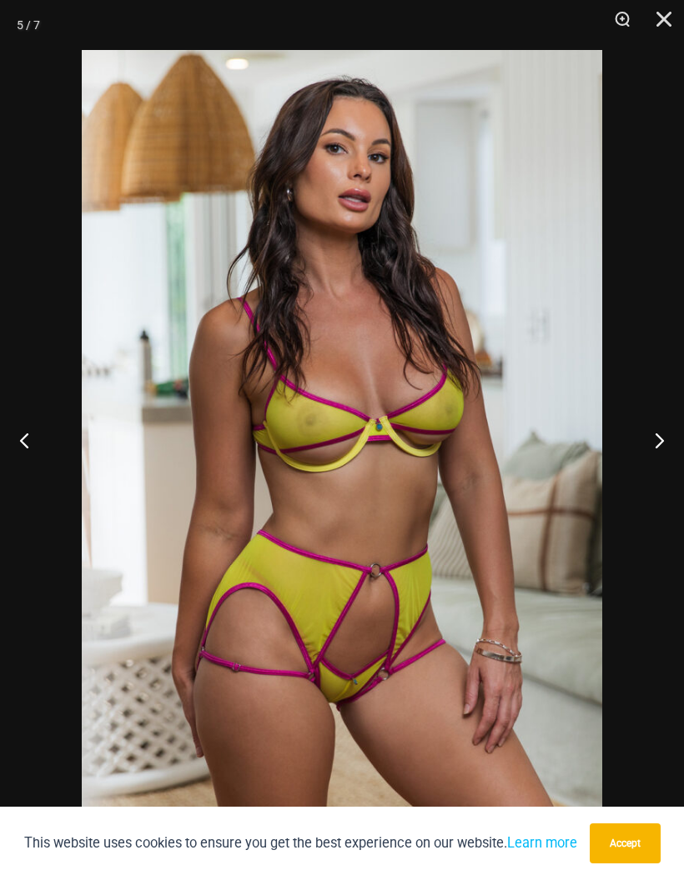
click at [650, 435] on button "Next" at bounding box center [652, 439] width 63 height 83
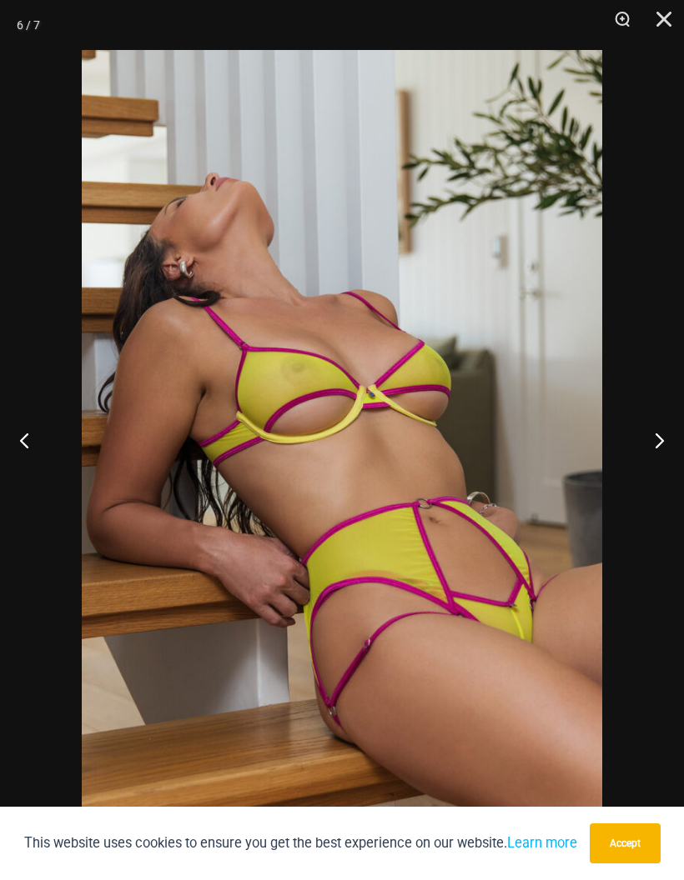
click at [649, 438] on button "Next" at bounding box center [652, 439] width 63 height 83
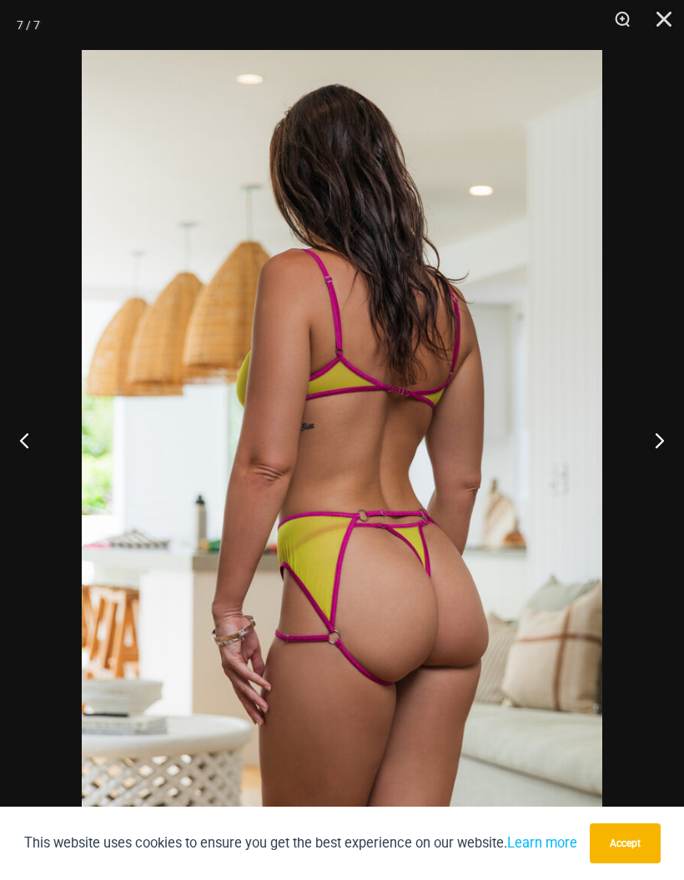
click at [650, 437] on button "Next" at bounding box center [652, 439] width 63 height 83
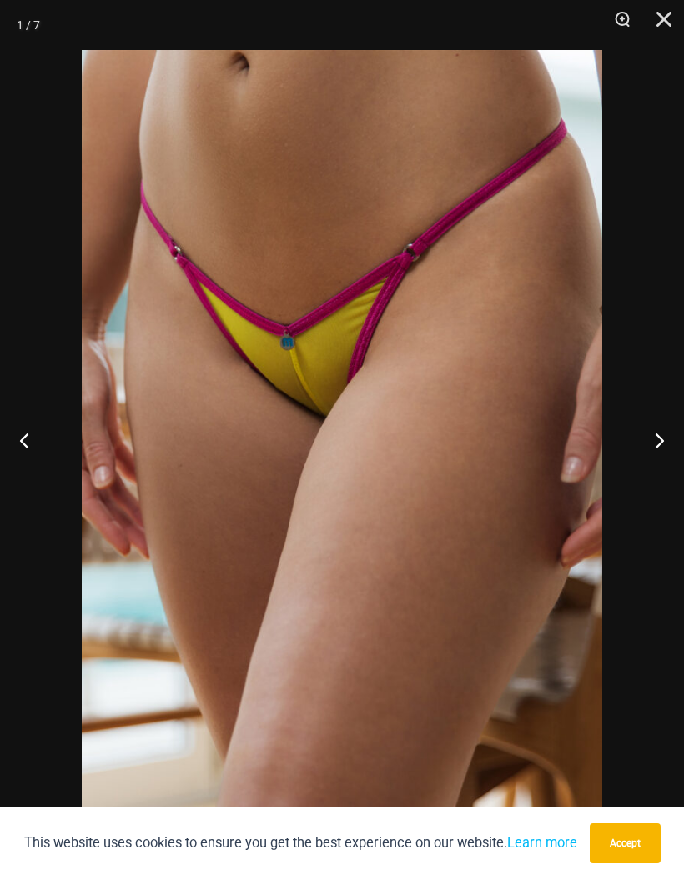
click at [651, 433] on button "Next" at bounding box center [652, 439] width 63 height 83
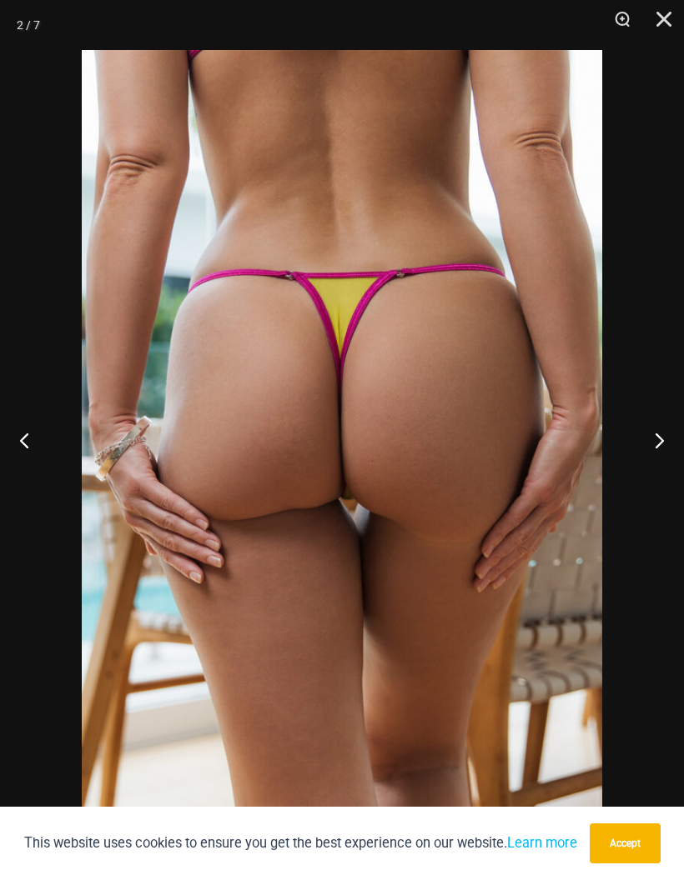
click at [650, 432] on button "Next" at bounding box center [652, 439] width 63 height 83
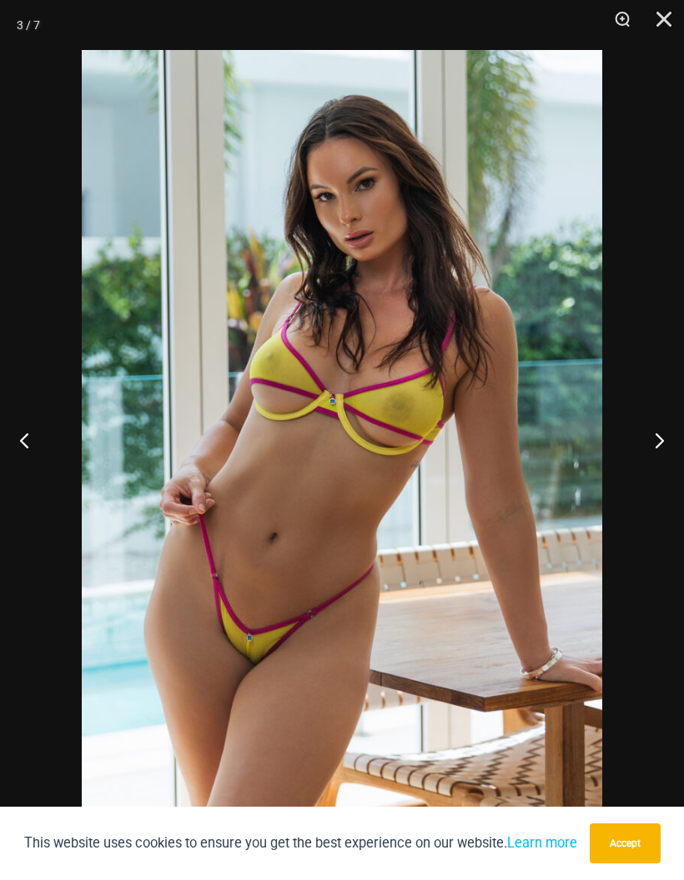
click at [644, 427] on button "Next" at bounding box center [652, 439] width 63 height 83
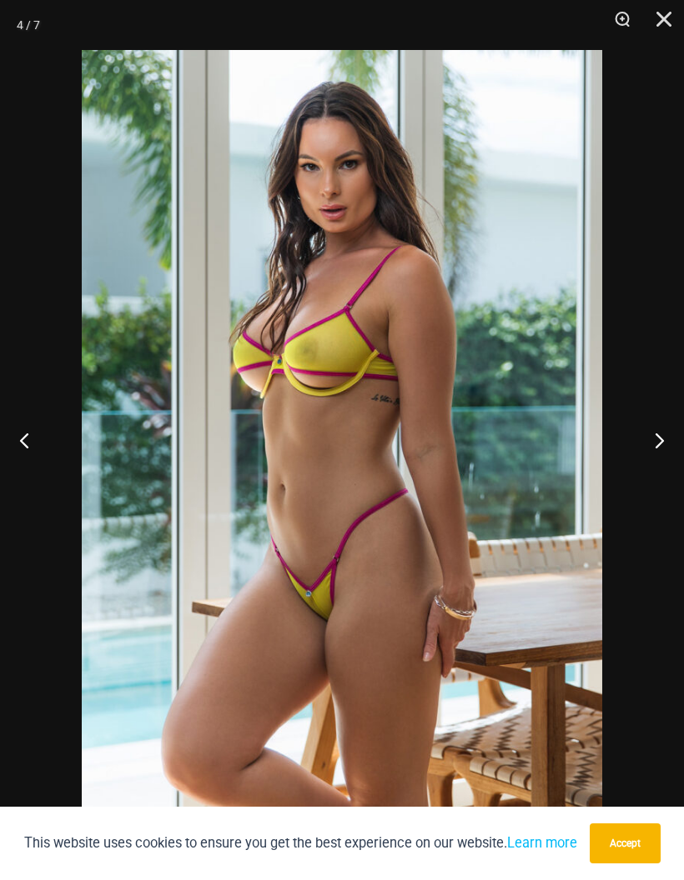
click at [644, 427] on button "Next" at bounding box center [652, 439] width 63 height 83
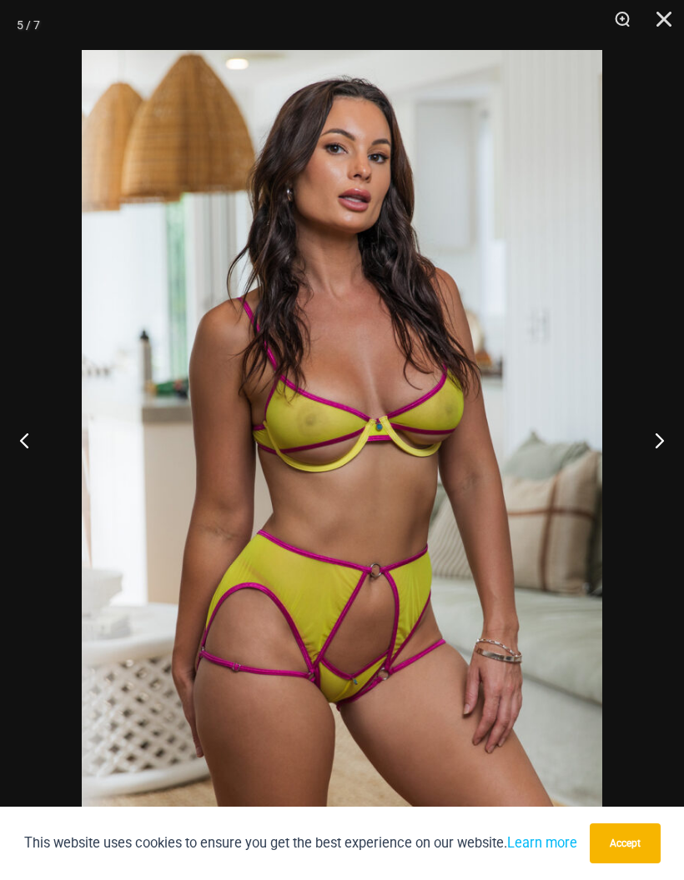
click at [642, 429] on button "Next" at bounding box center [652, 439] width 63 height 83
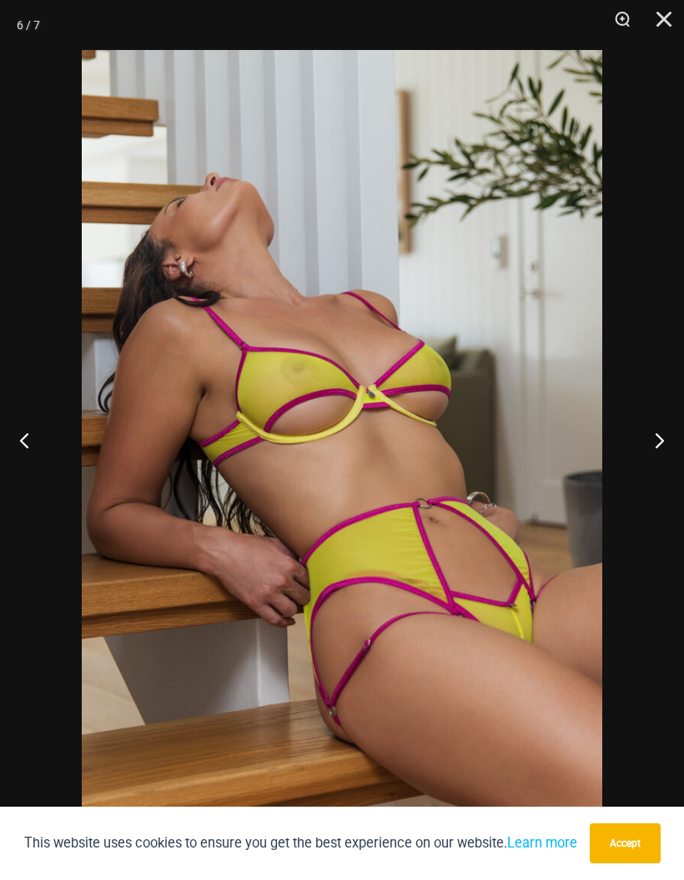
click at [642, 429] on button "Next" at bounding box center [652, 439] width 63 height 83
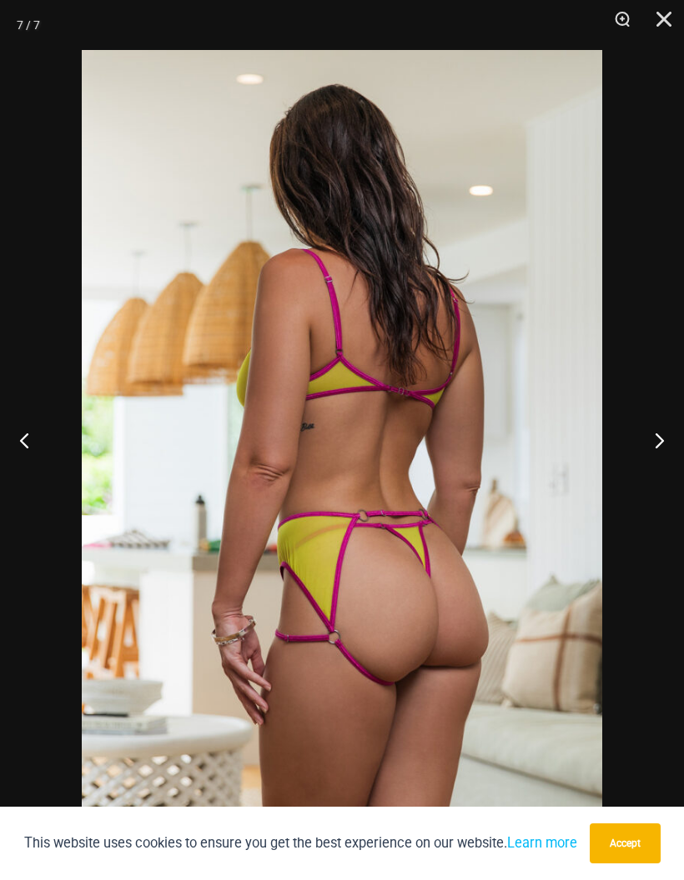
click at [644, 428] on button "Next" at bounding box center [652, 439] width 63 height 83
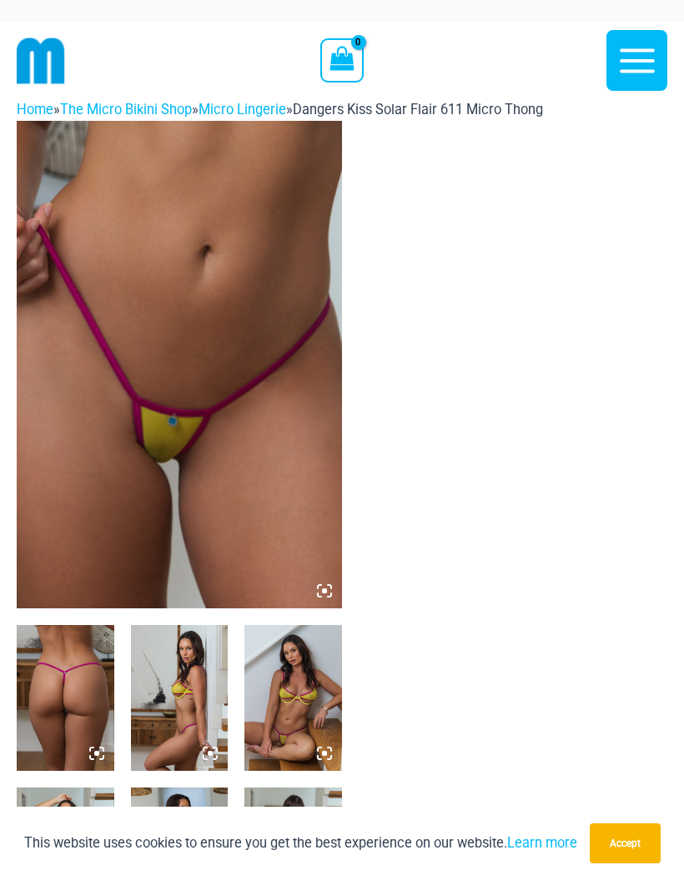
click at [123, 464] on img at bounding box center [179, 365] width 325 height 488
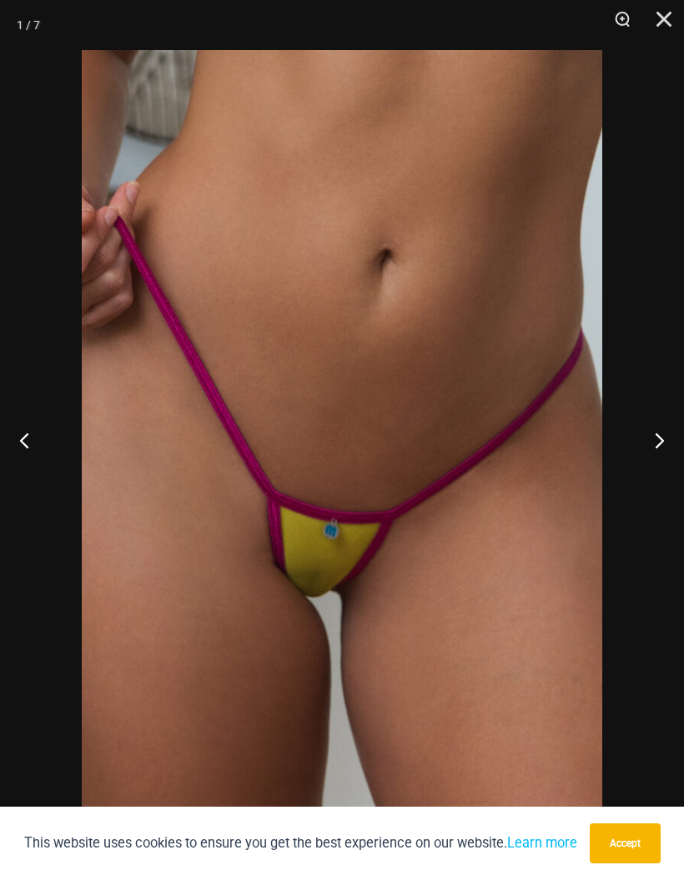
click at [651, 443] on button "Next" at bounding box center [652, 439] width 63 height 83
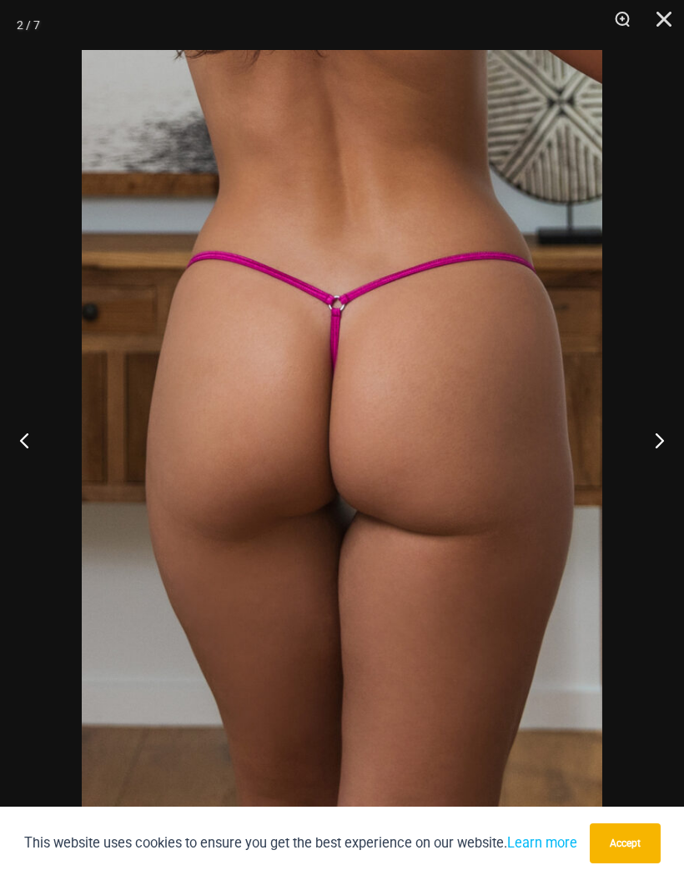
click at [654, 440] on button "Next" at bounding box center [652, 439] width 63 height 83
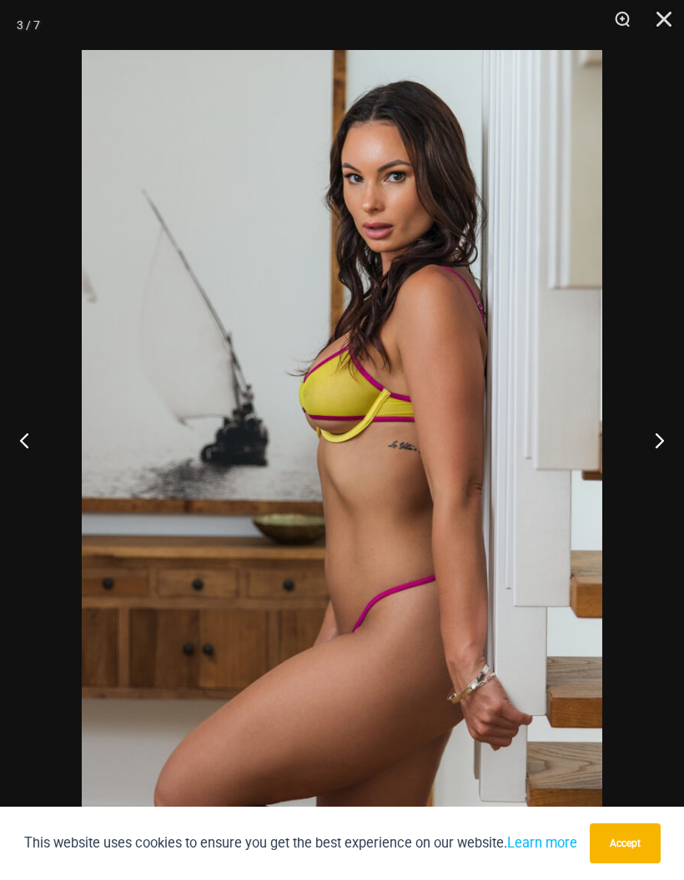
click at [656, 439] on button "Next" at bounding box center [652, 439] width 63 height 83
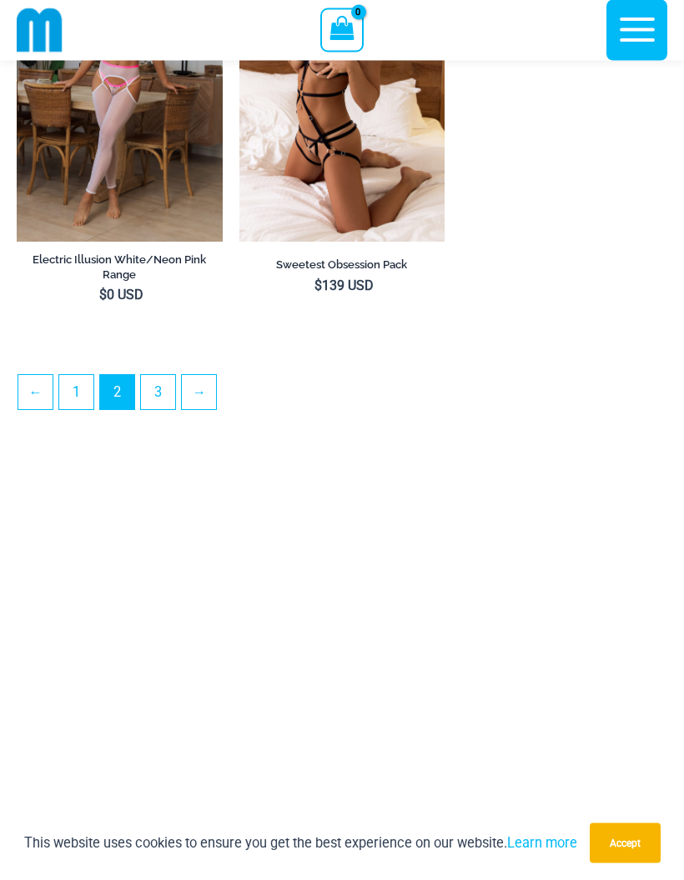
scroll to position [4785, 0]
click at [208, 409] on link "→" at bounding box center [199, 392] width 34 height 34
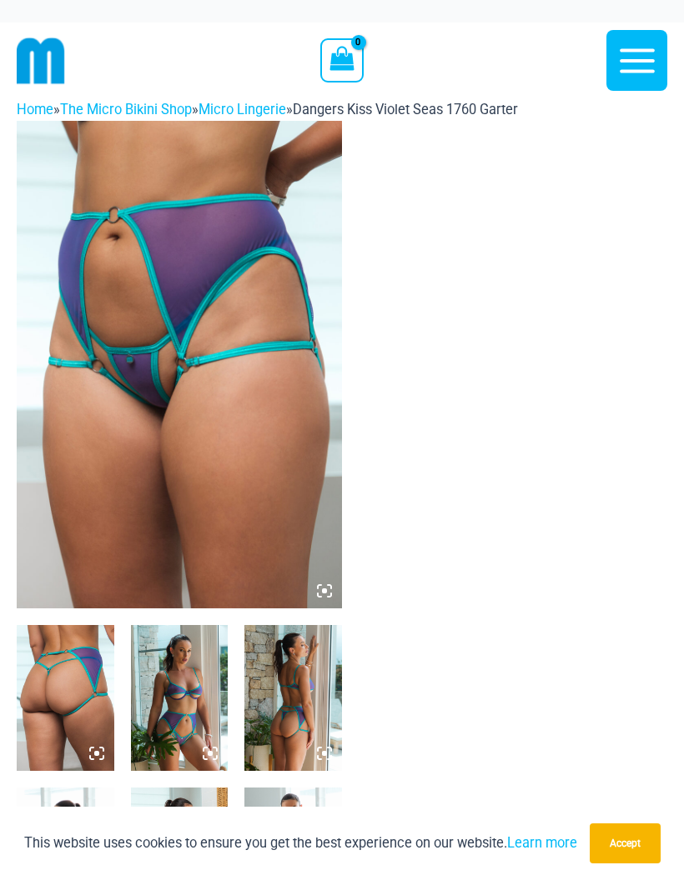
click at [121, 443] on img at bounding box center [179, 365] width 325 height 488
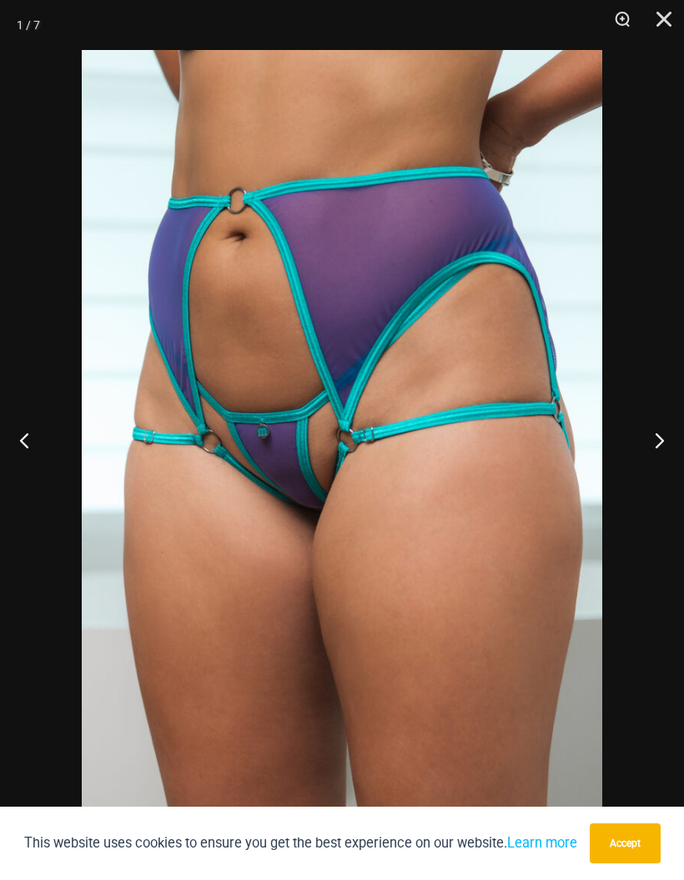
click at [625, 453] on button "Next" at bounding box center [652, 439] width 63 height 83
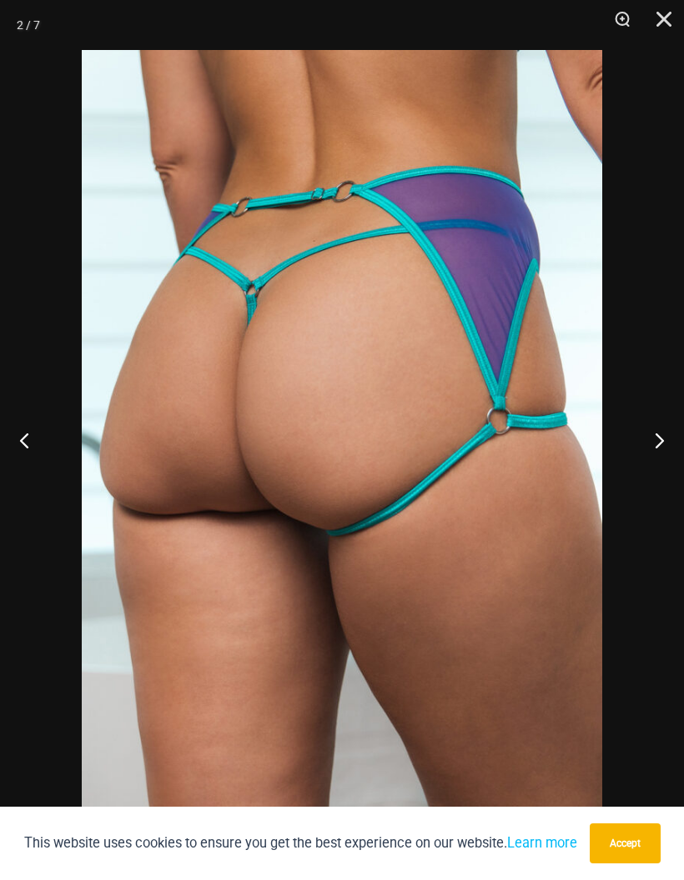
click at [633, 453] on button "Next" at bounding box center [652, 439] width 63 height 83
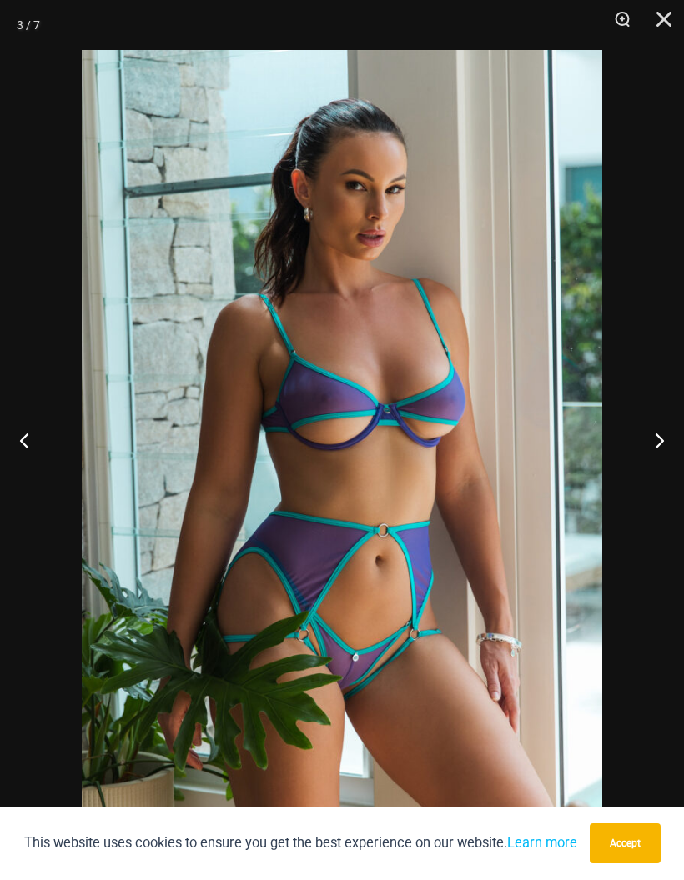
click at [640, 448] on button "Next" at bounding box center [652, 439] width 63 height 83
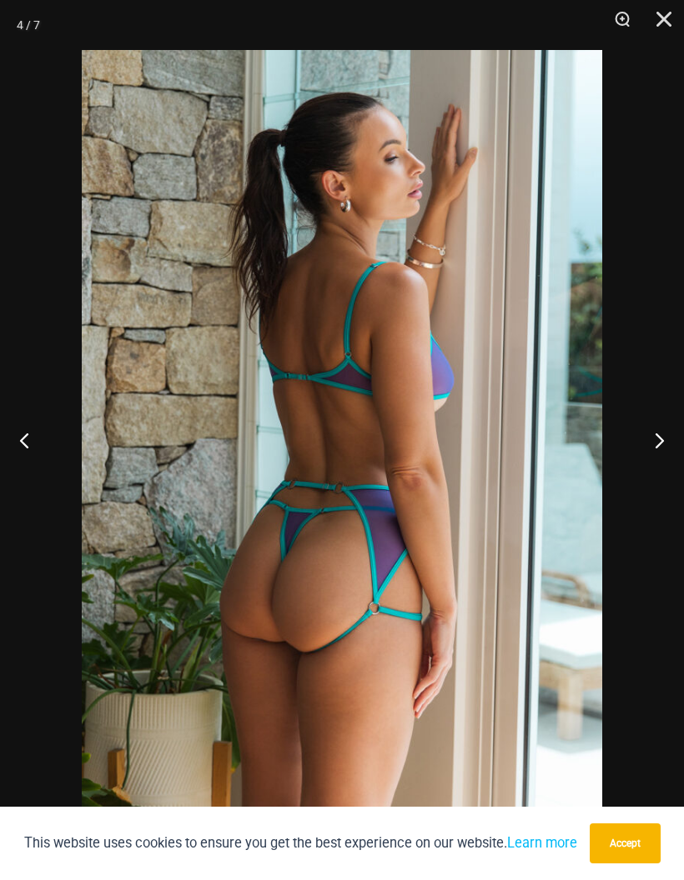
click at [641, 443] on button "Next" at bounding box center [652, 439] width 63 height 83
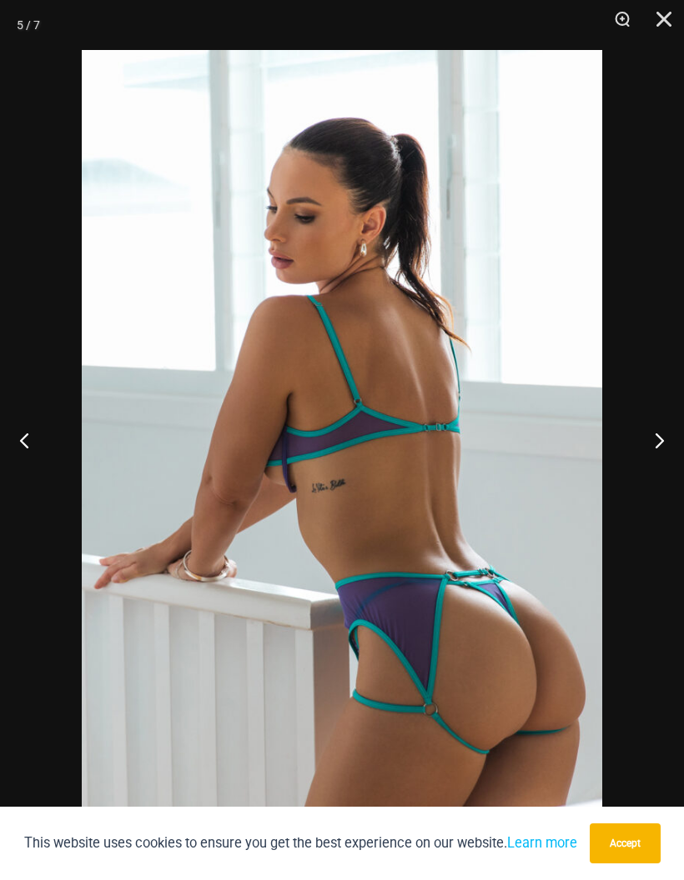
click at [644, 447] on button "Next" at bounding box center [652, 439] width 63 height 83
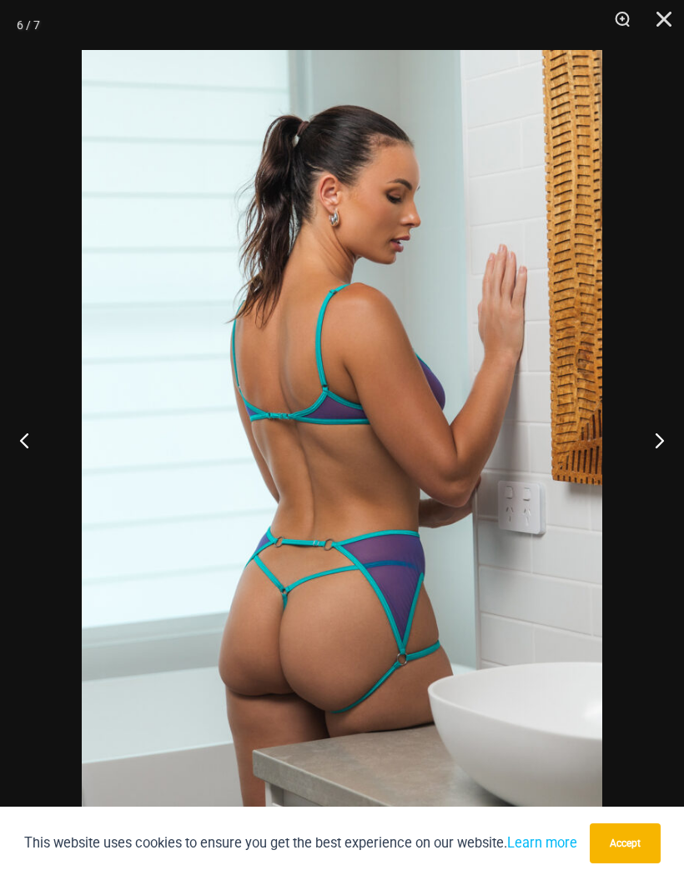
click at [646, 443] on button "Next" at bounding box center [652, 439] width 63 height 83
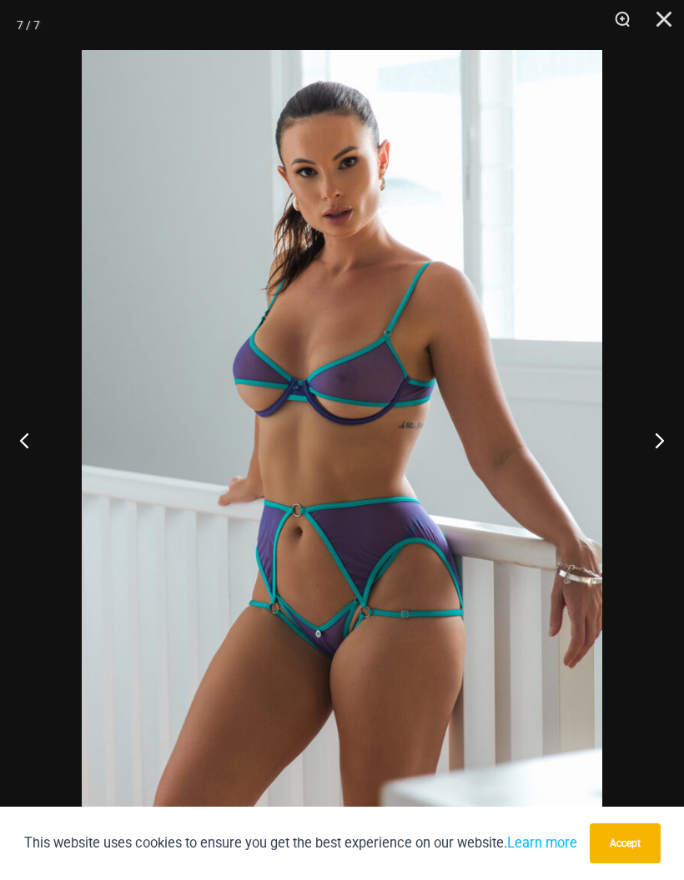
click at [644, 448] on button "Next" at bounding box center [652, 439] width 63 height 83
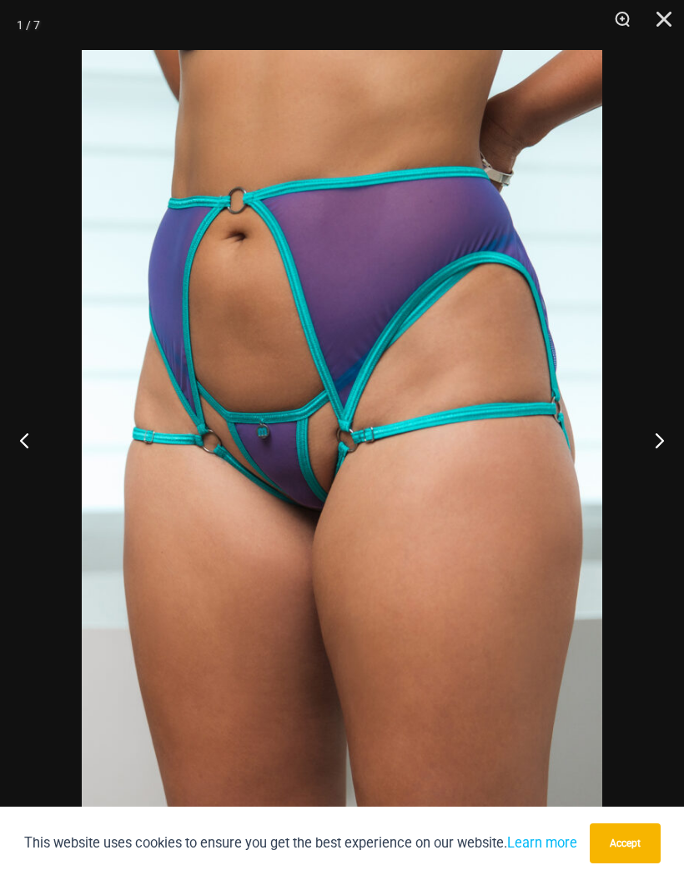
click at [645, 443] on button "Next" at bounding box center [652, 439] width 63 height 83
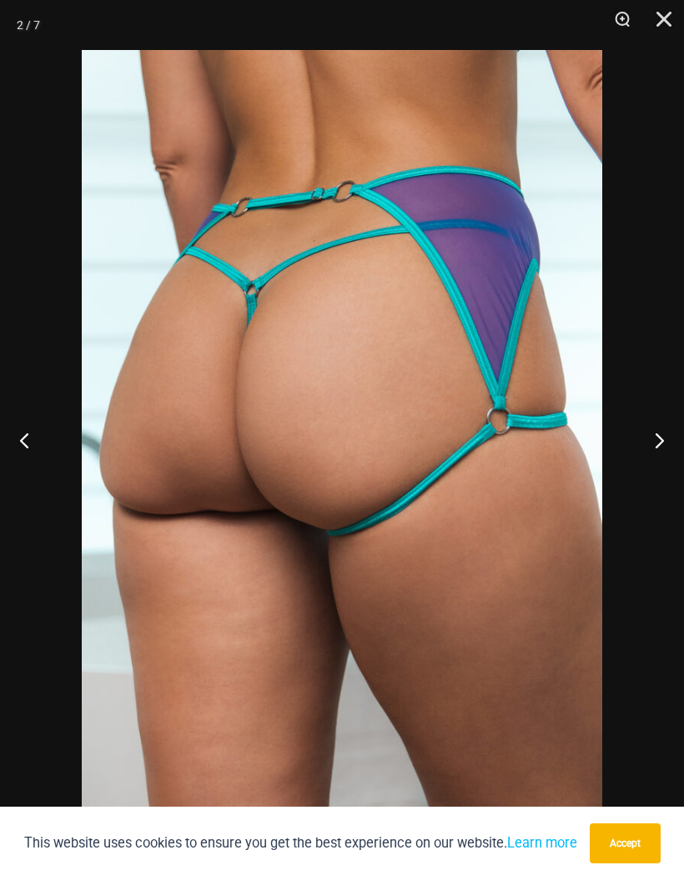
click at [645, 443] on button "Next" at bounding box center [652, 439] width 63 height 83
click at [644, 440] on button "Next" at bounding box center [652, 439] width 63 height 83
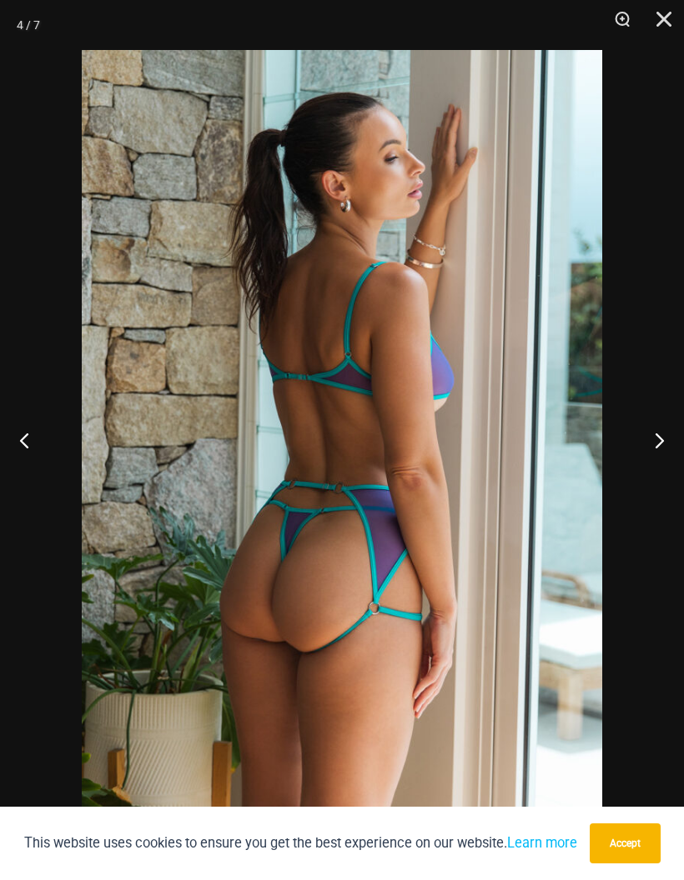
click at [644, 440] on button "Next" at bounding box center [652, 439] width 63 height 83
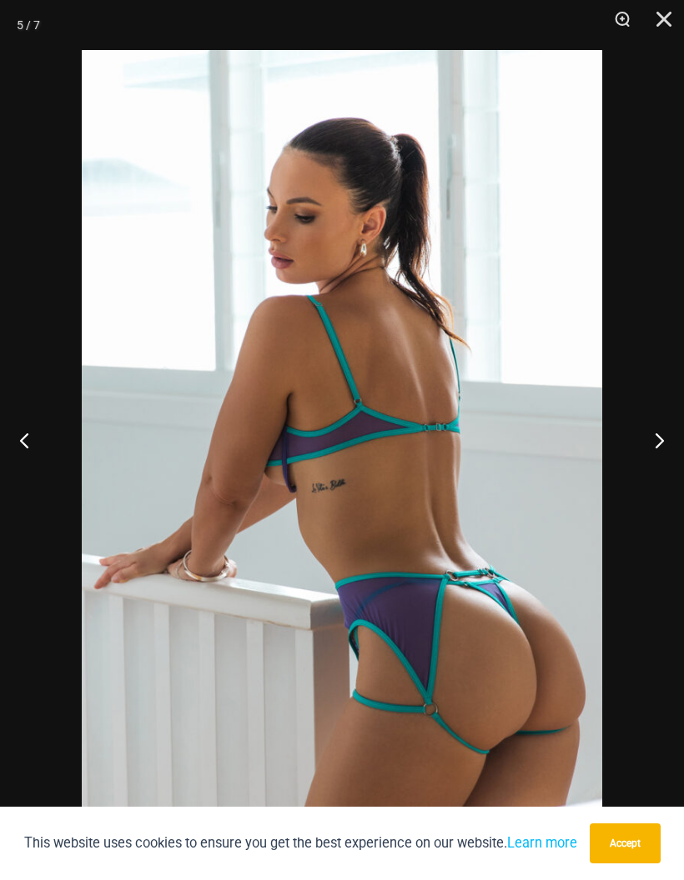
click at [649, 438] on button "Next" at bounding box center [652, 439] width 63 height 83
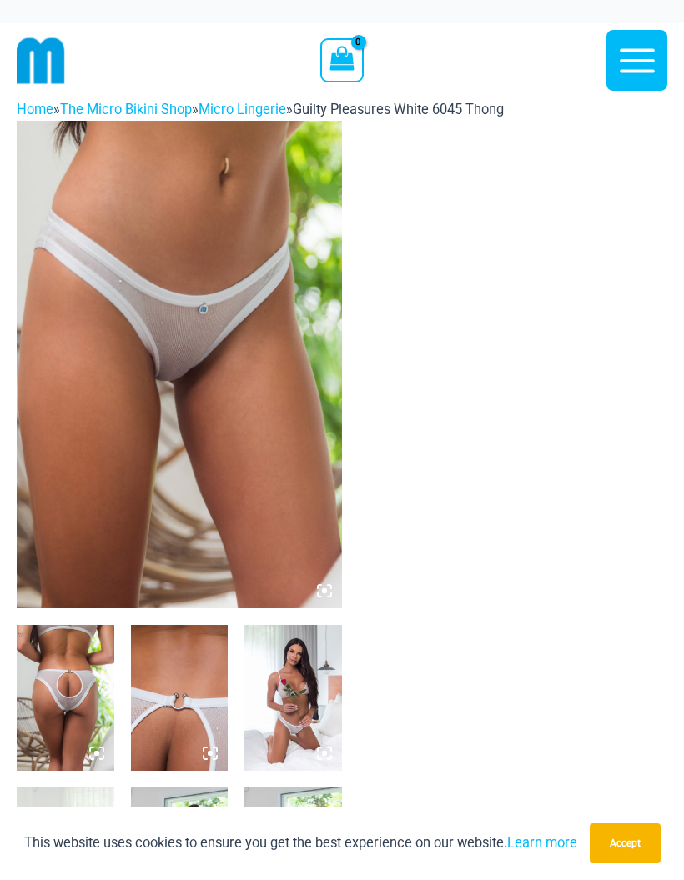
click at [330, 593] on icon at bounding box center [329, 594] width 3 height 3
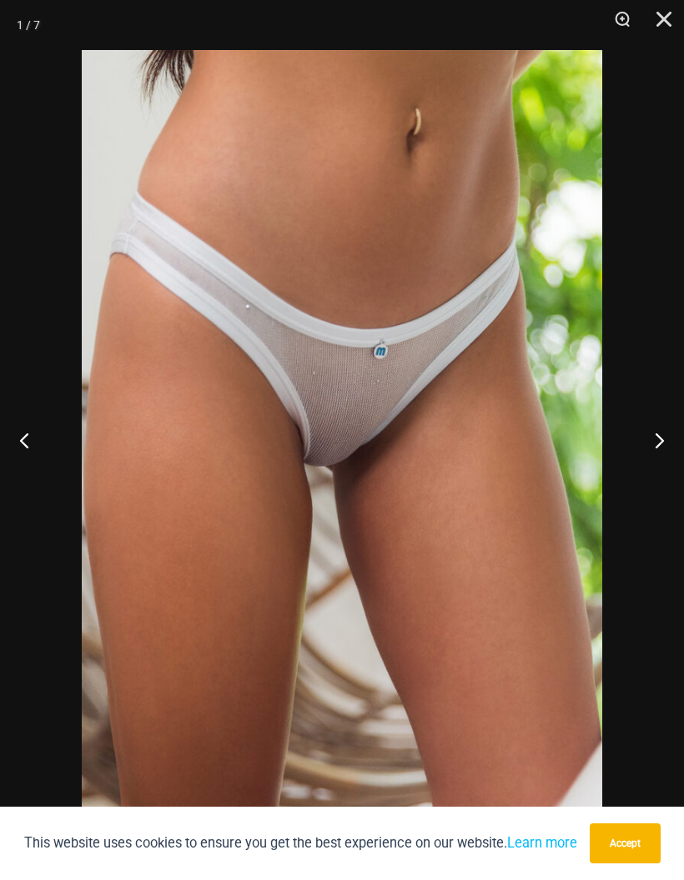
click at [646, 461] on button "Next" at bounding box center [652, 439] width 63 height 83
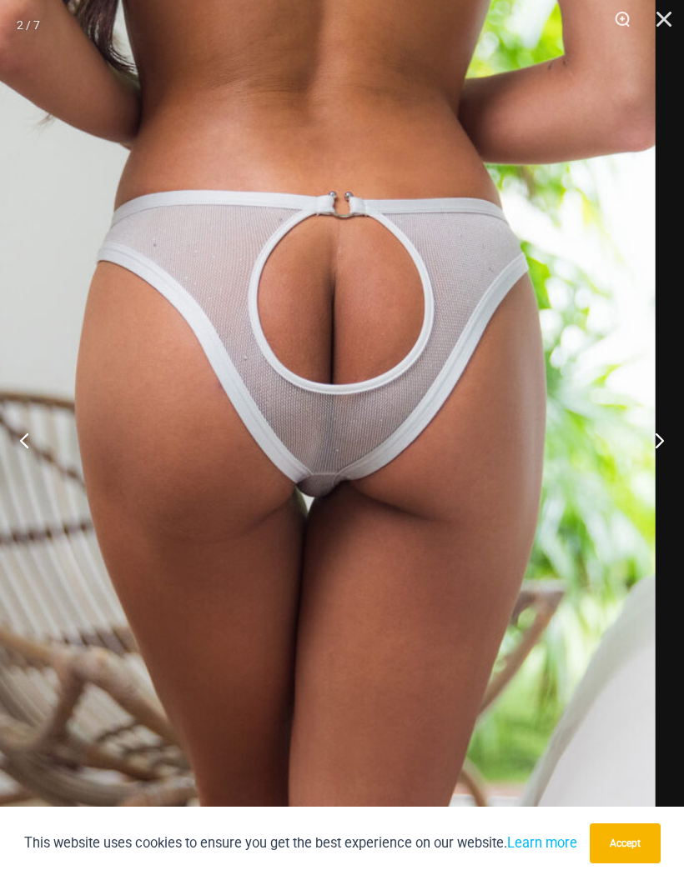
click at [654, 442] on button "Next" at bounding box center [652, 439] width 63 height 83
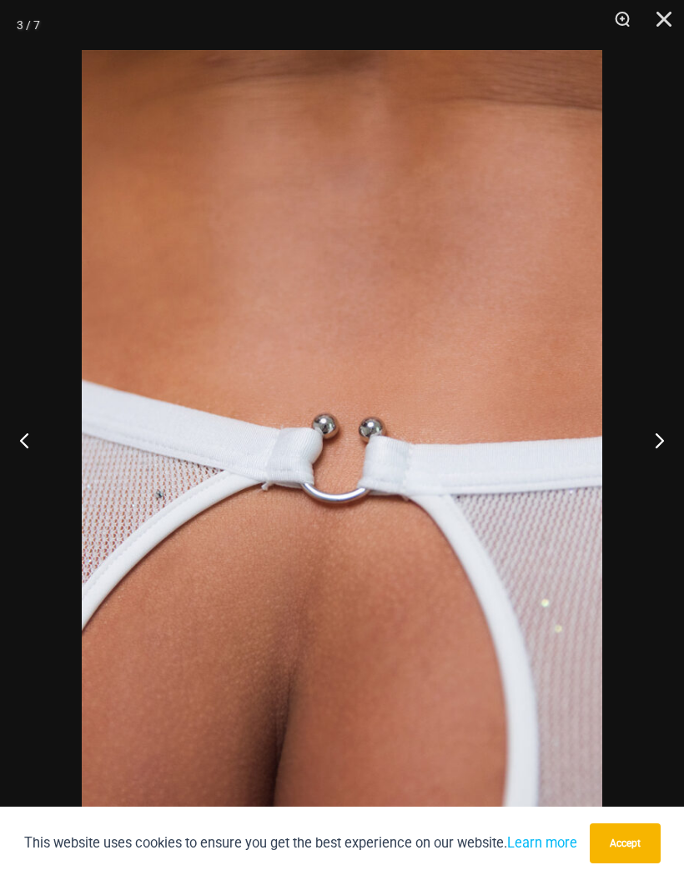
click at [668, 446] on button "Next" at bounding box center [652, 439] width 63 height 83
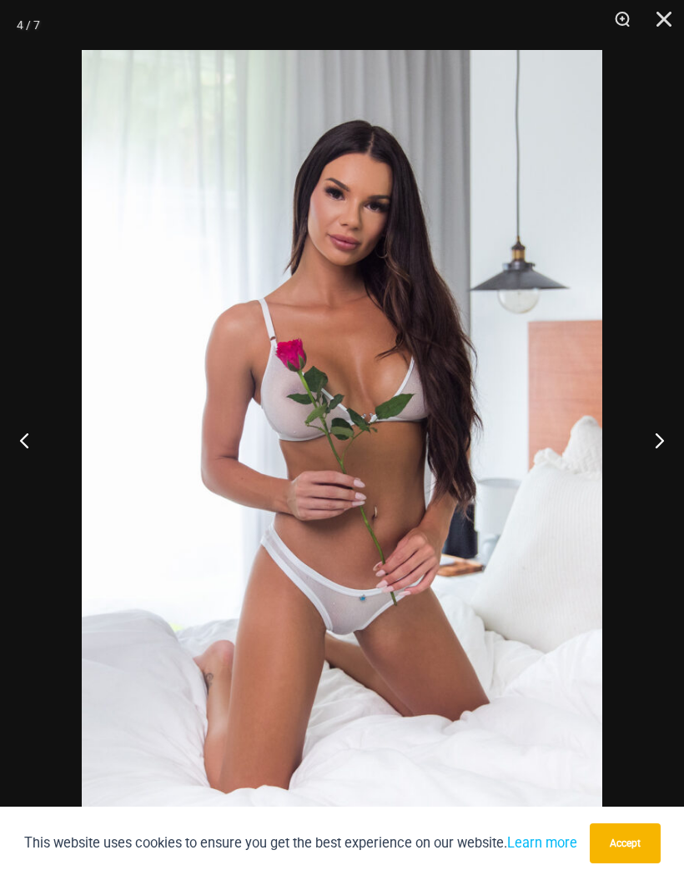
click at [663, 442] on button "Next" at bounding box center [652, 439] width 63 height 83
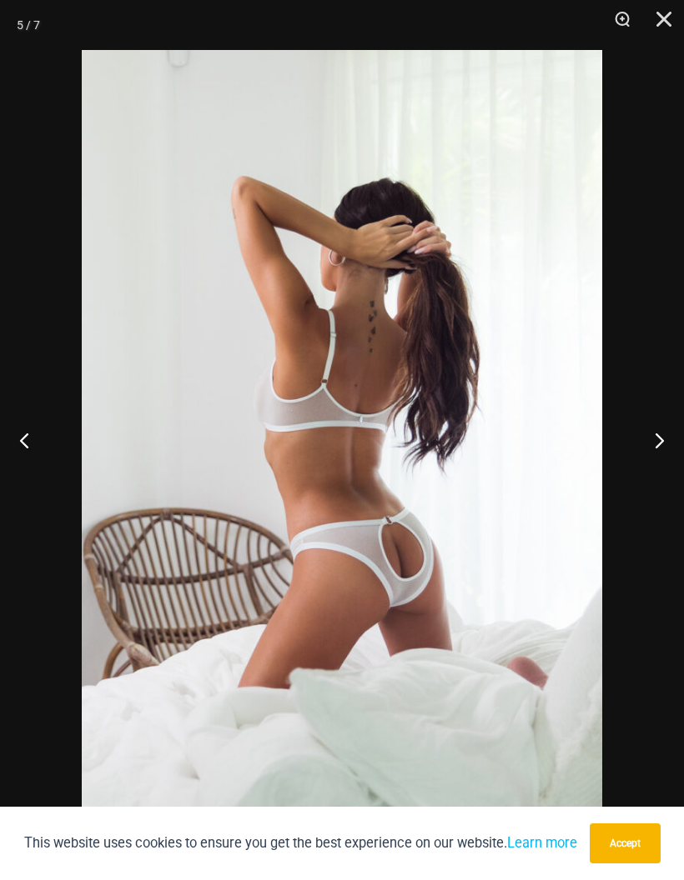
click at [664, 441] on button "Next" at bounding box center [652, 439] width 63 height 83
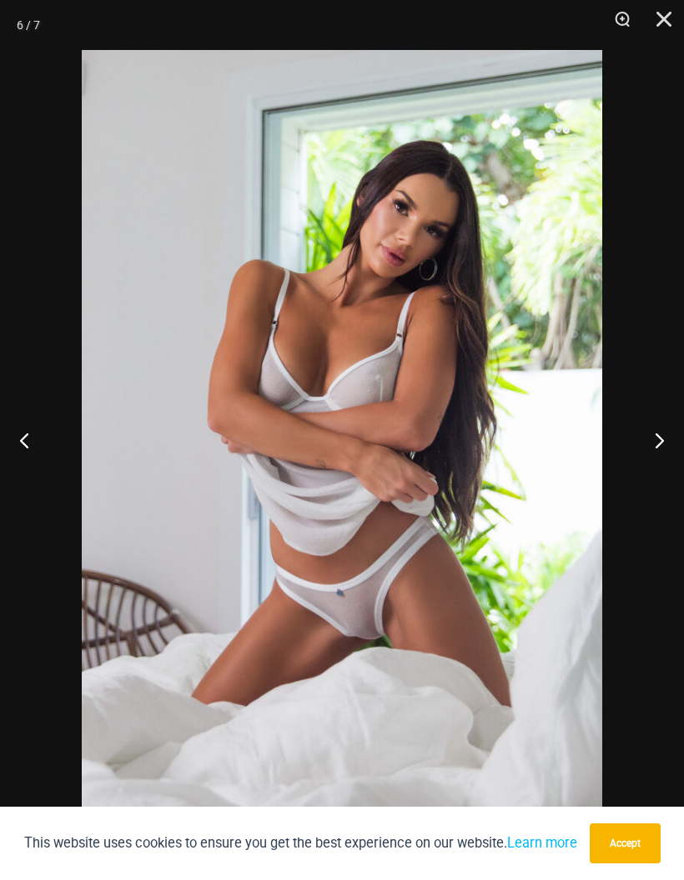
click at [664, 436] on button "Next" at bounding box center [652, 439] width 63 height 83
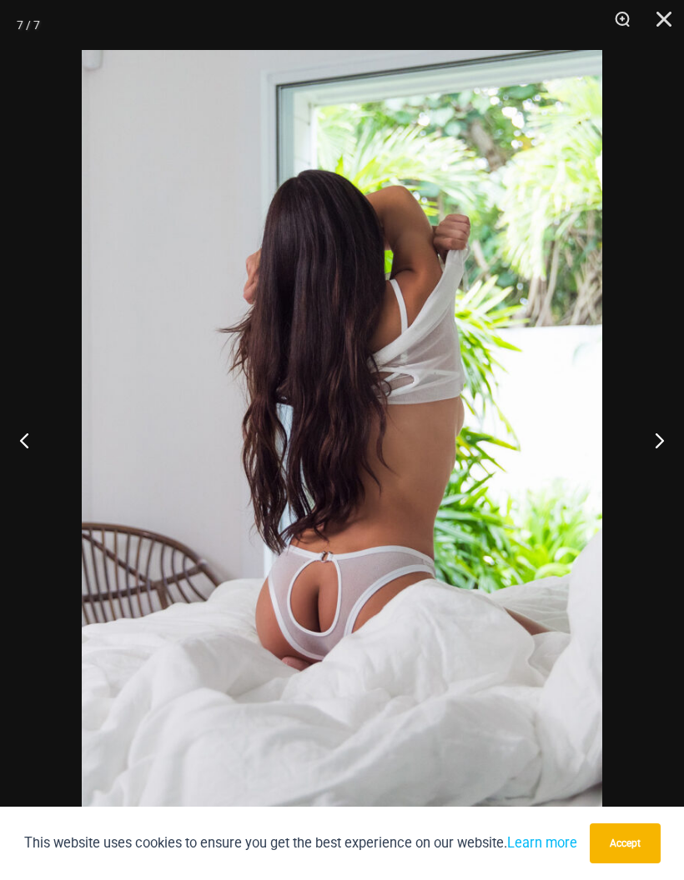
click at [664, 434] on button "Next" at bounding box center [652, 439] width 63 height 83
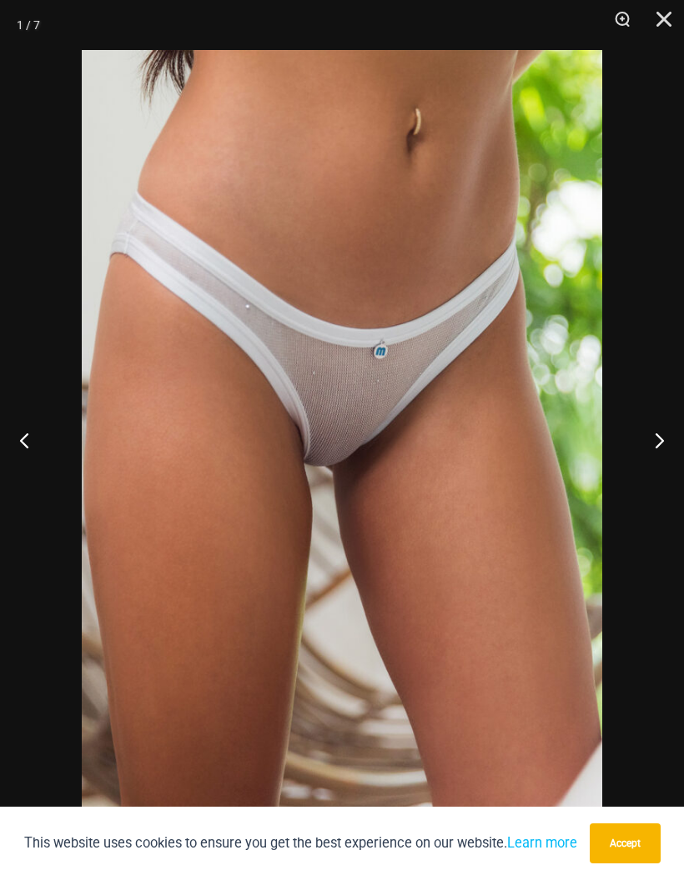
click at [660, 436] on button "Next" at bounding box center [652, 439] width 63 height 83
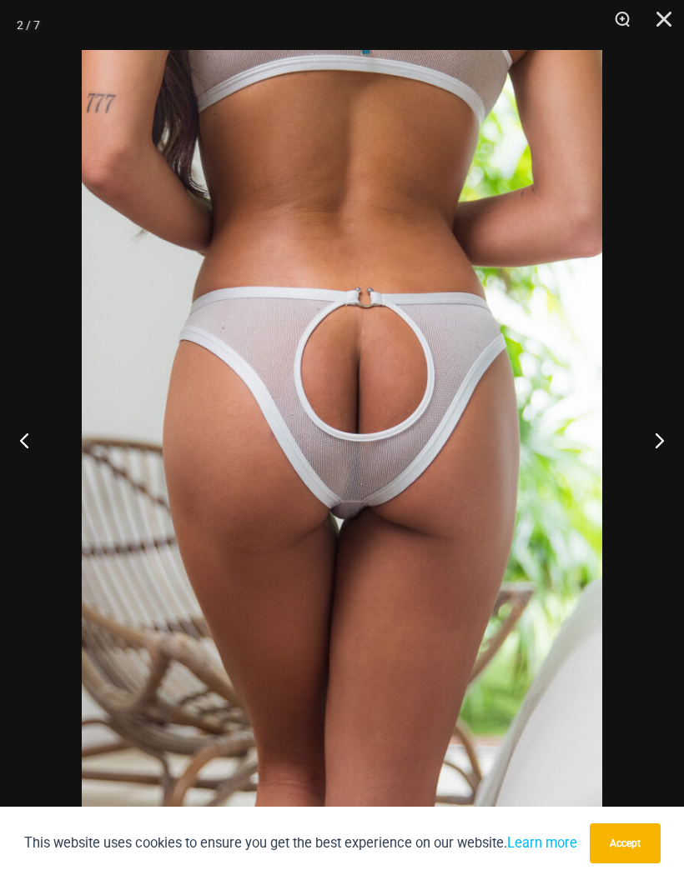
click at [659, 431] on button "Next" at bounding box center [652, 439] width 63 height 83
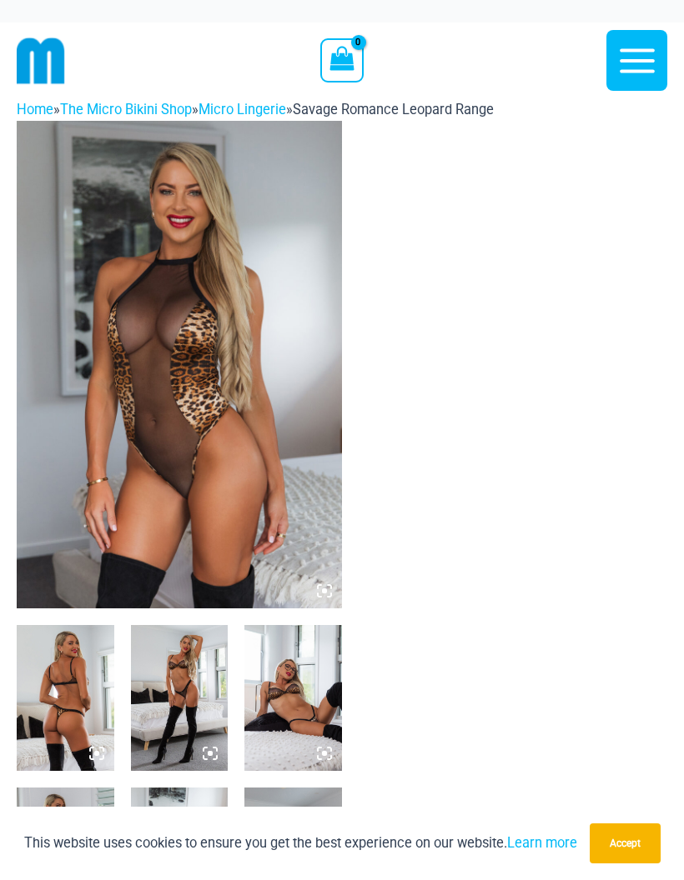
click at [125, 439] on img at bounding box center [179, 365] width 325 height 488
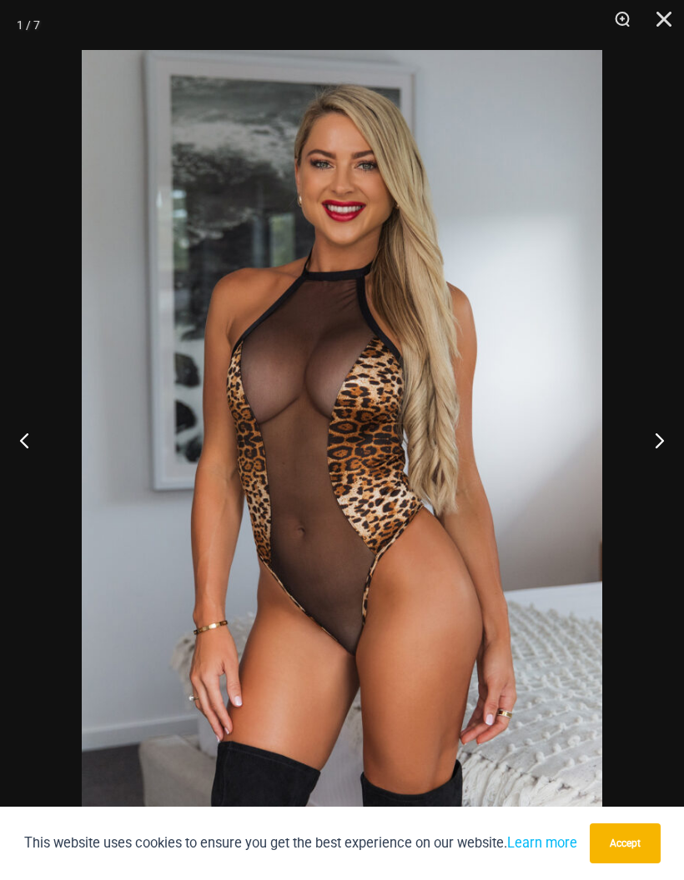
click at [650, 453] on button "Next" at bounding box center [652, 439] width 63 height 83
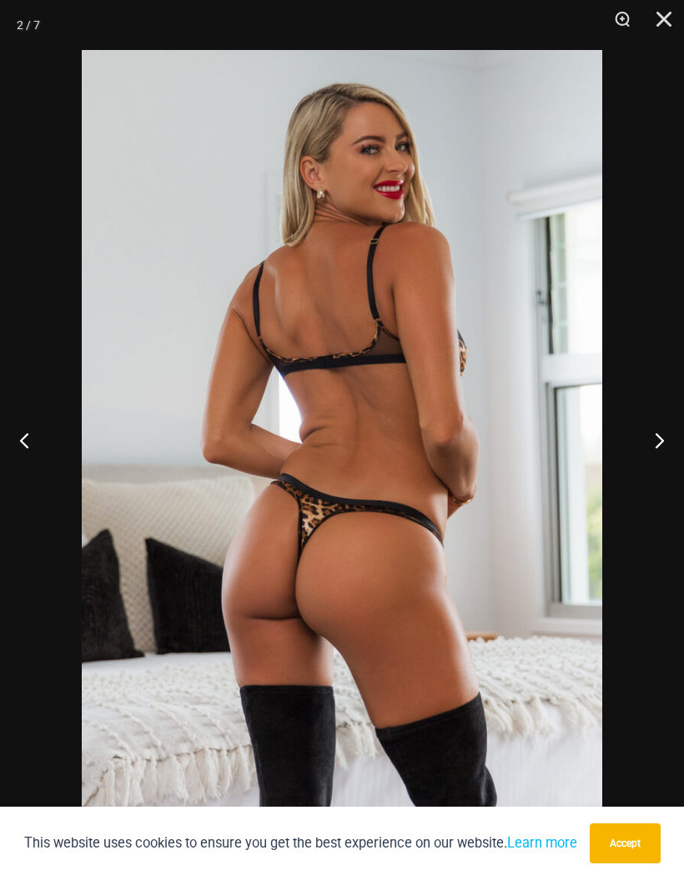
click at [643, 454] on button "Next" at bounding box center [652, 439] width 63 height 83
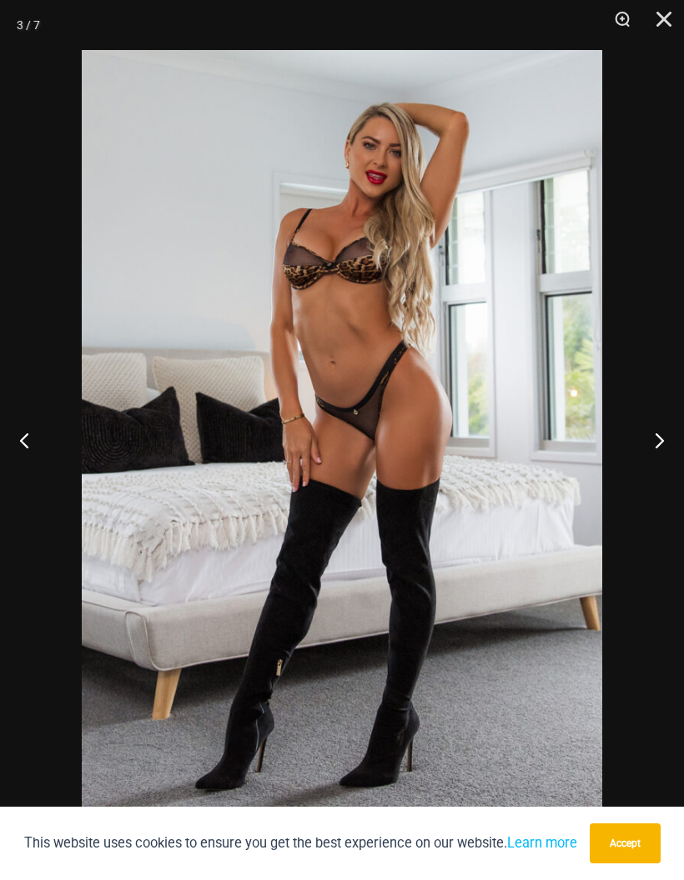
click at [636, 451] on button "Next" at bounding box center [652, 439] width 63 height 83
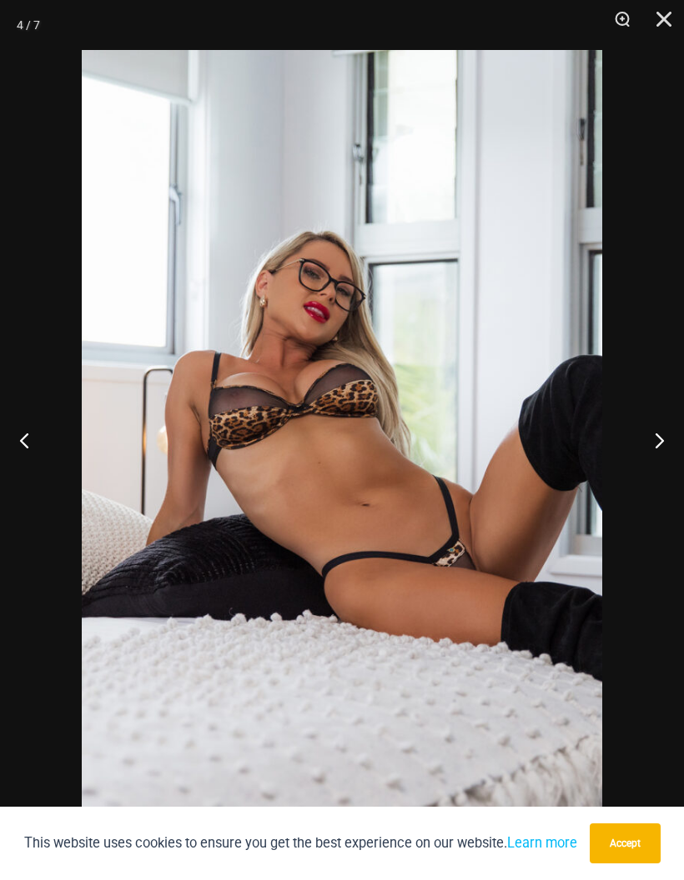
click at [638, 449] on button "Next" at bounding box center [652, 439] width 63 height 83
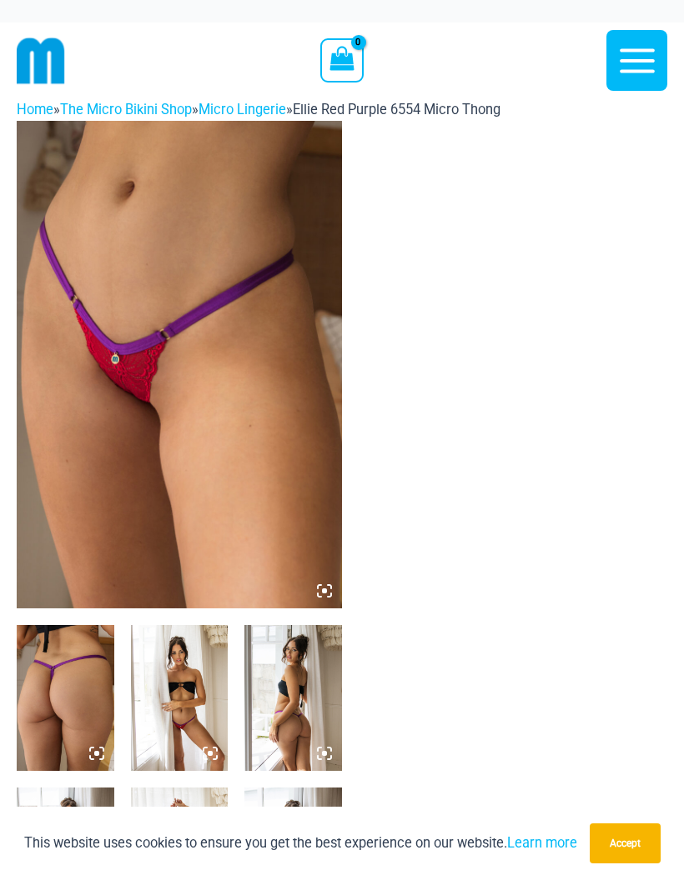
click at [110, 428] on img at bounding box center [179, 365] width 325 height 488
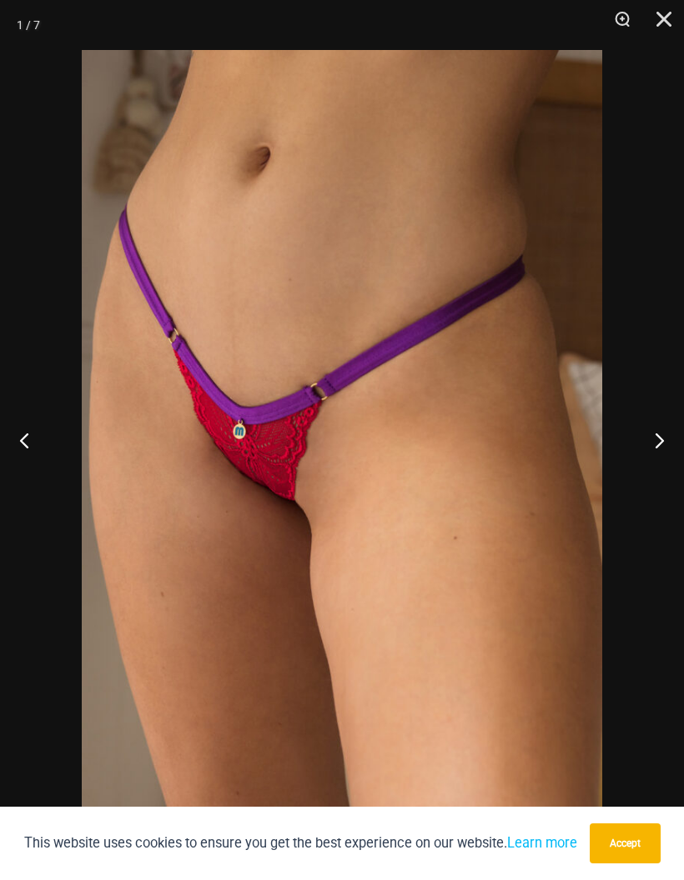
click at [661, 436] on button "Next" at bounding box center [652, 439] width 63 height 83
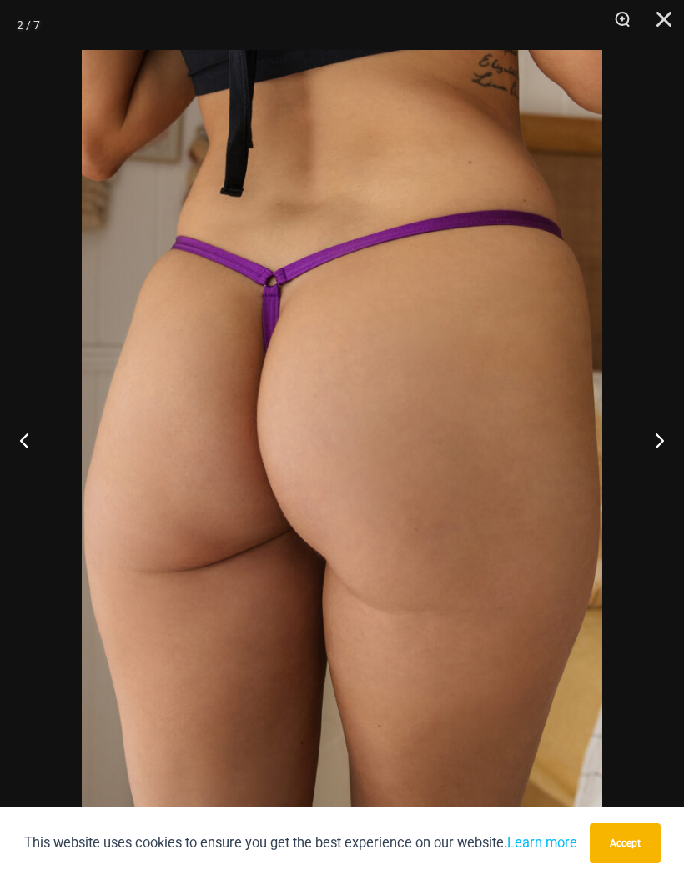
click at [663, 433] on button "Next" at bounding box center [652, 439] width 63 height 83
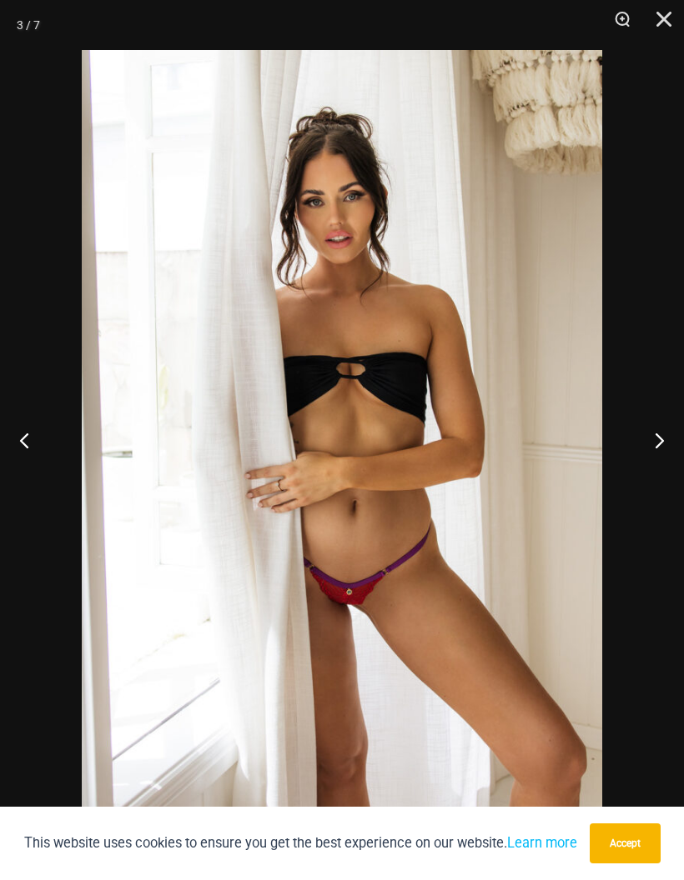
click at [656, 429] on button "Next" at bounding box center [652, 439] width 63 height 83
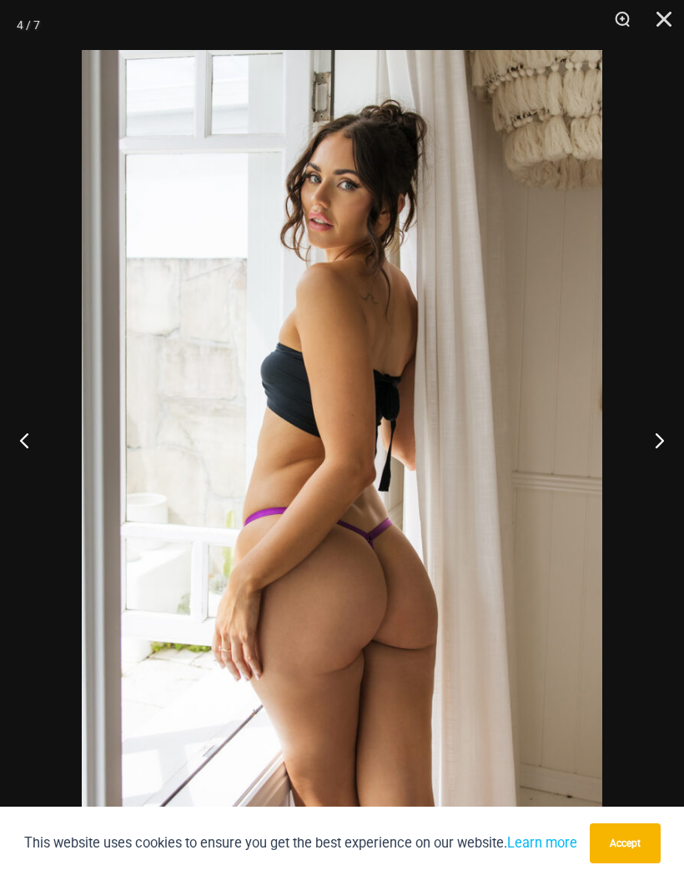
click at [654, 426] on button "Next" at bounding box center [652, 439] width 63 height 83
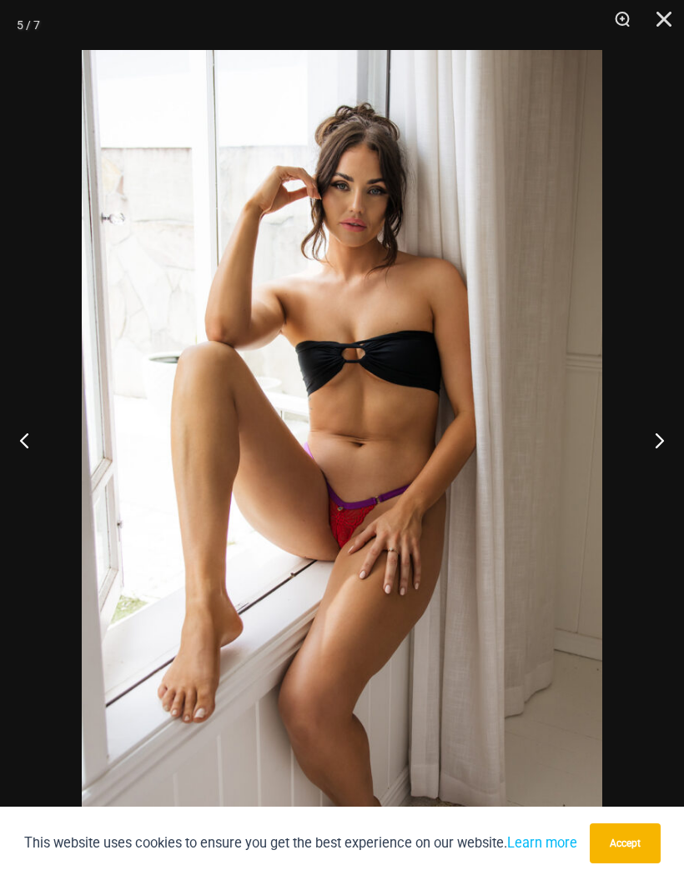
click at [659, 414] on button "Next" at bounding box center [652, 439] width 63 height 83
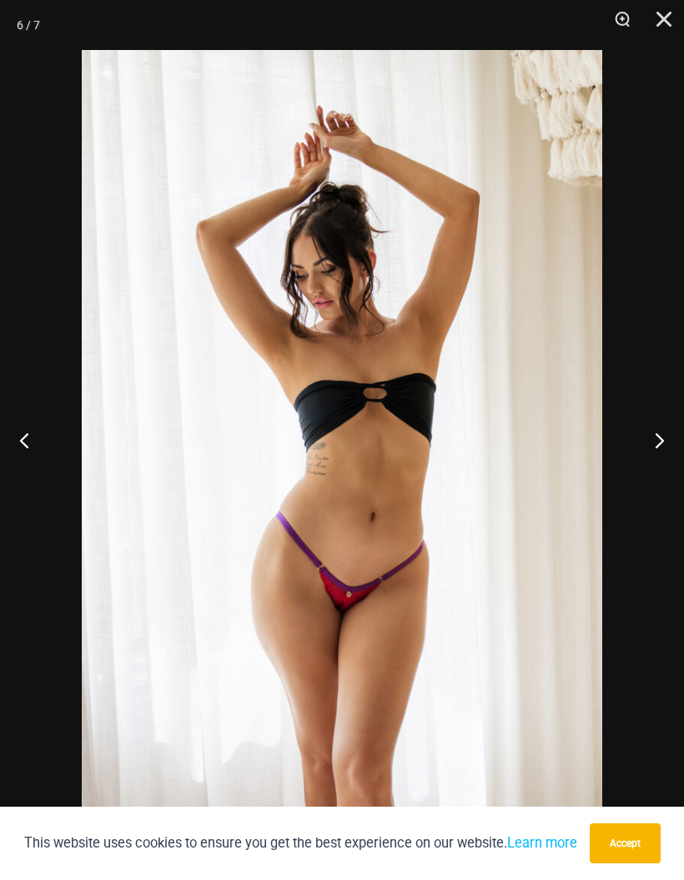
click at [657, 413] on button "Next" at bounding box center [652, 439] width 63 height 83
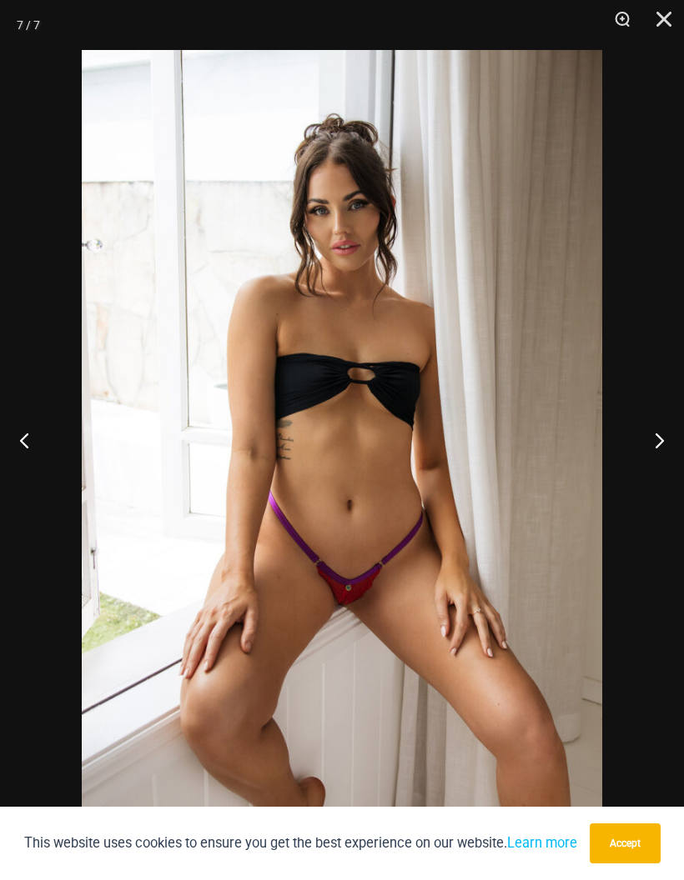
click at [658, 411] on button "Next" at bounding box center [652, 439] width 63 height 83
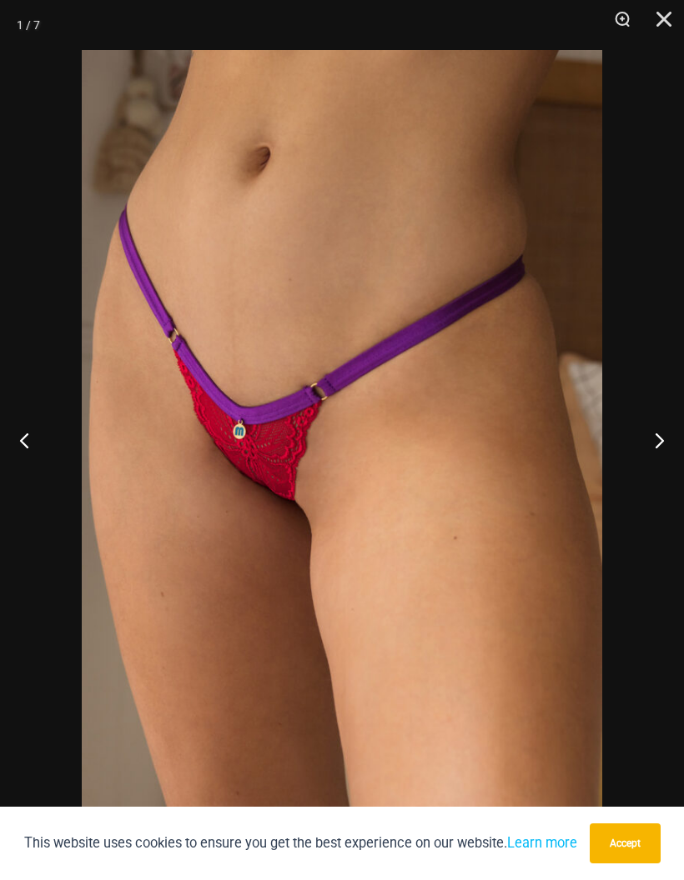
click at [23, 422] on button "Previous" at bounding box center [31, 439] width 63 height 83
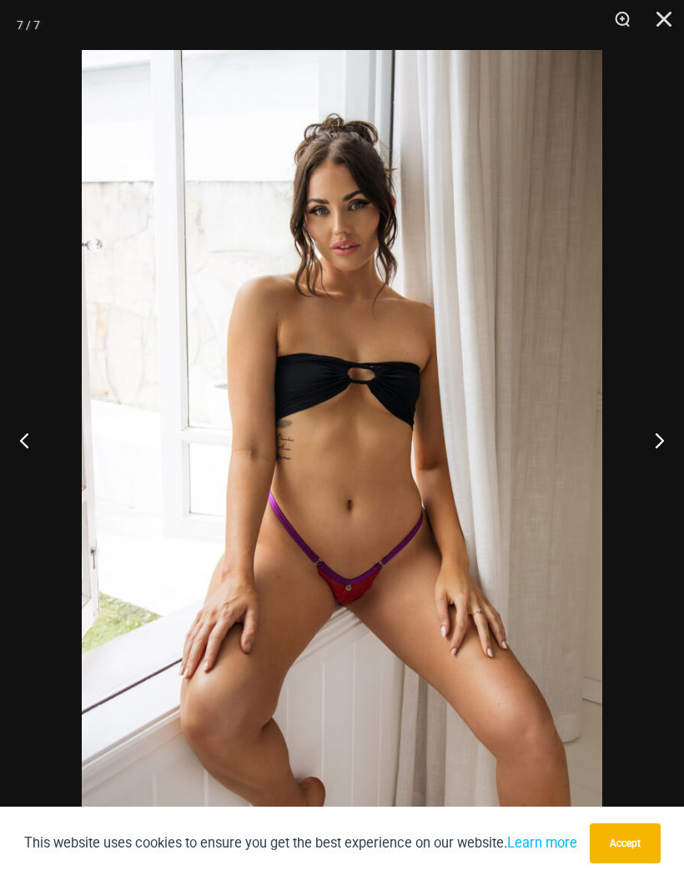
click at [502, 510] on img at bounding box center [342, 440] width 520 height 780
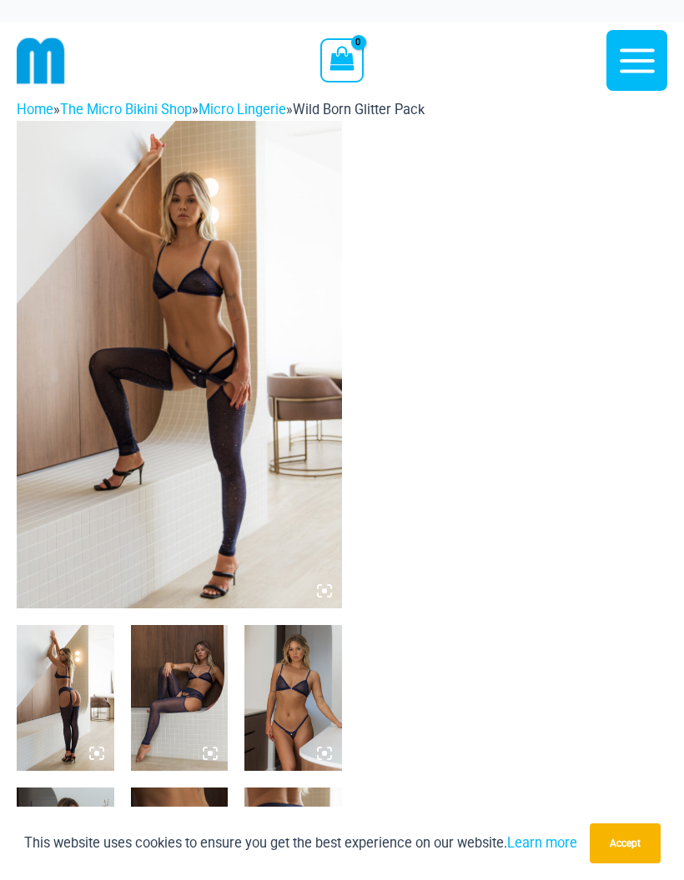
click at [126, 442] on img at bounding box center [179, 365] width 325 height 488
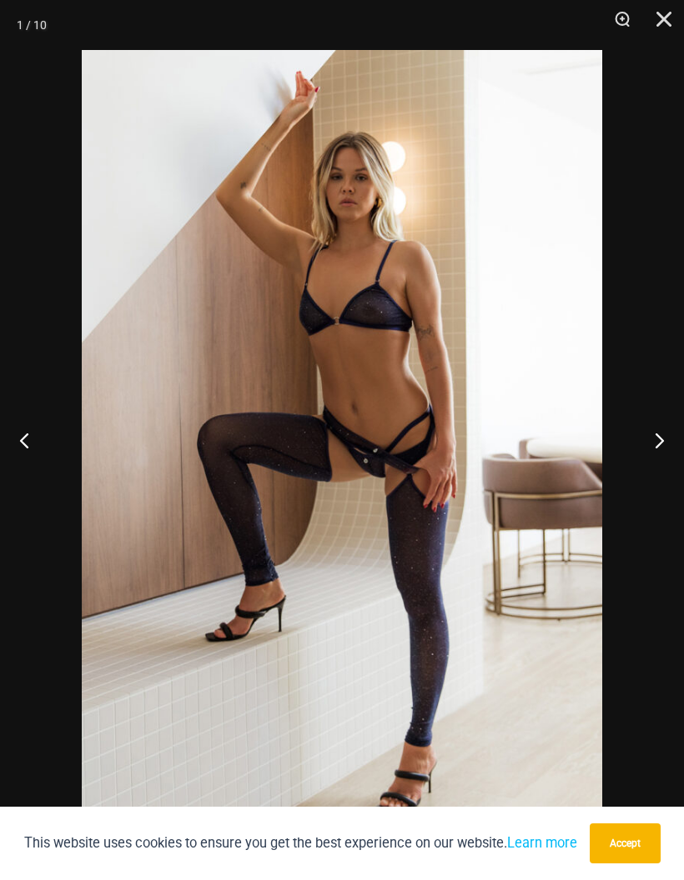
click at [655, 446] on button "Next" at bounding box center [652, 439] width 63 height 83
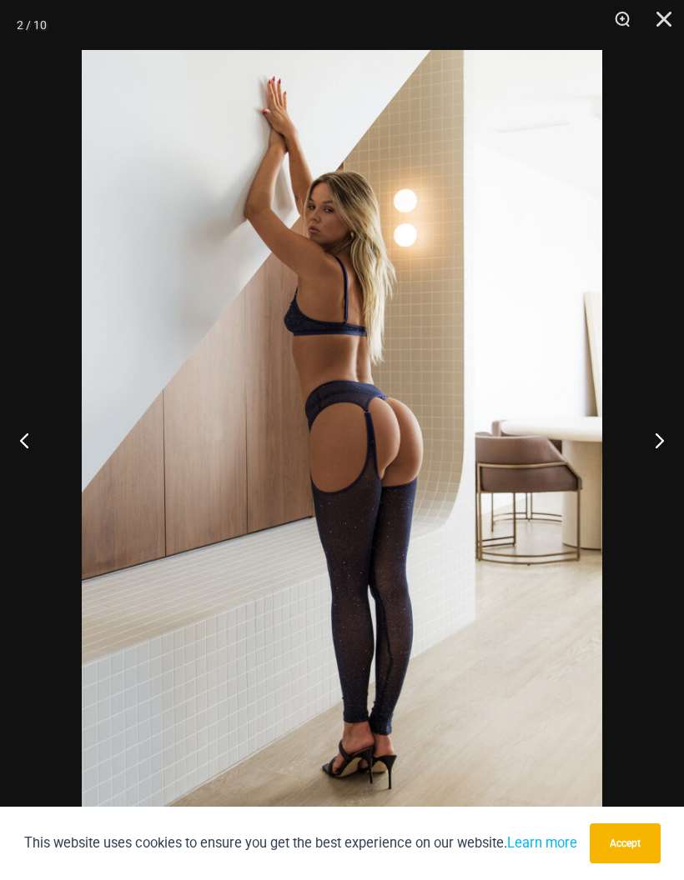
click at [657, 439] on button "Next" at bounding box center [652, 439] width 63 height 83
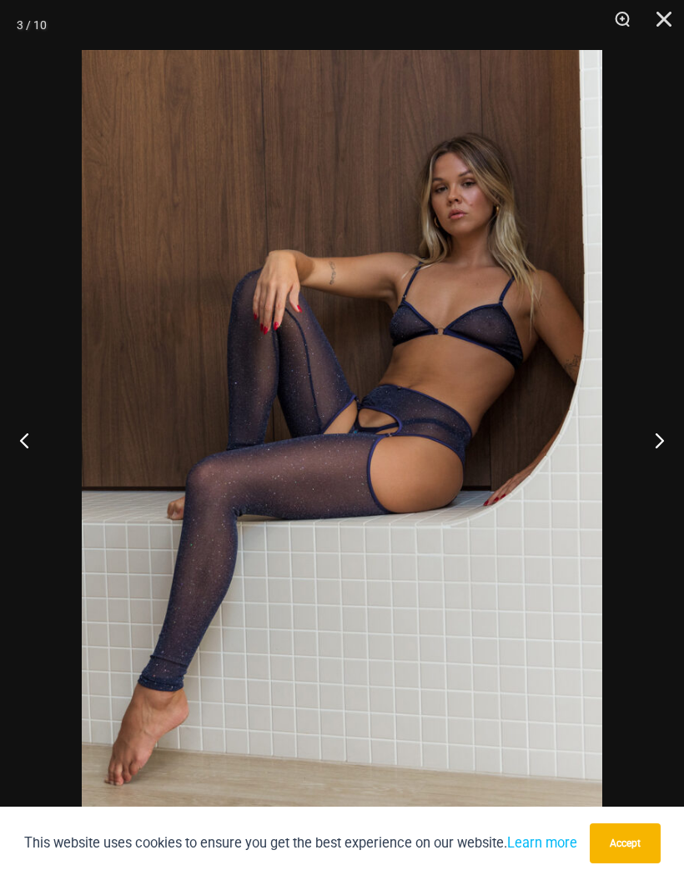
click at [657, 439] on button "Next" at bounding box center [652, 439] width 63 height 83
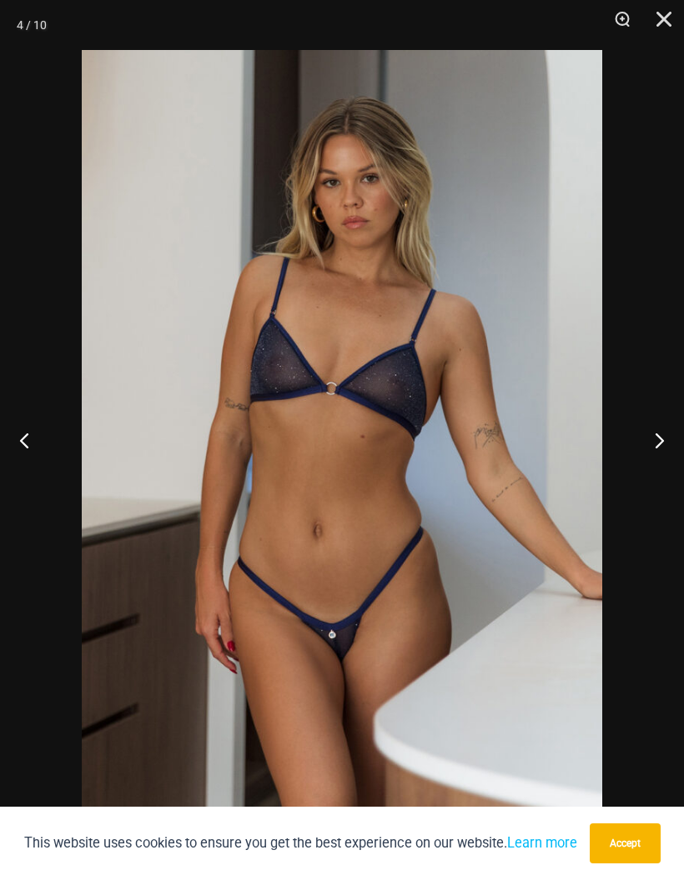
click at [653, 440] on button "Next" at bounding box center [652, 439] width 63 height 83
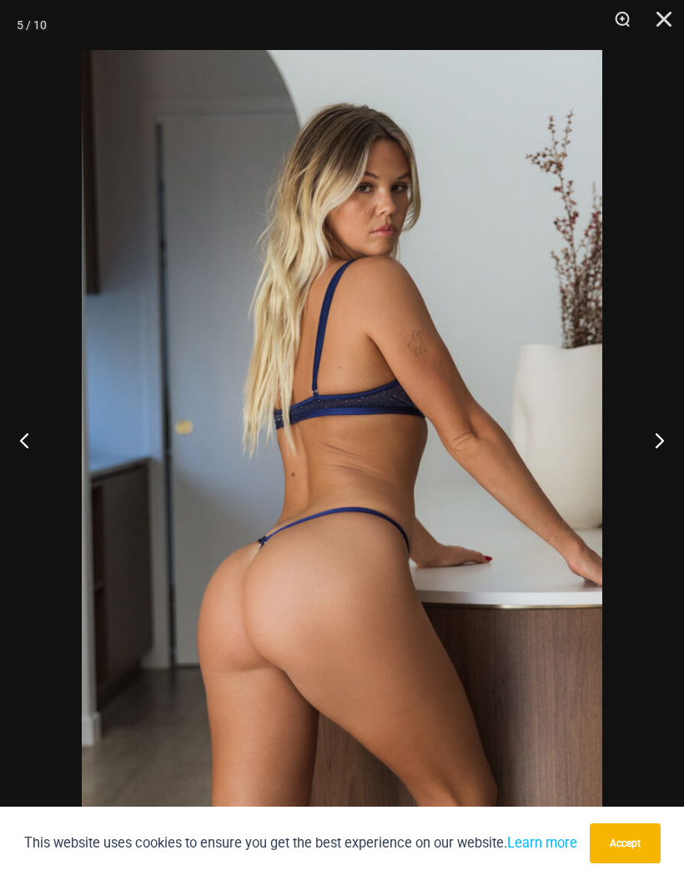
click at [654, 438] on button "Next" at bounding box center [652, 439] width 63 height 83
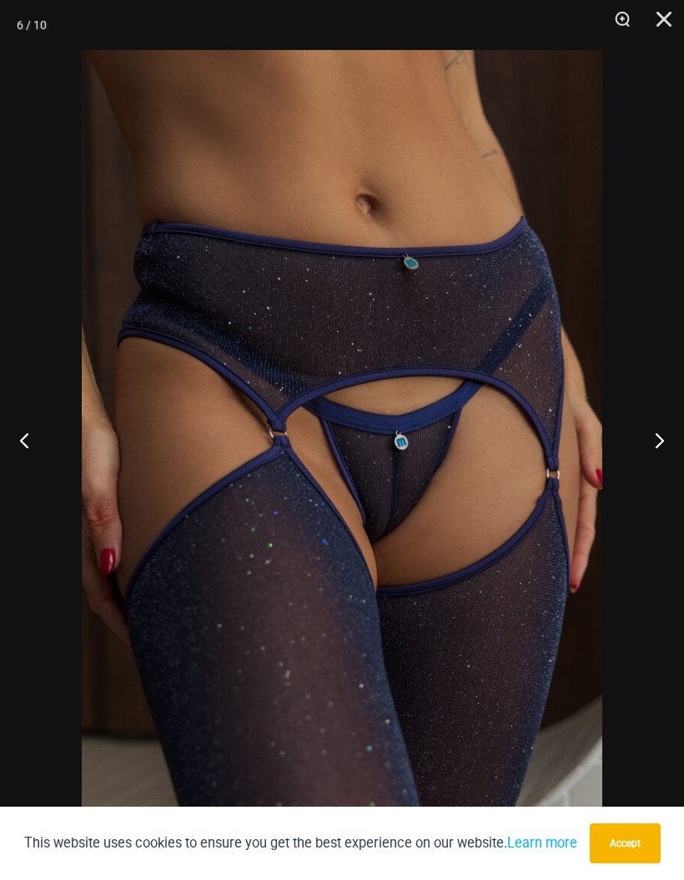
click at [657, 433] on button "Next" at bounding box center [652, 439] width 63 height 83
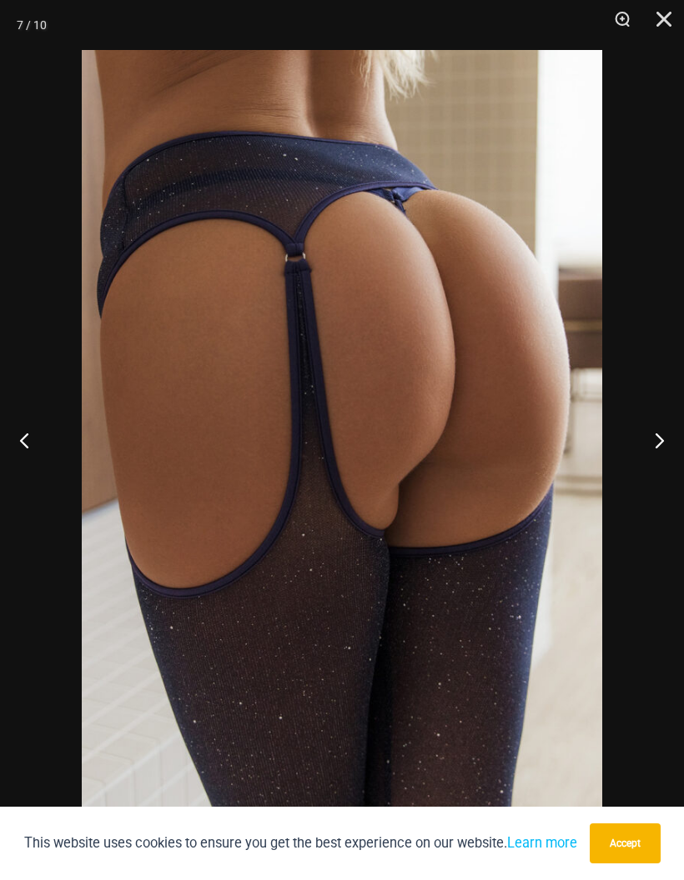
click at [655, 434] on button "Next" at bounding box center [652, 439] width 63 height 83
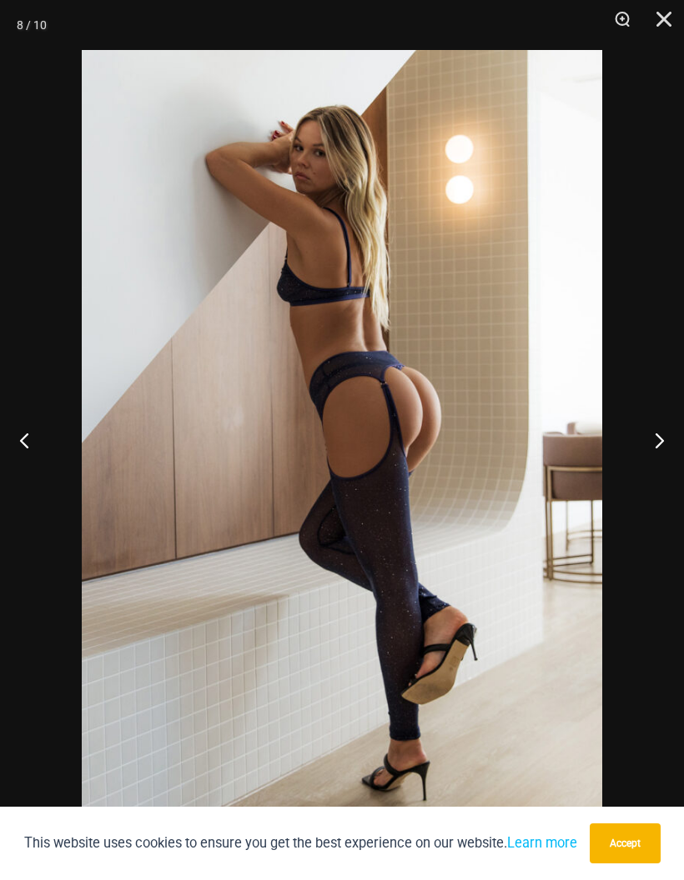
click at [657, 433] on button "Next" at bounding box center [652, 439] width 63 height 83
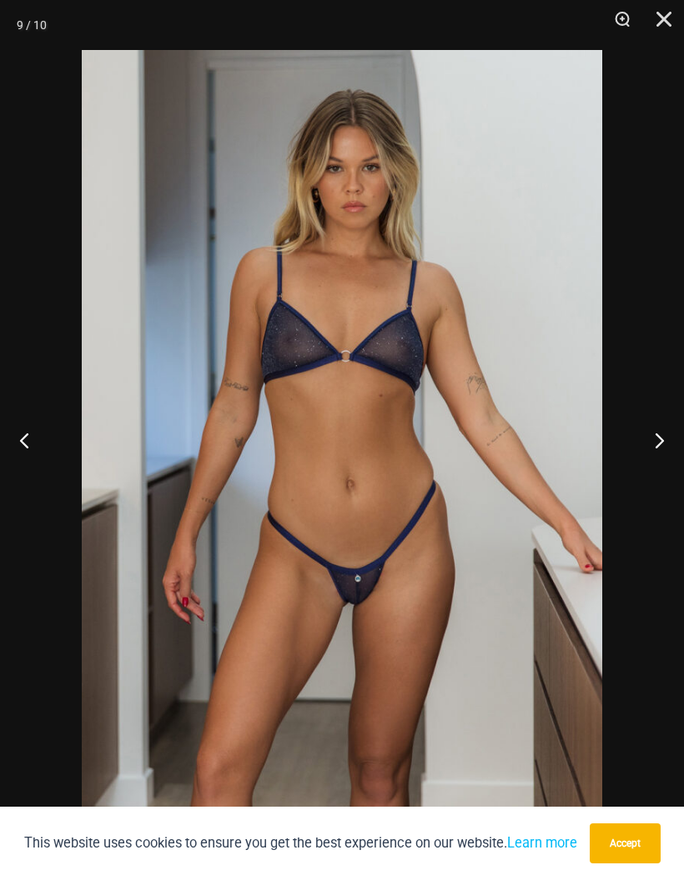
click at [657, 433] on button "Next" at bounding box center [652, 439] width 63 height 83
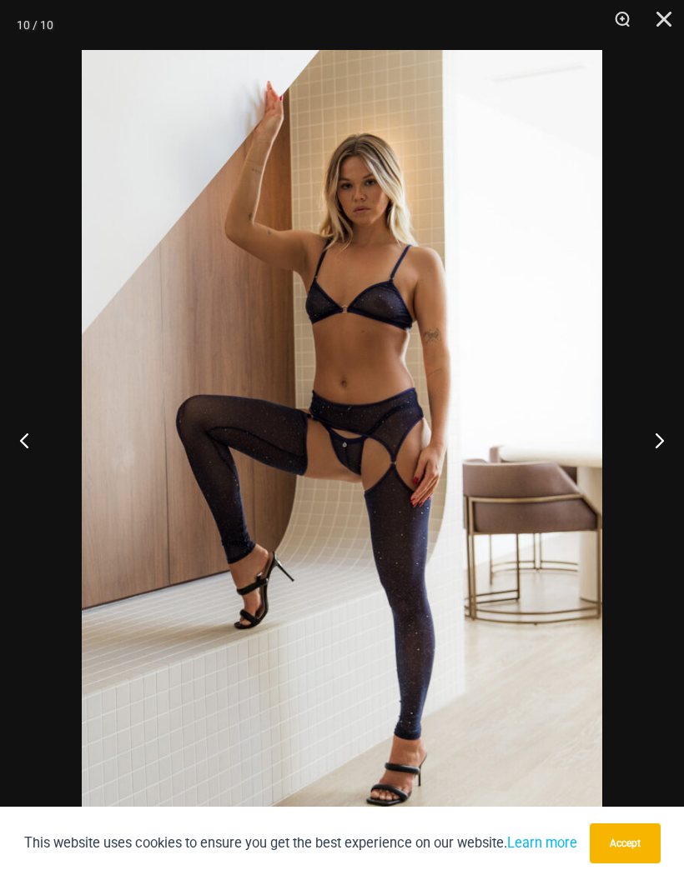
click at [660, 426] on button "Next" at bounding box center [652, 439] width 63 height 83
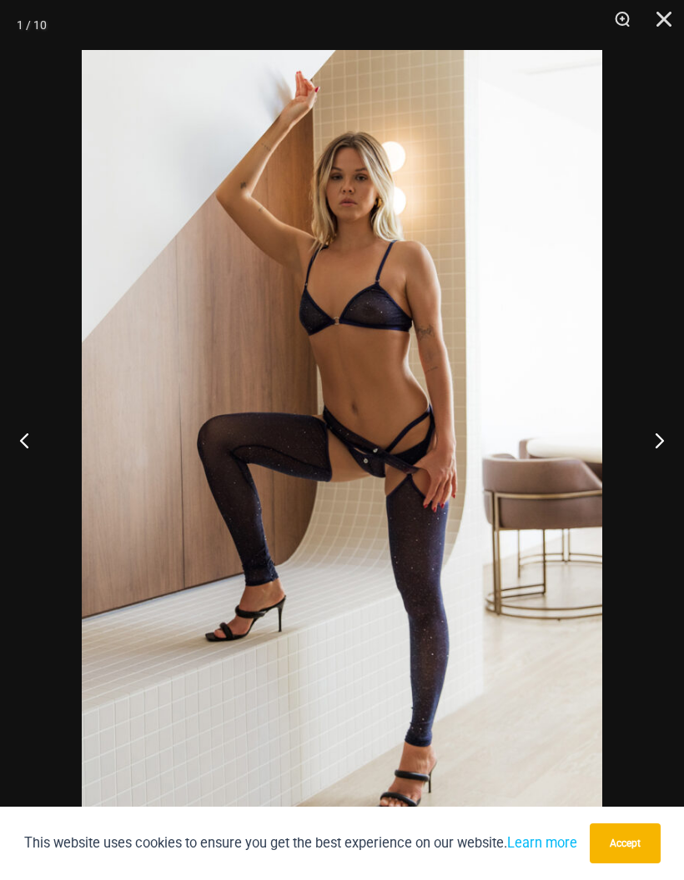
click at [660, 425] on button "Next" at bounding box center [652, 439] width 63 height 83
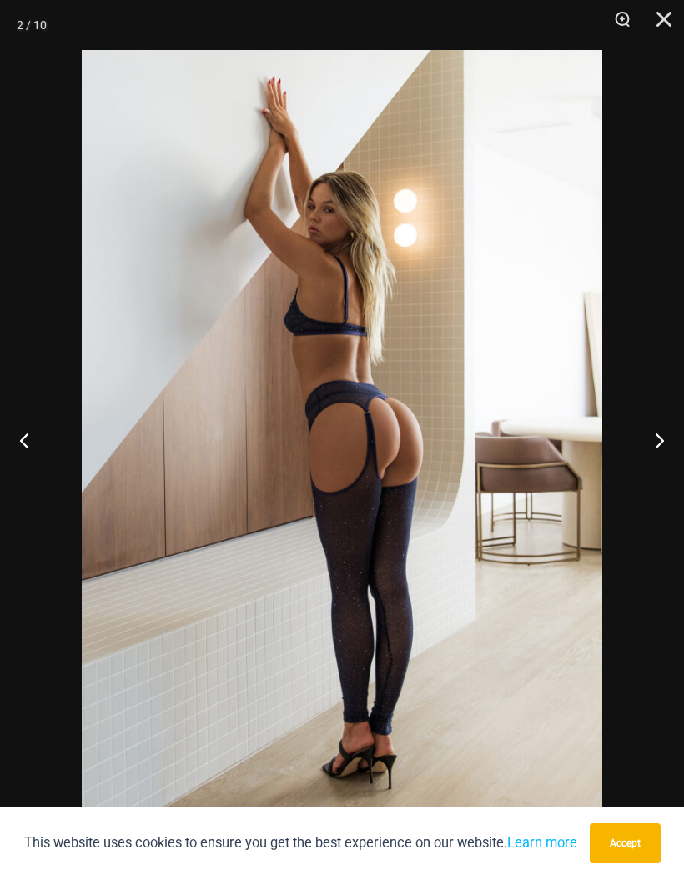
click at [656, 428] on button "Next" at bounding box center [652, 439] width 63 height 83
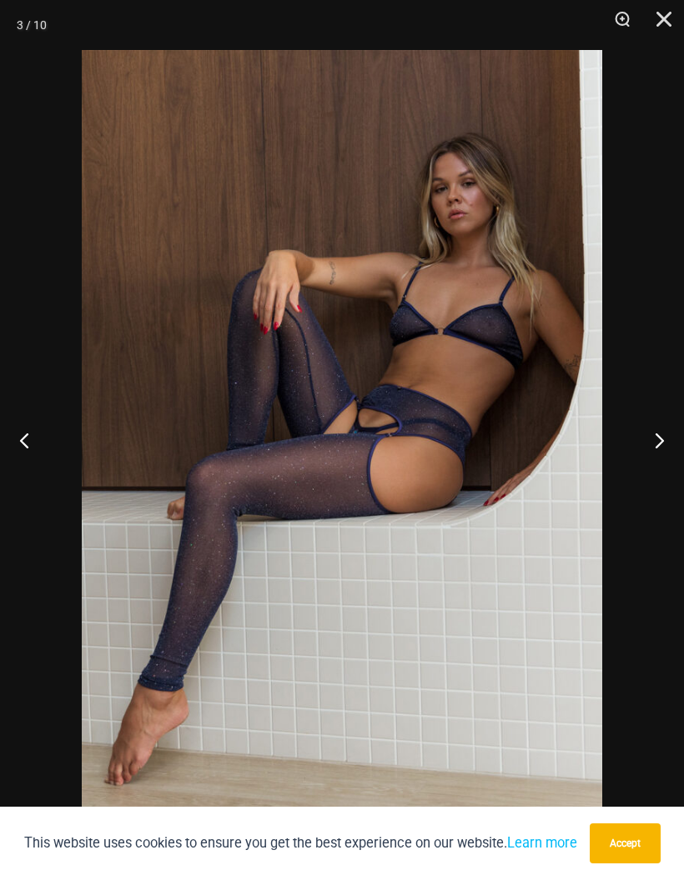
click at [655, 428] on button "Next" at bounding box center [652, 439] width 63 height 83
click at [656, 428] on button "Next" at bounding box center [652, 439] width 63 height 83
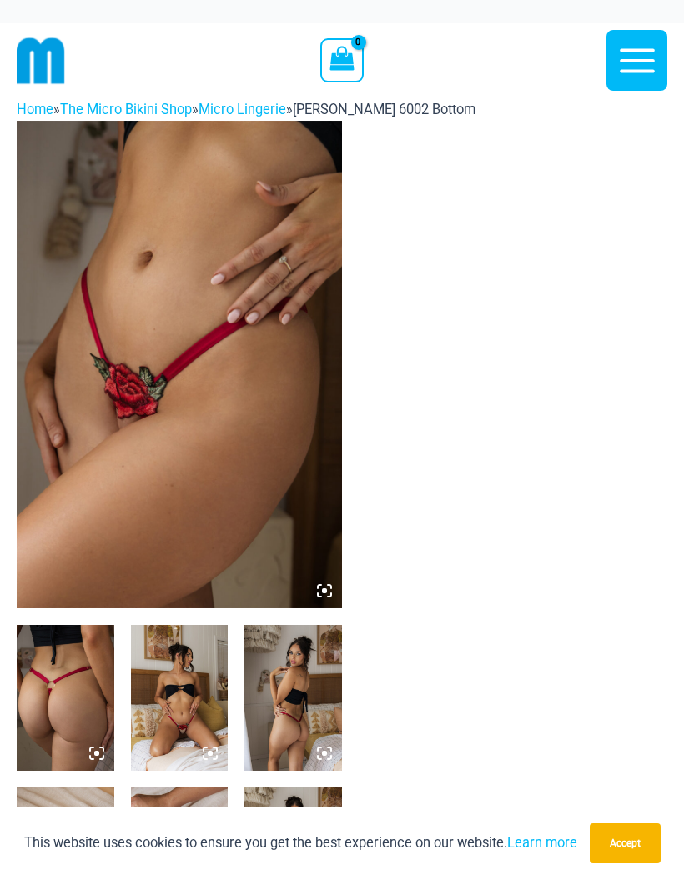
click at [123, 449] on img at bounding box center [179, 365] width 325 height 488
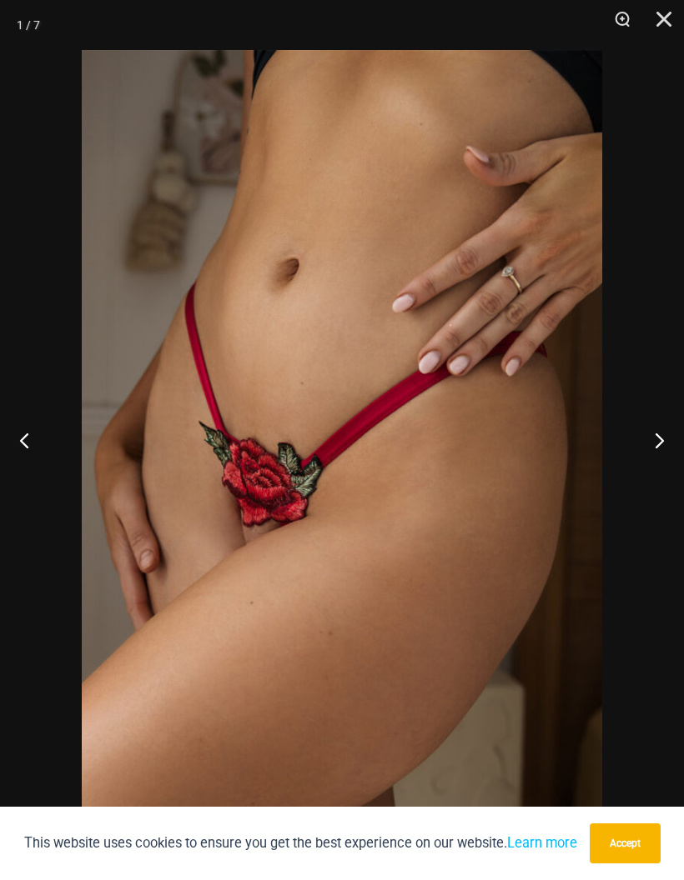
click at [654, 438] on button "Next" at bounding box center [652, 439] width 63 height 83
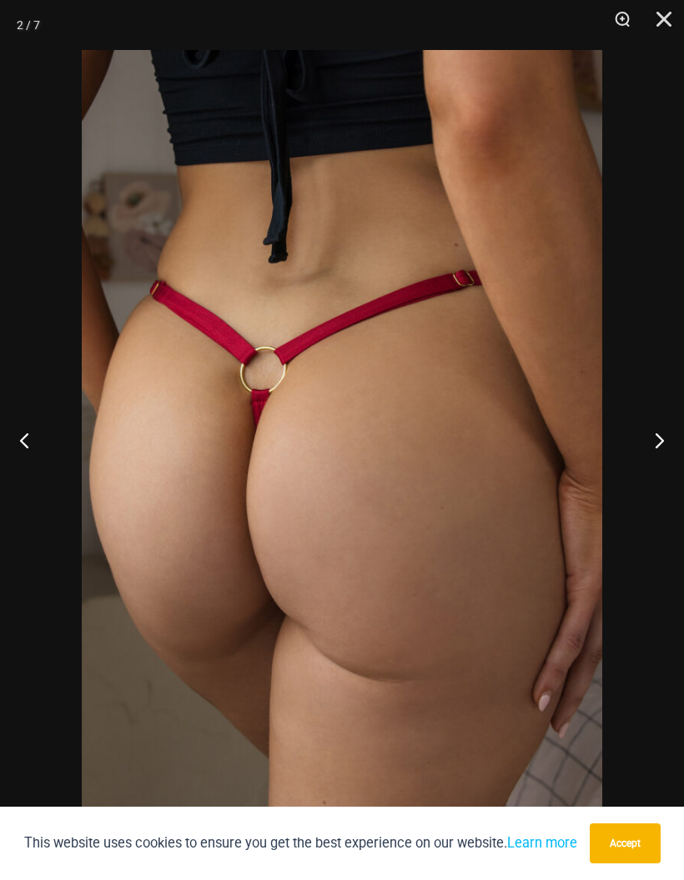
click at [650, 443] on button "Next" at bounding box center [652, 439] width 63 height 83
